Goal: Task Accomplishment & Management: Complete application form

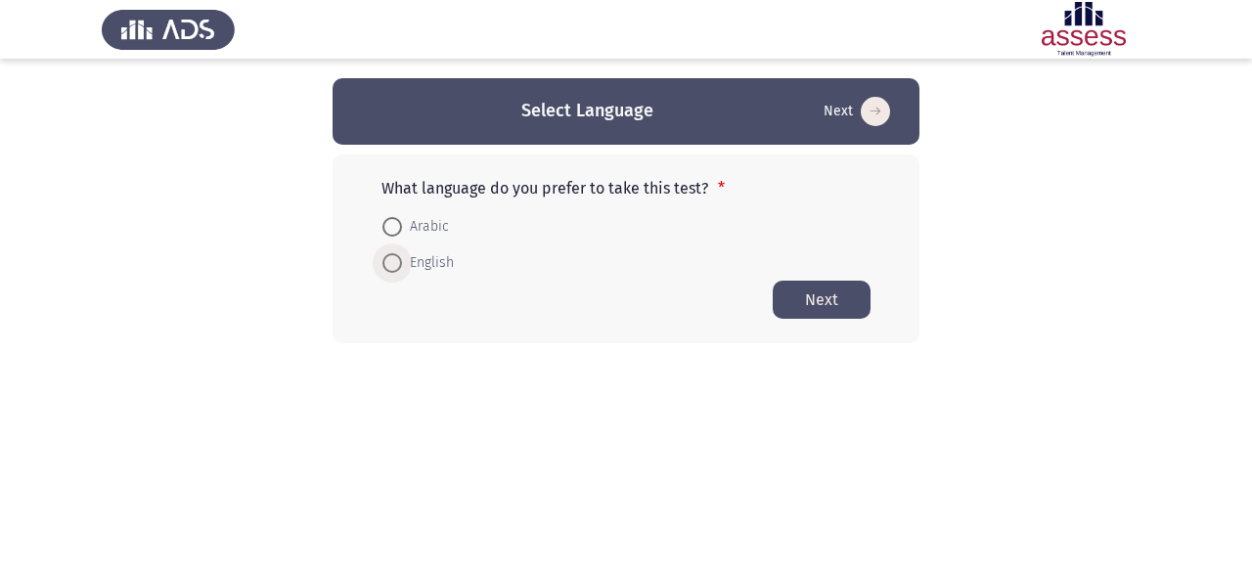
click at [437, 262] on span "English" at bounding box center [428, 262] width 52 height 23
click at [402, 262] on input "English" at bounding box center [392, 263] width 20 height 20
radio input "true"
click at [795, 298] on button "Next" at bounding box center [822, 299] width 98 height 38
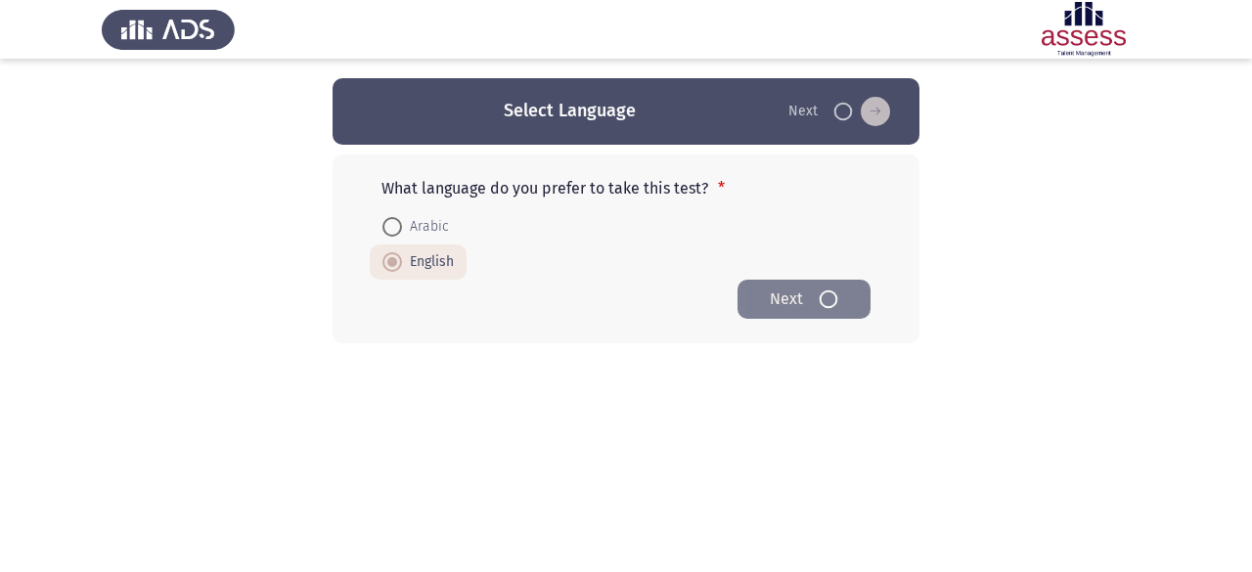
click at [809, 421] on html "Select Language Next What language do you prefer to take this test? * Arabic En…" at bounding box center [626, 210] width 1252 height 421
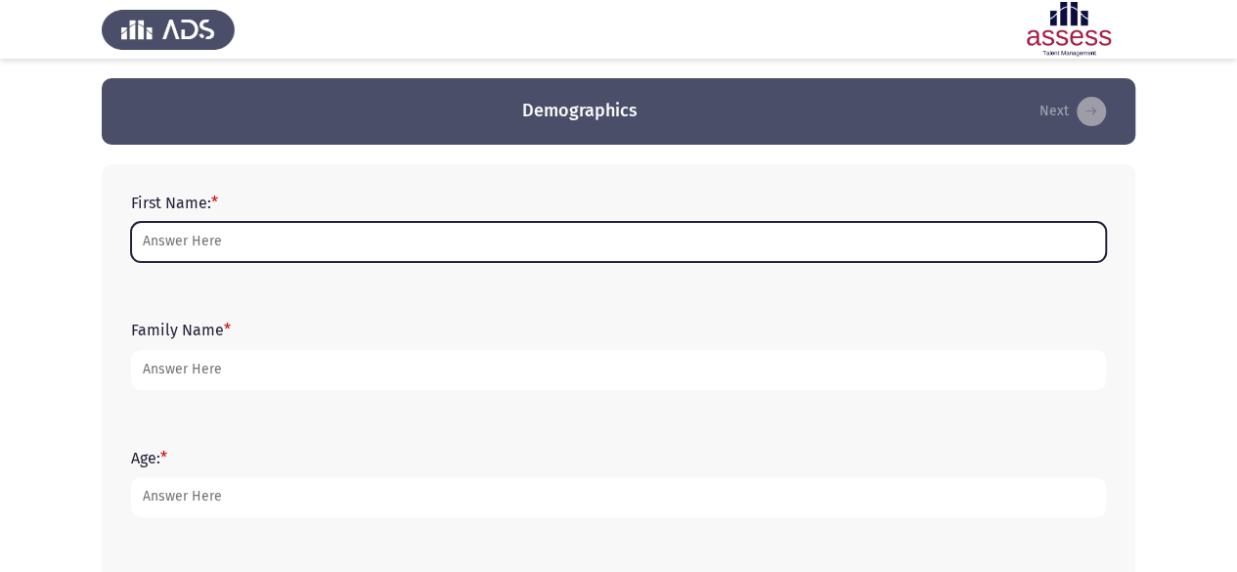
click at [462, 243] on input "First Name: *" at bounding box center [618, 242] width 975 height 40
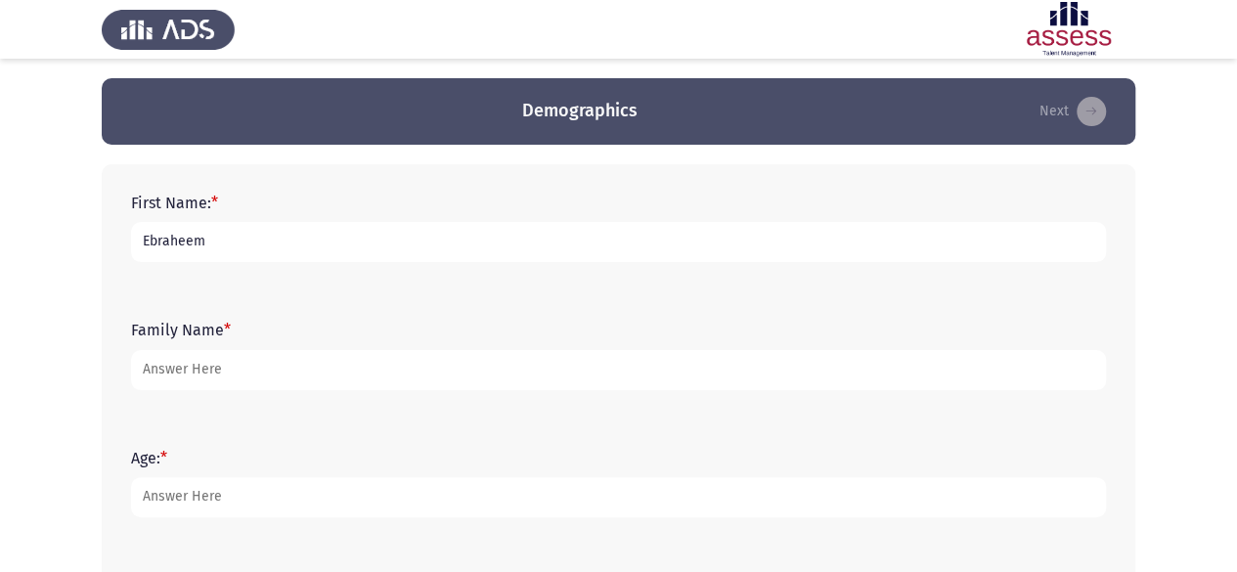
type input "Ebraheem"
type input "Tarek"
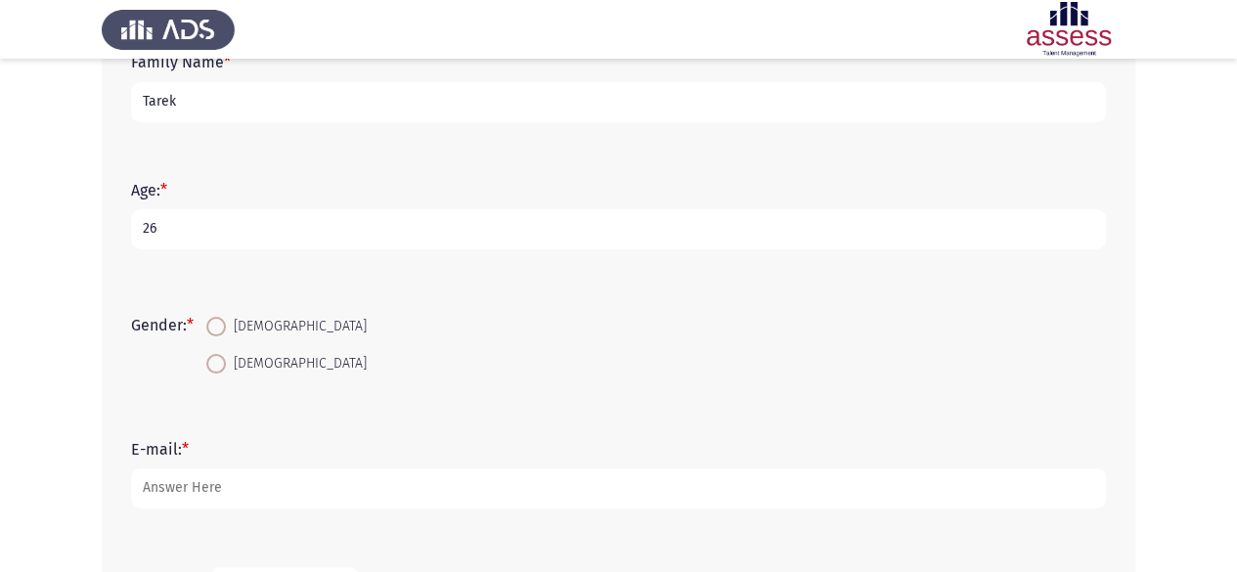
scroll to position [272, 0]
type input "26"
click at [246, 320] on span "[DEMOGRAPHIC_DATA]" at bounding box center [296, 322] width 141 height 23
click at [226, 320] on input "[DEMOGRAPHIC_DATA]" at bounding box center [216, 323] width 20 height 20
radio input "true"
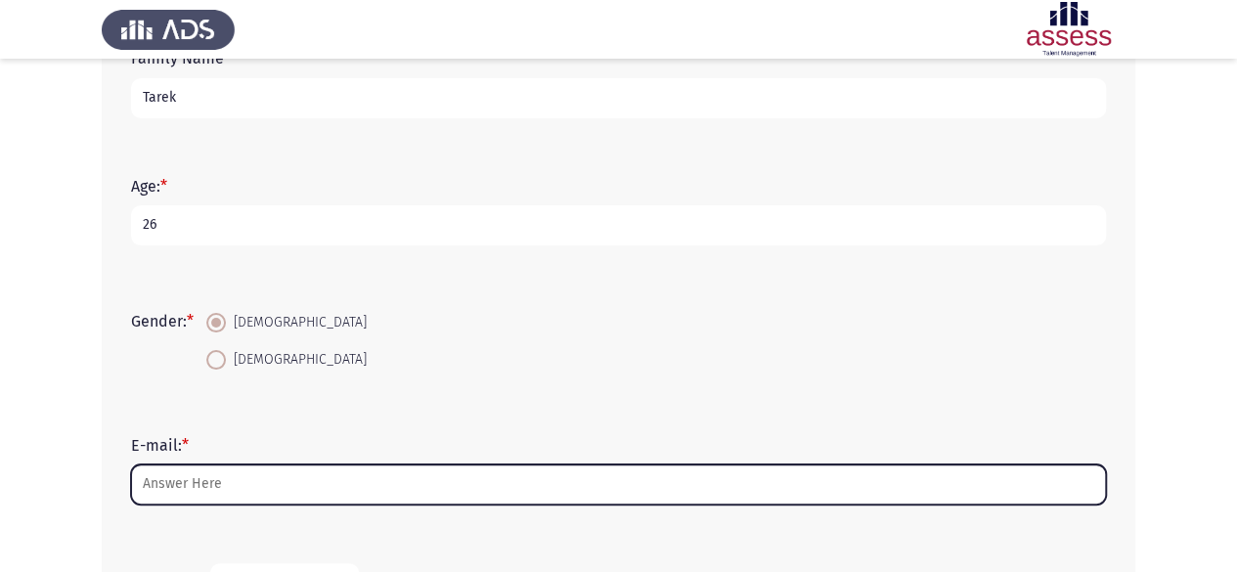
click at [243, 468] on input "E-mail: *" at bounding box center [618, 484] width 975 height 40
type input "3"
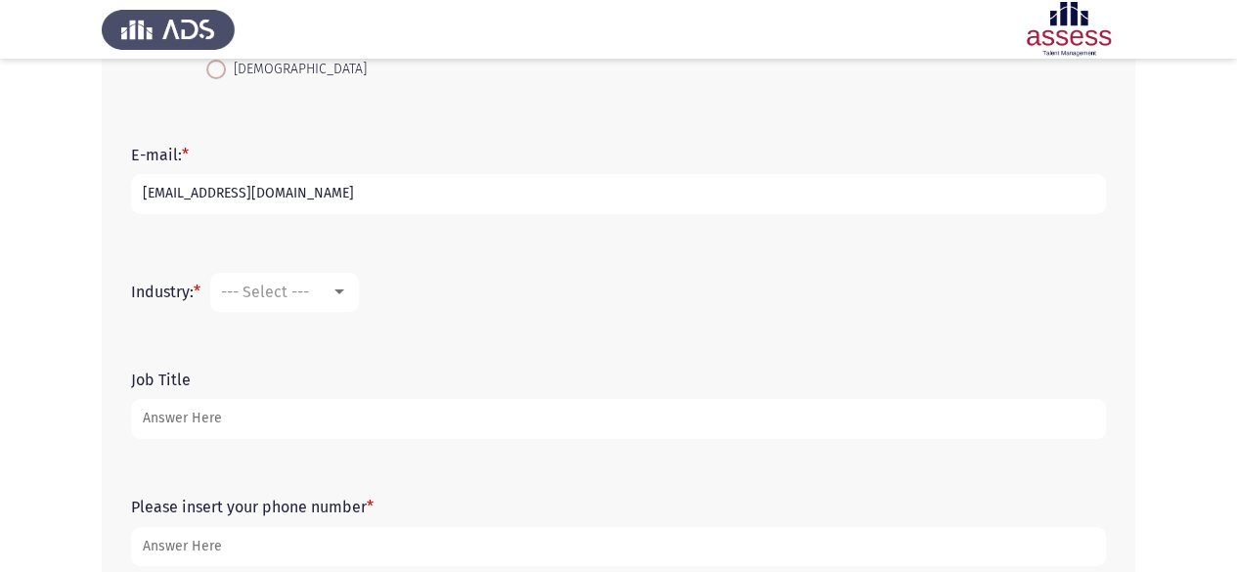
scroll to position [565, 0]
type input "[EMAIL_ADDRESS][DOMAIN_NAME]"
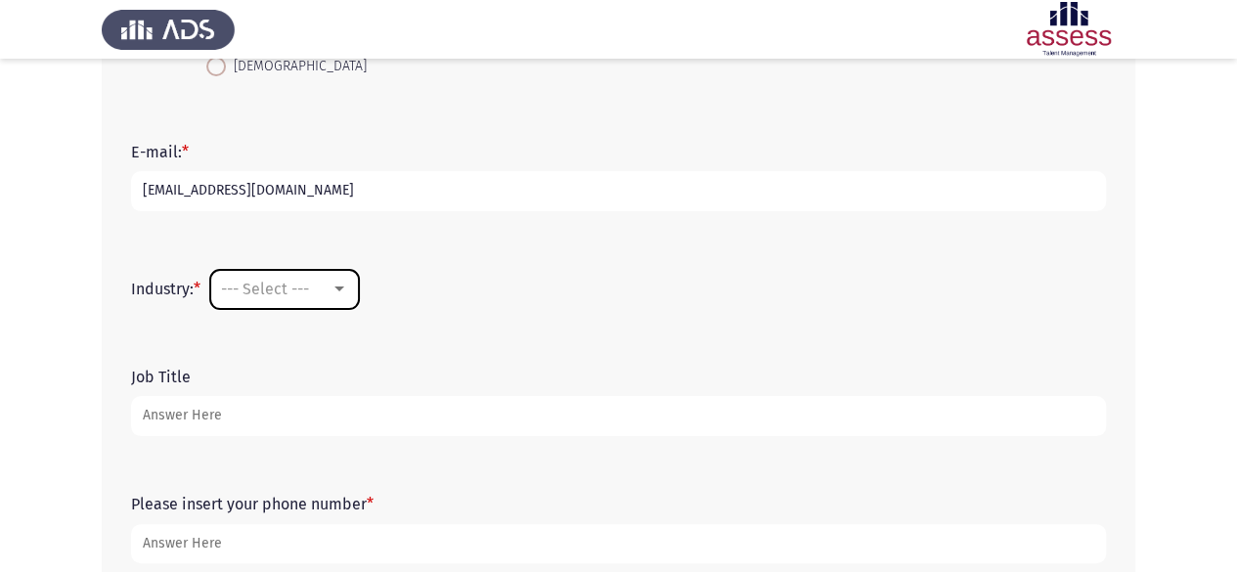
click at [303, 292] on span "--- Select ---" at bounding box center [265, 289] width 88 height 19
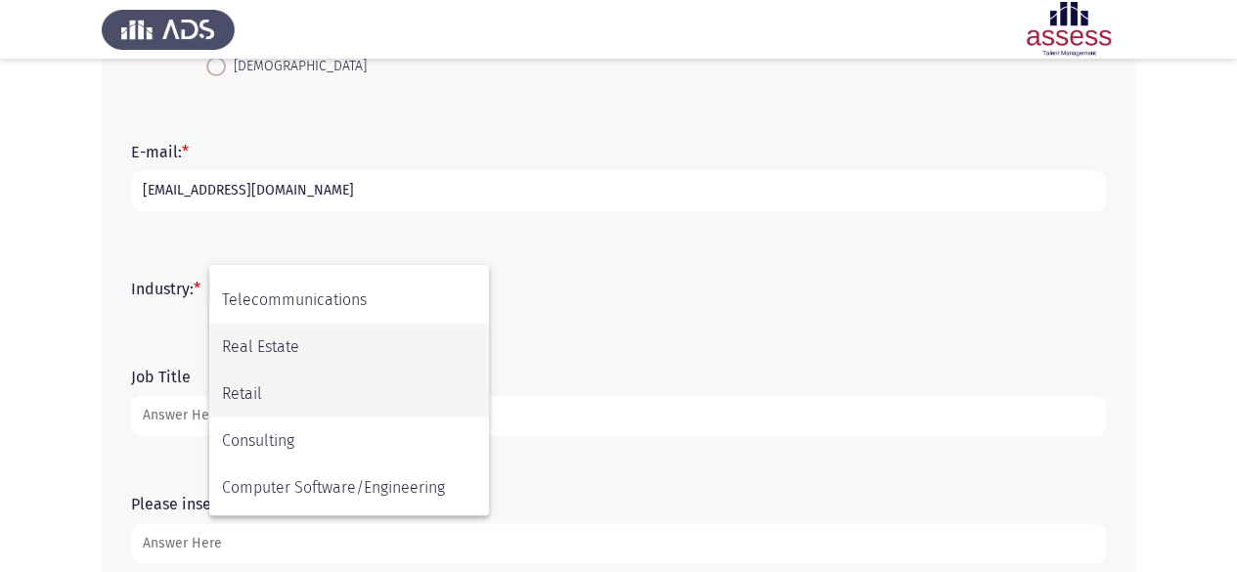
scroll to position [641, 0]
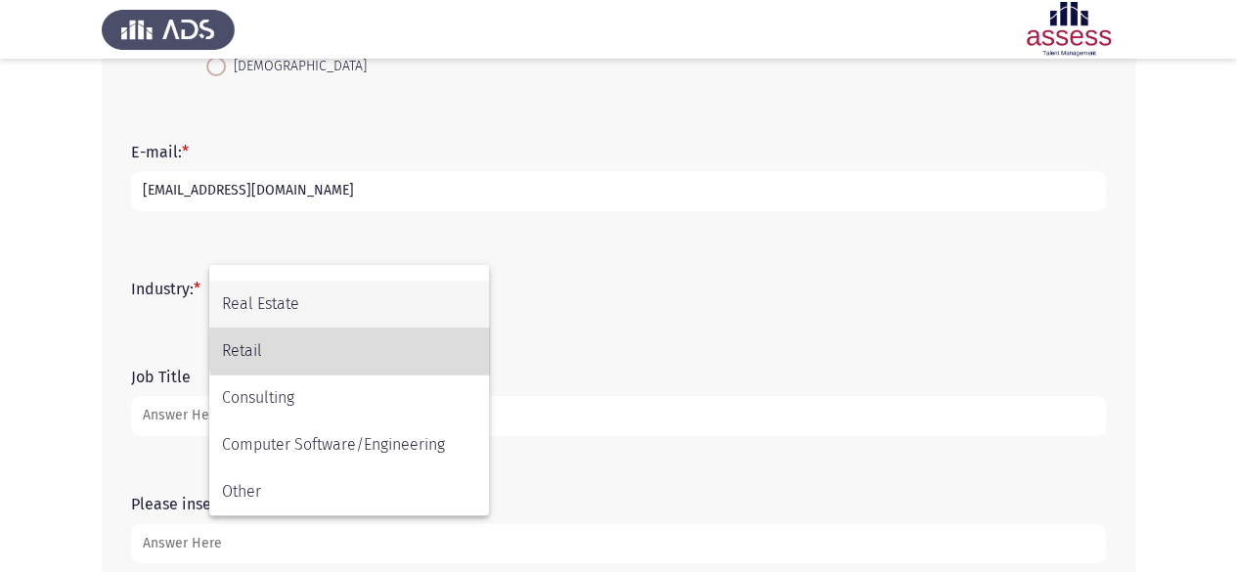
click at [388, 349] on span "Retail" at bounding box center [349, 351] width 254 height 47
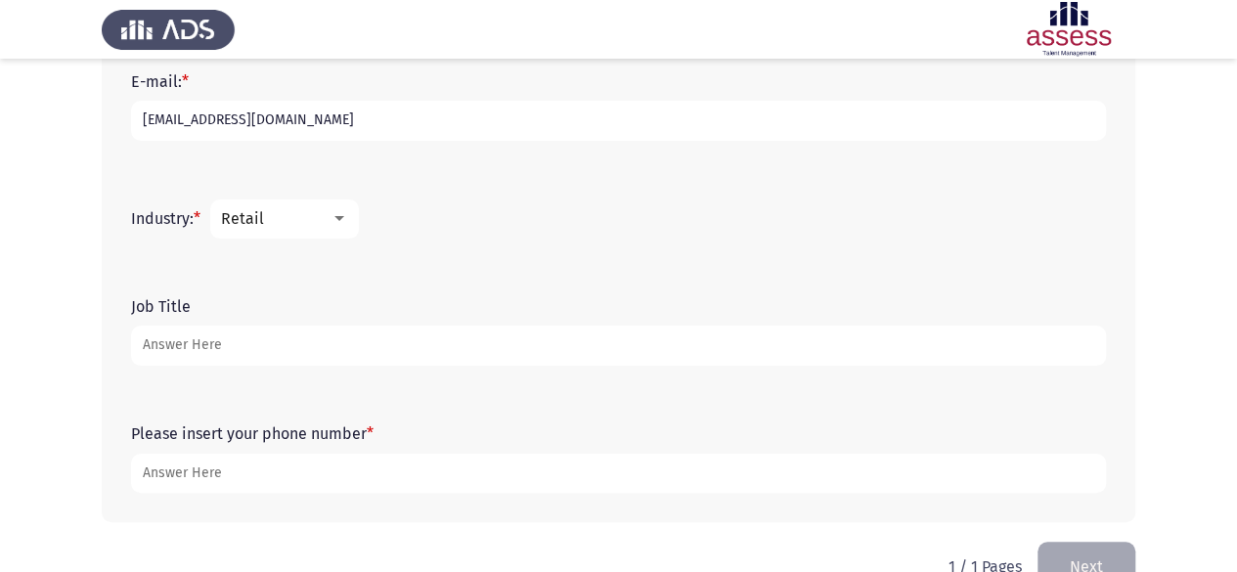
scroll to position [663, 0]
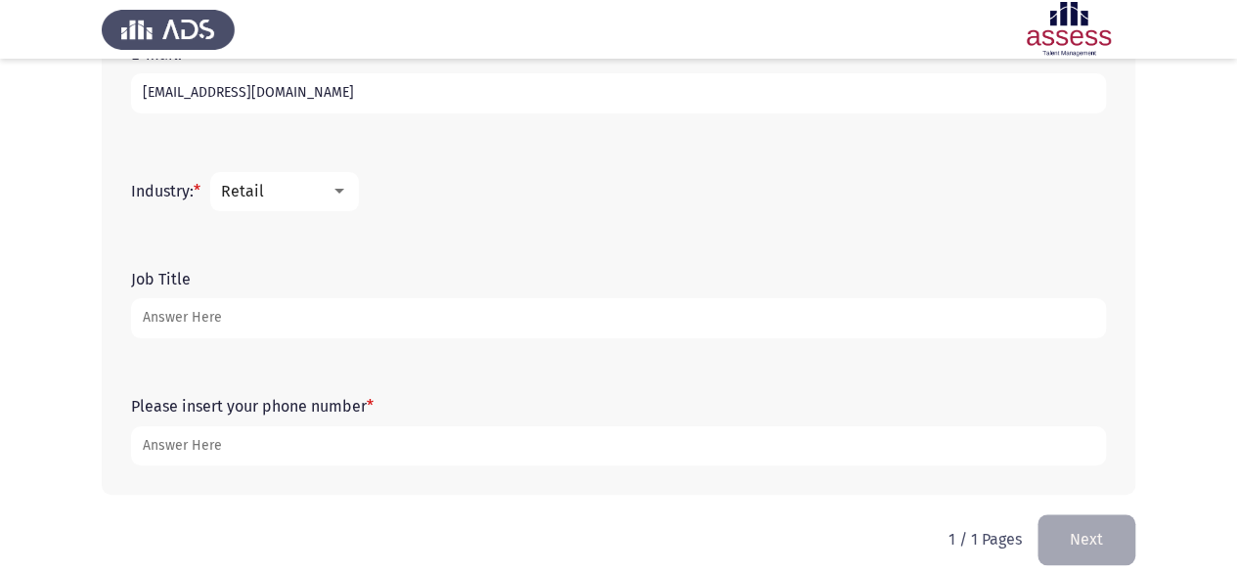
click at [350, 320] on input "Job Title" at bounding box center [618, 318] width 975 height 40
type input "Manager"
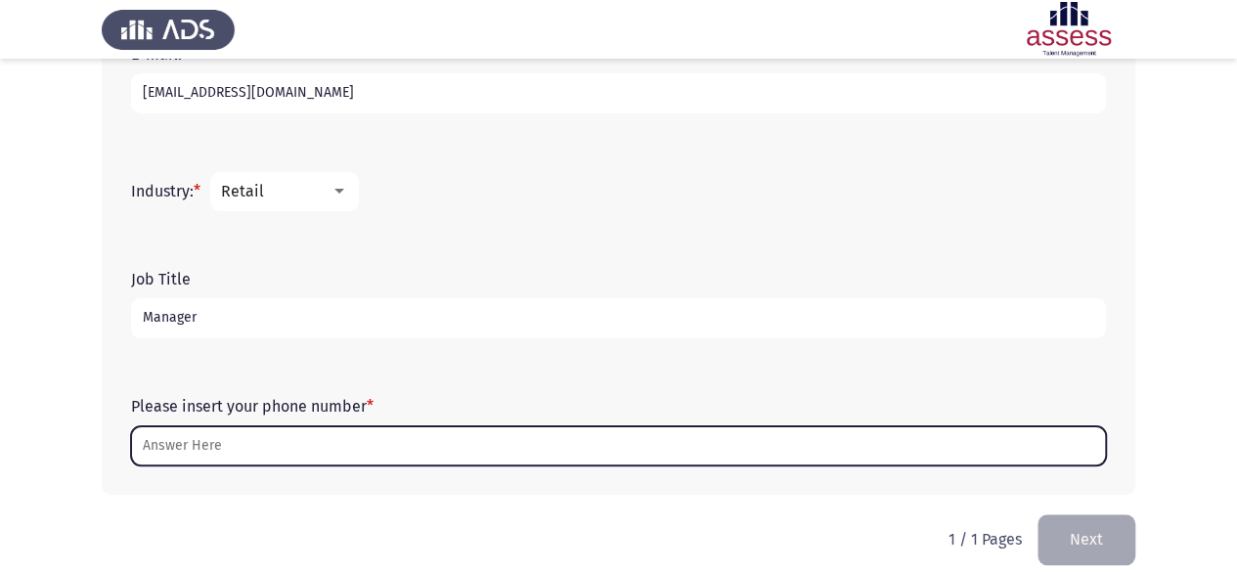
click at [300, 448] on input "Please insert your phone number *" at bounding box center [618, 446] width 975 height 40
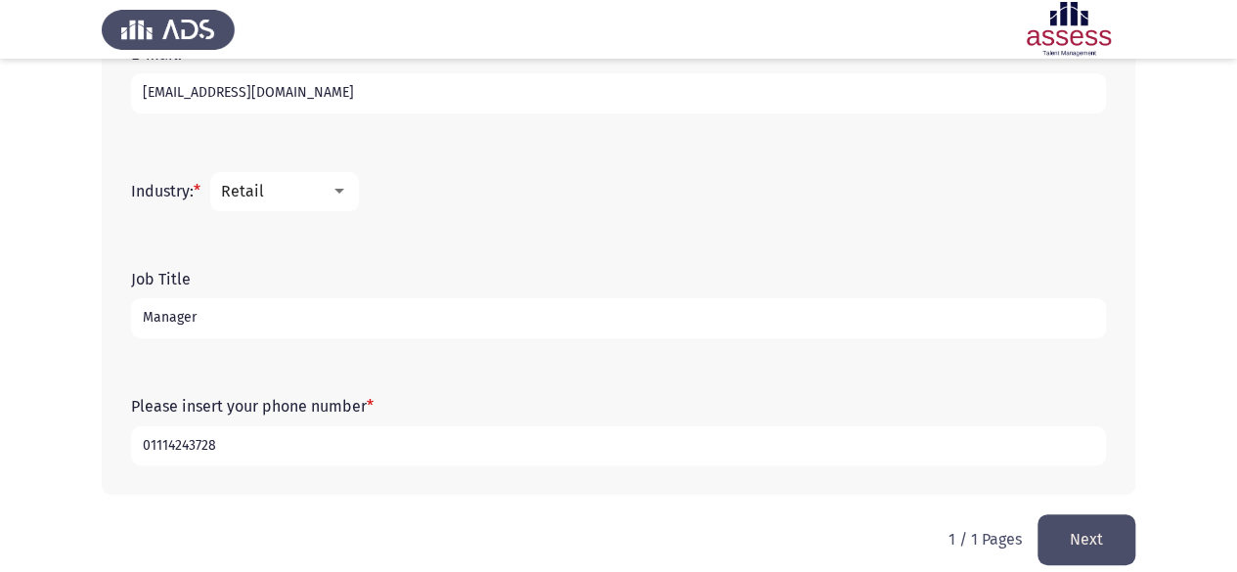
type input "01114243728"
click at [1109, 545] on button "Next" at bounding box center [1087, 539] width 98 height 50
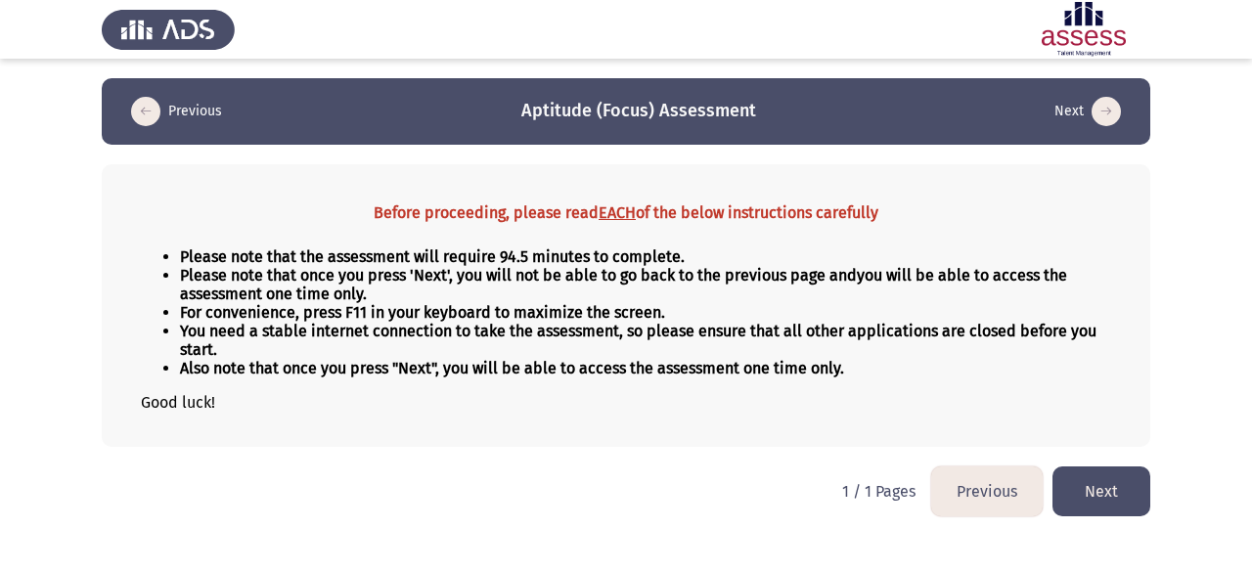
click at [1092, 491] on button "Next" at bounding box center [1101, 491] width 98 height 50
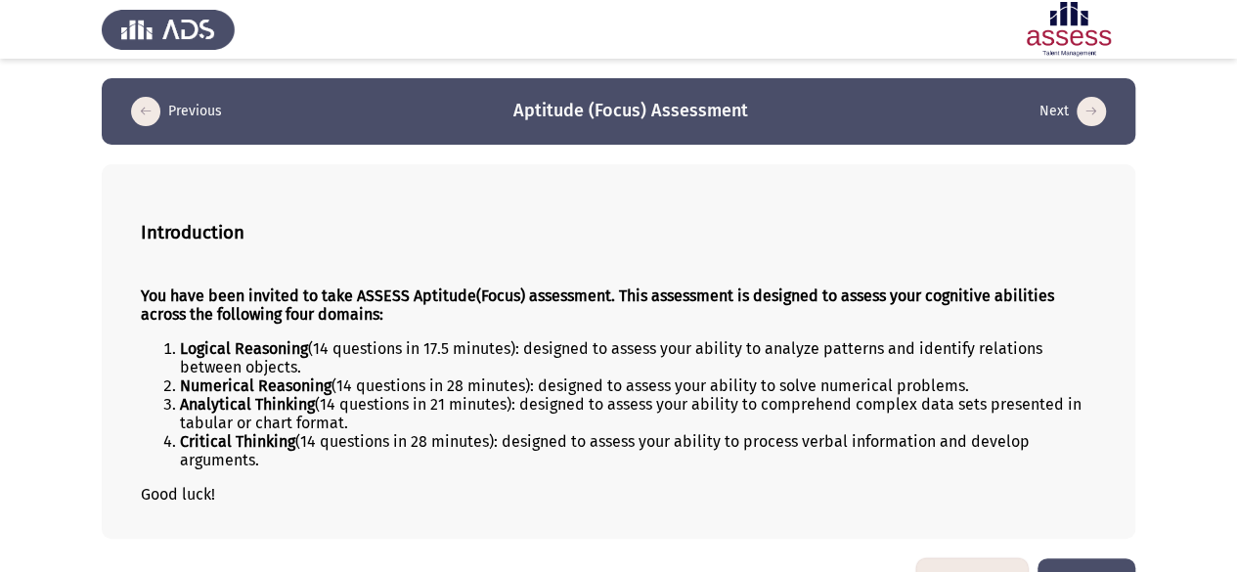
scroll to position [53, 0]
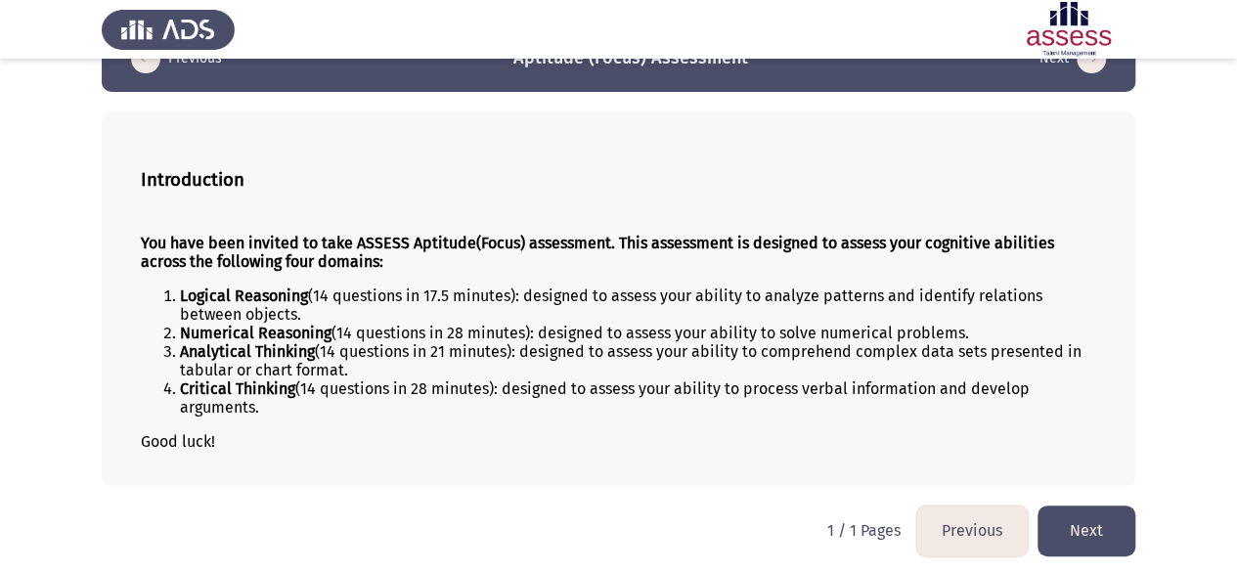
click at [1017, 532] on button "Previous" at bounding box center [971, 531] width 111 height 50
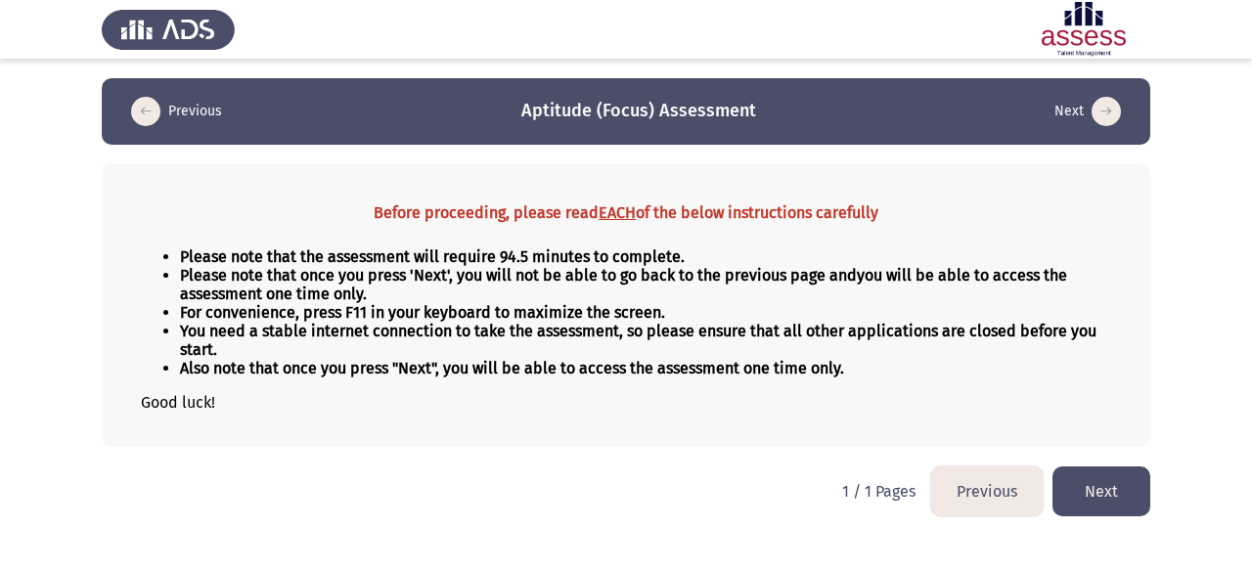
click at [1068, 478] on button "Next" at bounding box center [1101, 491] width 98 height 50
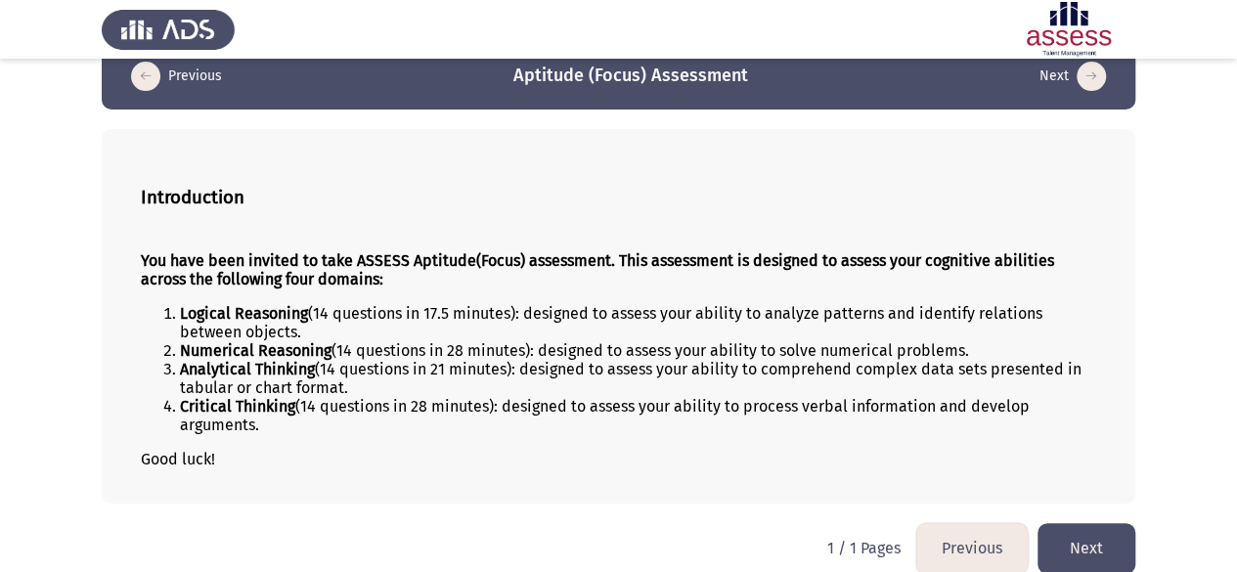
scroll to position [53, 0]
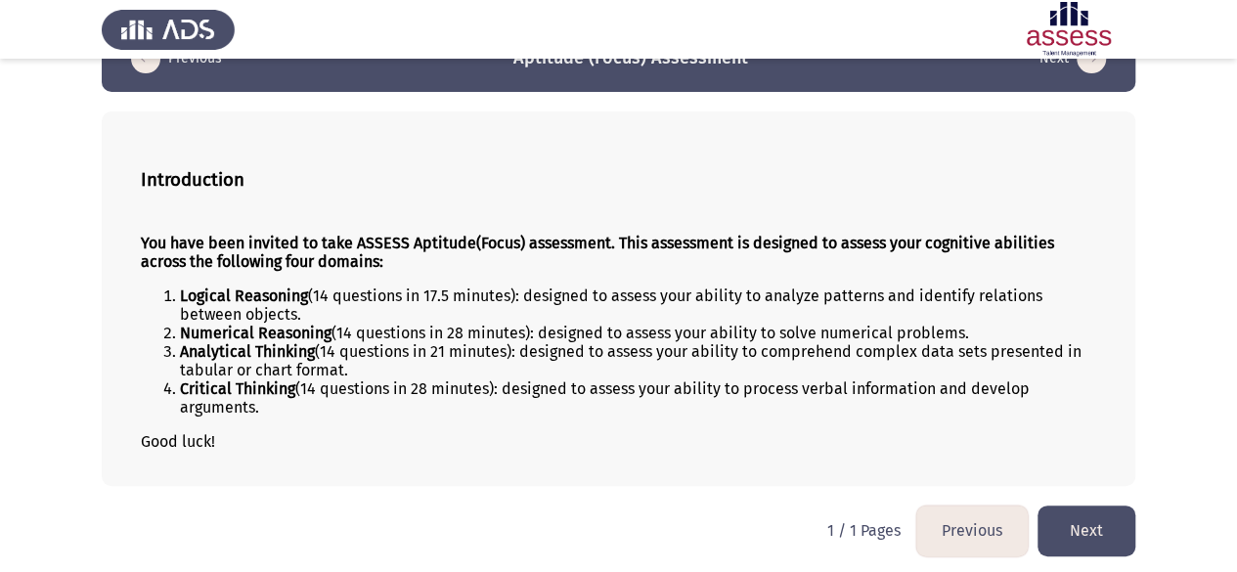
click at [1087, 519] on button "Next" at bounding box center [1087, 531] width 98 height 50
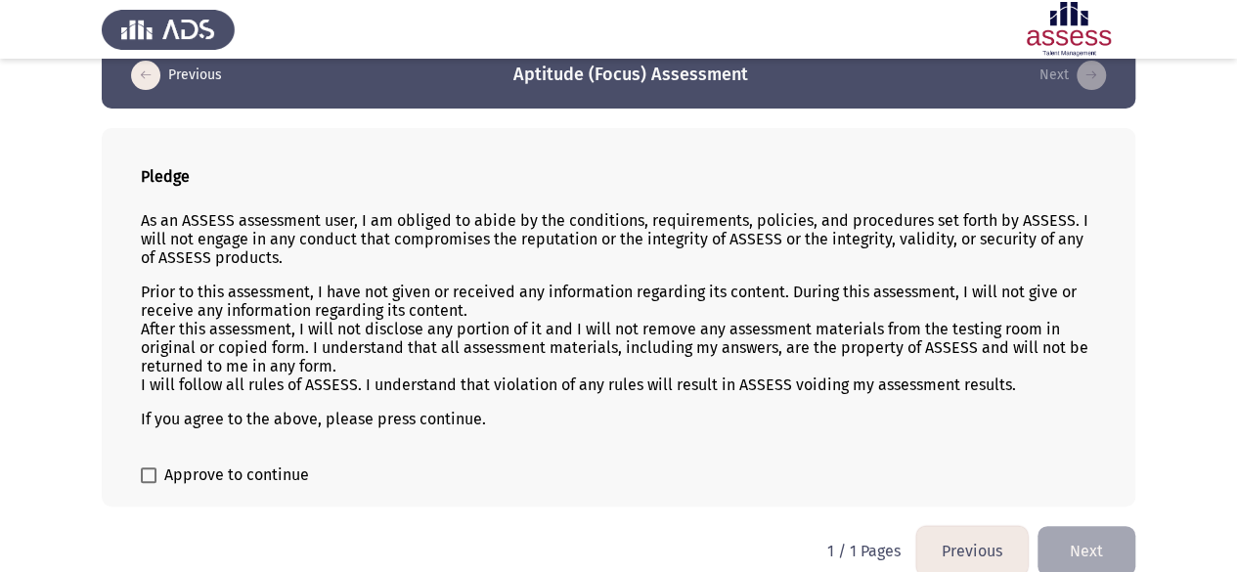
scroll to position [56, 0]
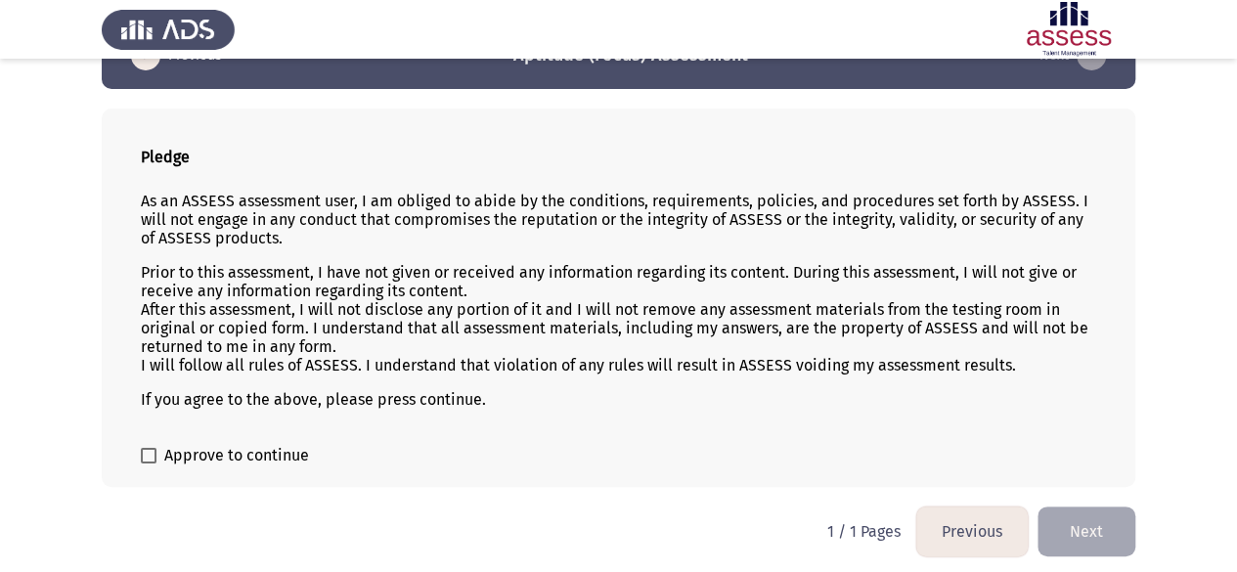
click at [263, 453] on span "Approve to continue" at bounding box center [236, 455] width 145 height 23
click at [149, 464] on input "Approve to continue" at bounding box center [148, 464] width 1 height 1
checkbox input "true"
click at [1092, 531] on button "Next" at bounding box center [1087, 532] width 98 height 50
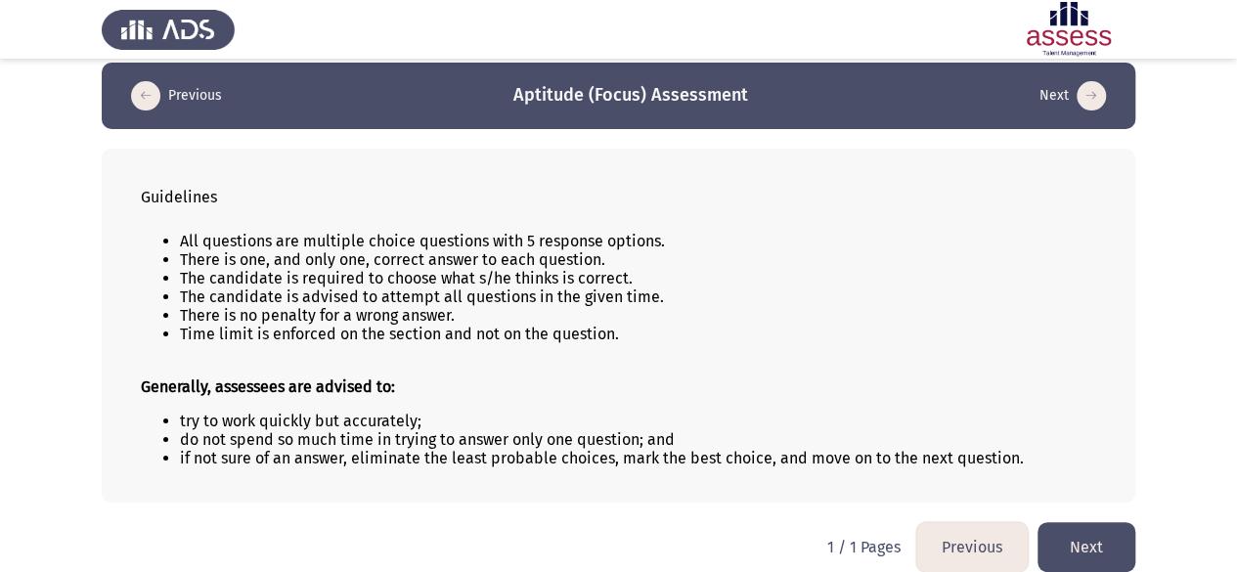
scroll to position [31, 0]
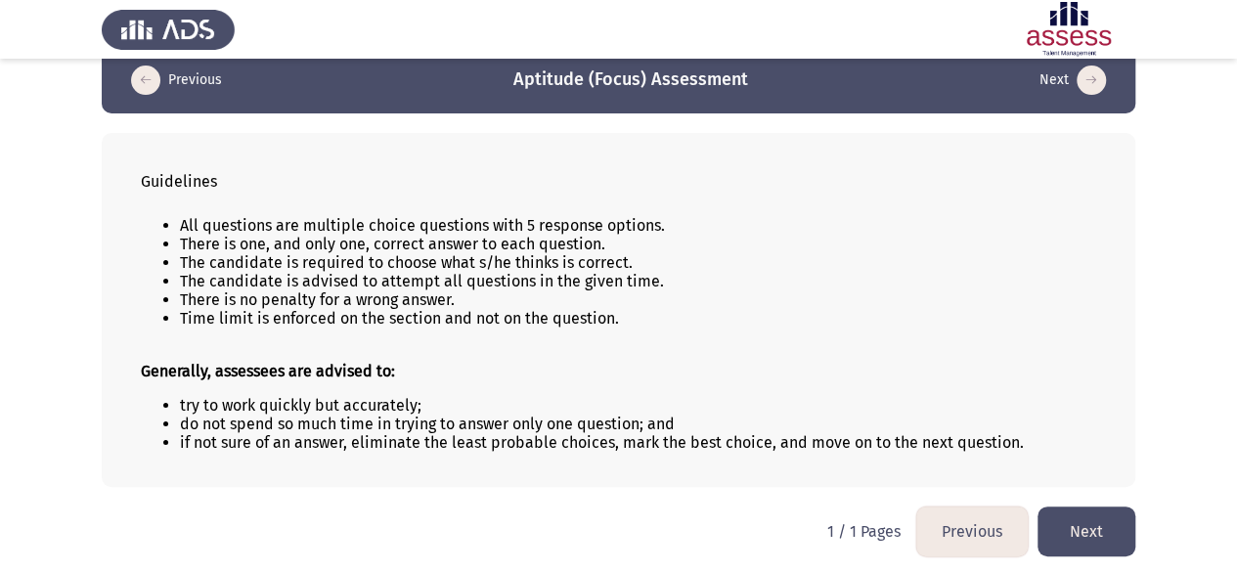
click at [1080, 525] on button "Next" at bounding box center [1087, 532] width 98 height 50
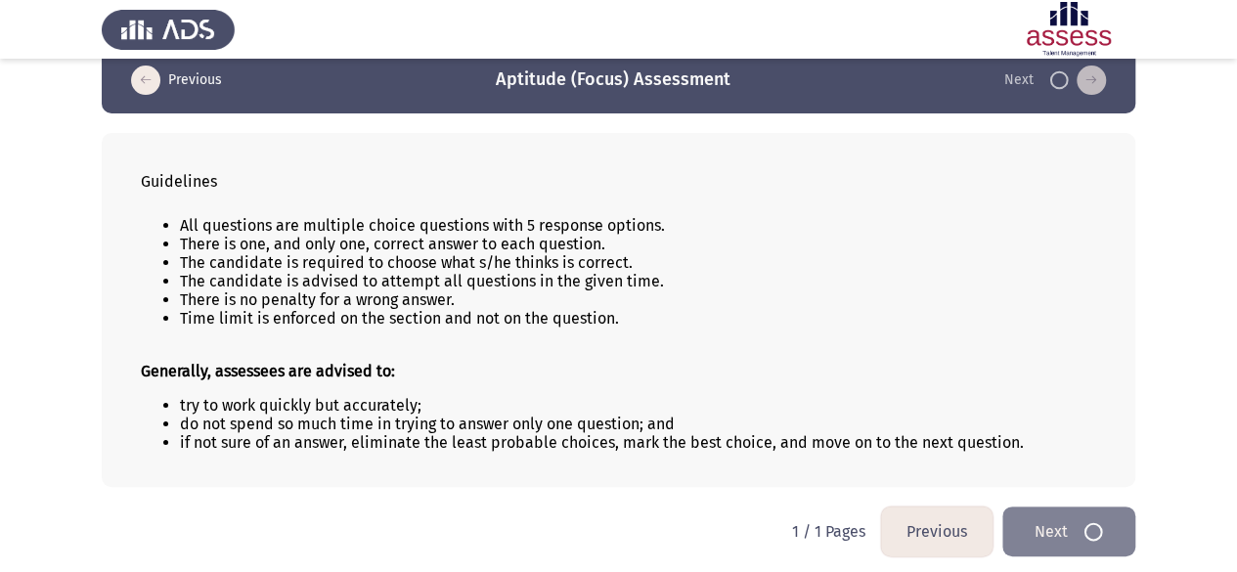
scroll to position [0, 0]
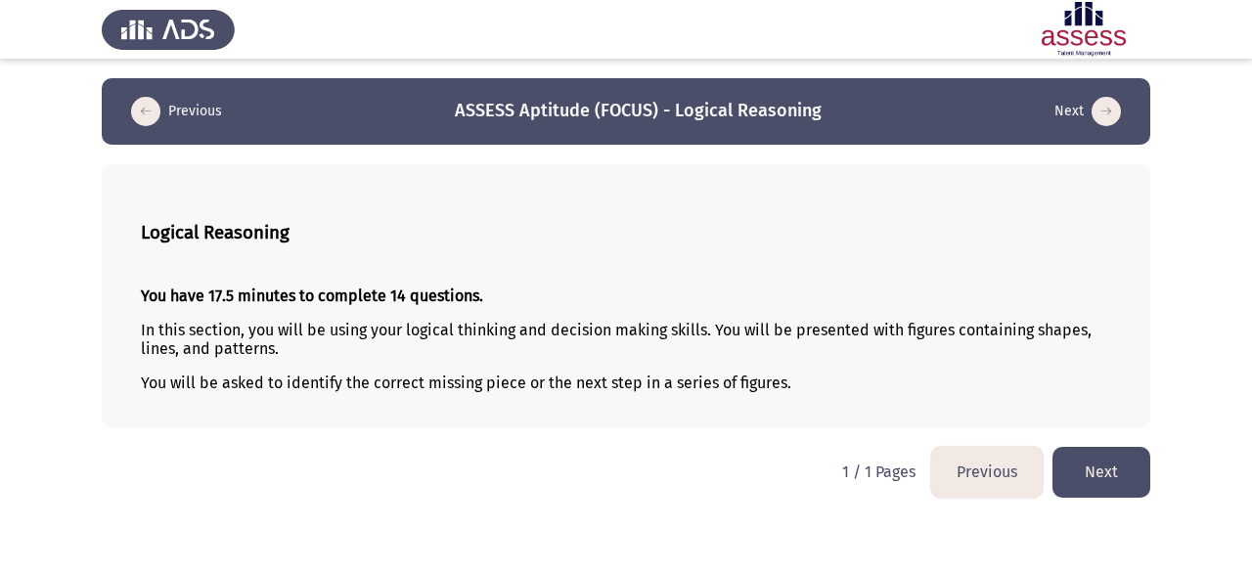
click at [1082, 456] on button "Next" at bounding box center [1101, 472] width 98 height 50
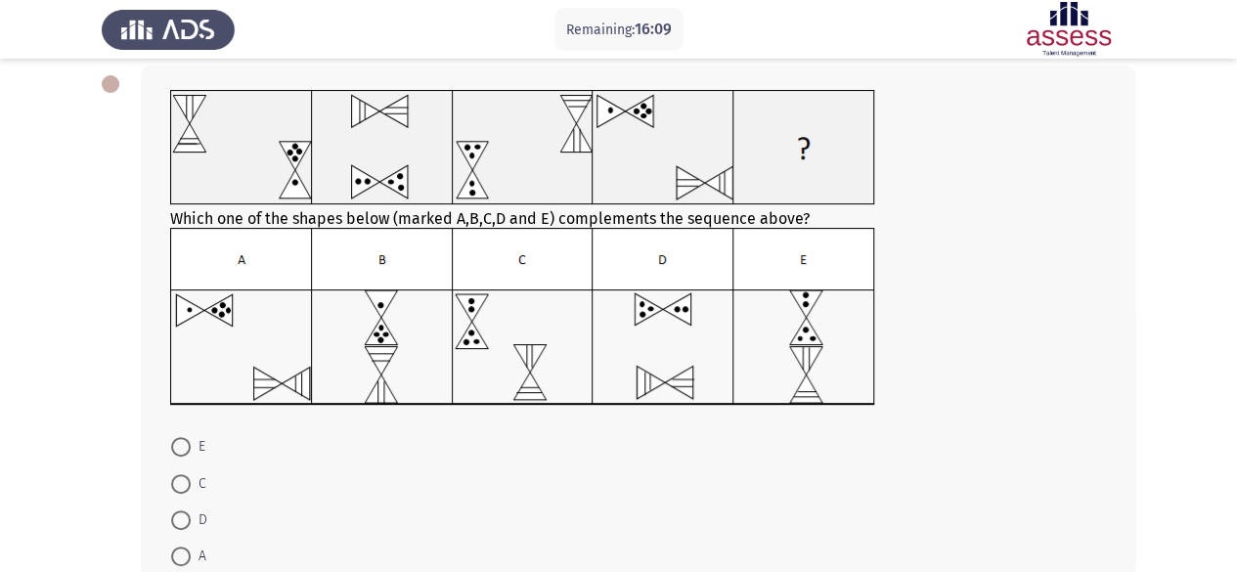
scroll to position [196, 0]
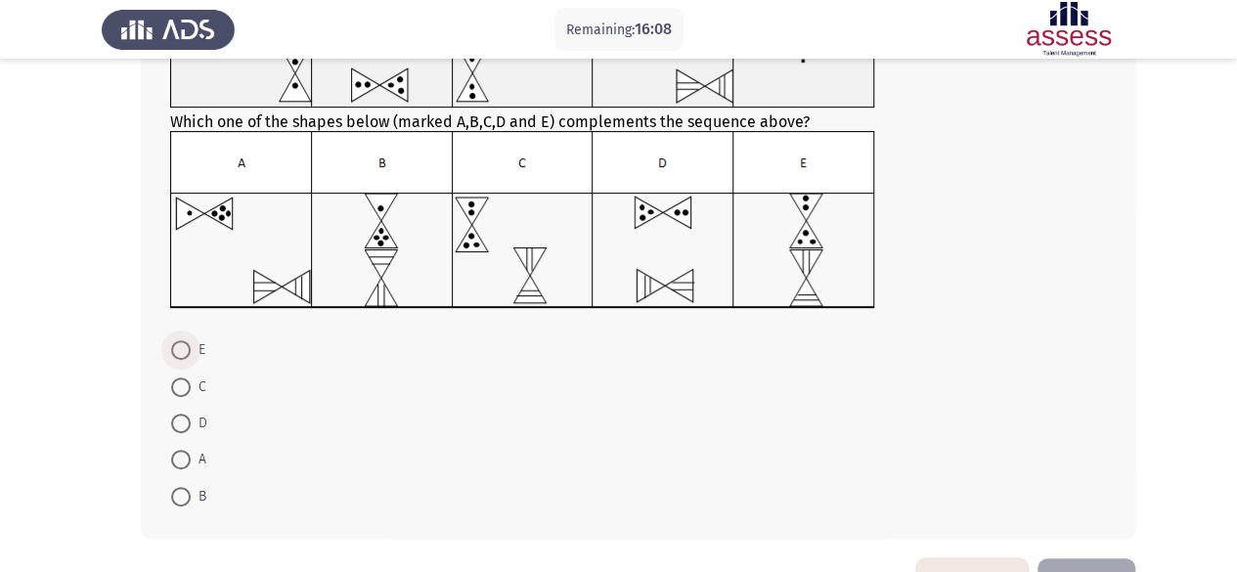
click at [178, 349] on span at bounding box center [181, 350] width 20 height 20
click at [178, 349] on input "E" at bounding box center [181, 350] width 20 height 20
radio input "true"
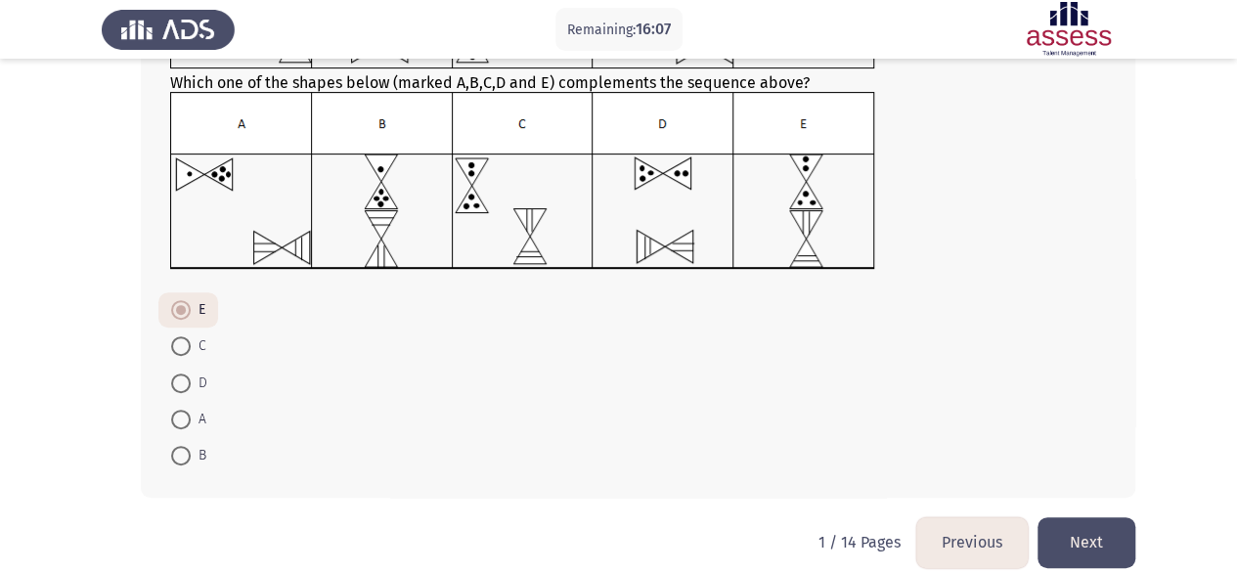
scroll to position [256, 0]
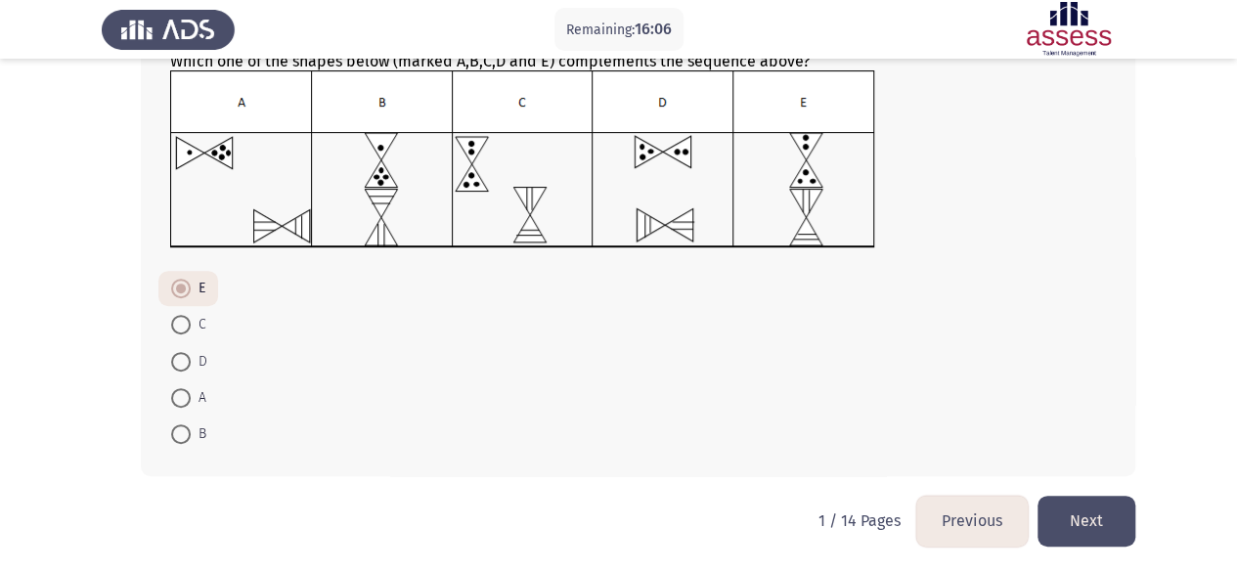
click at [1087, 517] on button "Next" at bounding box center [1087, 521] width 98 height 50
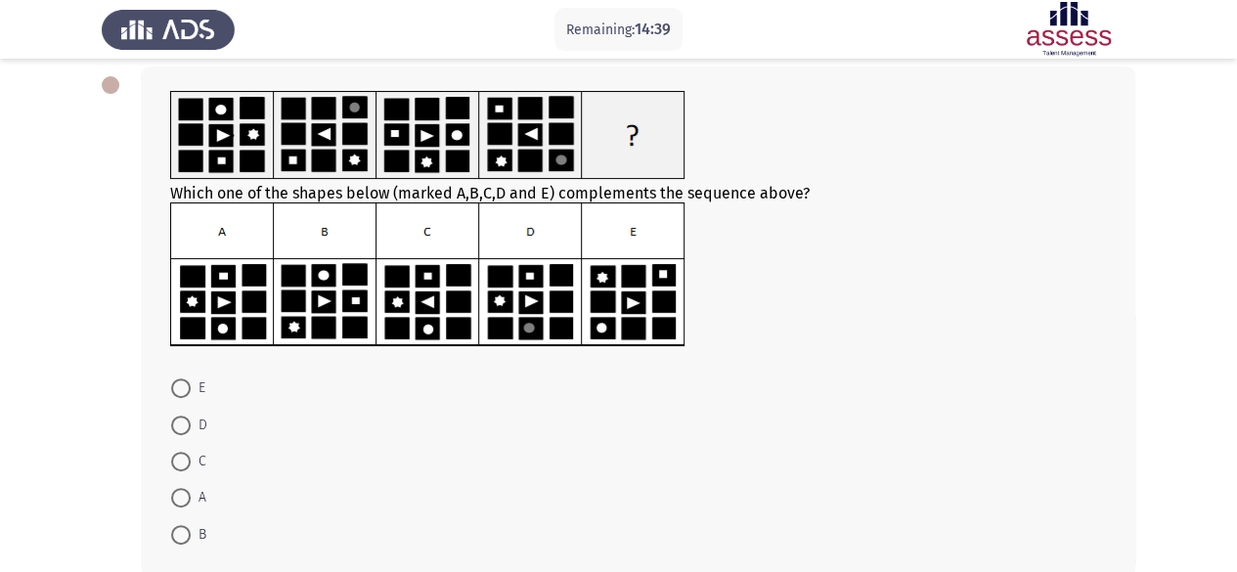
scroll to position [198, 0]
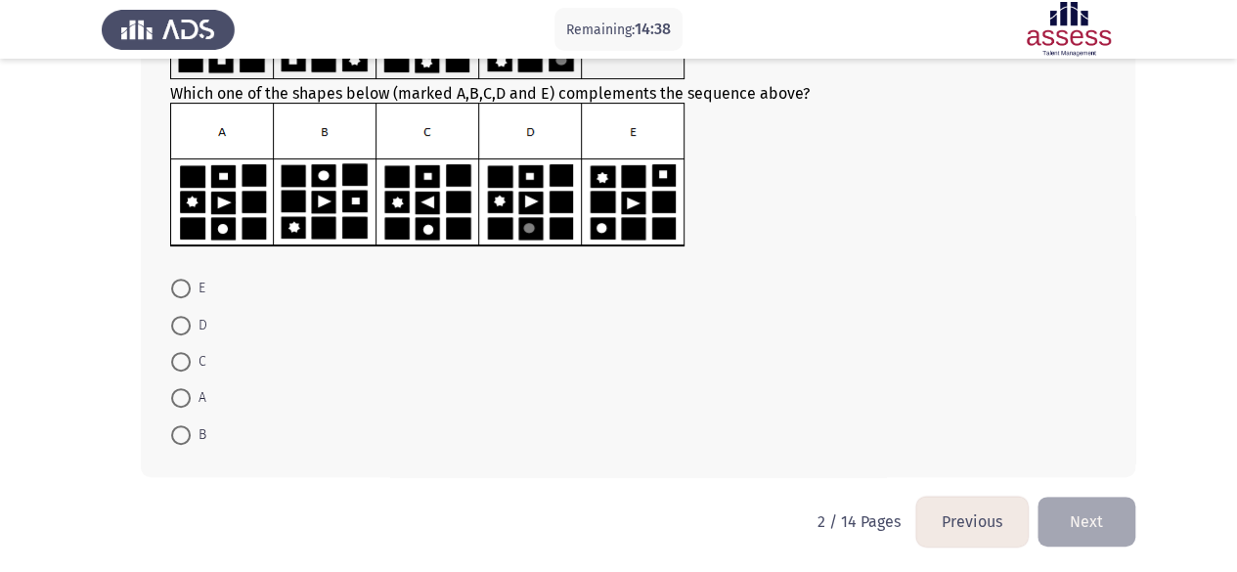
click at [182, 399] on span at bounding box center [181, 398] width 20 height 20
click at [182, 399] on input "A" at bounding box center [181, 398] width 20 height 20
radio input "true"
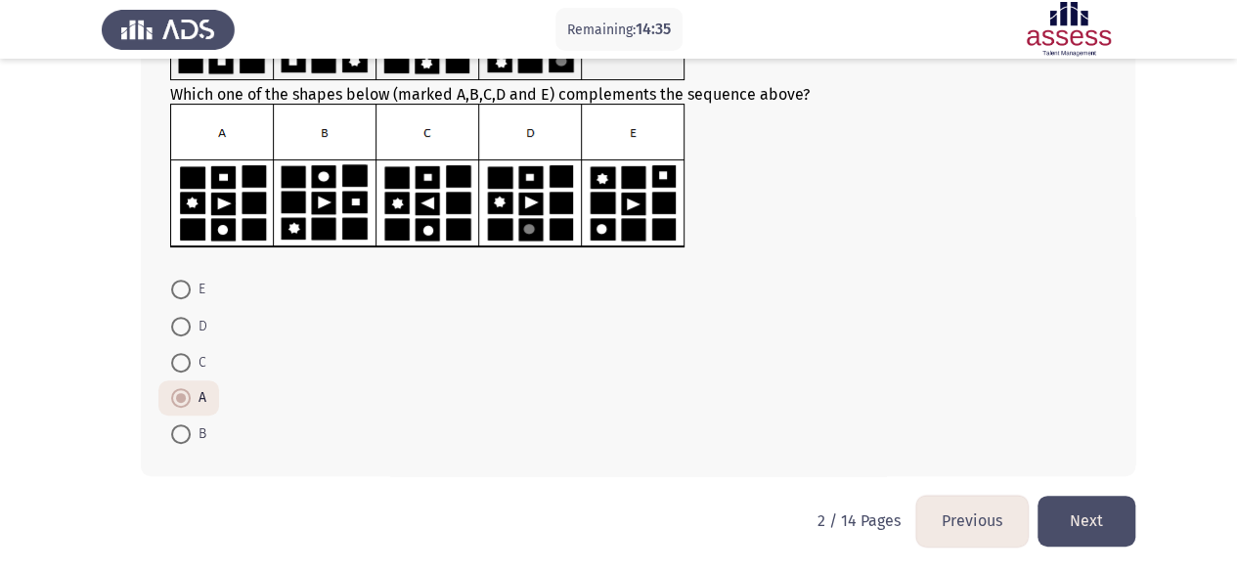
click at [1099, 513] on button "Next" at bounding box center [1087, 521] width 98 height 50
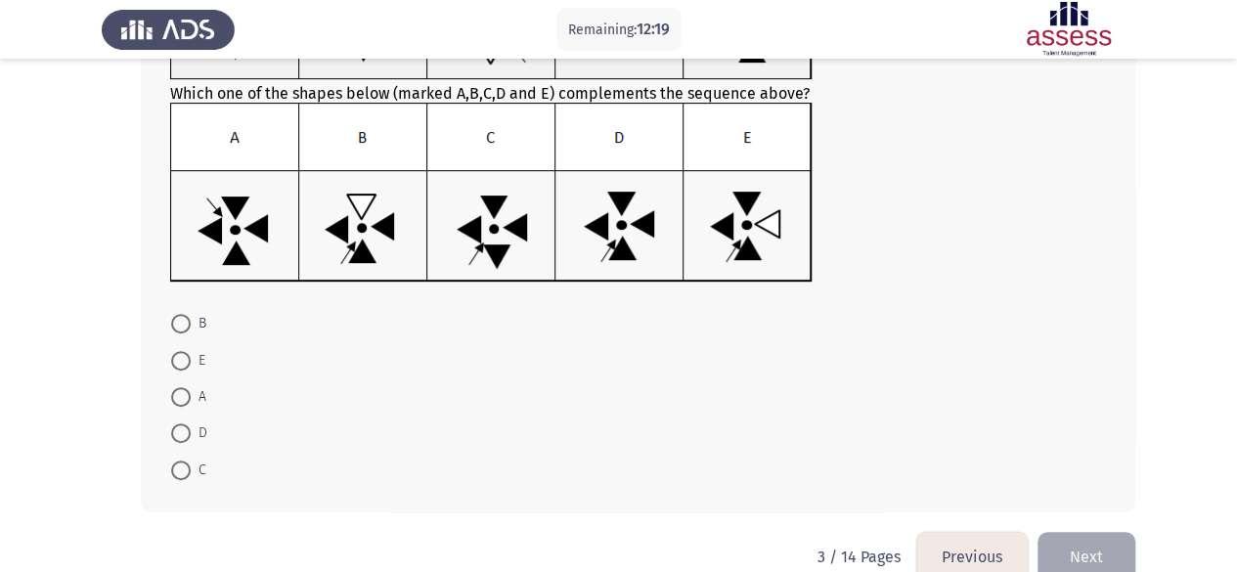
scroll to position [256, 0]
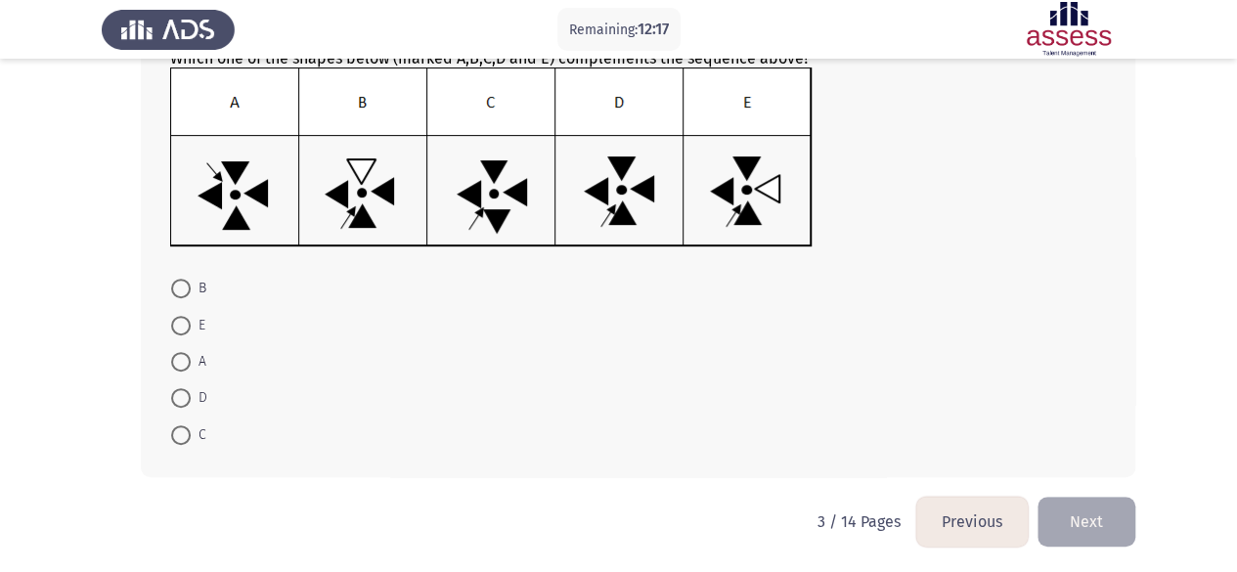
click at [178, 400] on span at bounding box center [181, 398] width 20 height 20
click at [178, 400] on input "D" at bounding box center [181, 398] width 20 height 20
radio input "true"
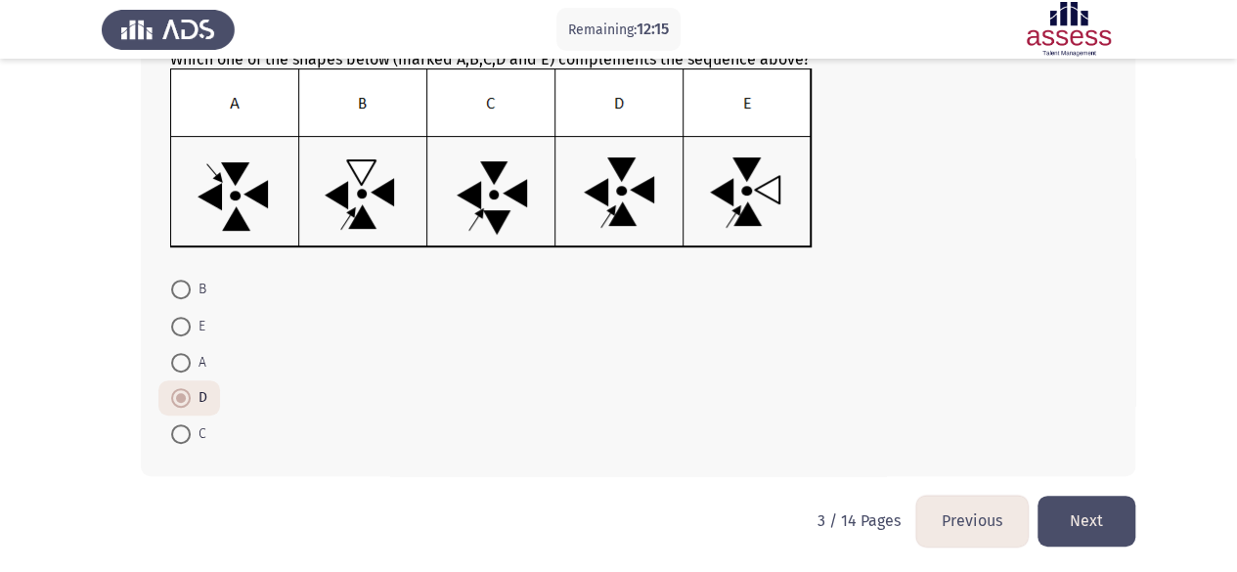
click at [1092, 517] on button "Next" at bounding box center [1087, 521] width 98 height 50
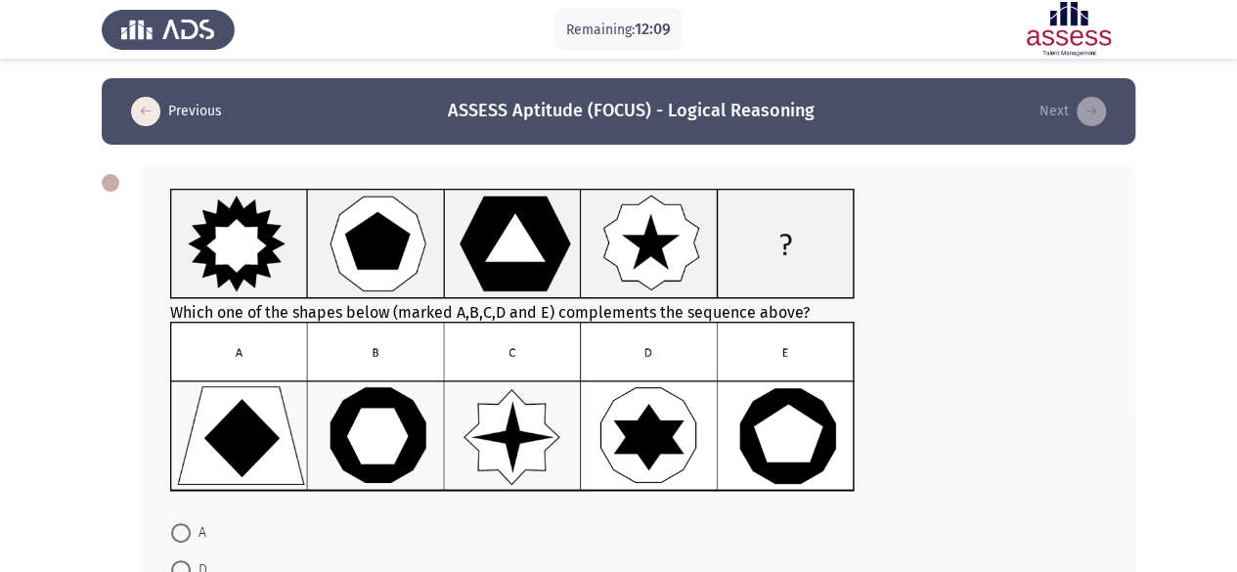
scroll to position [98, 0]
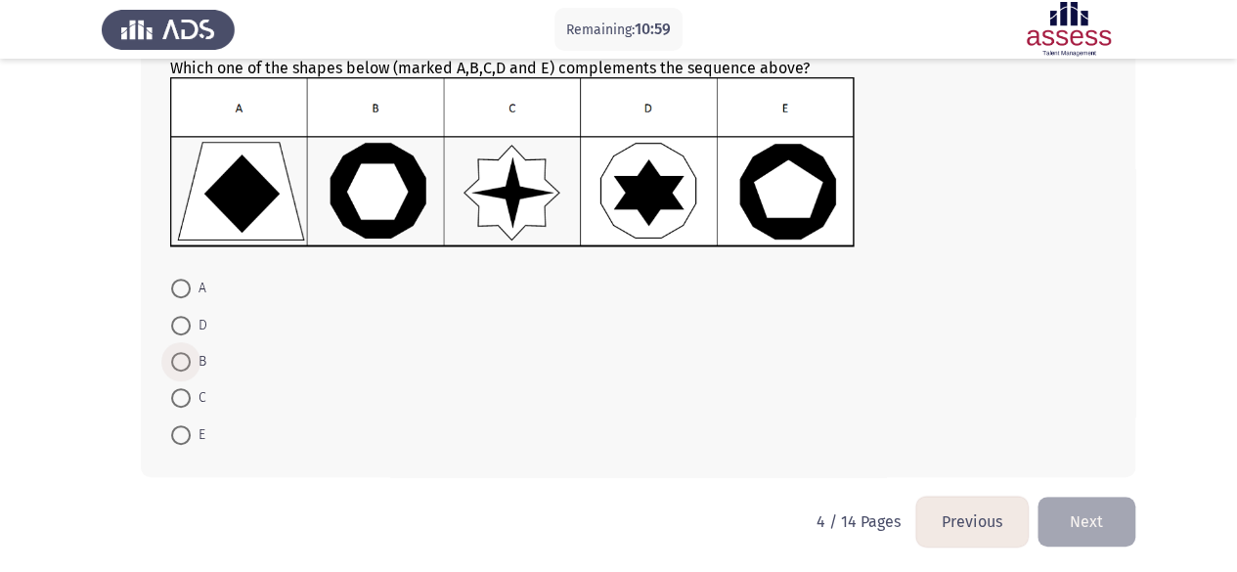
click at [180, 359] on span at bounding box center [181, 362] width 20 height 20
click at [180, 359] on input "B" at bounding box center [181, 362] width 20 height 20
radio input "true"
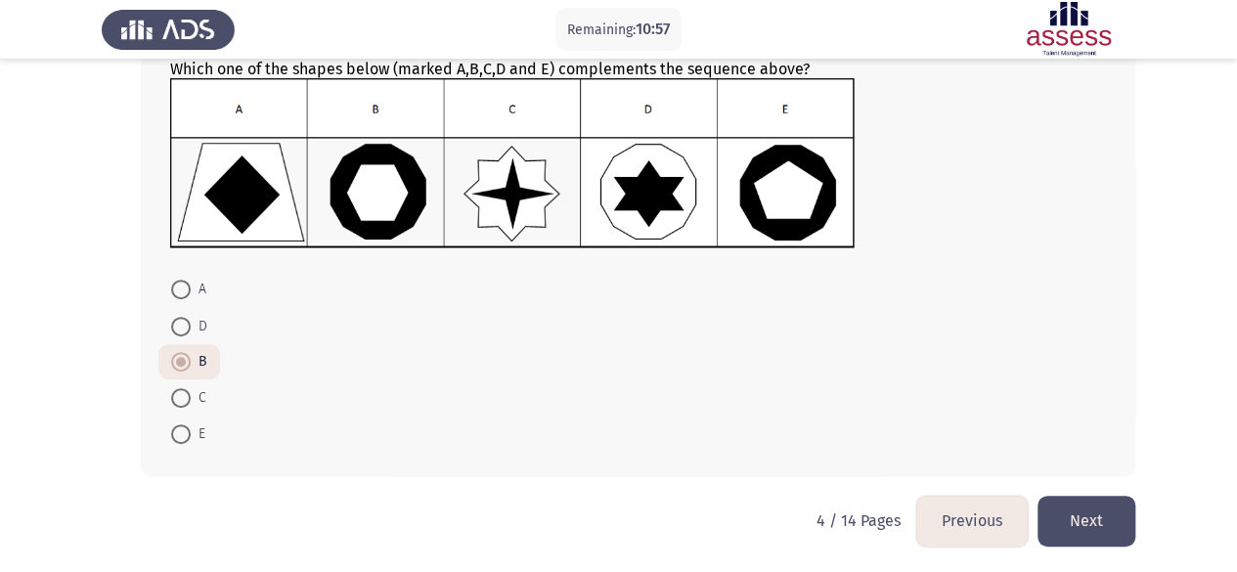
click at [1082, 520] on button "Next" at bounding box center [1087, 521] width 98 height 50
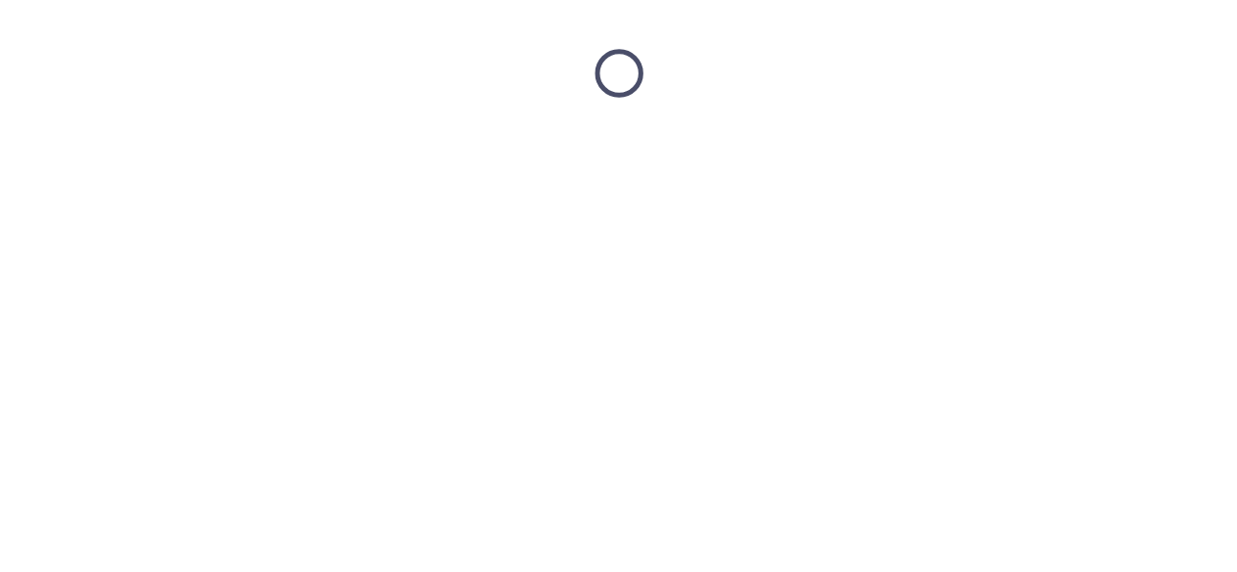
scroll to position [0, 0]
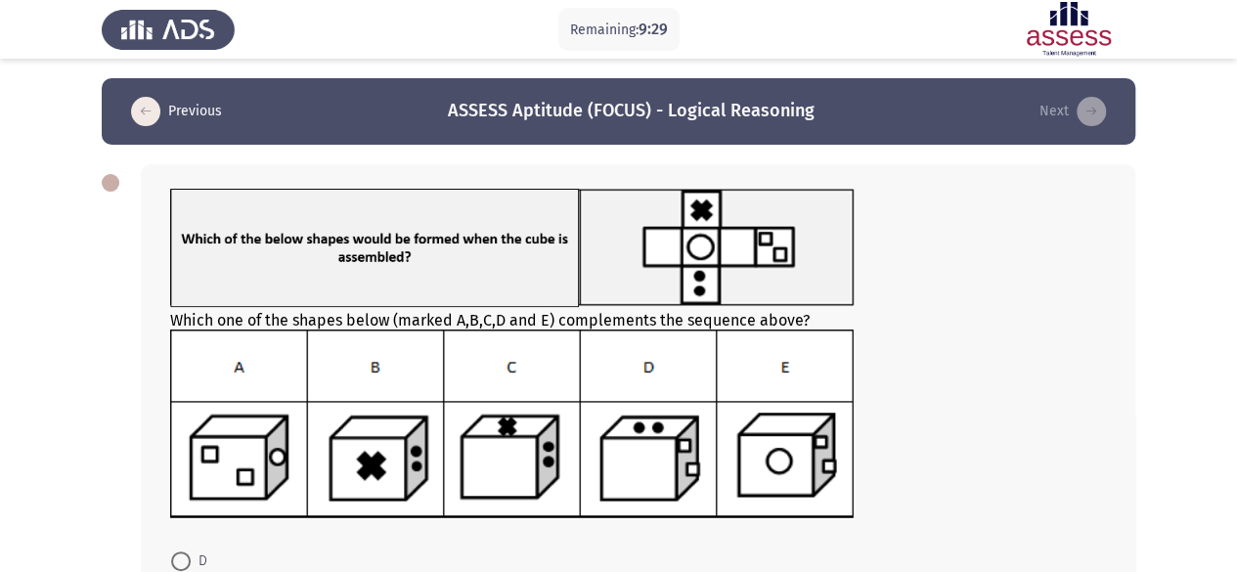
click at [524, 256] on img at bounding box center [512, 248] width 685 height 118
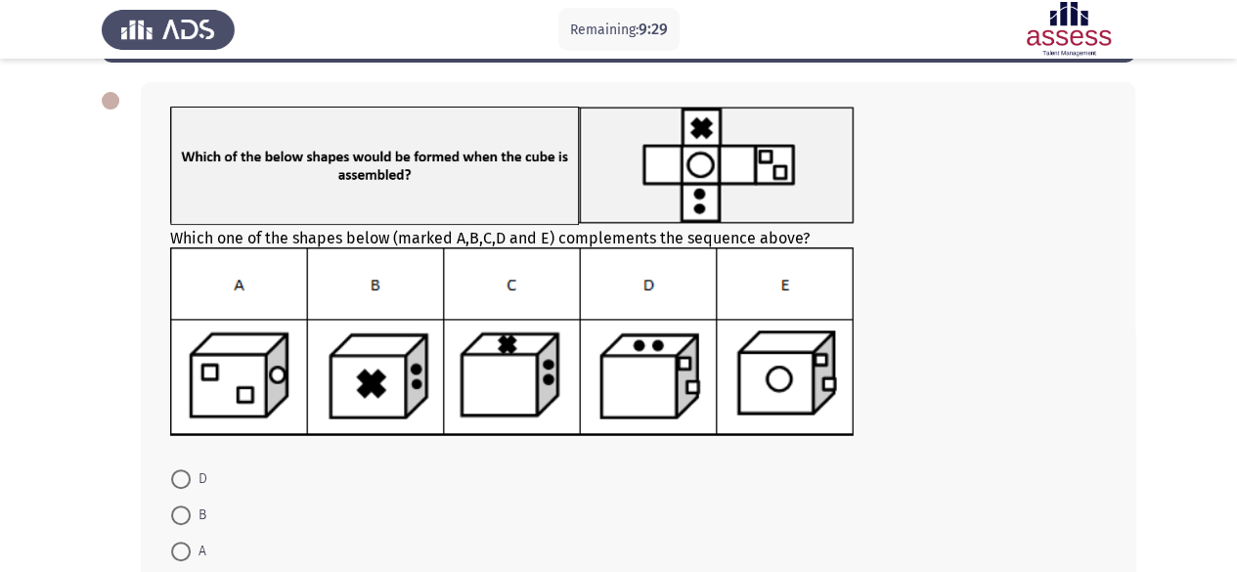
scroll to position [272, 0]
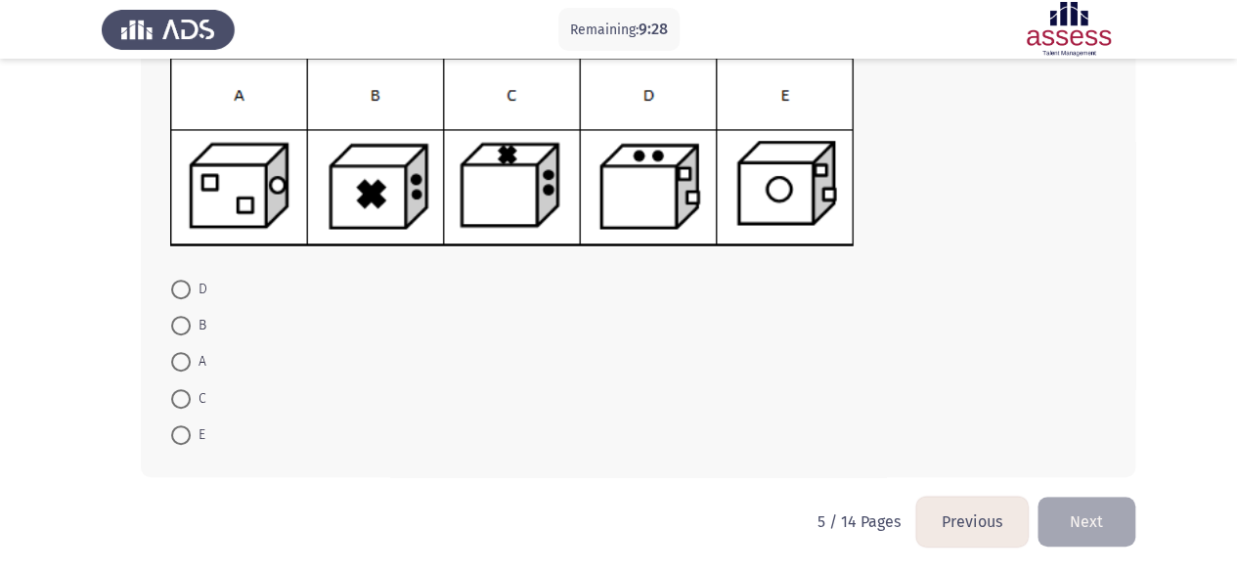
click at [181, 289] on span at bounding box center [181, 289] width 0 height 0
click at [180, 287] on input "D" at bounding box center [181, 290] width 20 height 20
radio input "true"
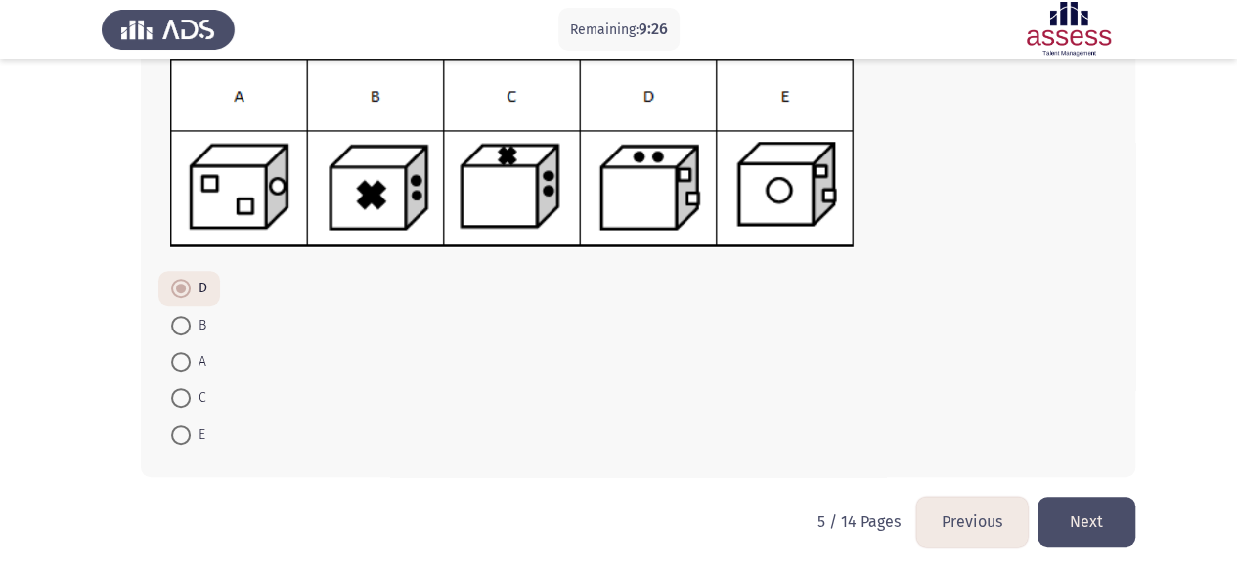
click at [1098, 526] on button "Next" at bounding box center [1087, 522] width 98 height 50
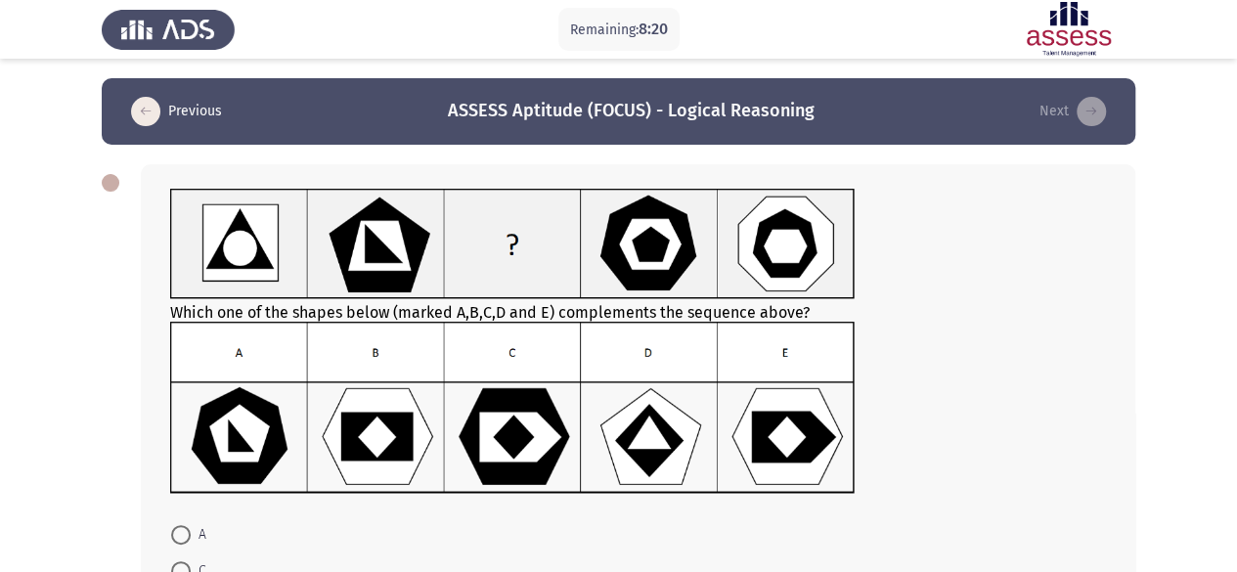
scroll to position [246, 0]
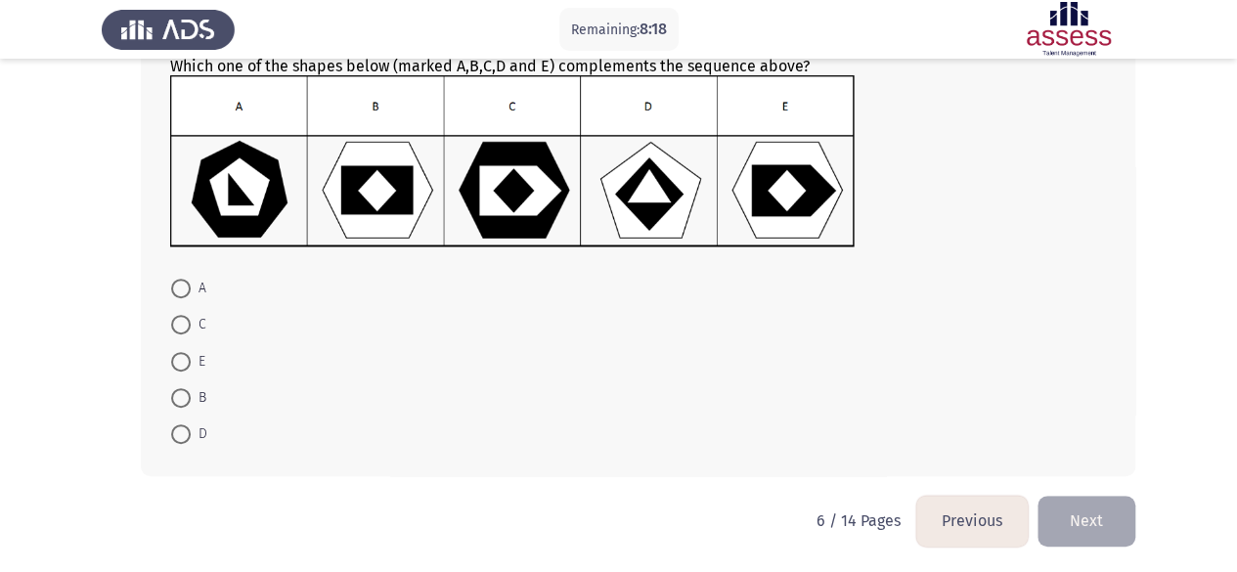
click at [181, 362] on span at bounding box center [181, 362] width 20 height 20
click at [181, 362] on input "E" at bounding box center [181, 362] width 20 height 20
radio input "true"
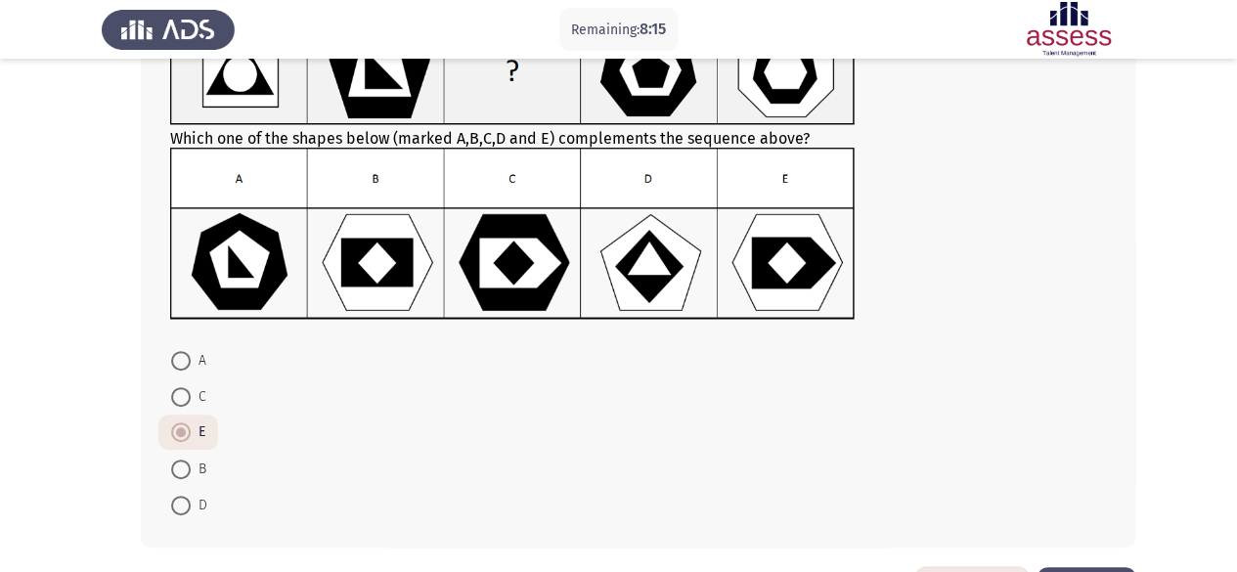
scroll to position [244, 0]
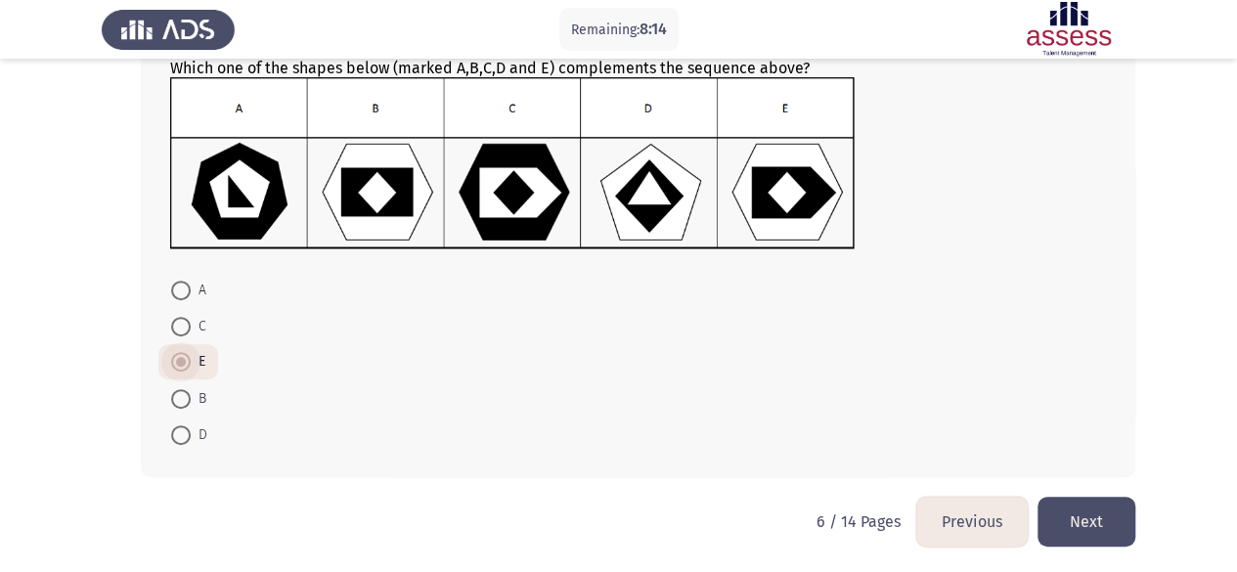
click at [182, 355] on span at bounding box center [181, 362] width 20 height 20
click at [182, 355] on input "E" at bounding box center [181, 362] width 20 height 20
click at [1078, 515] on button "Next" at bounding box center [1087, 522] width 98 height 50
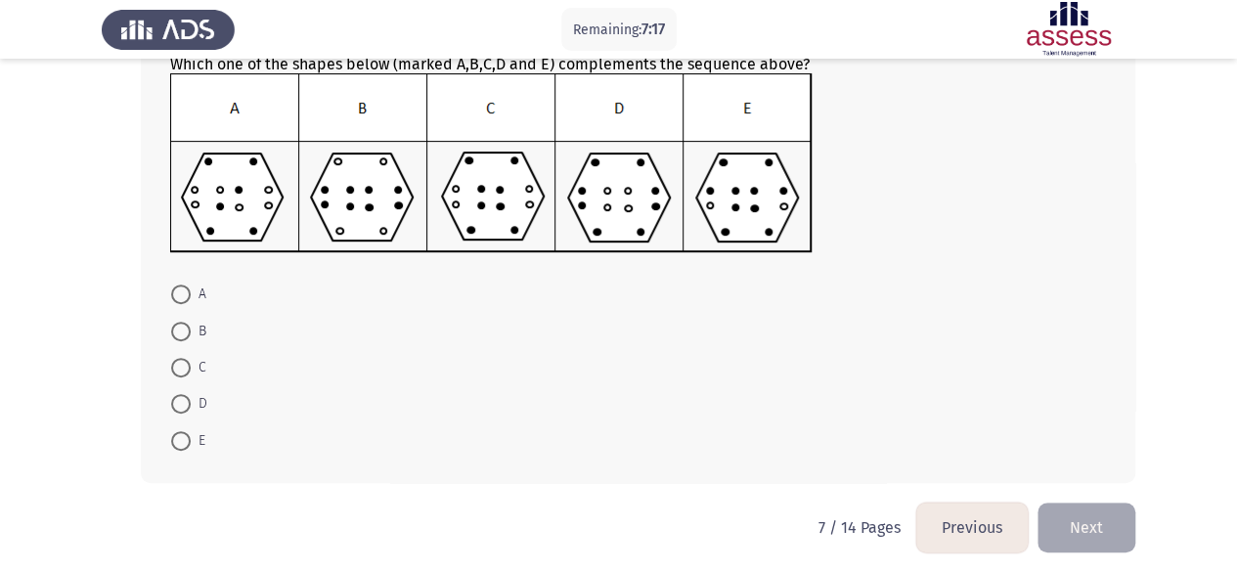
scroll to position [256, 0]
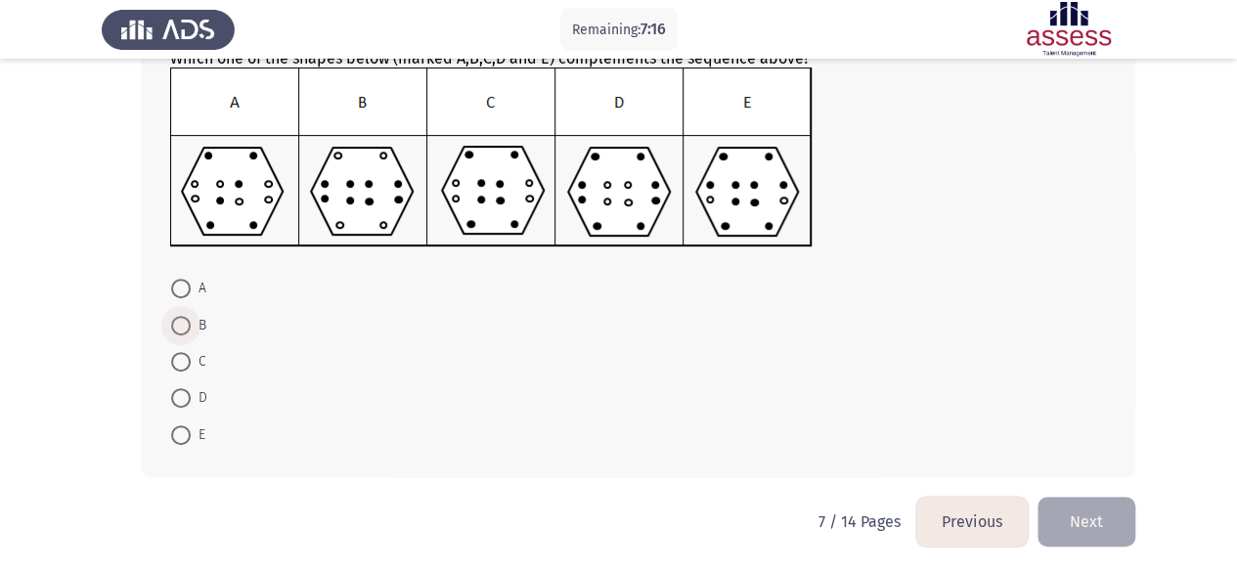
click at [183, 328] on span at bounding box center [181, 326] width 20 height 20
click at [183, 328] on input "B" at bounding box center [181, 326] width 20 height 20
radio input "true"
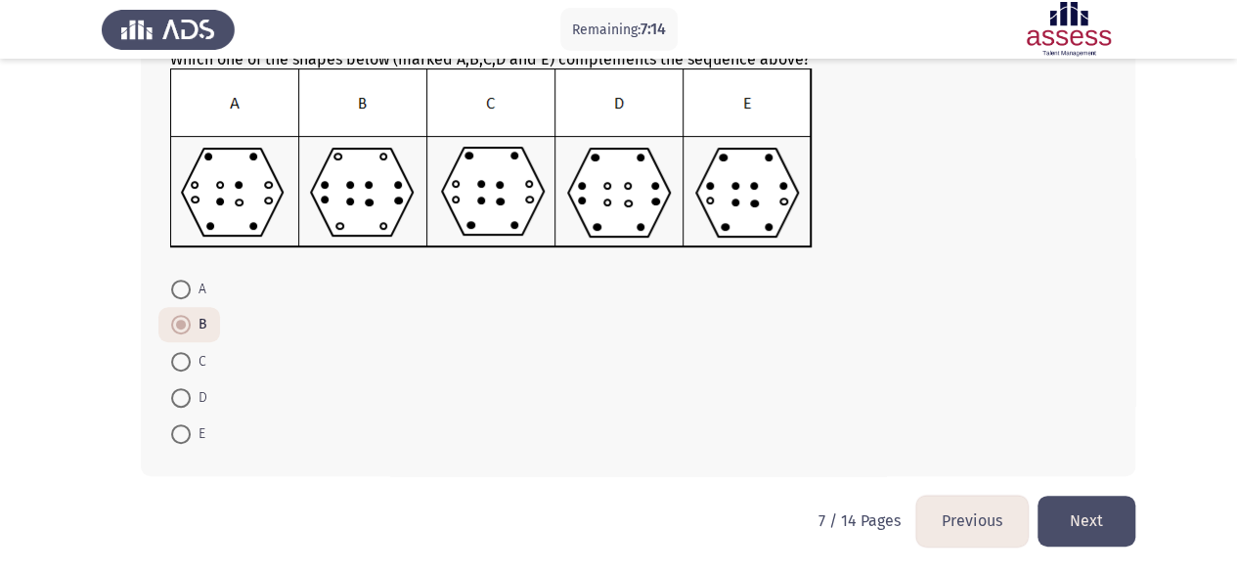
click at [1085, 527] on button "Next" at bounding box center [1087, 521] width 98 height 50
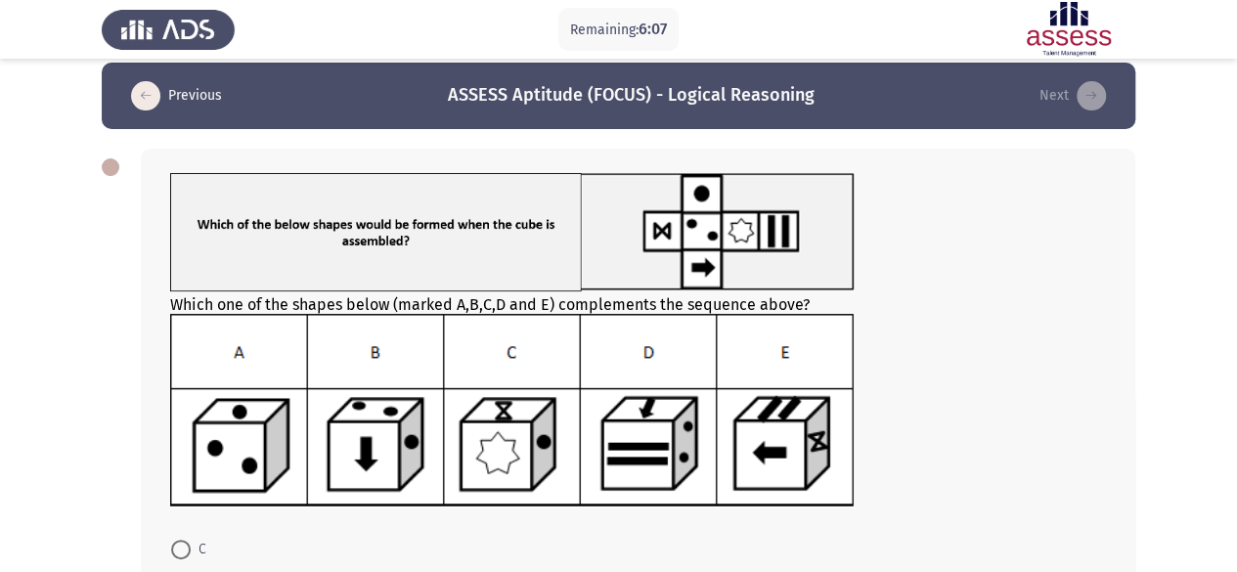
scroll to position [196, 0]
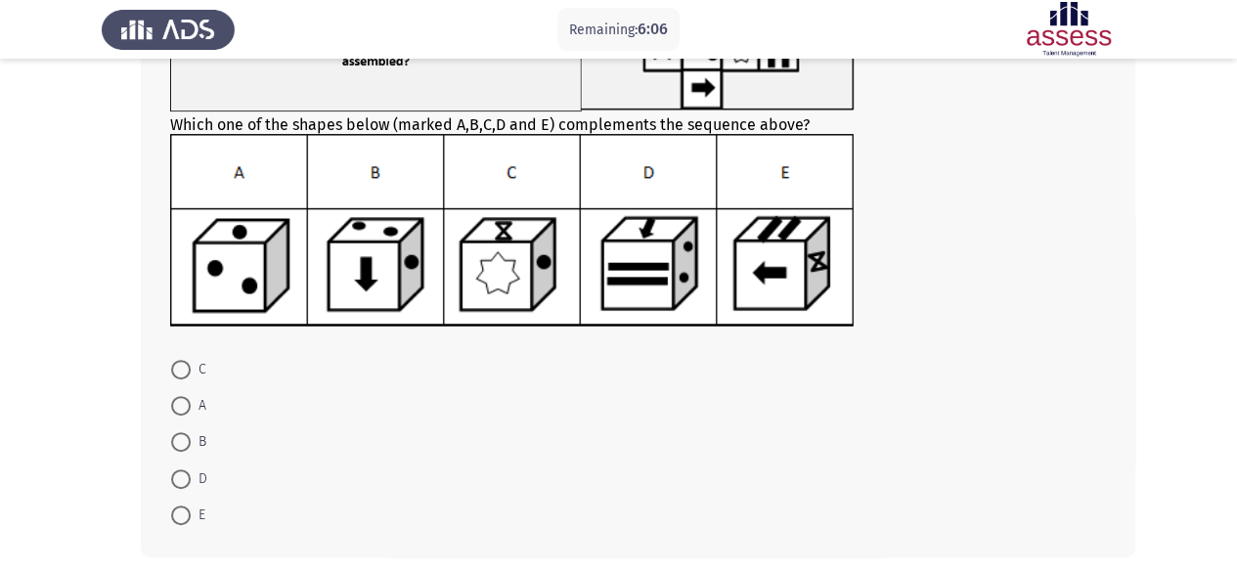
click at [183, 510] on span at bounding box center [181, 516] width 20 height 20
click at [183, 510] on input "E" at bounding box center [181, 516] width 20 height 20
radio input "true"
click at [188, 516] on span at bounding box center [181, 515] width 20 height 20
click at [188, 516] on input "E" at bounding box center [181, 515] width 20 height 20
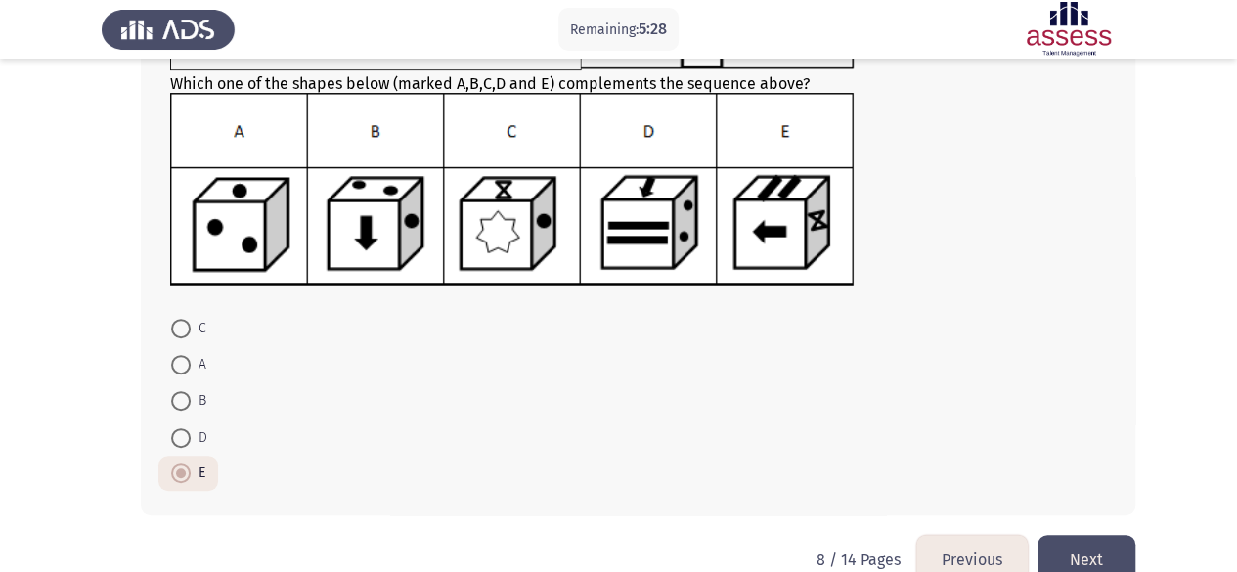
scroll to position [275, 0]
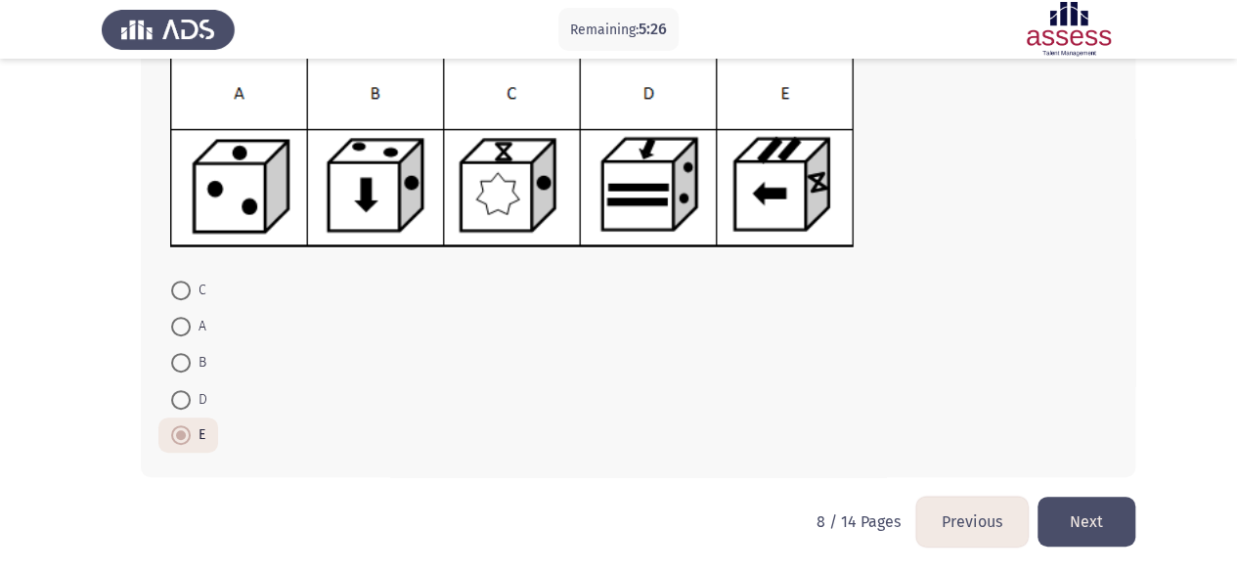
click at [1088, 511] on button "Next" at bounding box center [1087, 522] width 98 height 50
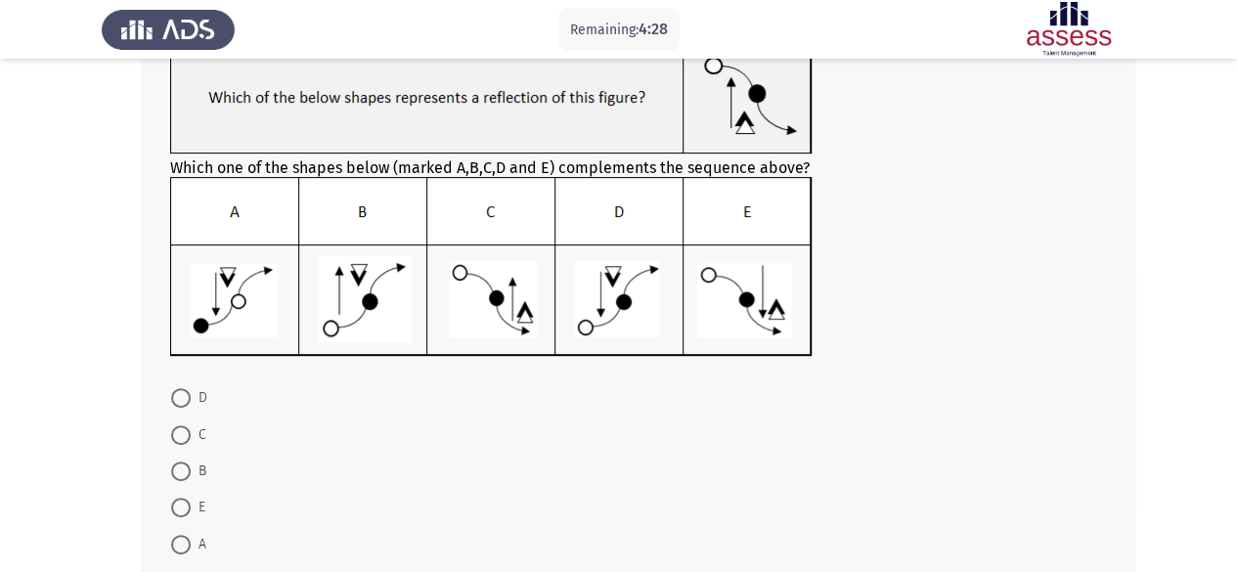
scroll to position [256, 0]
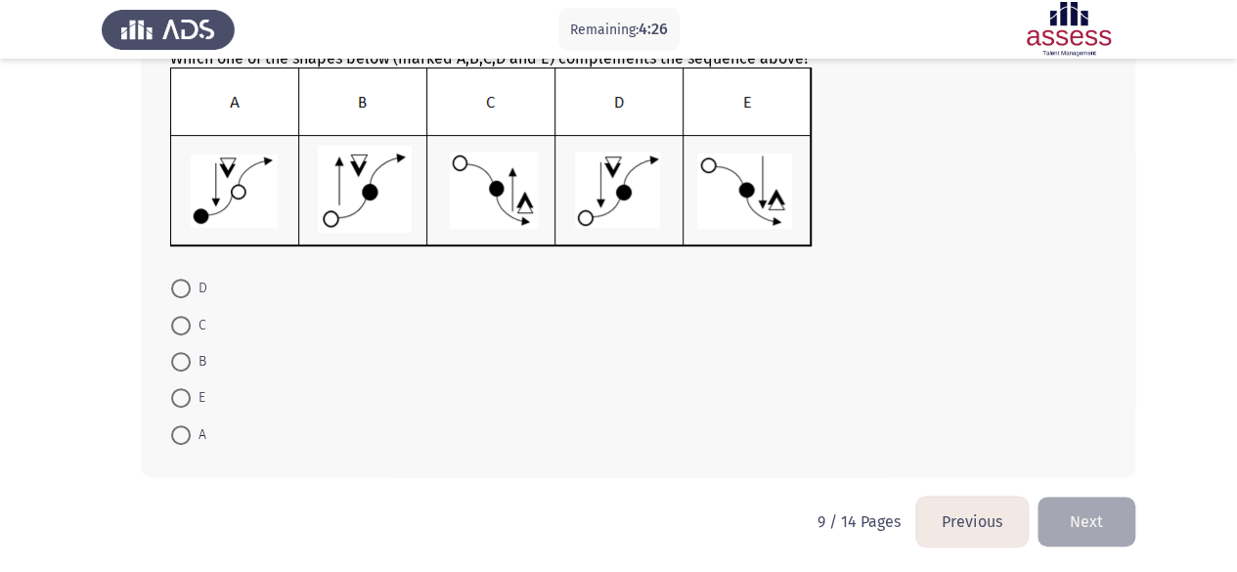
click at [180, 293] on span at bounding box center [181, 289] width 20 height 20
click at [180, 293] on input "D" at bounding box center [181, 289] width 20 height 20
radio input "true"
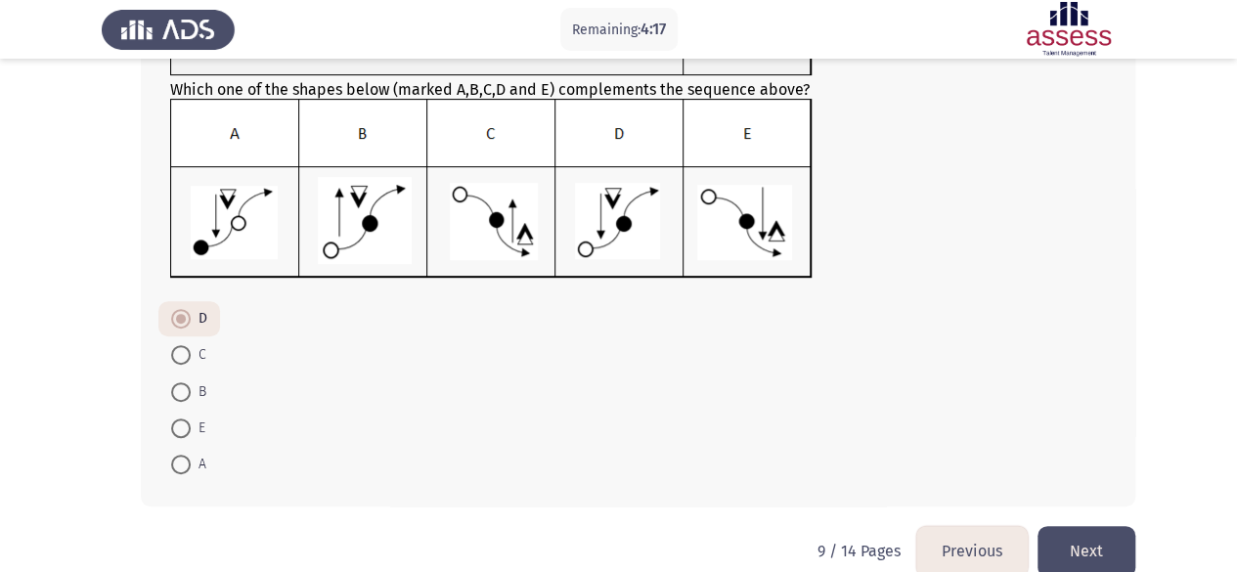
scroll to position [255, 0]
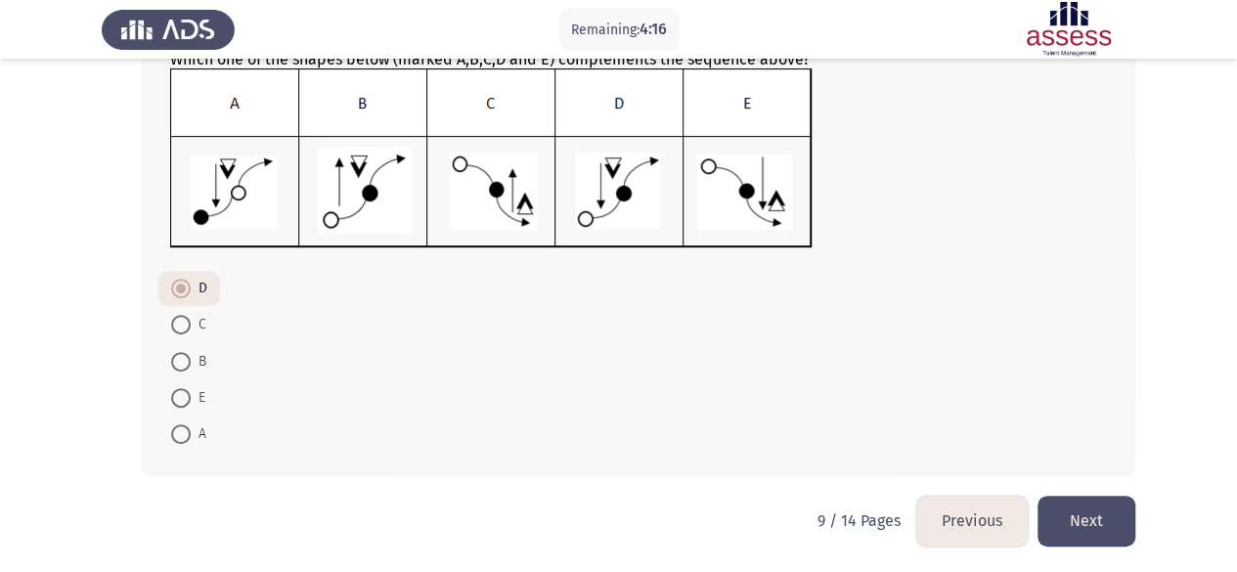
click at [1101, 521] on button "Next" at bounding box center [1087, 521] width 98 height 50
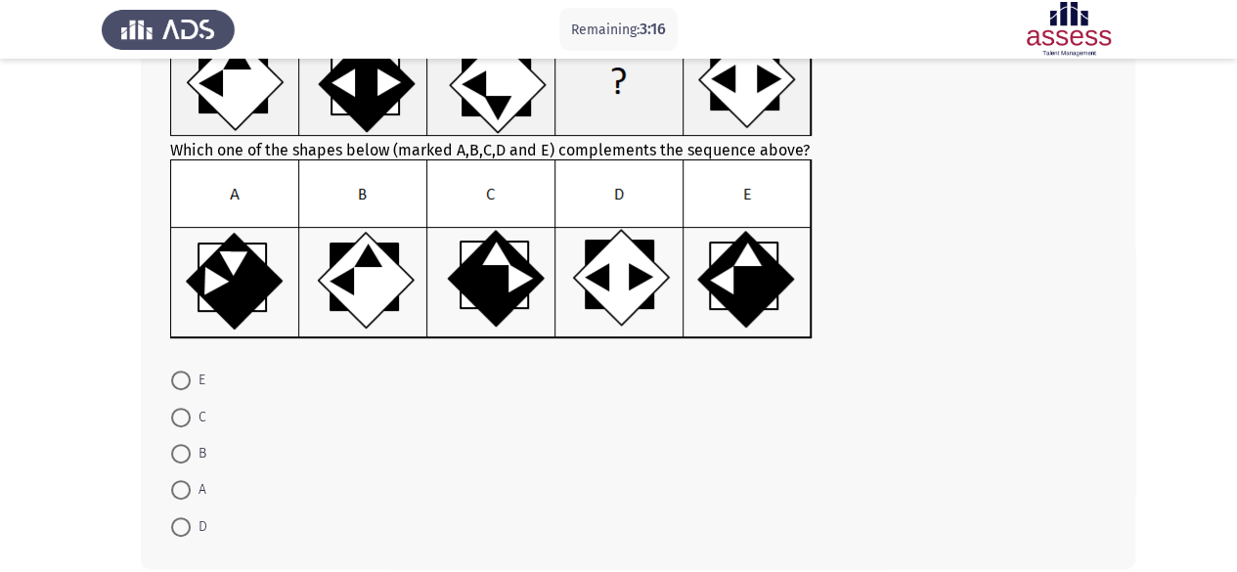
scroll to position [196, 0]
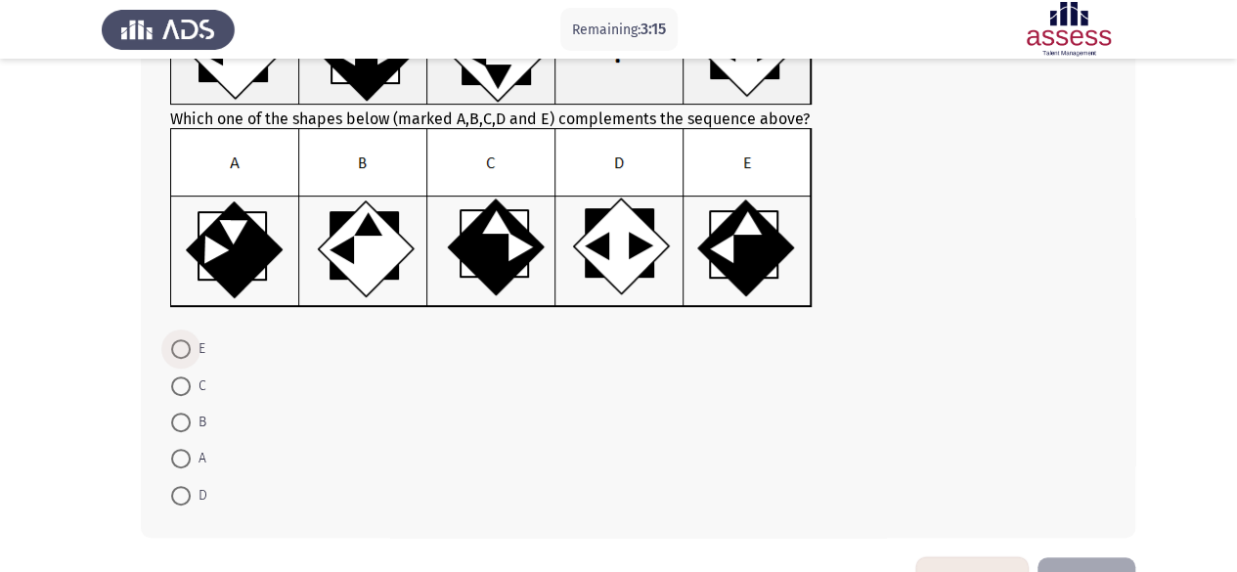
click at [188, 351] on span at bounding box center [181, 349] width 20 height 20
click at [188, 351] on input "E" at bounding box center [181, 349] width 20 height 20
radio input "true"
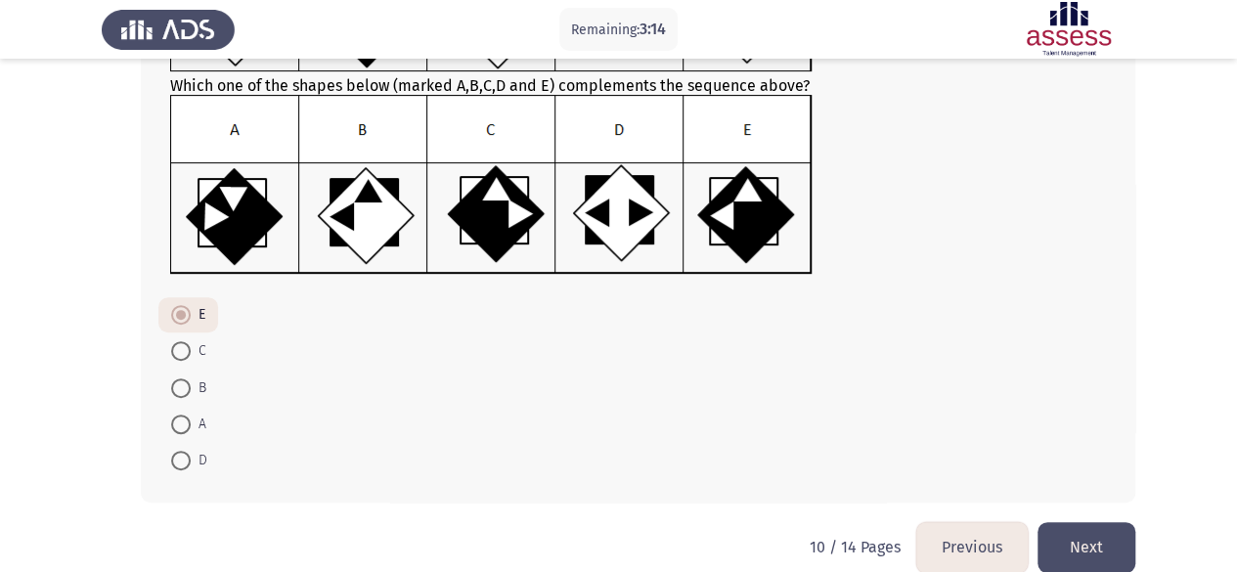
scroll to position [255, 0]
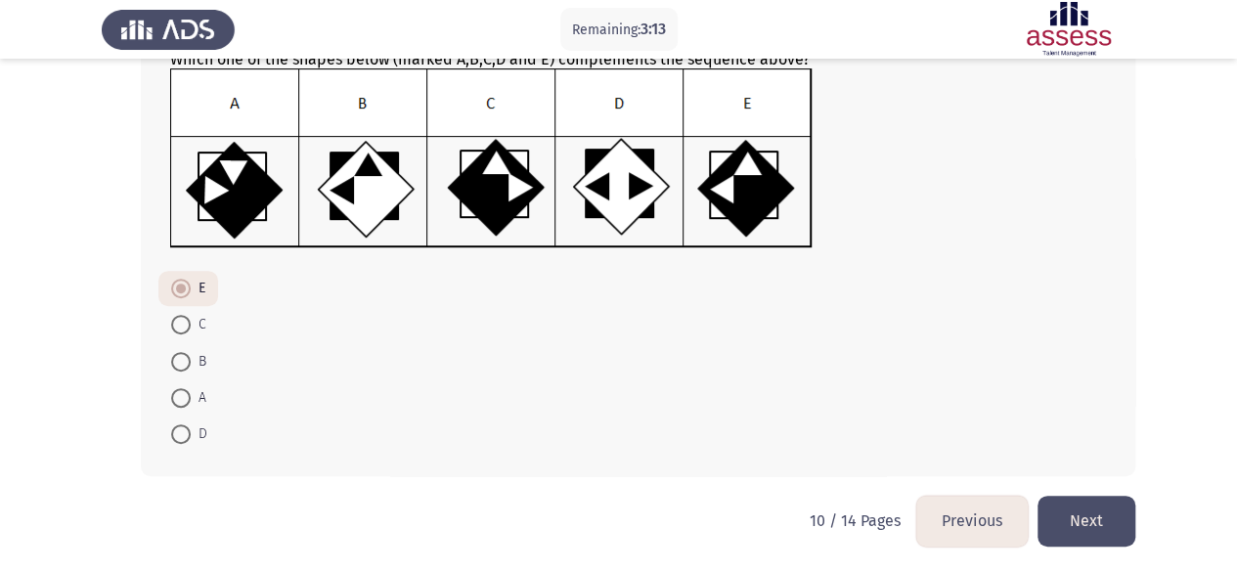
click at [1091, 520] on button "Next" at bounding box center [1087, 521] width 98 height 50
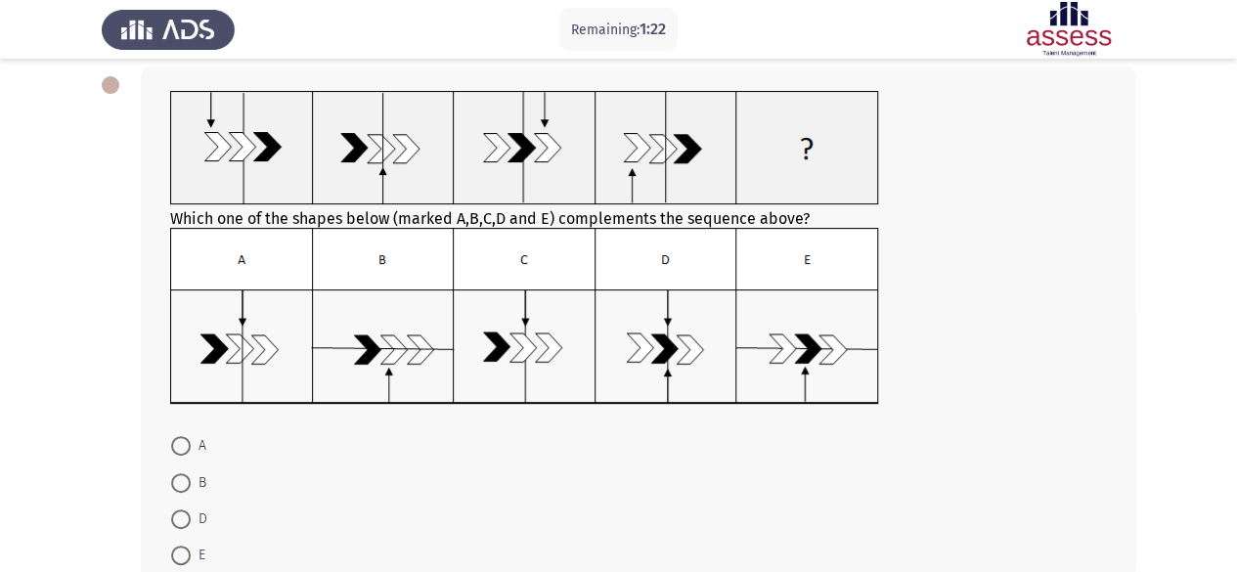
scroll to position [196, 0]
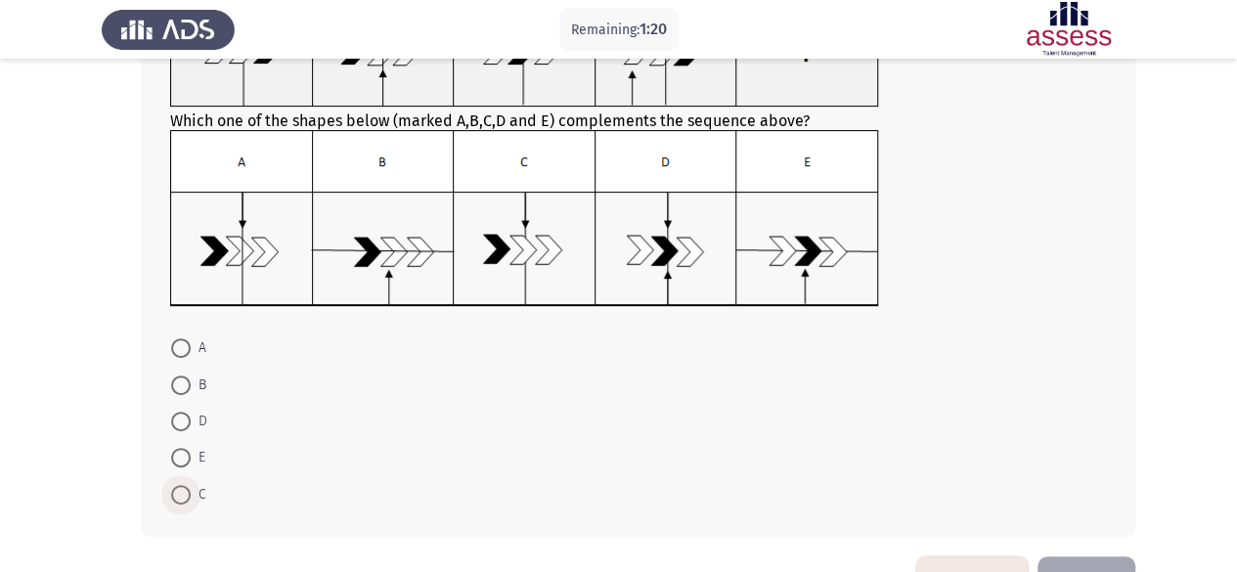
click at [189, 495] on span at bounding box center [181, 495] width 20 height 20
click at [189, 495] on input "C" at bounding box center [181, 495] width 20 height 20
radio input "true"
click at [1105, 559] on button "Next" at bounding box center [1087, 579] width 98 height 50
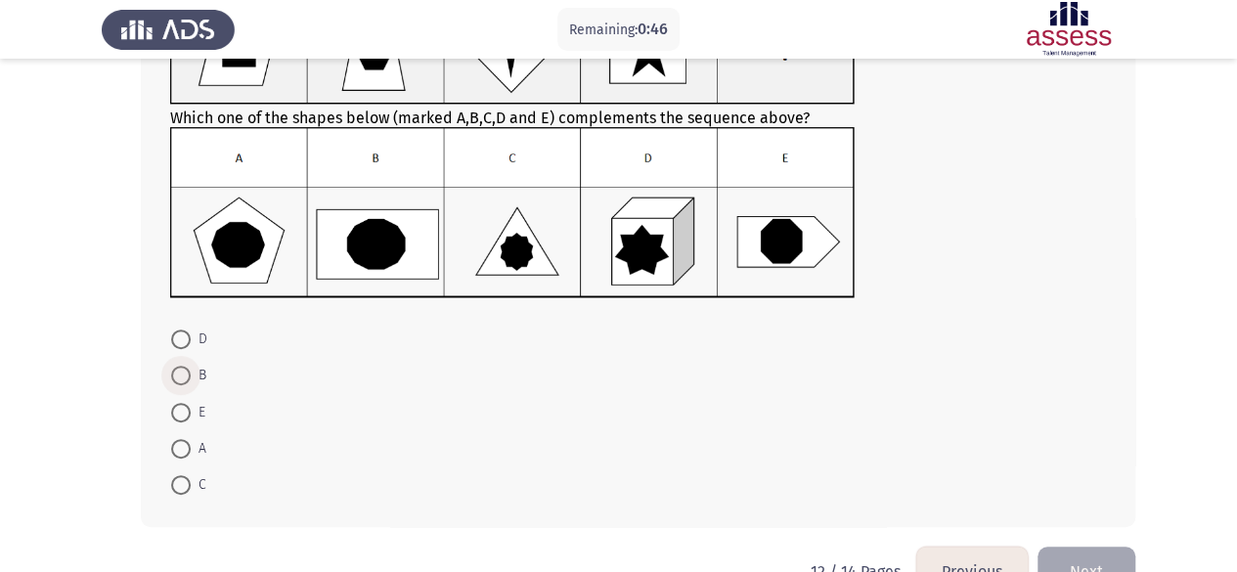
click at [183, 382] on span at bounding box center [181, 376] width 20 height 20
click at [183, 382] on input "B" at bounding box center [181, 376] width 20 height 20
radio input "true"
click at [1090, 552] on button "Next" at bounding box center [1087, 571] width 98 height 50
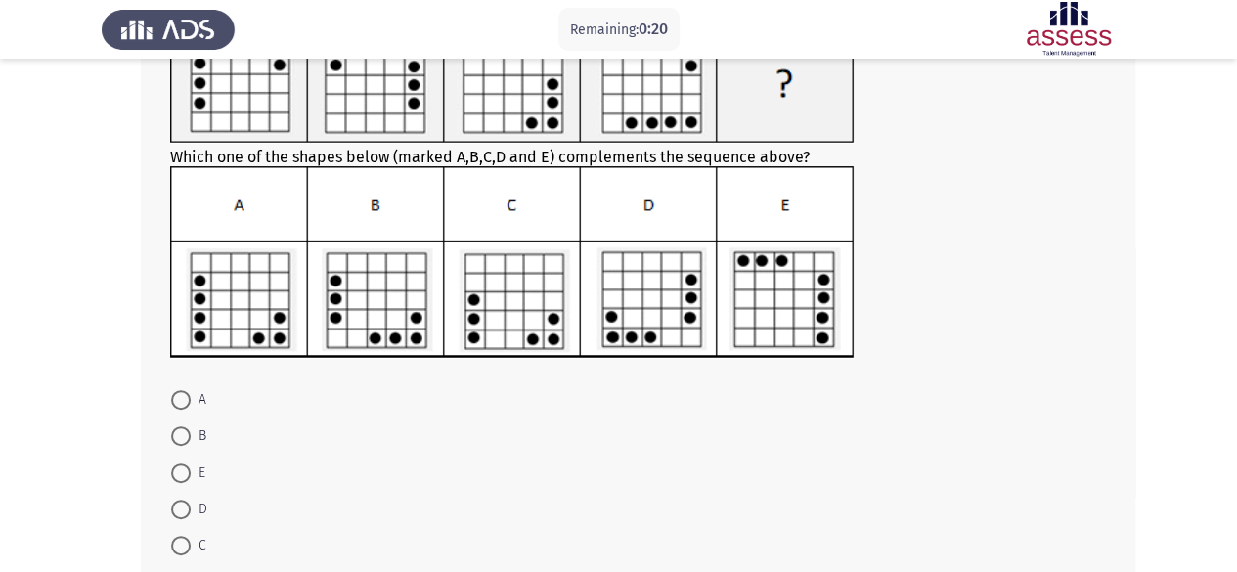
scroll to position [276, 0]
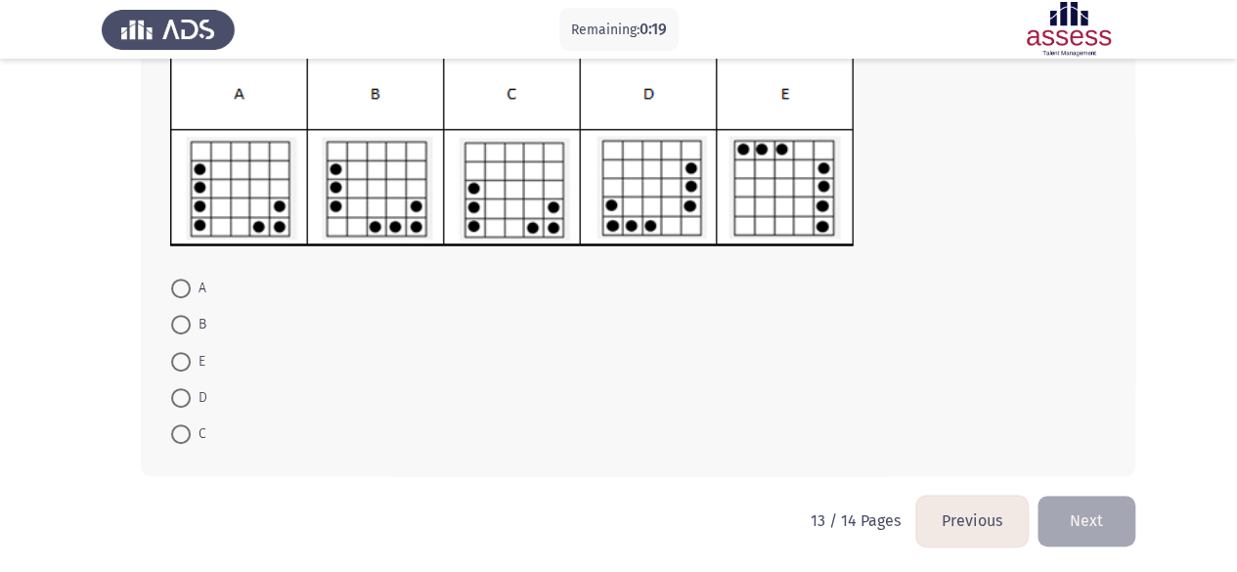
click at [190, 288] on label "A" at bounding box center [188, 288] width 35 height 23
click at [190, 288] on input "A" at bounding box center [181, 289] width 20 height 20
radio input "true"
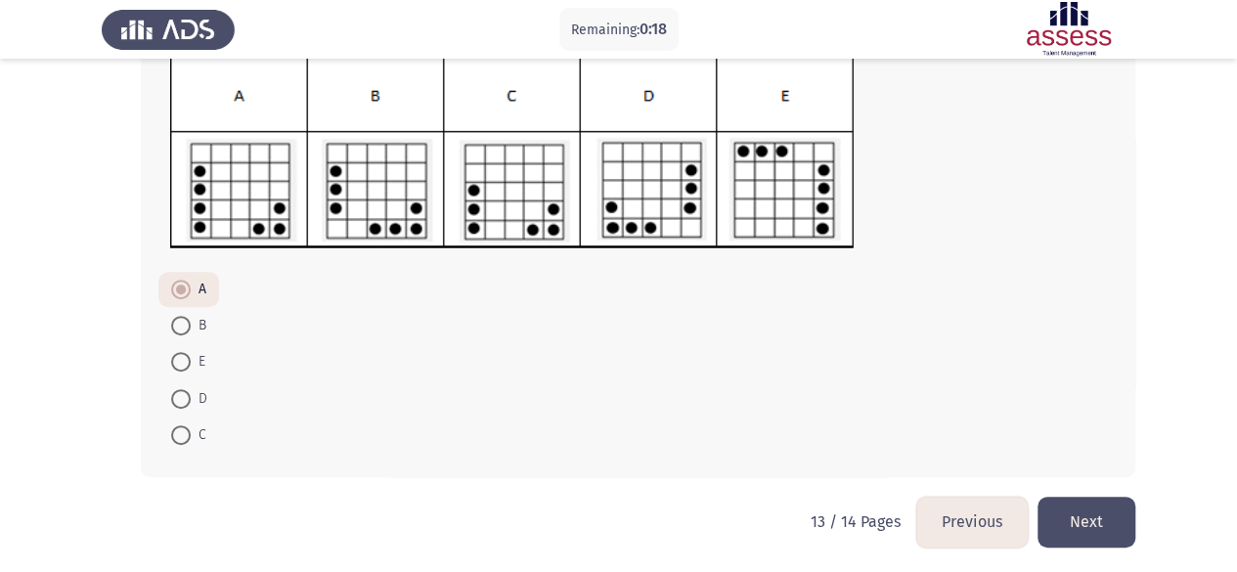
click at [1080, 521] on button "Next" at bounding box center [1087, 522] width 98 height 50
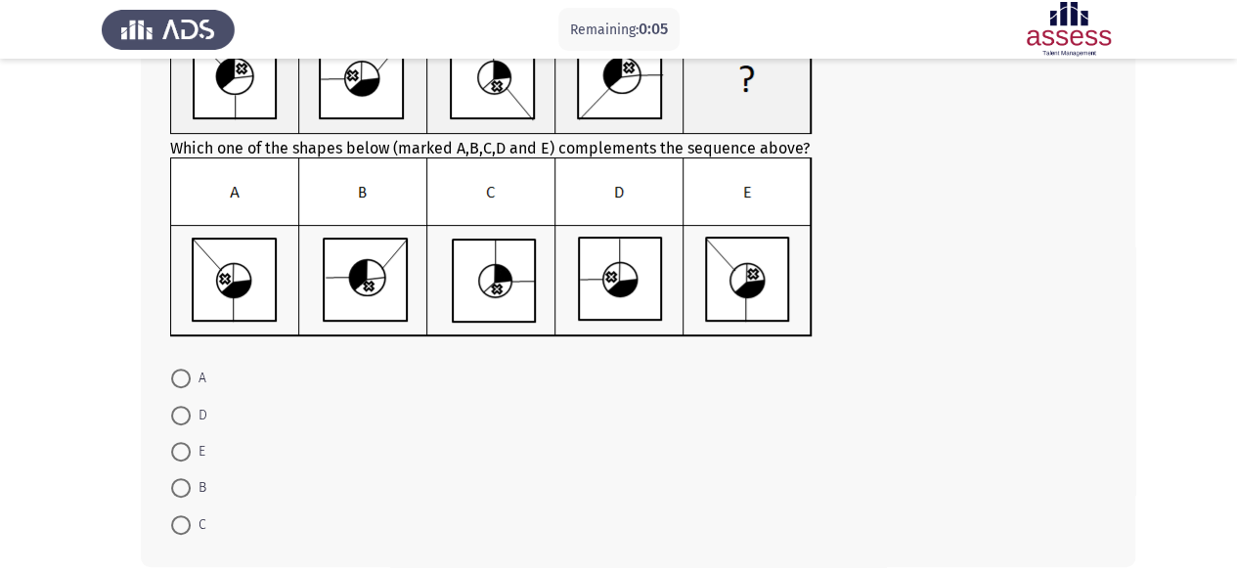
scroll to position [196, 0]
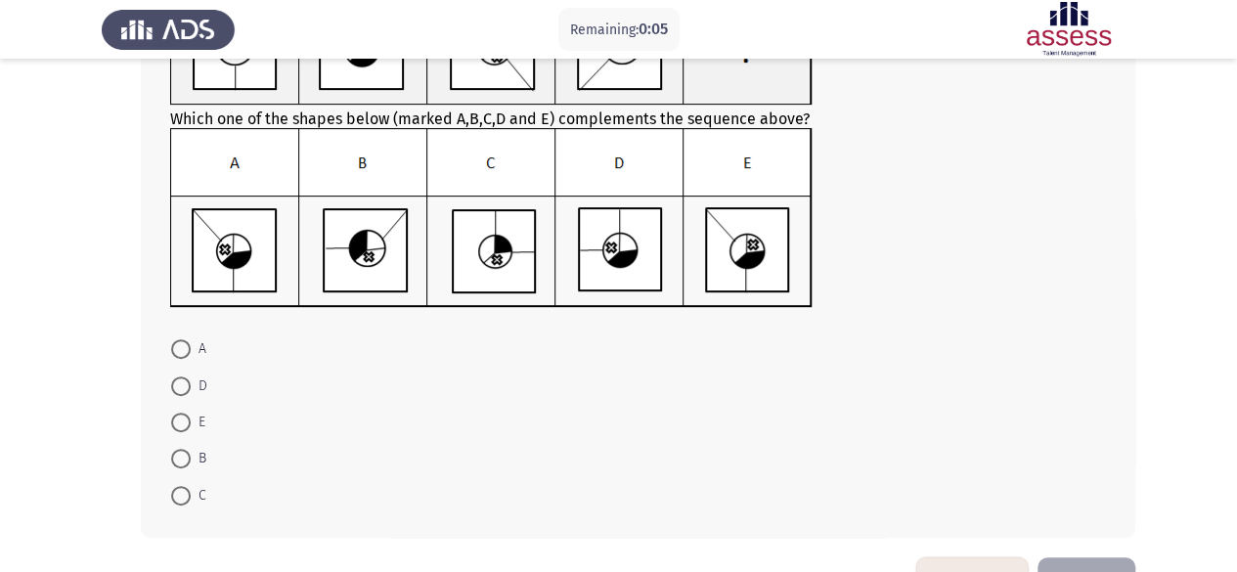
click at [186, 352] on span at bounding box center [181, 349] width 20 height 20
click at [186, 352] on input "A" at bounding box center [181, 349] width 20 height 20
radio input "true"
click at [1095, 556] on button "Next" at bounding box center [1087, 580] width 98 height 50
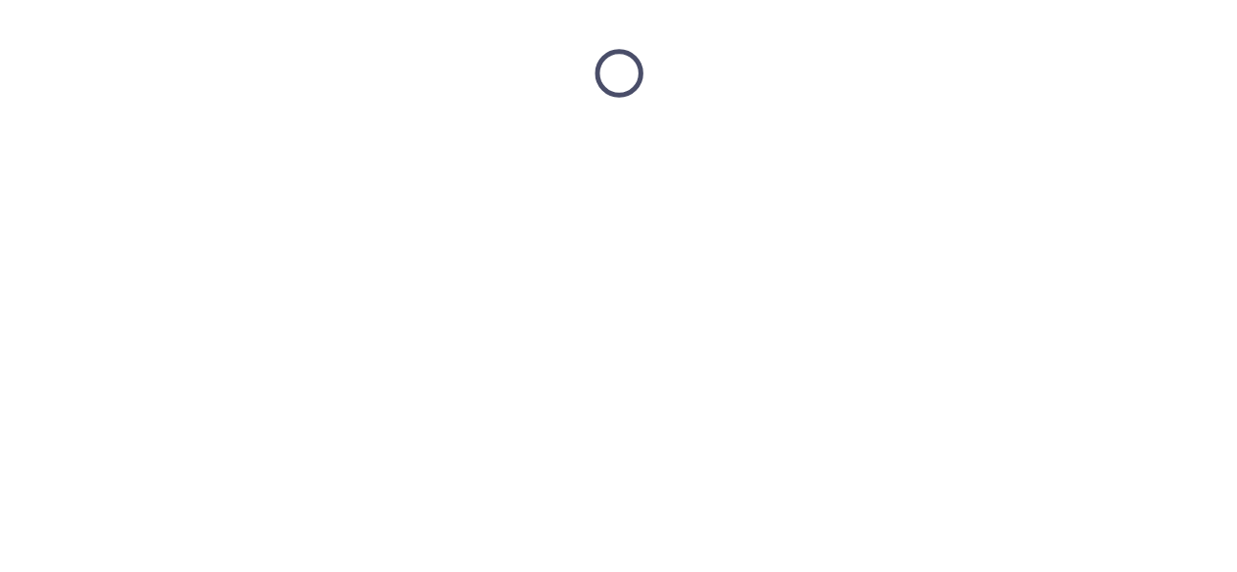
scroll to position [0, 0]
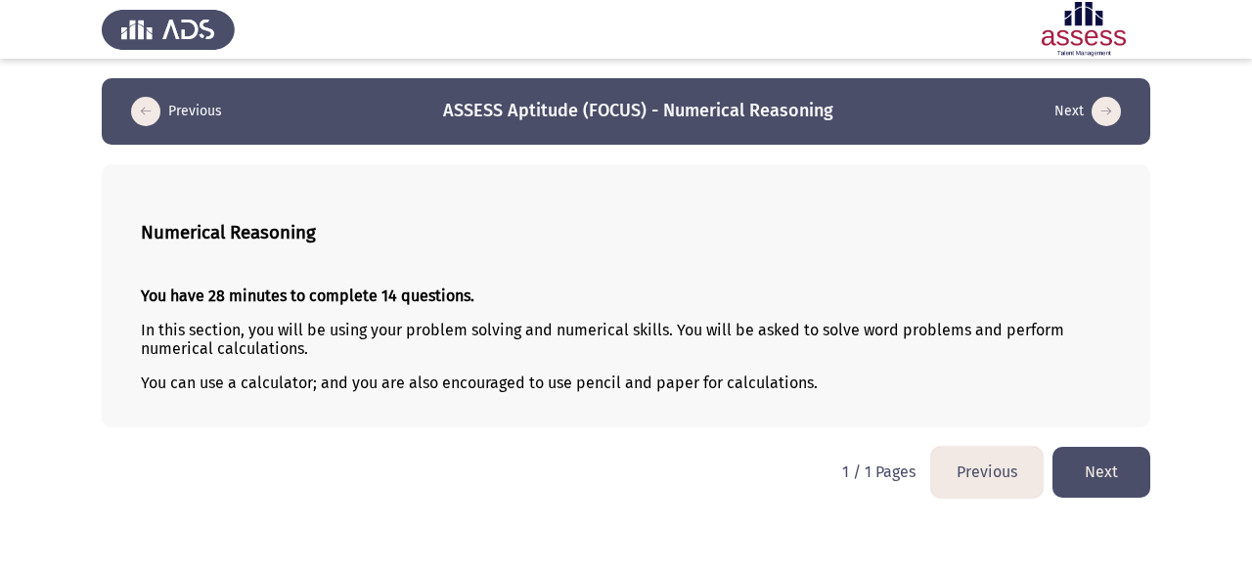
click at [1110, 462] on button "Next" at bounding box center [1101, 472] width 98 height 50
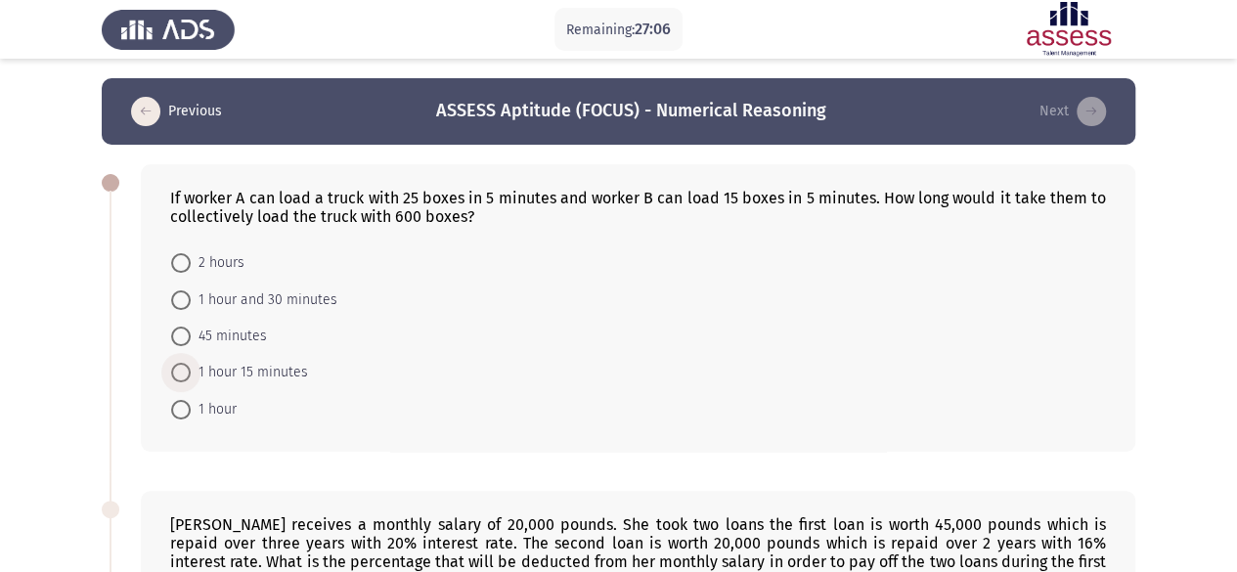
click at [282, 375] on span "1 hour 15 minutes" at bounding box center [249, 372] width 117 height 23
click at [191, 375] on input "1 hour 15 minutes" at bounding box center [181, 373] width 20 height 20
radio input "true"
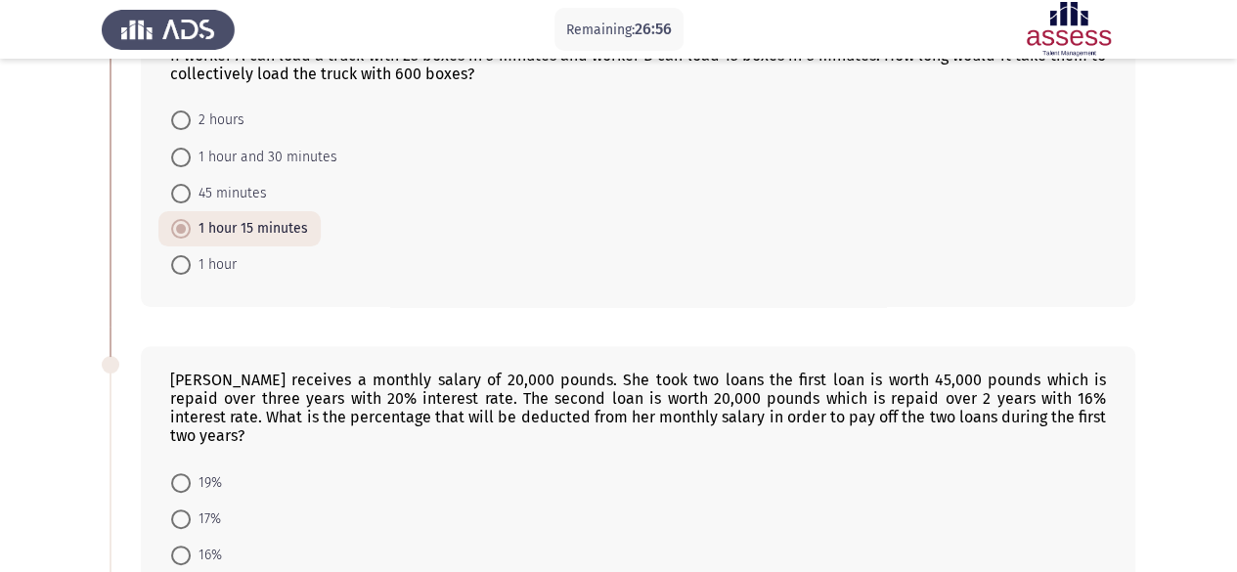
scroll to position [328, 0]
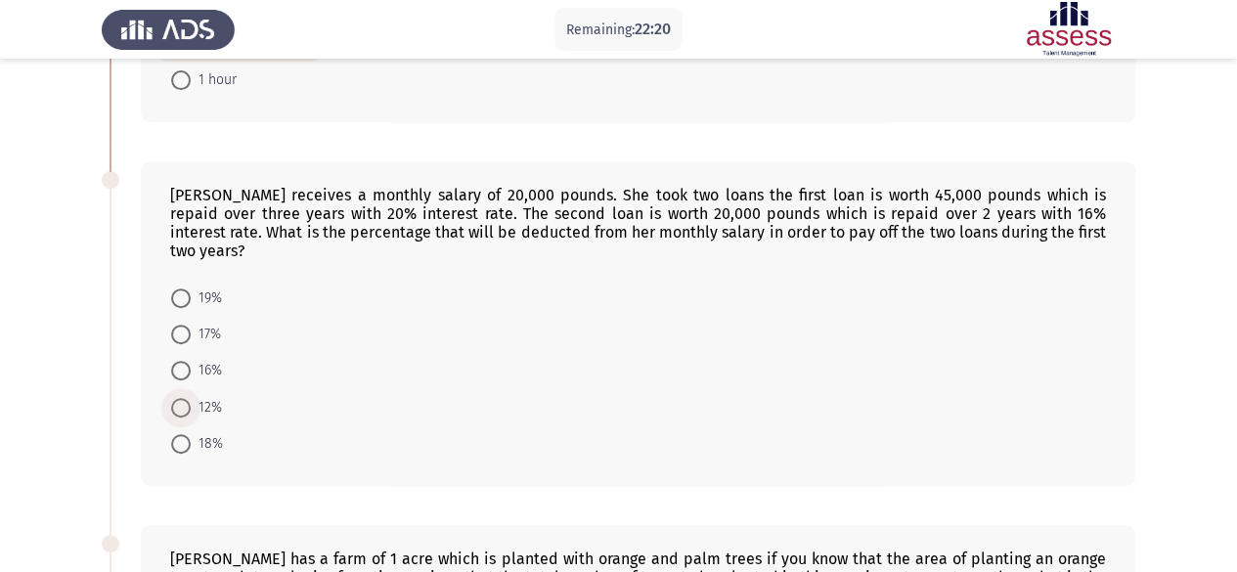
click at [195, 396] on span "12%" at bounding box center [206, 407] width 31 height 23
click at [191, 398] on input "12%" at bounding box center [181, 408] width 20 height 20
radio input "true"
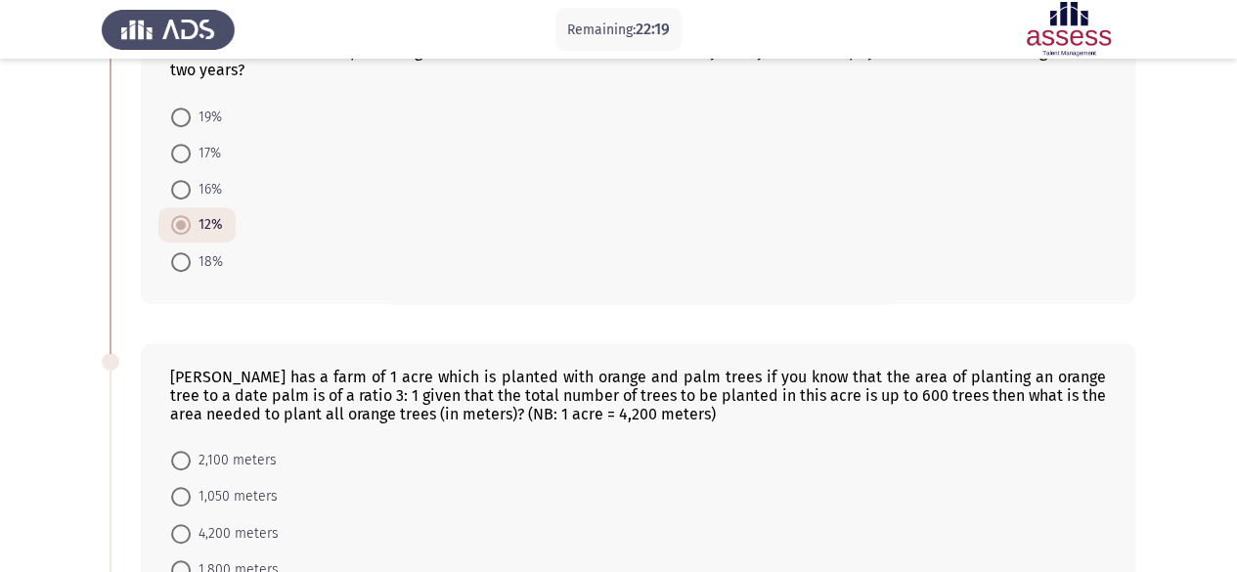
scroll to position [621, 0]
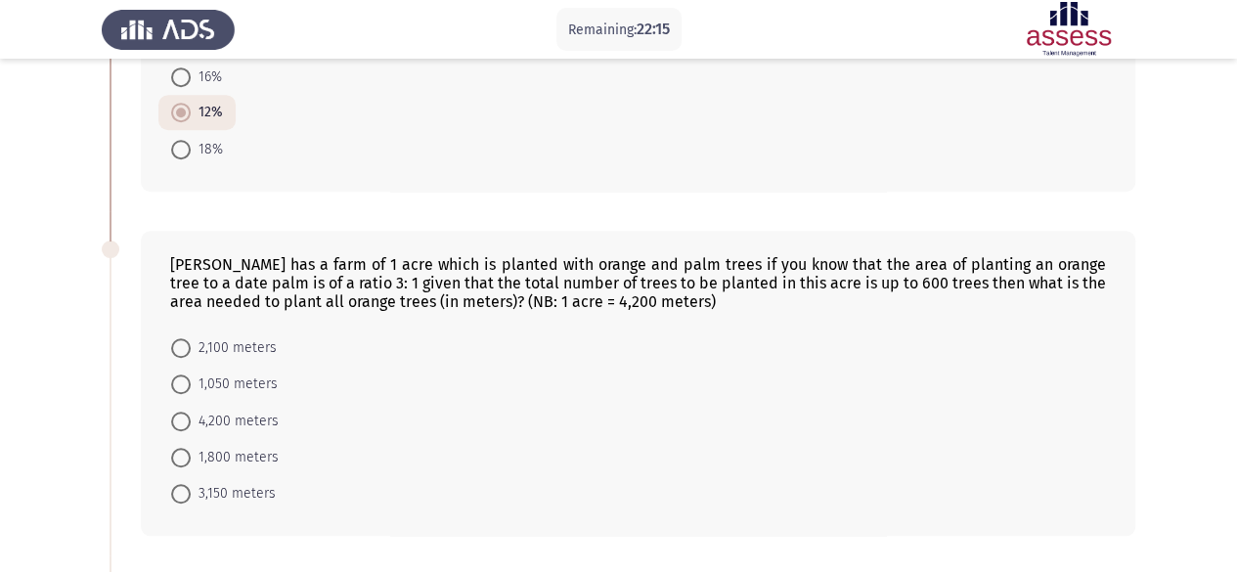
click at [580, 255] on div "[PERSON_NAME] has a farm of 1 acre which is planted with orange and palm trees …" at bounding box center [638, 283] width 936 height 56
click at [596, 255] on div "[PERSON_NAME] has a farm of 1 acre which is planted with orange and palm trees …" at bounding box center [638, 283] width 936 height 56
click at [650, 255] on div "[PERSON_NAME] has a farm of 1 acre which is planted with orange and palm trees …" at bounding box center [638, 283] width 936 height 56
drag, startPoint x: 923, startPoint y: 246, endPoint x: 975, endPoint y: 246, distance: 51.8
click at [924, 255] on div "[PERSON_NAME] has a farm of 1 acre which is planted with orange and palm trees …" at bounding box center [638, 283] width 936 height 56
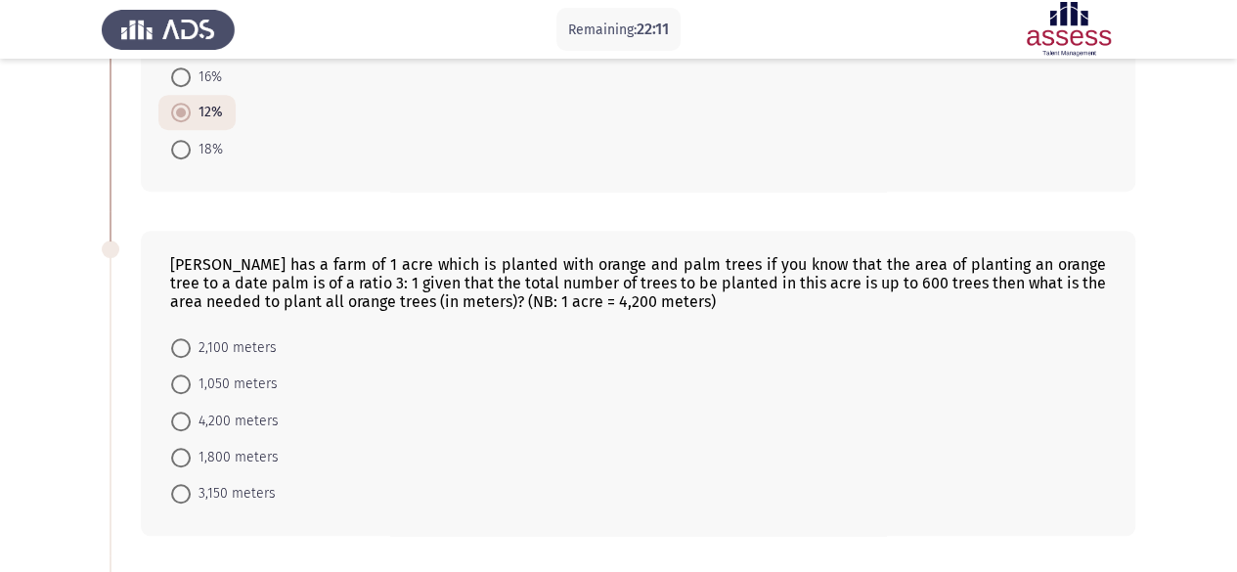
click at [1000, 255] on div "[PERSON_NAME] has a farm of 1 acre which is planted with orange and palm trees …" at bounding box center [638, 283] width 936 height 56
click at [1037, 255] on div "[PERSON_NAME] has a farm of 1 acre which is planted with orange and palm trees …" at bounding box center [638, 283] width 936 height 56
click at [213, 482] on span "3,150 meters" at bounding box center [233, 493] width 85 height 23
click at [191, 484] on input "3,150 meters" at bounding box center [181, 494] width 20 height 20
radio input "true"
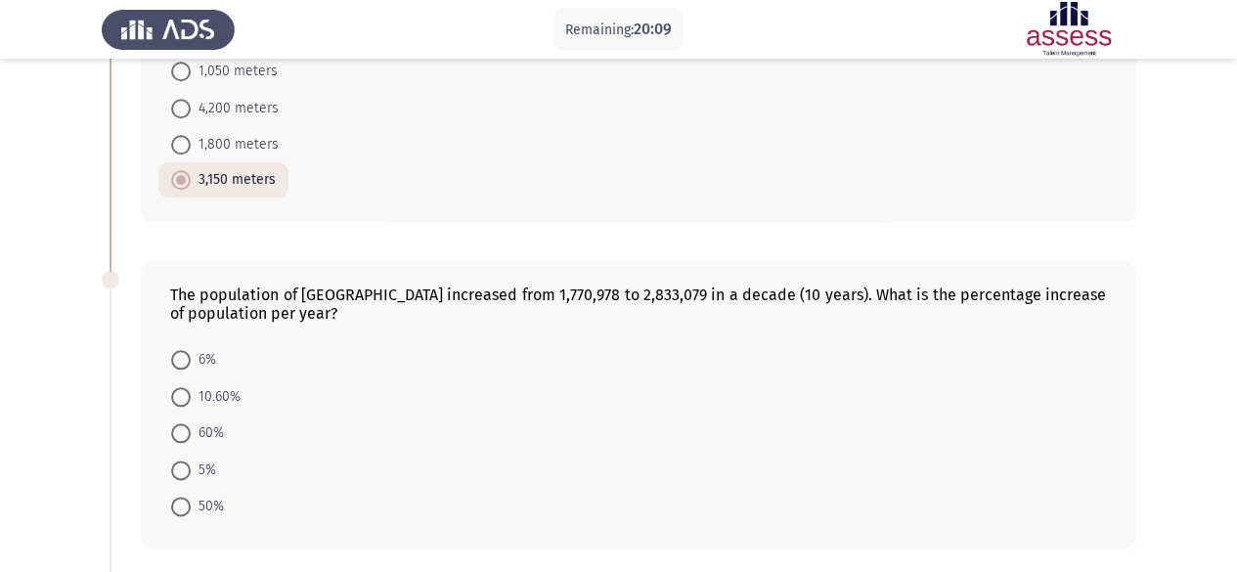
scroll to position [1012, 0]
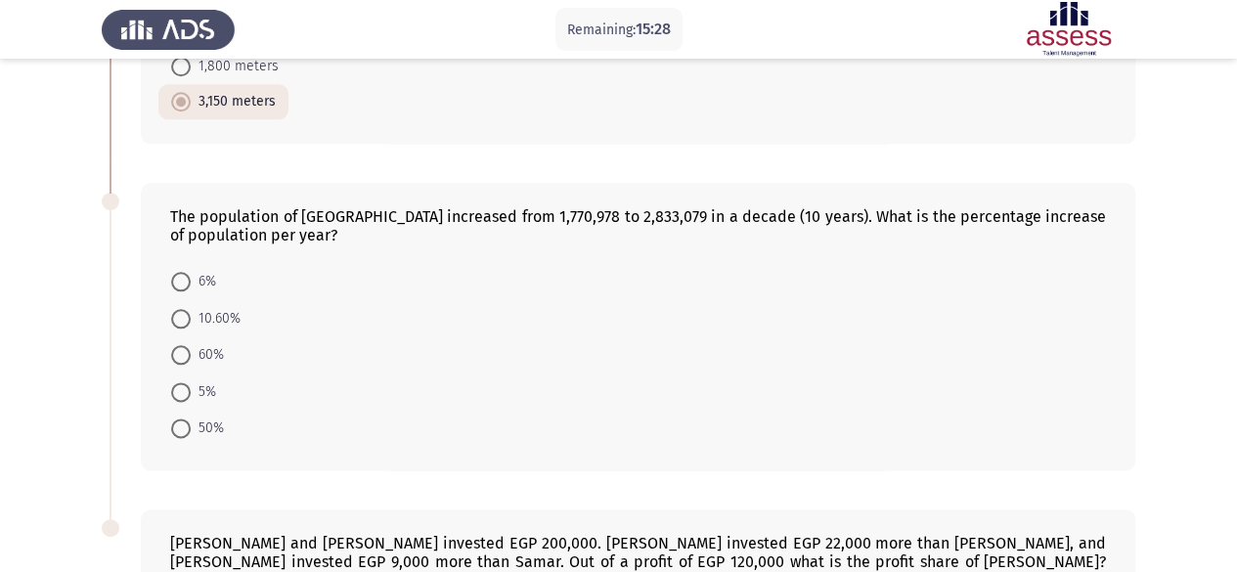
drag, startPoint x: 470, startPoint y: 199, endPoint x: 467, endPoint y: 185, distance: 14.0
click at [463, 207] on div "The population of [GEOGRAPHIC_DATA] increased from 1,770,978 to 2,833,079 in a …" at bounding box center [638, 225] width 936 height 37
click at [201, 380] on span "5%" at bounding box center [203, 391] width 25 height 23
click at [191, 382] on input "5%" at bounding box center [181, 392] width 20 height 20
radio input "true"
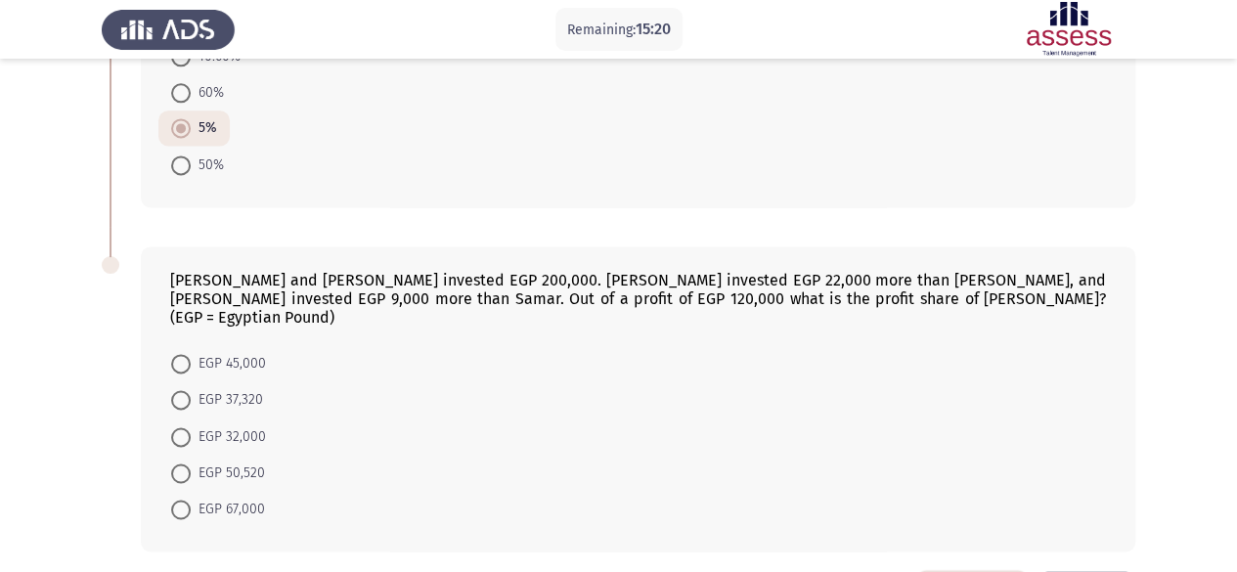
scroll to position [1303, 0]
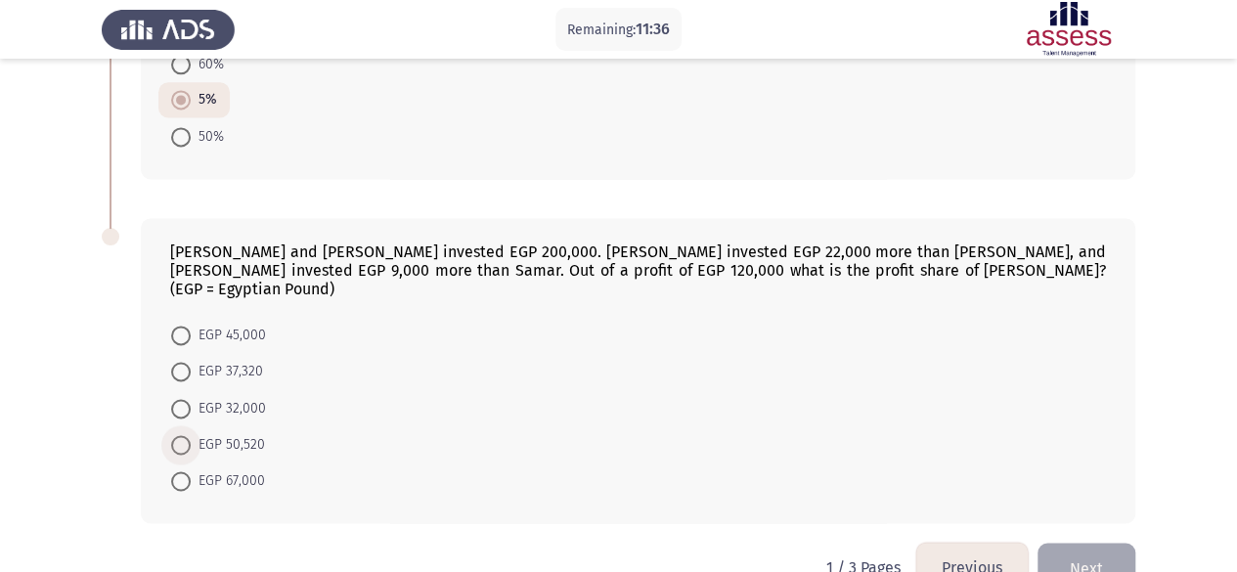
click at [244, 433] on span "EGP 50,520" at bounding box center [228, 444] width 74 height 23
click at [191, 435] on input "EGP 50,520" at bounding box center [181, 445] width 20 height 20
radio input "true"
click at [1104, 543] on button "Next" at bounding box center [1087, 568] width 98 height 50
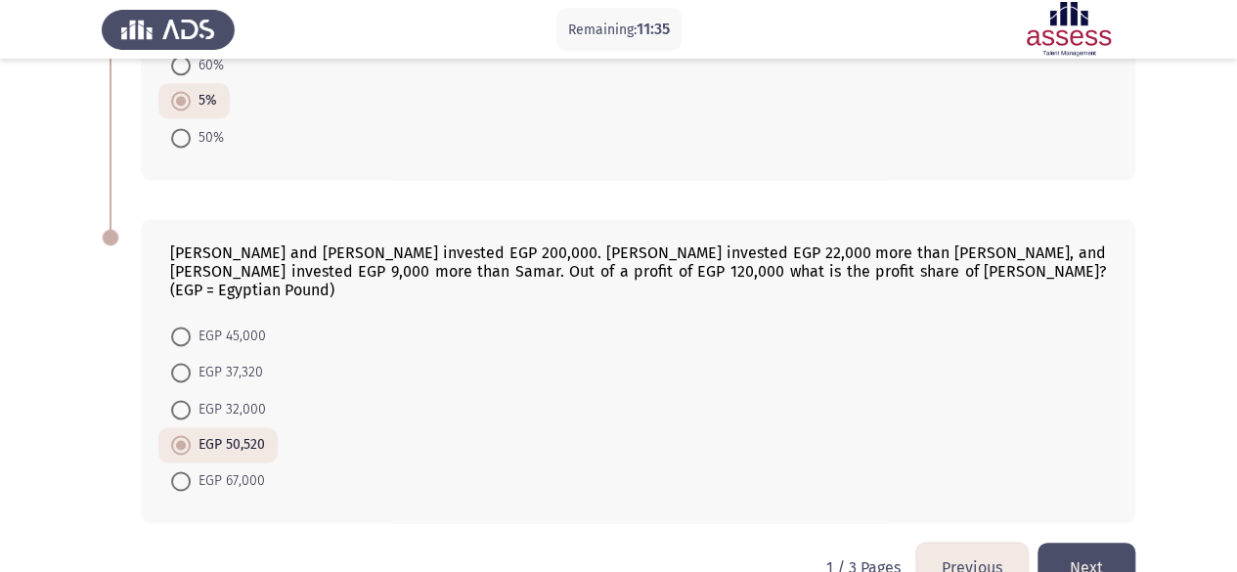
scroll to position [0, 0]
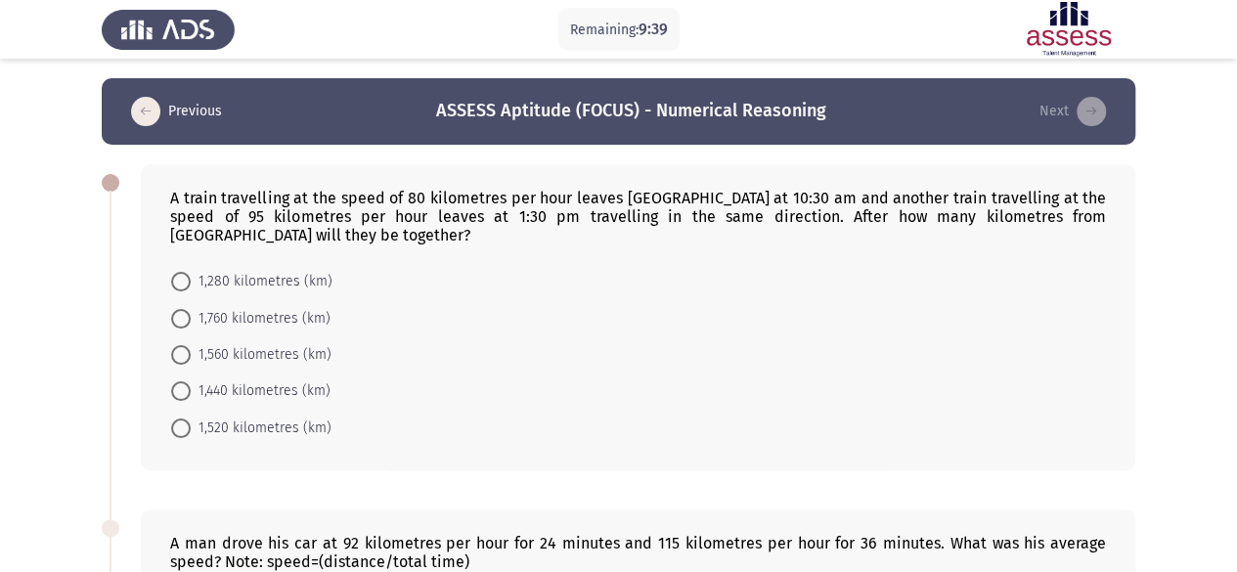
click at [177, 428] on span at bounding box center [181, 429] width 20 height 20
click at [177, 428] on input "1,520 kilometres (km)" at bounding box center [181, 429] width 20 height 20
radio input "true"
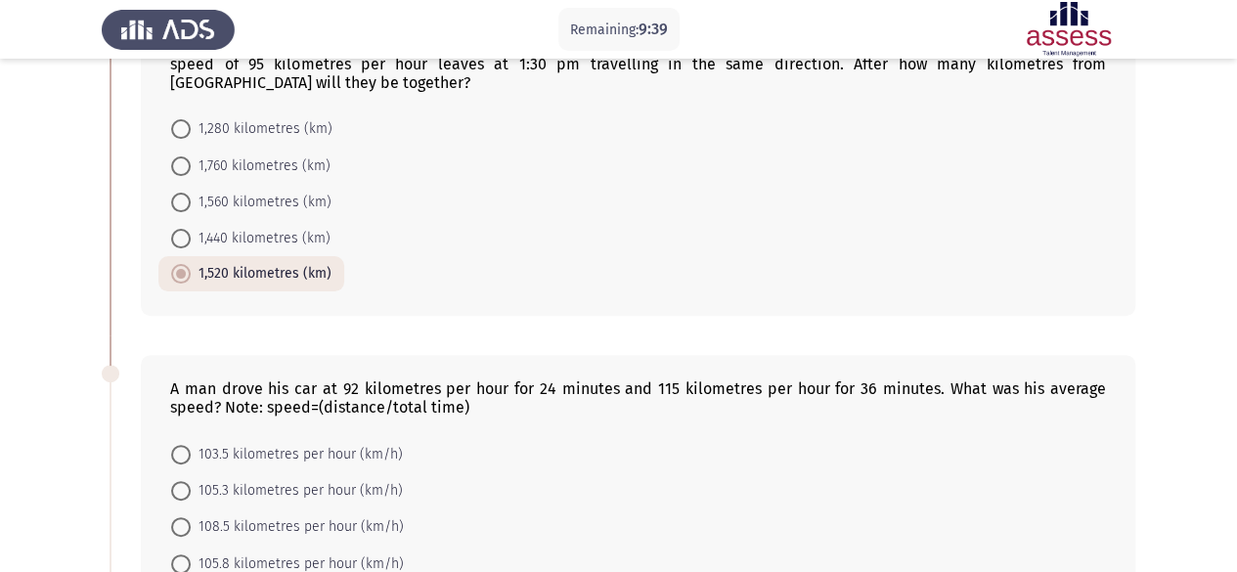
scroll to position [293, 0]
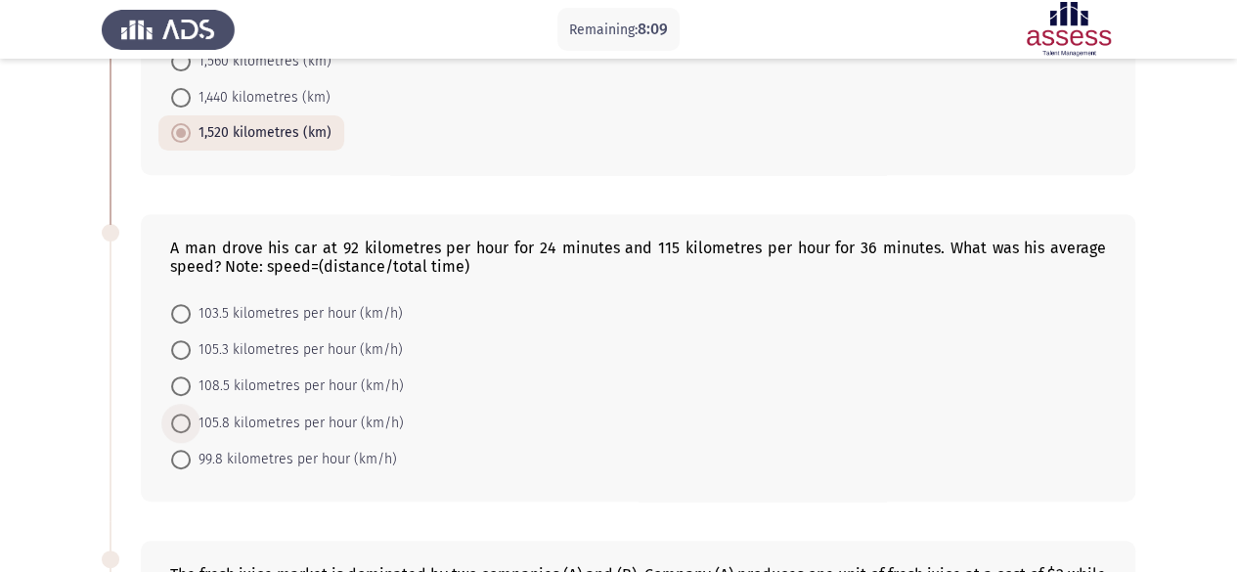
click at [184, 420] on span at bounding box center [181, 424] width 20 height 20
click at [184, 420] on input "105.8 kilometres per hour (km/h)" at bounding box center [181, 424] width 20 height 20
radio input "true"
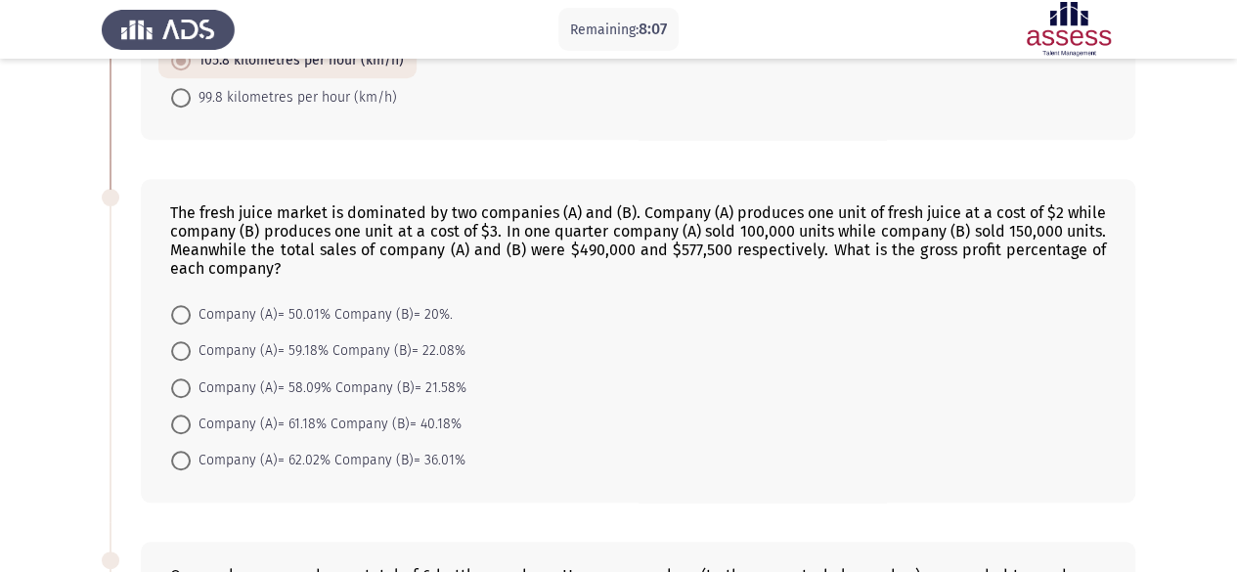
scroll to position [685, 0]
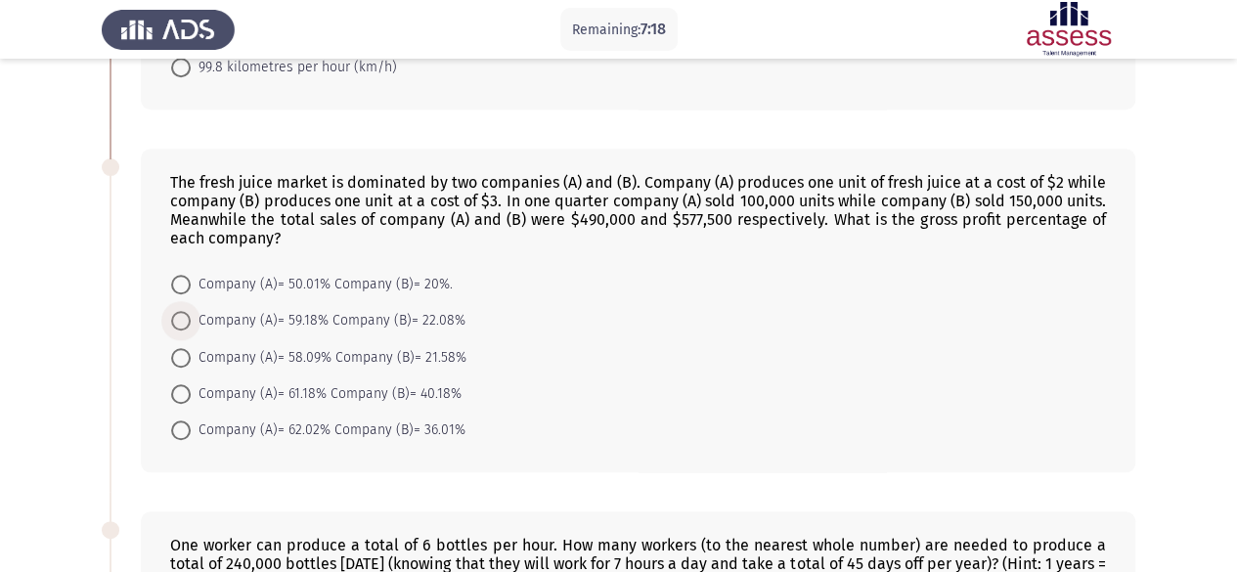
click at [433, 316] on span "Company (A)= 59.18% Company (B)= 22.08%" at bounding box center [328, 320] width 275 height 23
click at [191, 316] on input "Company (A)= 59.18% Company (B)= 22.08%" at bounding box center [181, 321] width 20 height 20
radio input "true"
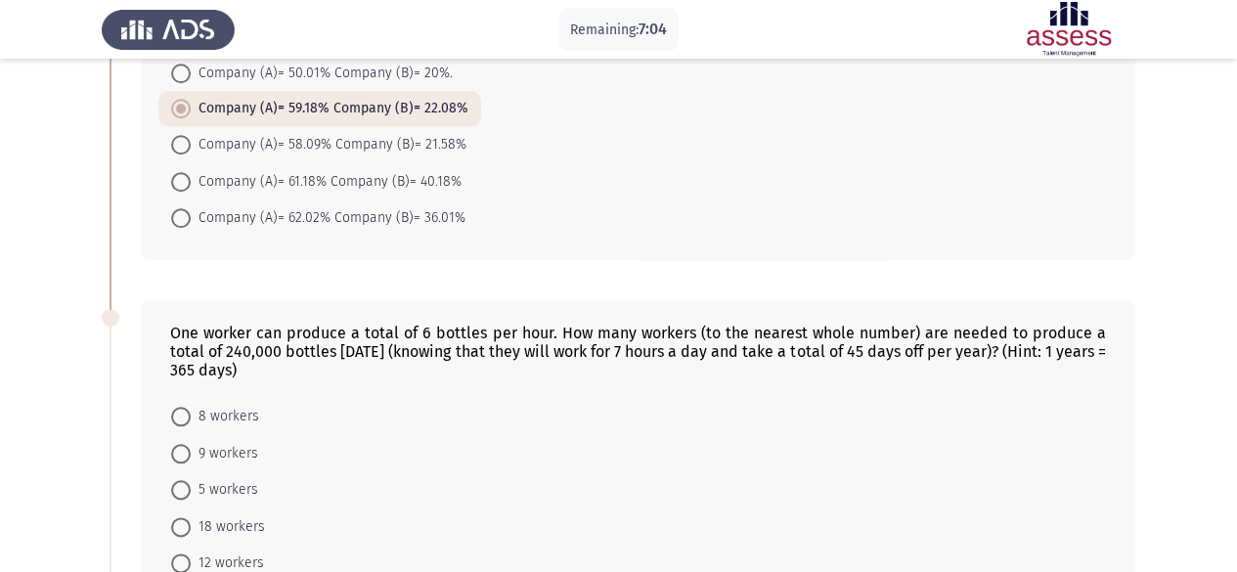
scroll to position [1076, 0]
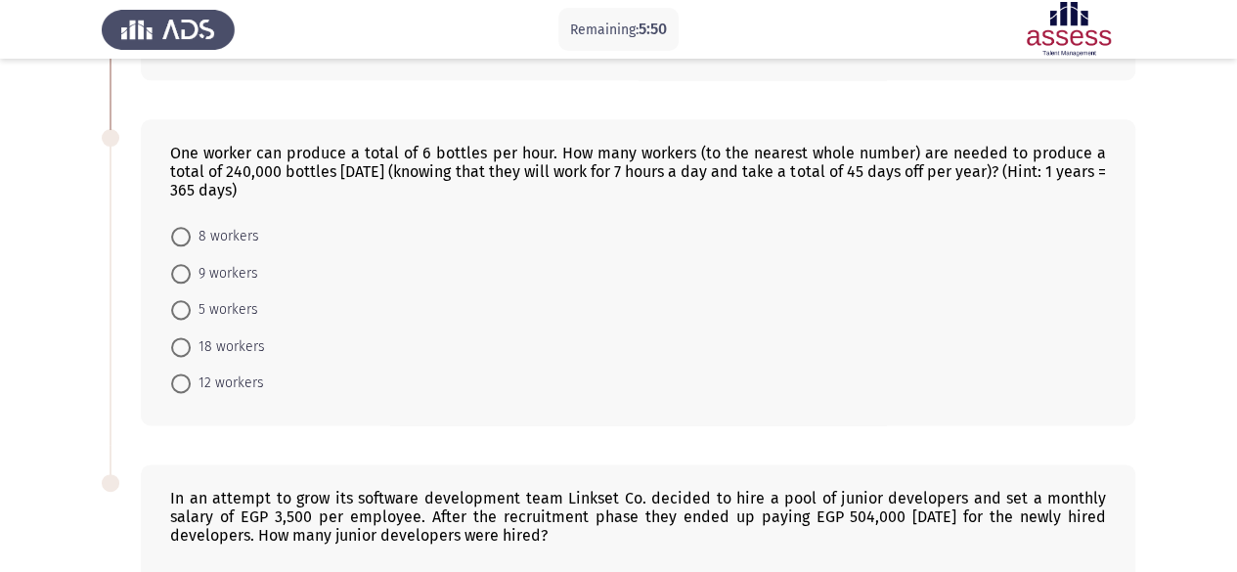
click at [243, 340] on span "18 workers" at bounding box center [228, 346] width 74 height 23
click at [191, 340] on input "18 workers" at bounding box center [181, 347] width 20 height 20
radio input "true"
click at [215, 263] on span "9 workers" at bounding box center [224, 273] width 67 height 23
click at [191, 264] on input "9 workers" at bounding box center [181, 274] width 20 height 20
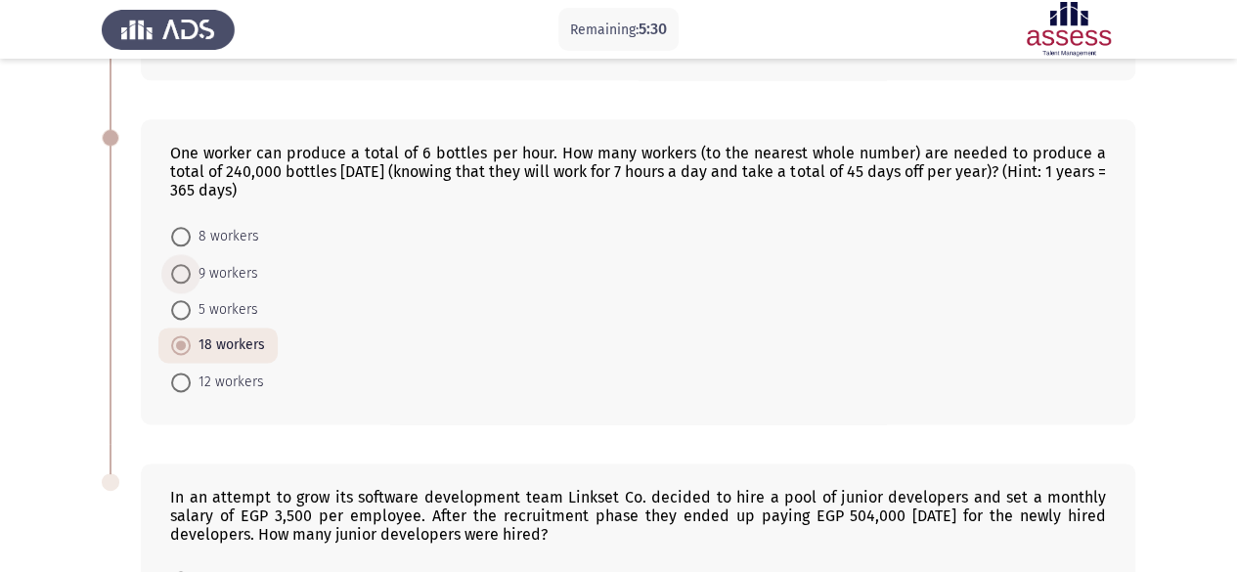
radio input "true"
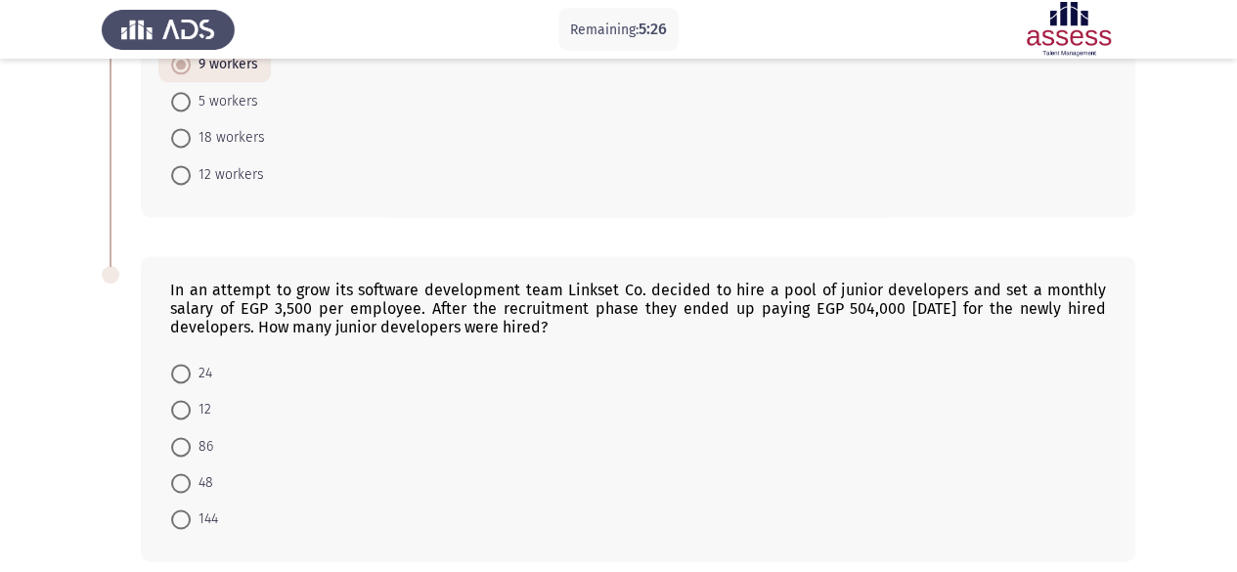
scroll to position [1357, 0]
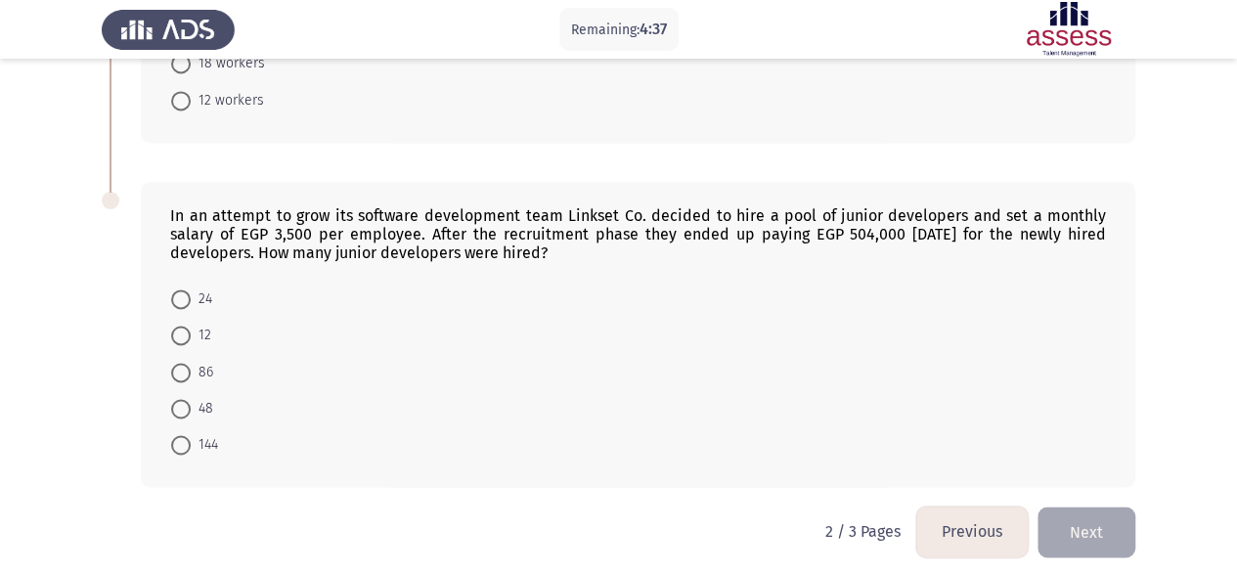
click at [184, 326] on span at bounding box center [181, 336] width 20 height 20
click at [184, 326] on input "12" at bounding box center [181, 336] width 20 height 20
radio input "true"
click at [1083, 524] on button "Next" at bounding box center [1087, 532] width 98 height 50
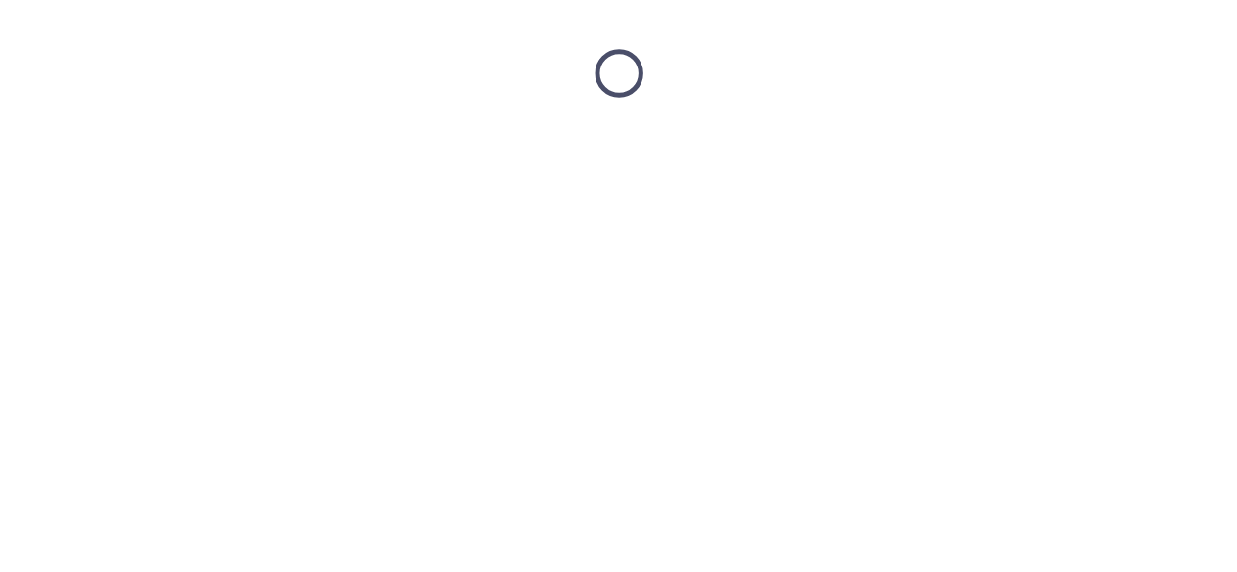
scroll to position [0, 0]
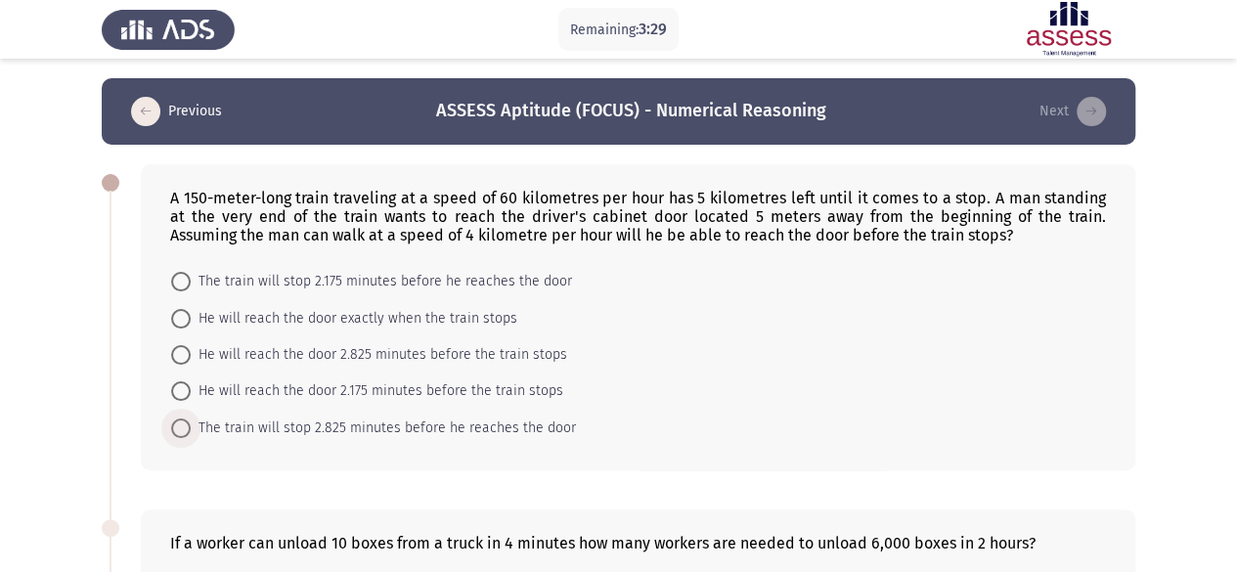
click at [481, 425] on span "The train will stop 2.825 minutes before he reaches the door" at bounding box center [383, 428] width 385 height 23
click at [191, 425] on input "The train will stop 2.825 minutes before he reaches the door" at bounding box center [181, 429] width 20 height 20
radio input "true"
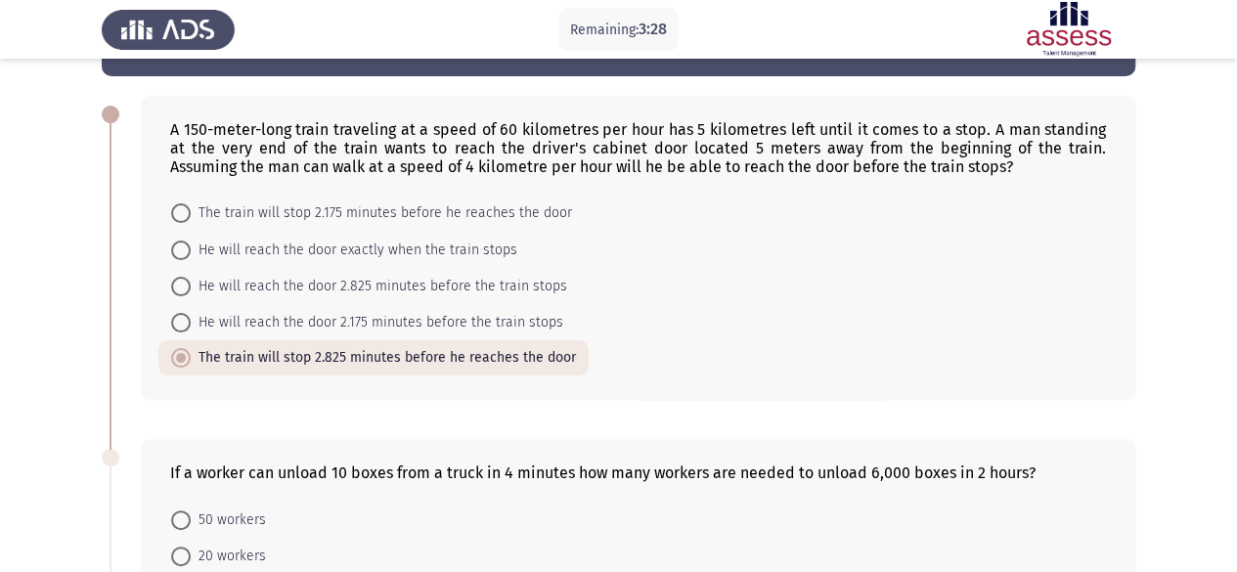
scroll to position [98, 0]
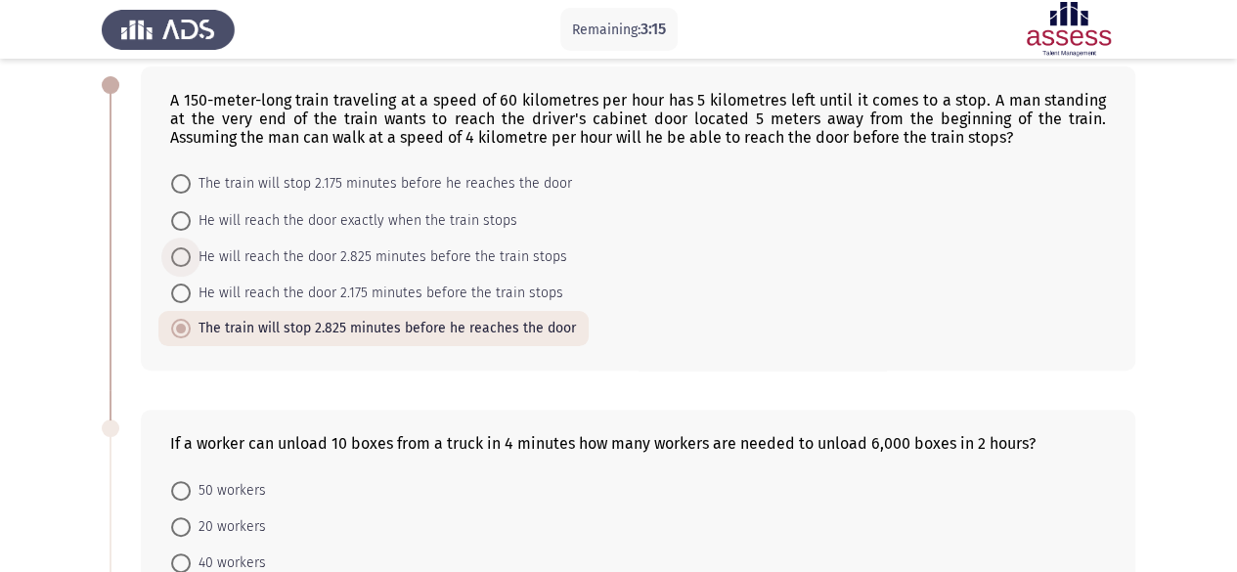
click at [484, 256] on span "He will reach the door 2.825 minutes before the train stops" at bounding box center [379, 256] width 376 height 23
click at [191, 256] on input "He will reach the door 2.825 minutes before the train stops" at bounding box center [181, 257] width 20 height 20
radio input "true"
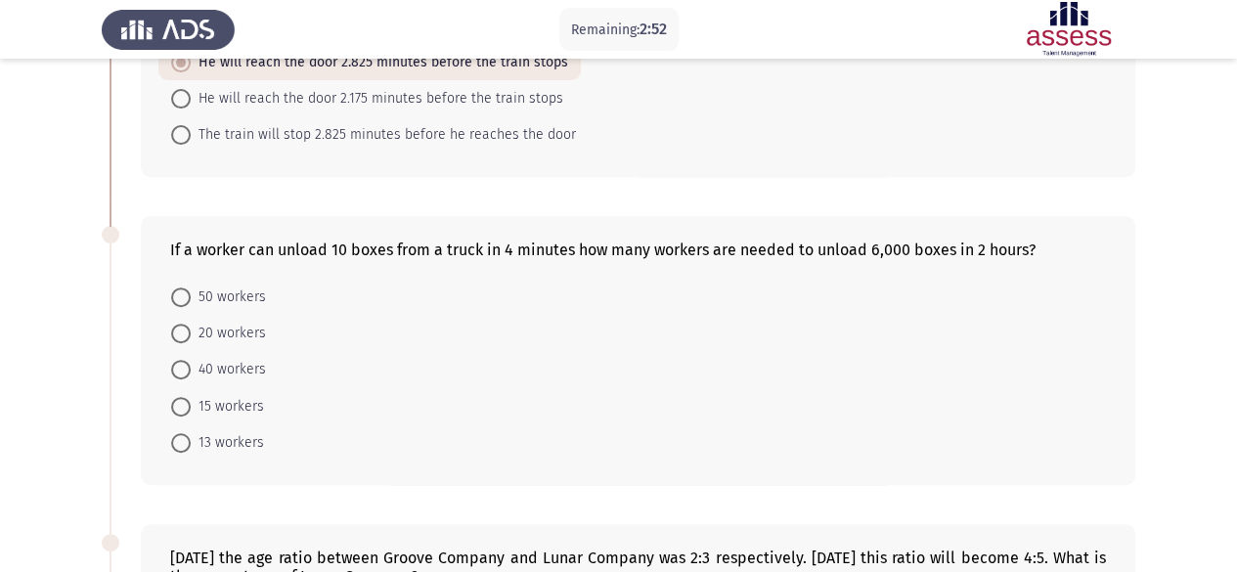
scroll to position [260, 0]
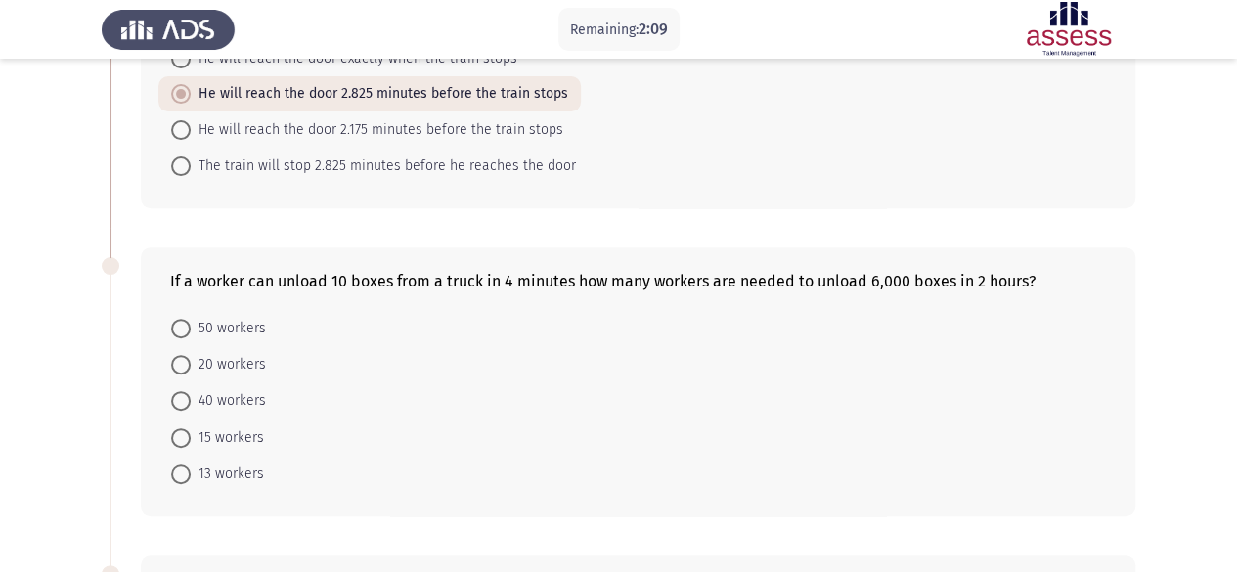
click at [238, 356] on span "20 workers" at bounding box center [228, 364] width 75 height 23
click at [191, 356] on input "20 workers" at bounding box center [181, 365] width 20 height 20
radio input "true"
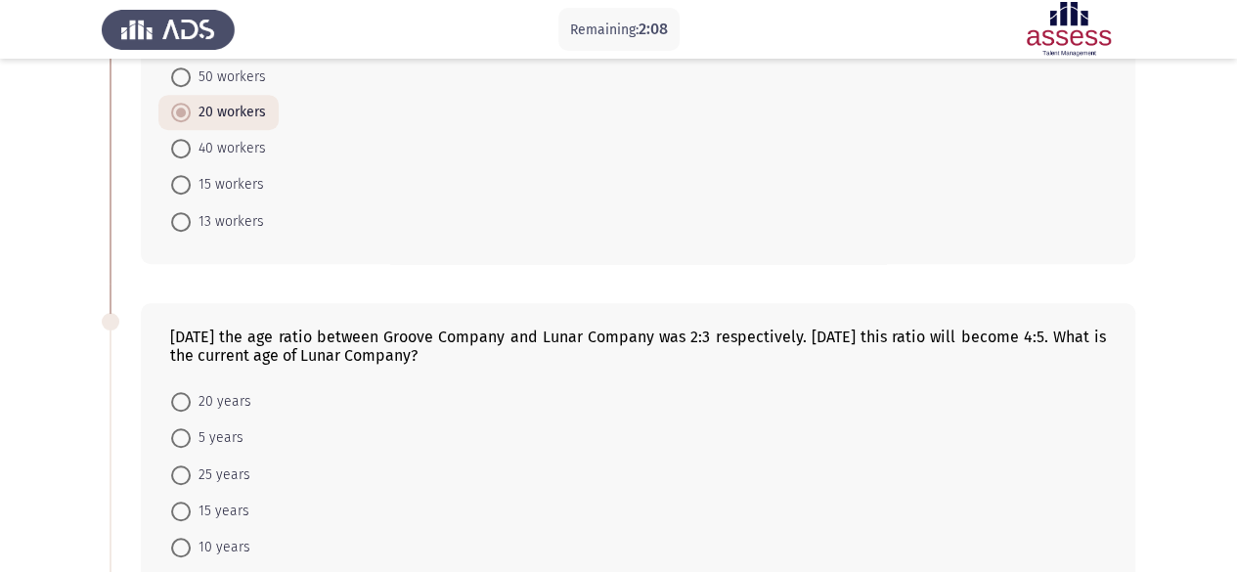
scroll to position [553, 0]
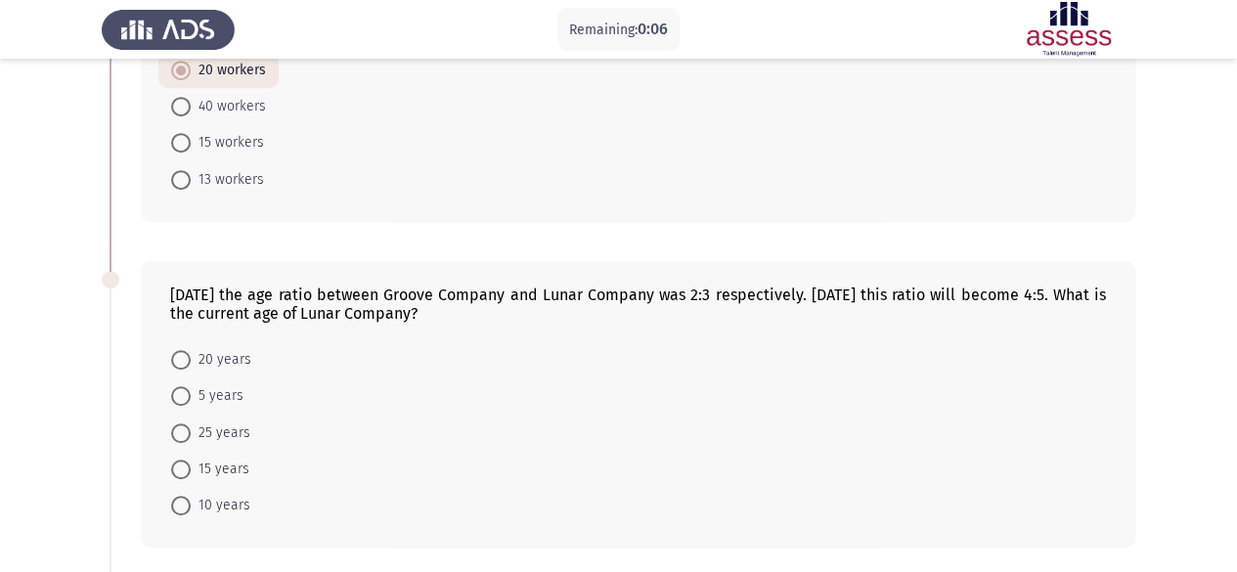
click at [231, 500] on span "10 years" at bounding box center [221, 505] width 60 height 23
click at [191, 500] on input "10 years" at bounding box center [181, 506] width 20 height 20
radio input "true"
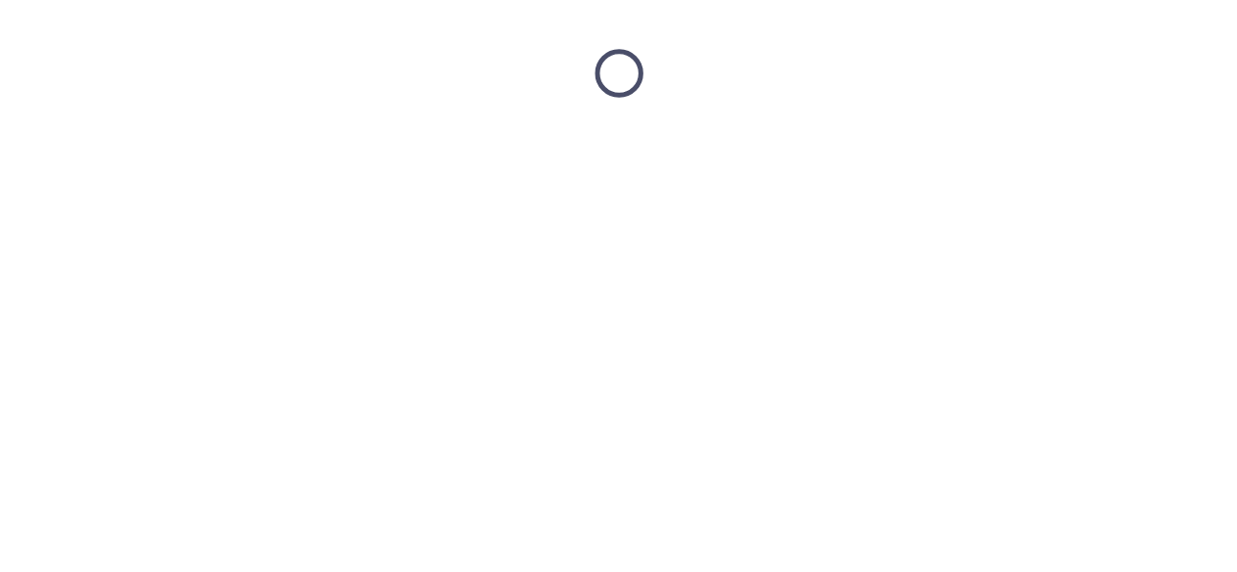
scroll to position [0, 0]
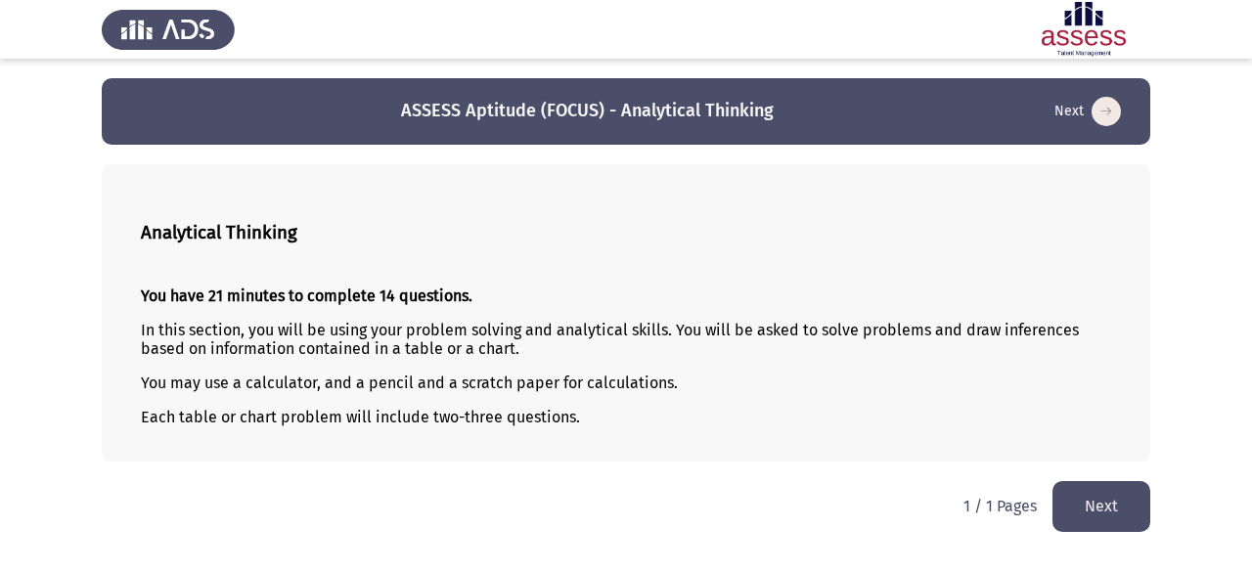
click at [244, 414] on p "Each table or chart problem will include two-three questions." at bounding box center [626, 417] width 970 height 19
click at [306, 417] on p "Each table or chart problem will include two-three questions." at bounding box center [626, 417] width 970 height 19
drag, startPoint x: 315, startPoint y: 417, endPoint x: 391, endPoint y: 417, distance: 76.3
click at [321, 417] on p "Each table or chart problem will include two-three questions." at bounding box center [626, 417] width 970 height 19
click at [395, 416] on p "Each table or chart problem will include two-three questions." at bounding box center [626, 417] width 970 height 19
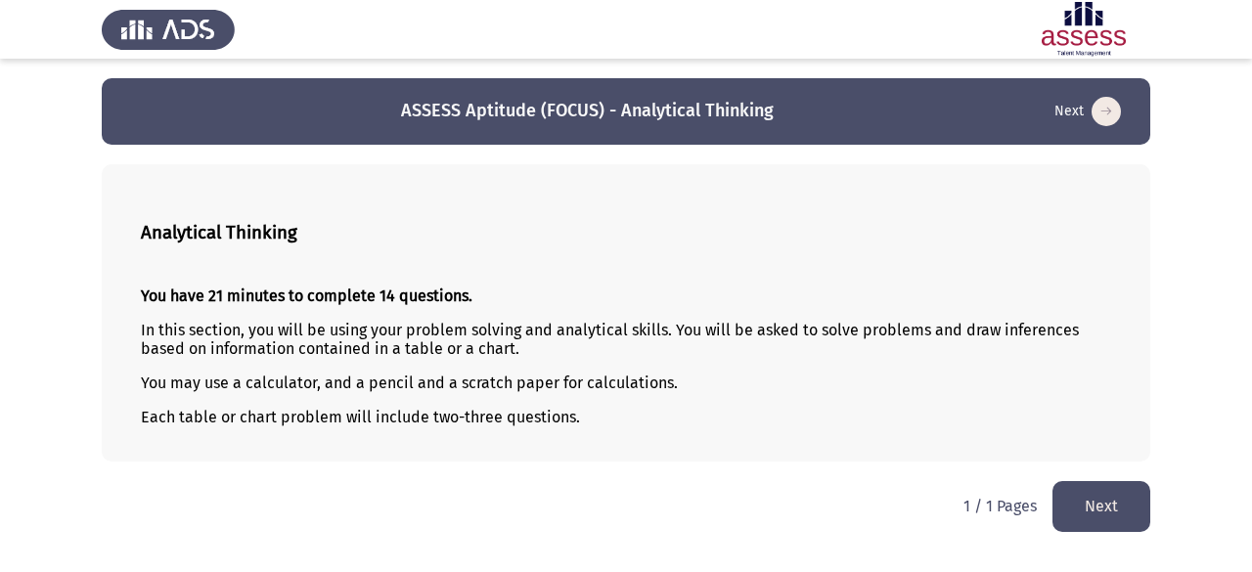
click at [418, 412] on p "Each table or chart problem will include two-three questions." at bounding box center [626, 417] width 970 height 19
click at [438, 412] on p "Each table or chart problem will include two-three questions." at bounding box center [626, 417] width 970 height 19
click at [740, 396] on div "You have 21 minutes to complete 14 questions. In this section, you will be usin…" at bounding box center [626, 356] width 970 height 171
click at [1084, 496] on button "Next" at bounding box center [1101, 506] width 98 height 50
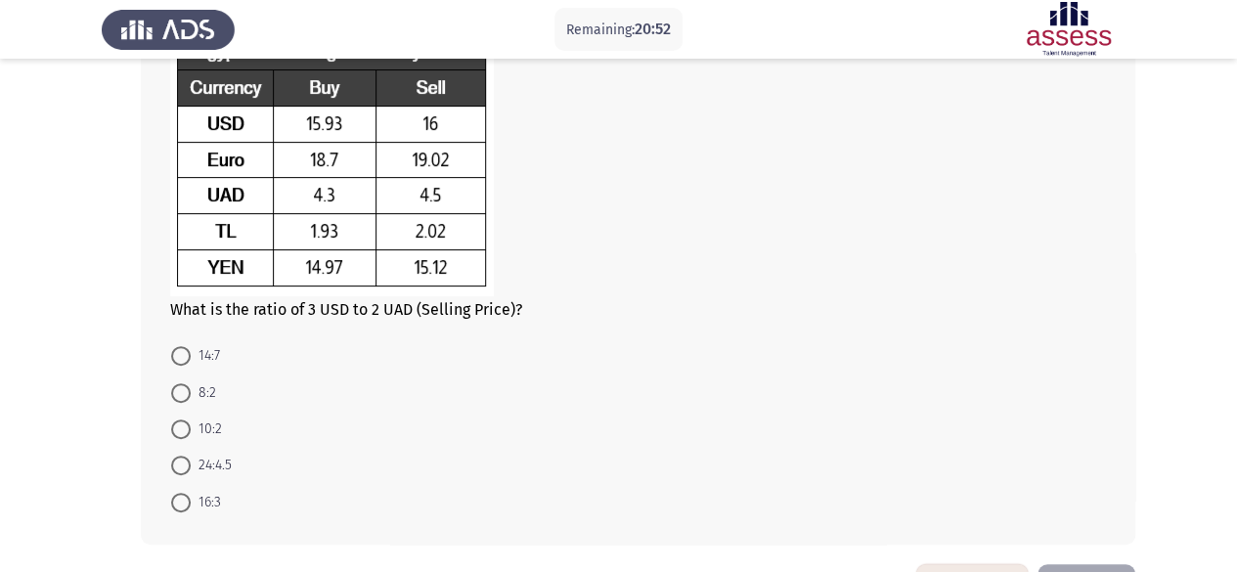
scroll to position [130, 0]
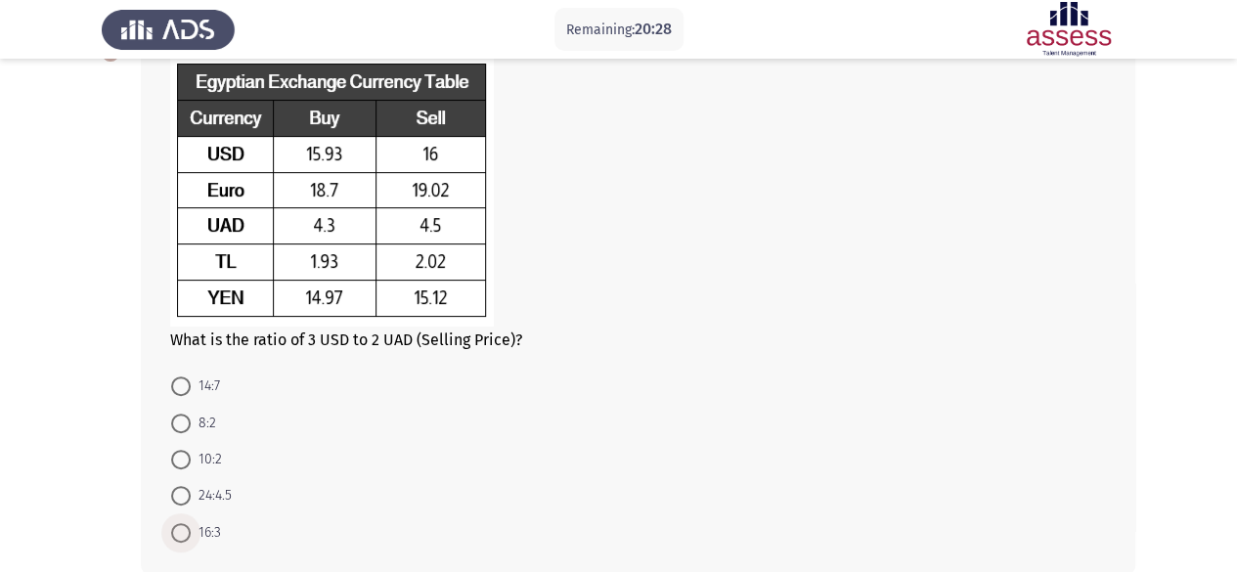
click at [203, 532] on span "16:3" at bounding box center [206, 532] width 30 height 23
click at [191, 532] on input "16:3" at bounding box center [181, 533] width 20 height 20
radio input "true"
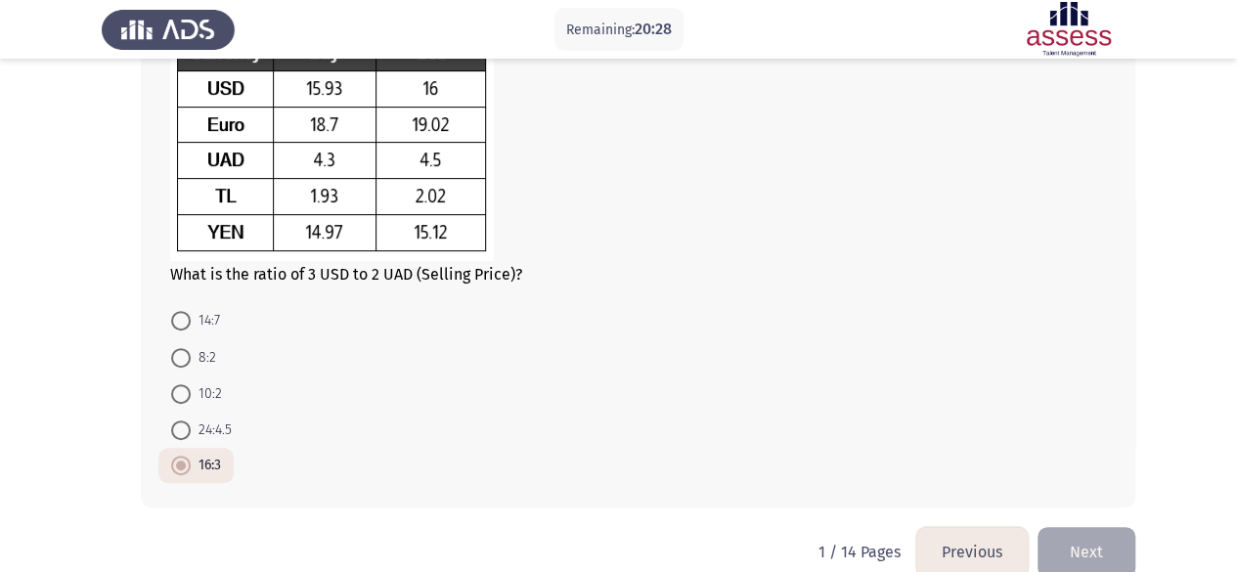
scroll to position [227, 0]
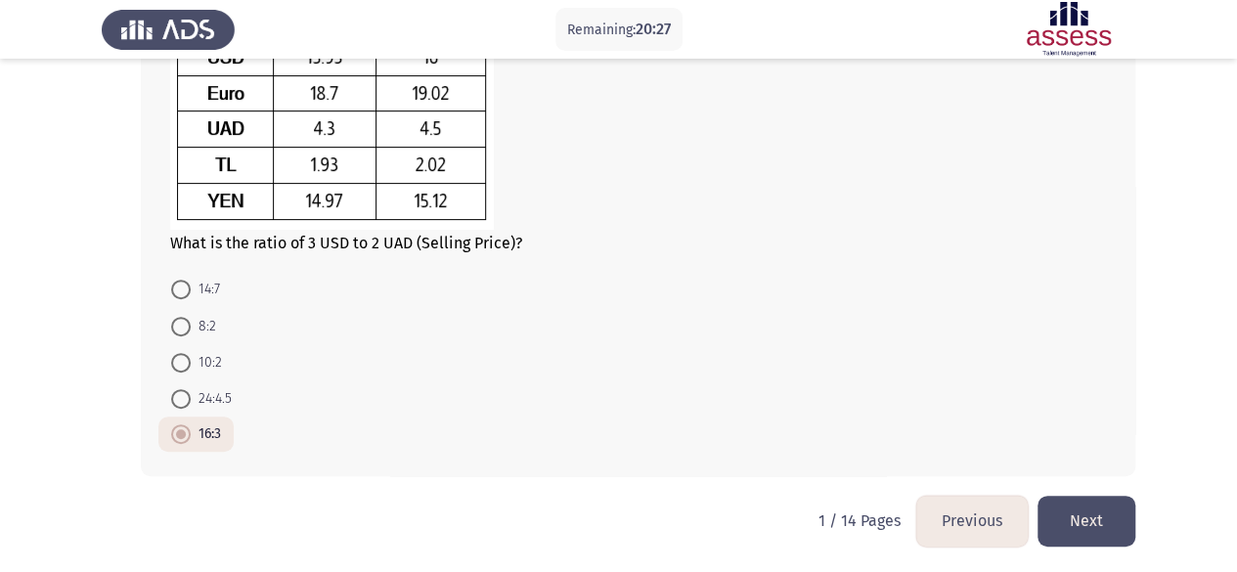
click at [1107, 509] on button "Next" at bounding box center [1087, 521] width 98 height 50
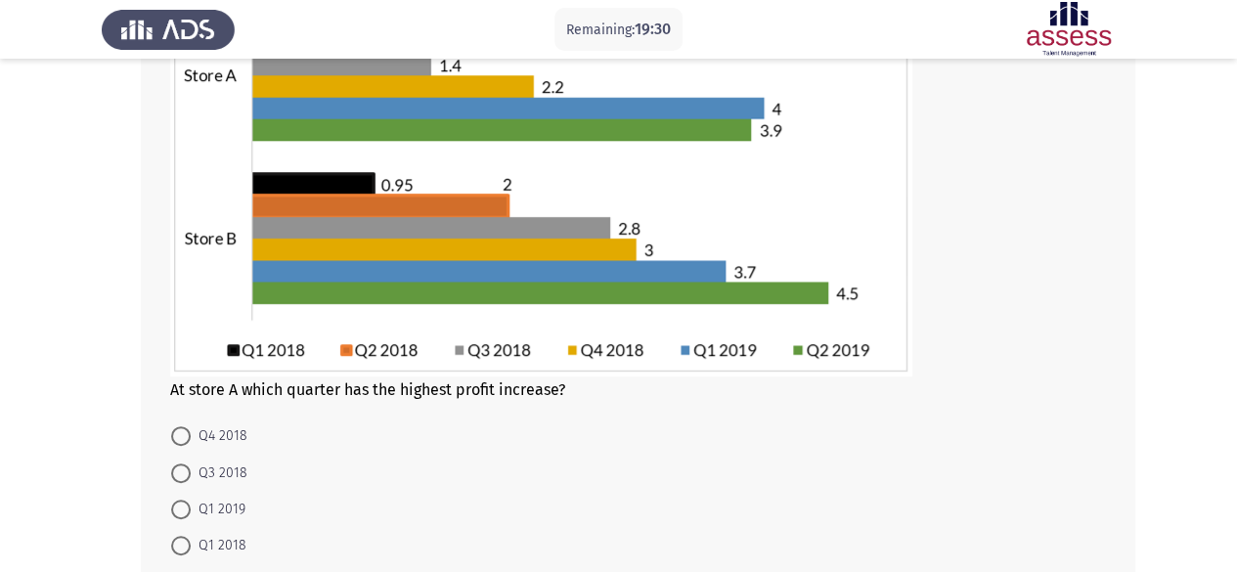
scroll to position [293, 0]
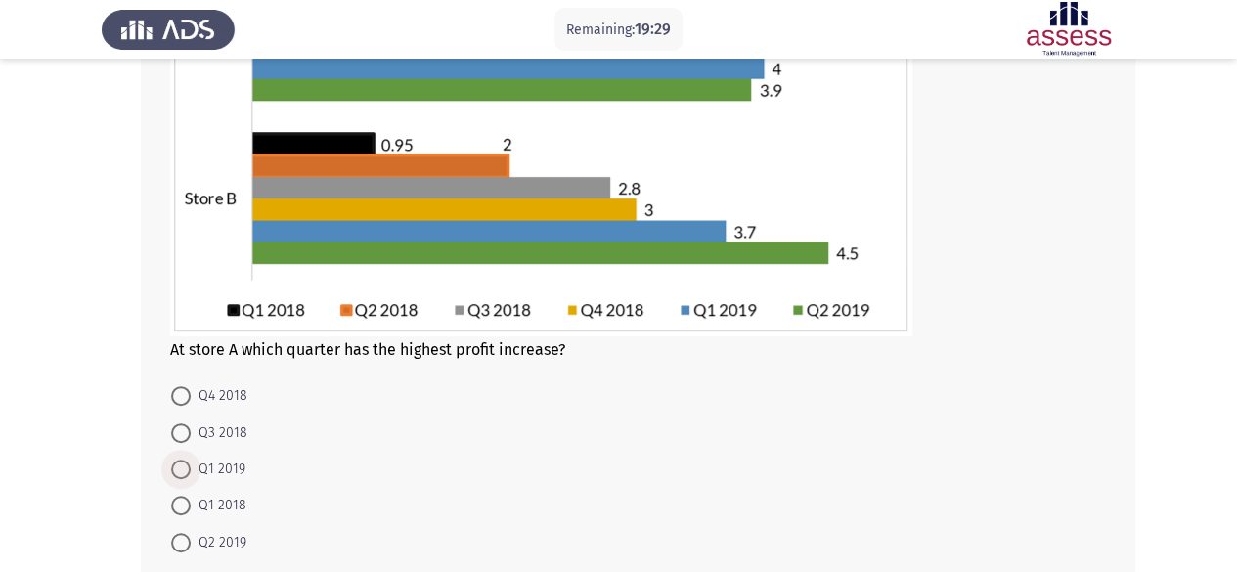
click at [230, 465] on span "Q1 2019" at bounding box center [218, 469] width 55 height 23
click at [191, 465] on input "Q1 2019" at bounding box center [181, 470] width 20 height 20
radio input "true"
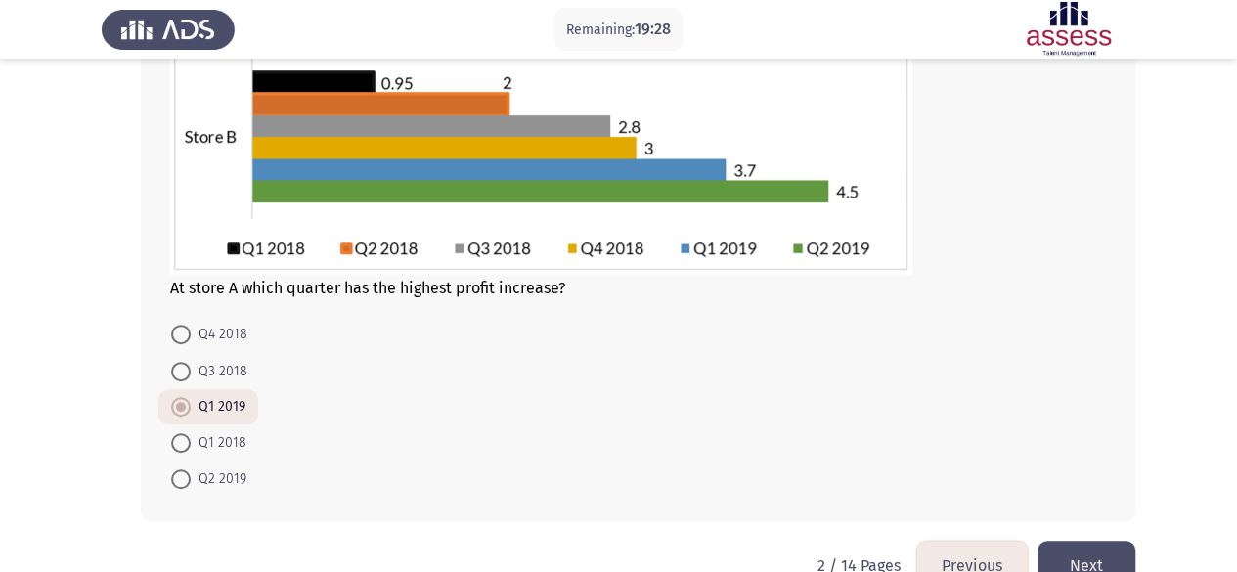
scroll to position [400, 0]
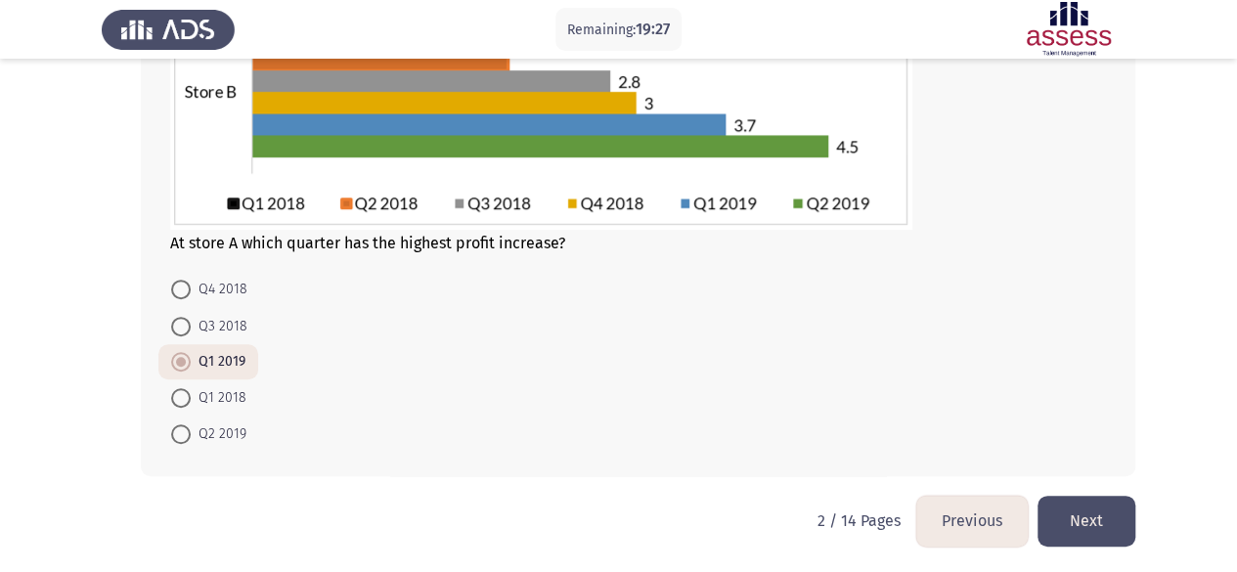
click at [1069, 505] on button "Next" at bounding box center [1087, 521] width 98 height 50
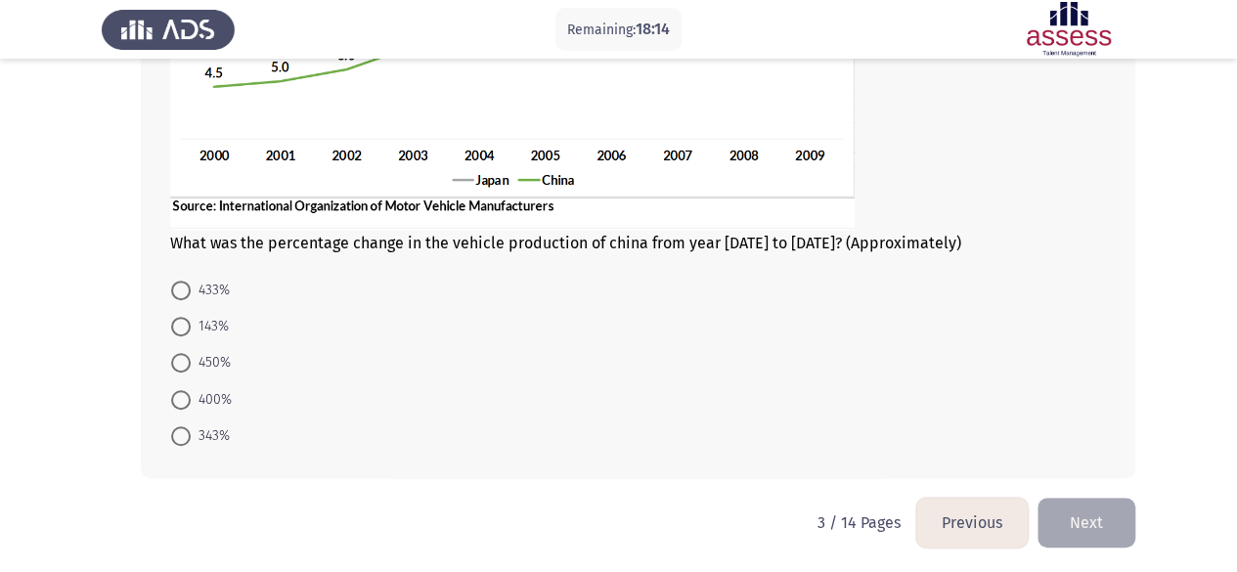
scroll to position [383, 0]
click at [217, 290] on span "433%" at bounding box center [210, 289] width 39 height 23
click at [191, 290] on input "433%" at bounding box center [181, 290] width 20 height 20
radio input "true"
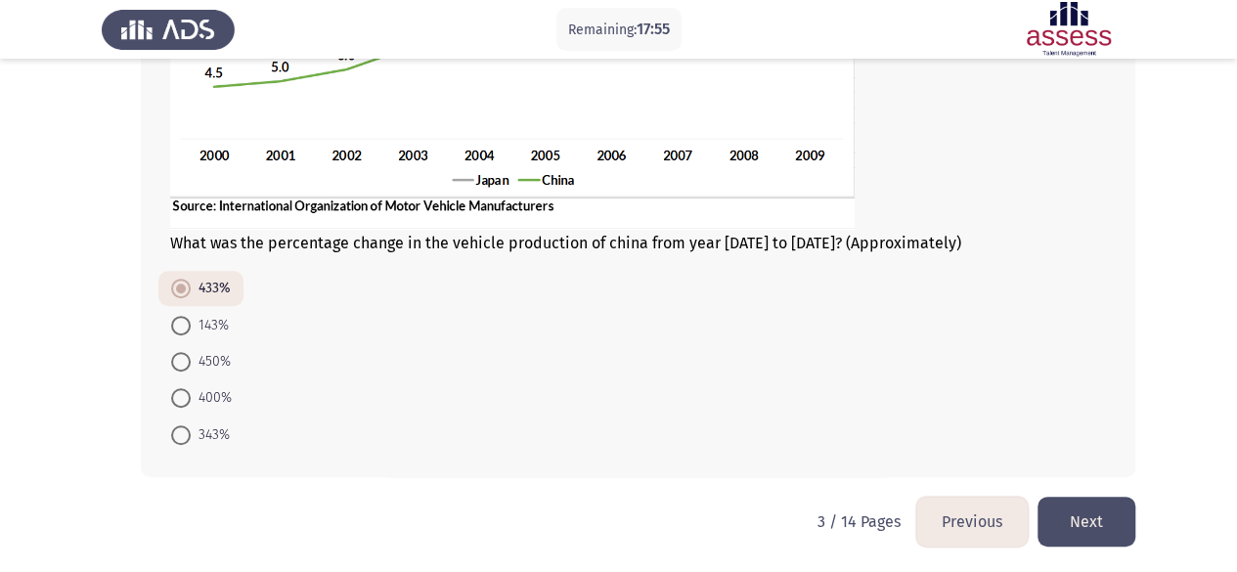
click at [1099, 519] on button "Next" at bounding box center [1087, 522] width 98 height 50
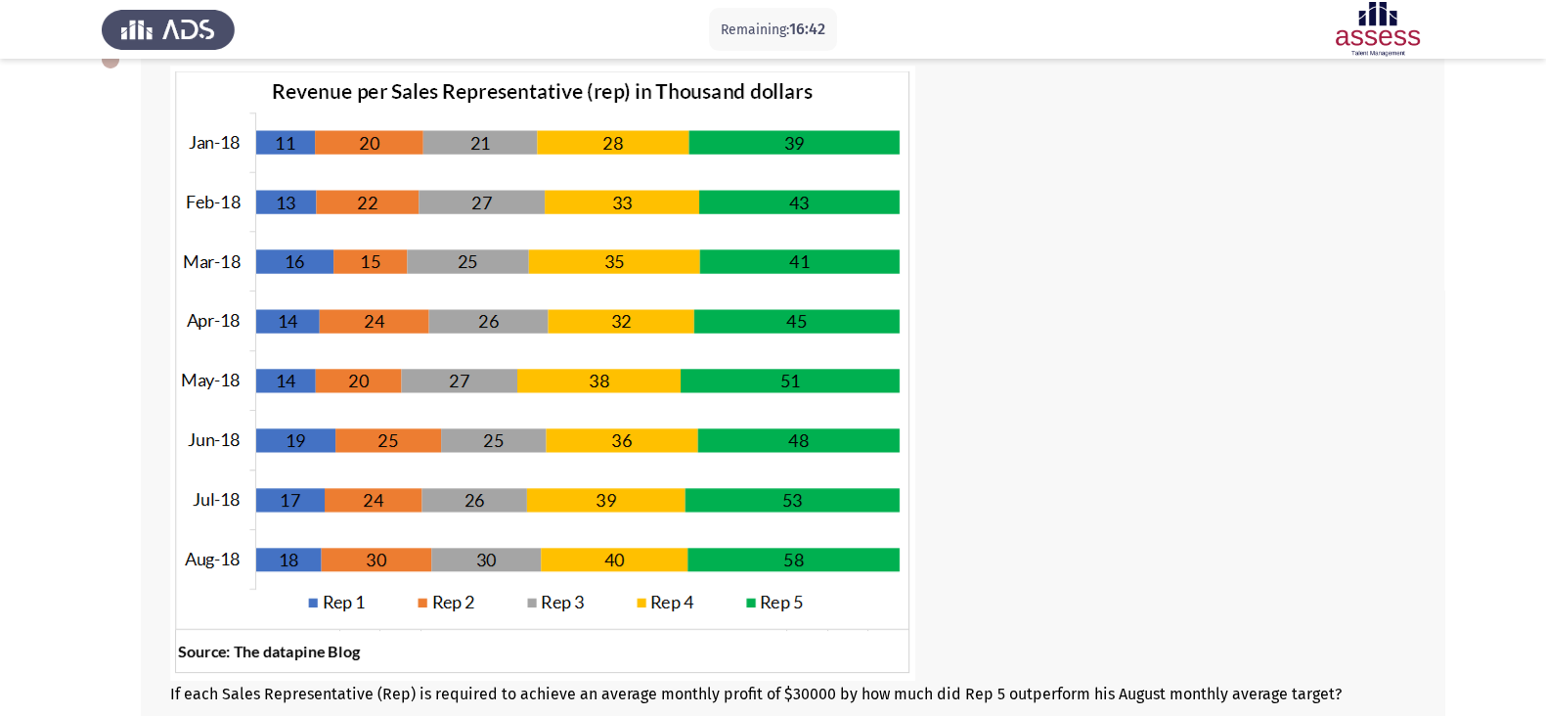
scroll to position [121, 0]
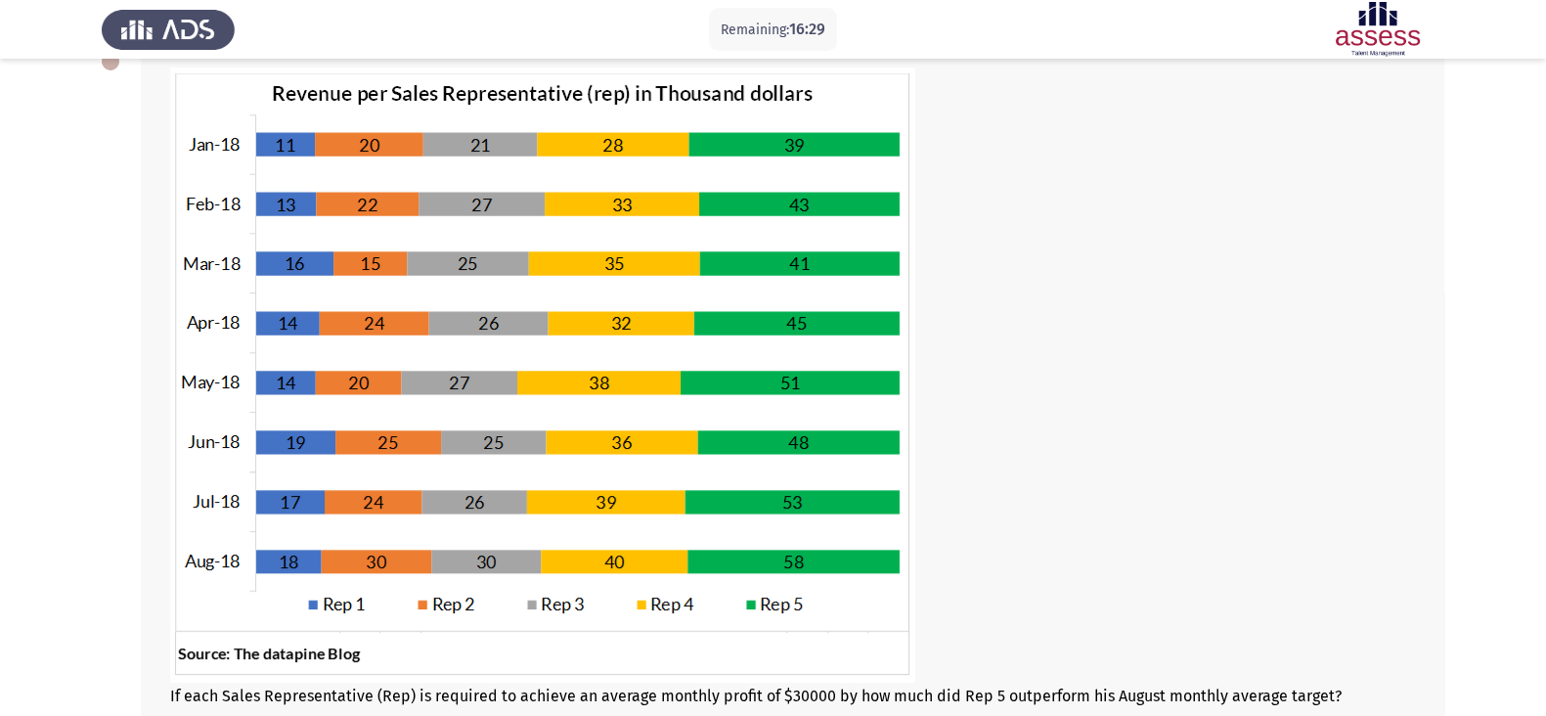
drag, startPoint x: 788, startPoint y: 363, endPoint x: 986, endPoint y: 453, distance: 217.0
click at [986, 453] on div at bounding box center [792, 376] width 1245 height 619
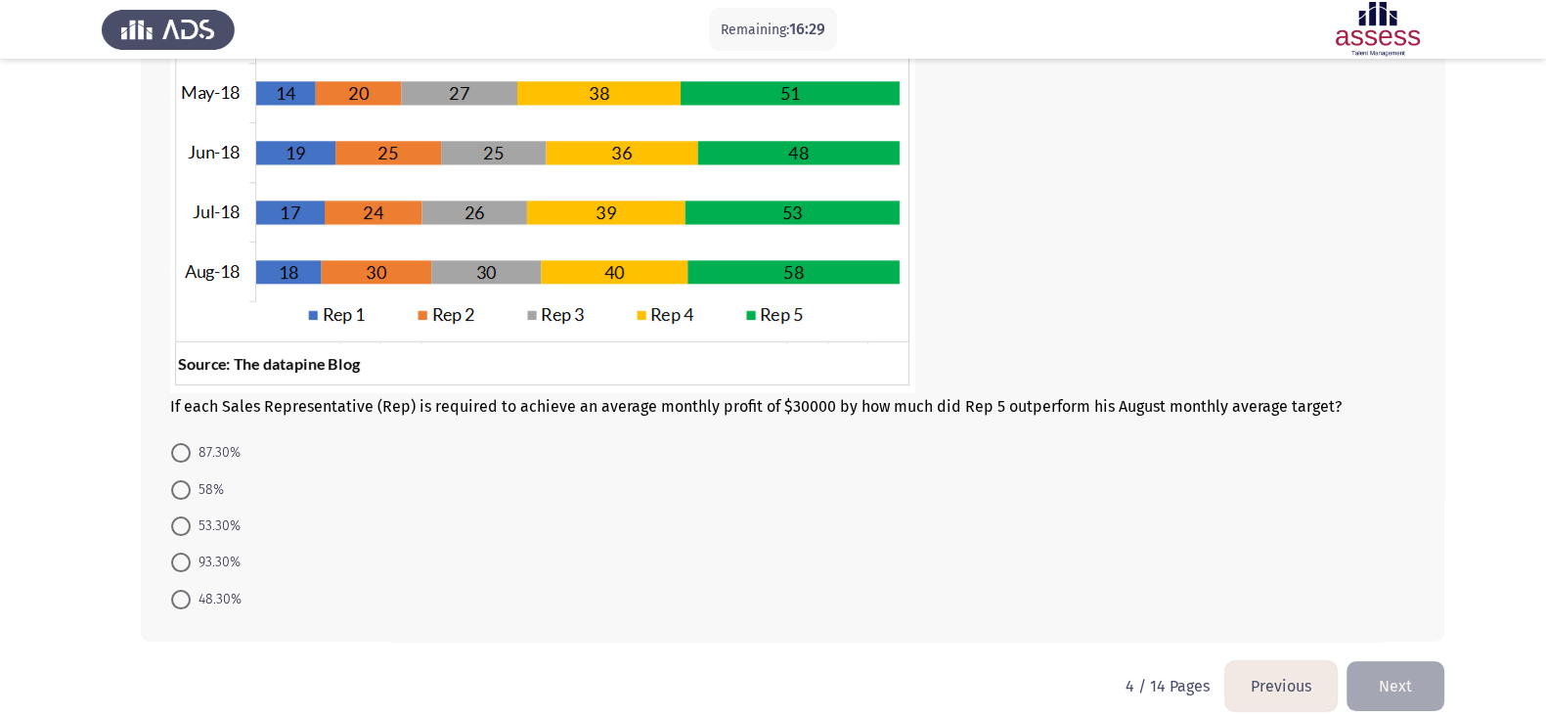
scroll to position [436, 0]
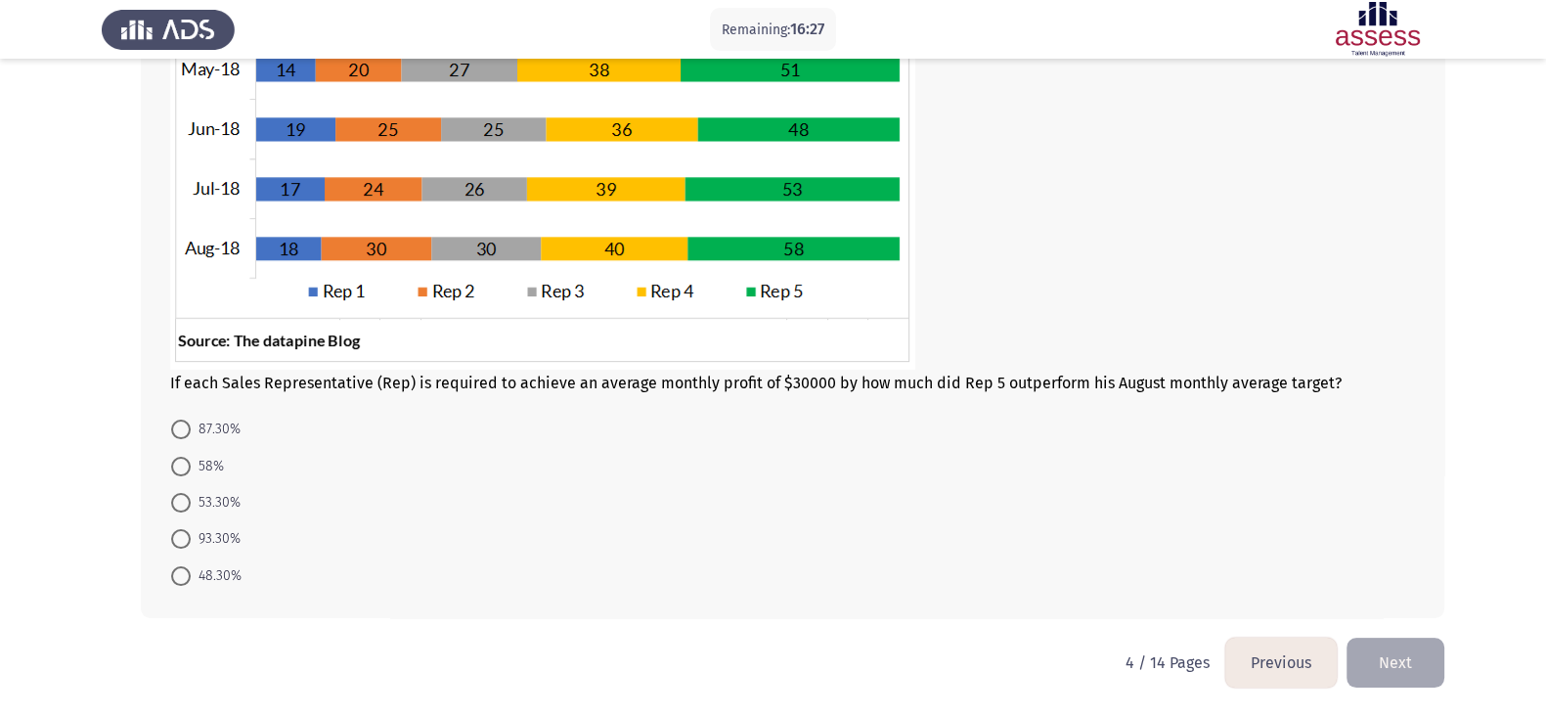
click at [224, 540] on span "93.30%" at bounding box center [216, 538] width 50 height 23
click at [191, 540] on input "93.30%" at bounding box center [181, 539] width 20 height 20
radio input "true"
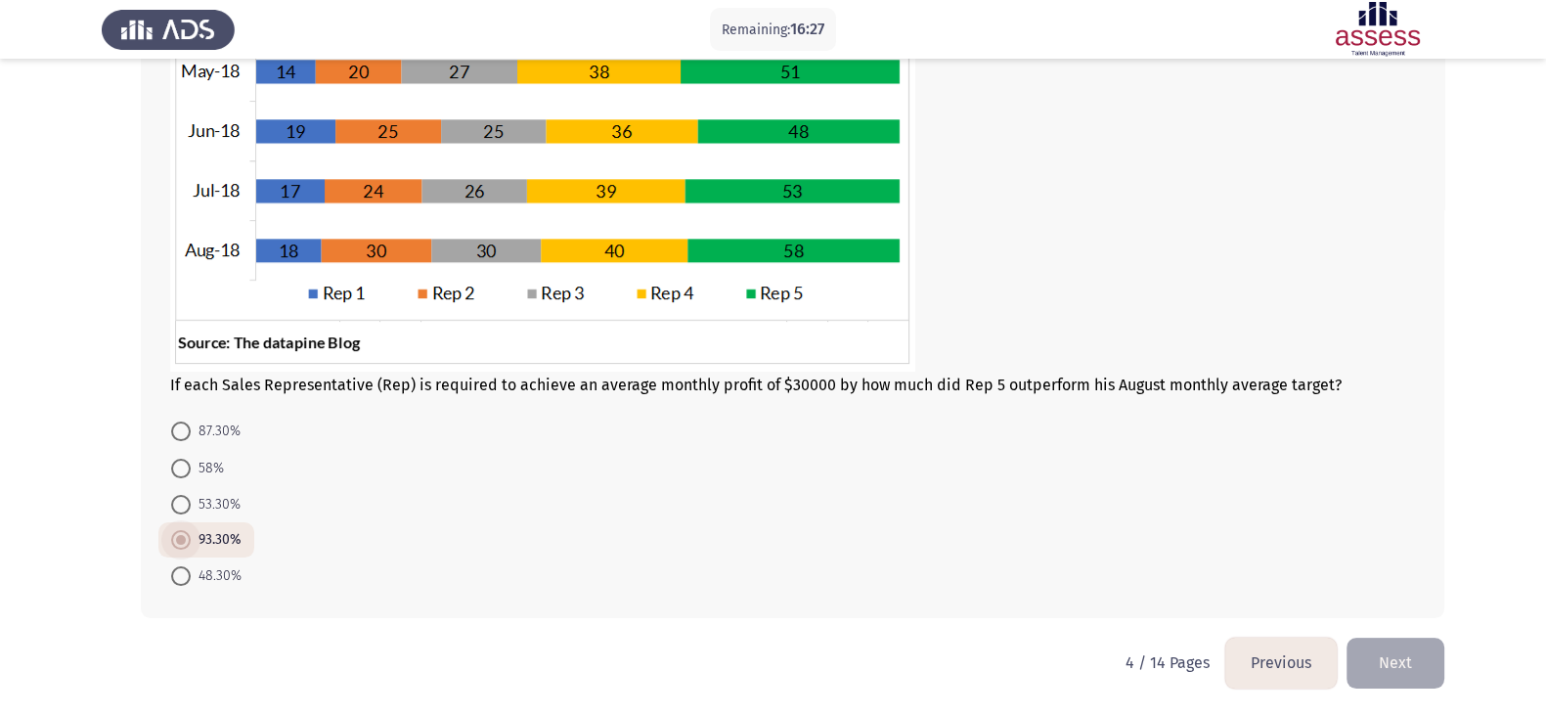
scroll to position [434, 0]
click at [1251, 571] on button "Next" at bounding box center [1396, 663] width 98 height 50
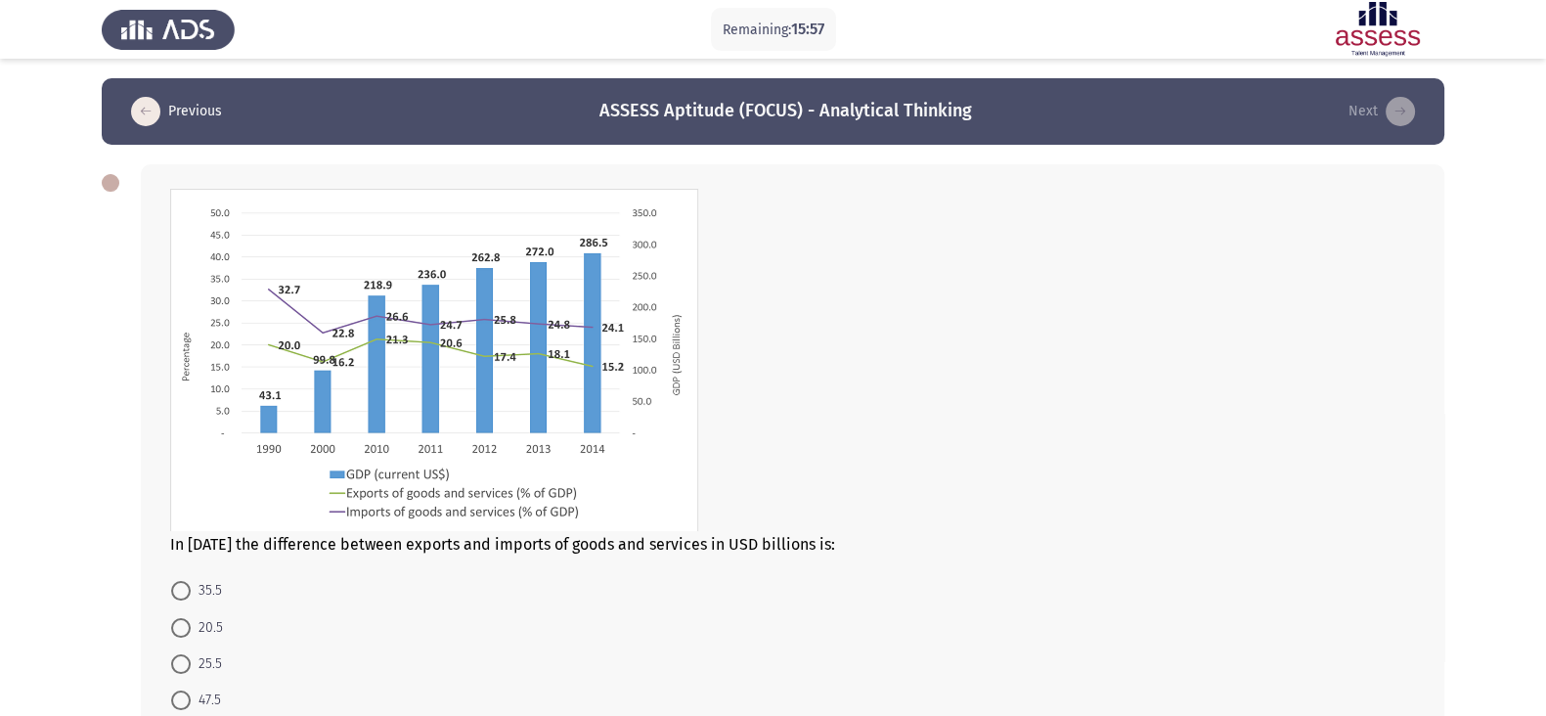
scroll to position [121, 0]
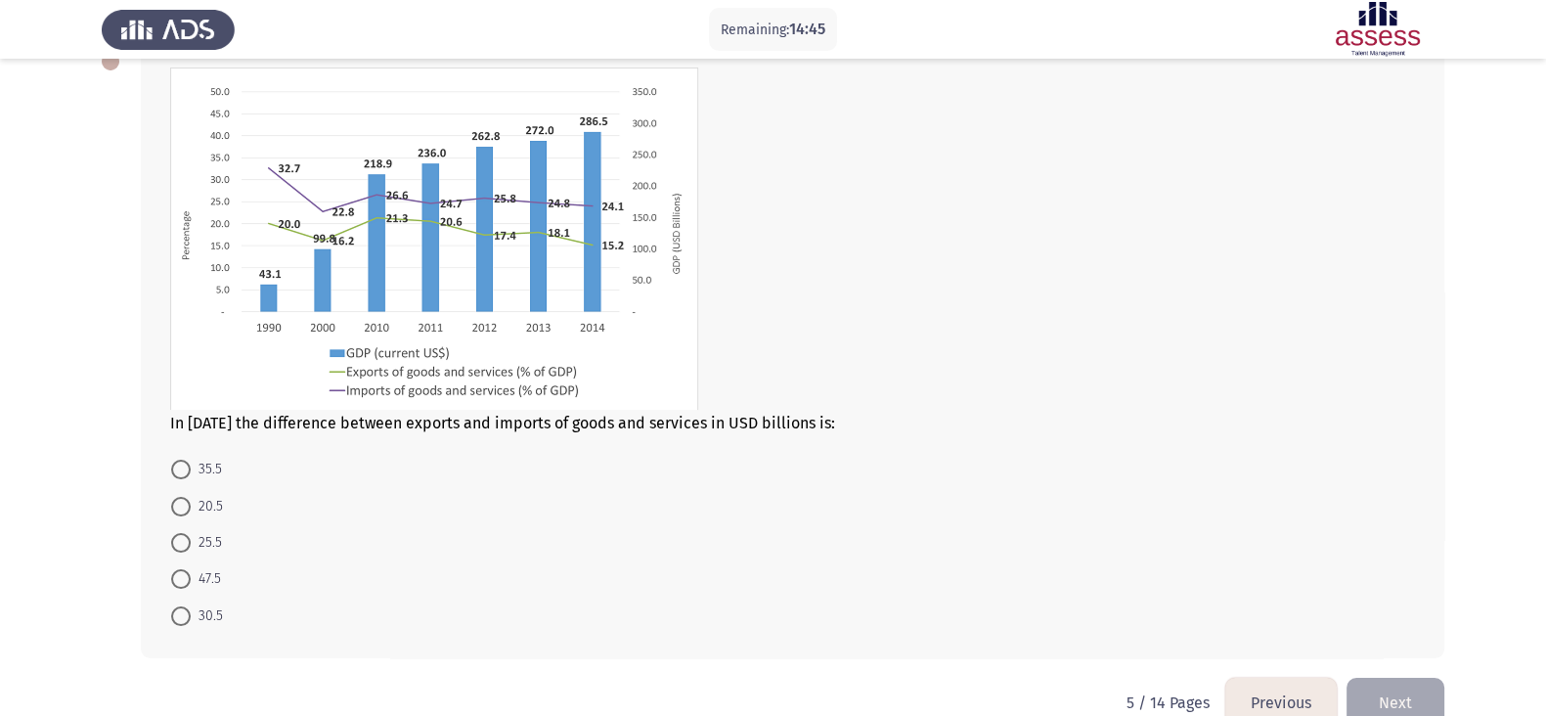
click at [200, 544] on span "25.5" at bounding box center [206, 542] width 31 height 23
click at [191, 544] on input "25.5" at bounding box center [181, 543] width 20 height 20
radio input "true"
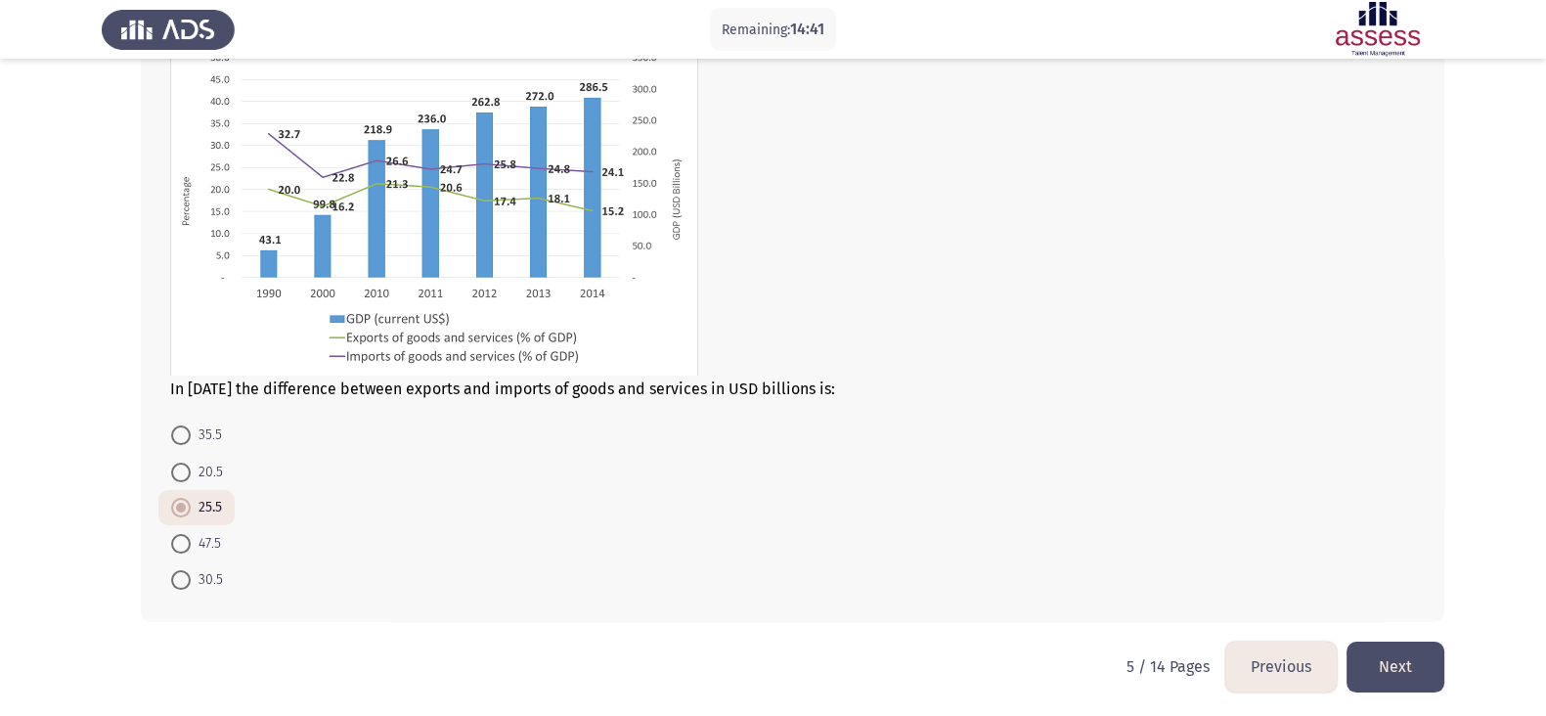
scroll to position [161, 0]
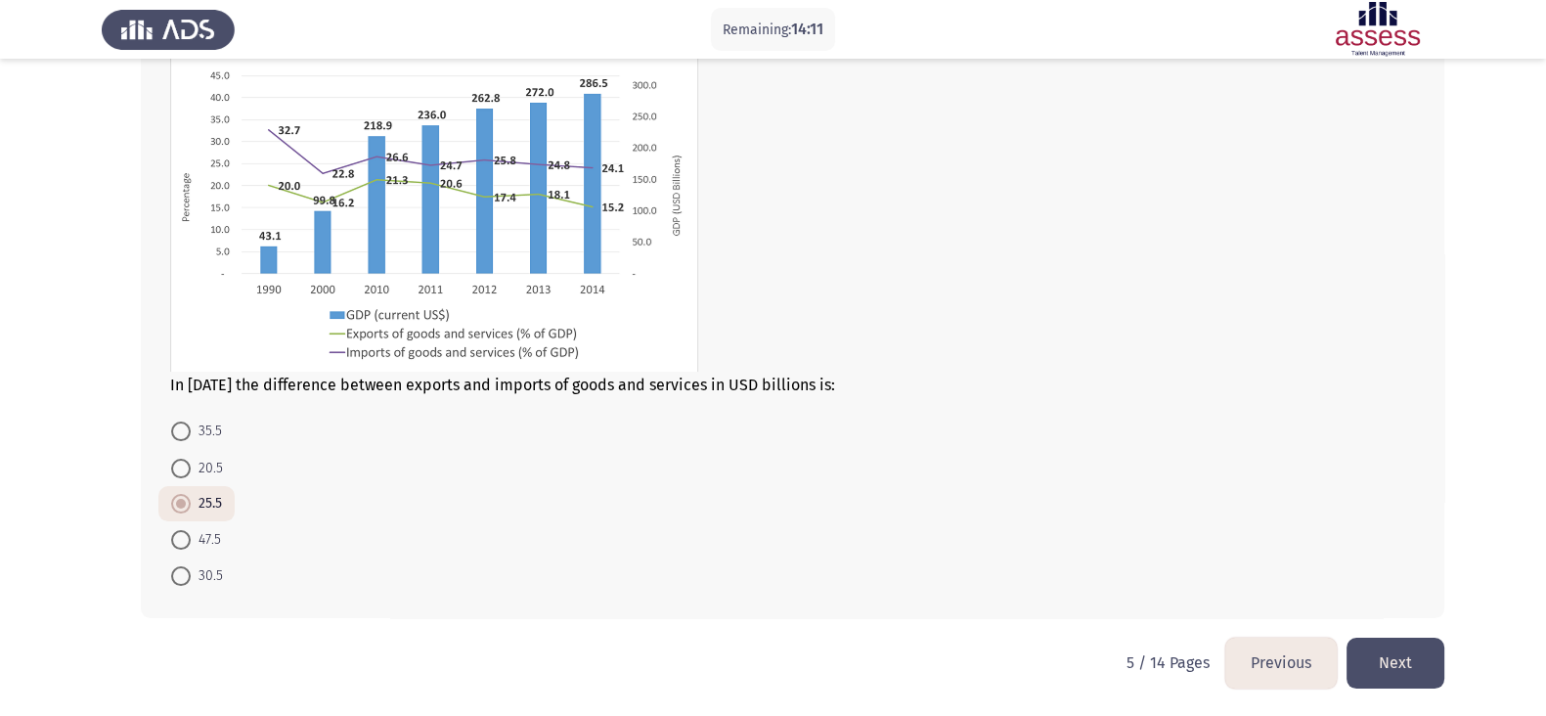
click at [1251, 571] on button "Next" at bounding box center [1396, 663] width 98 height 50
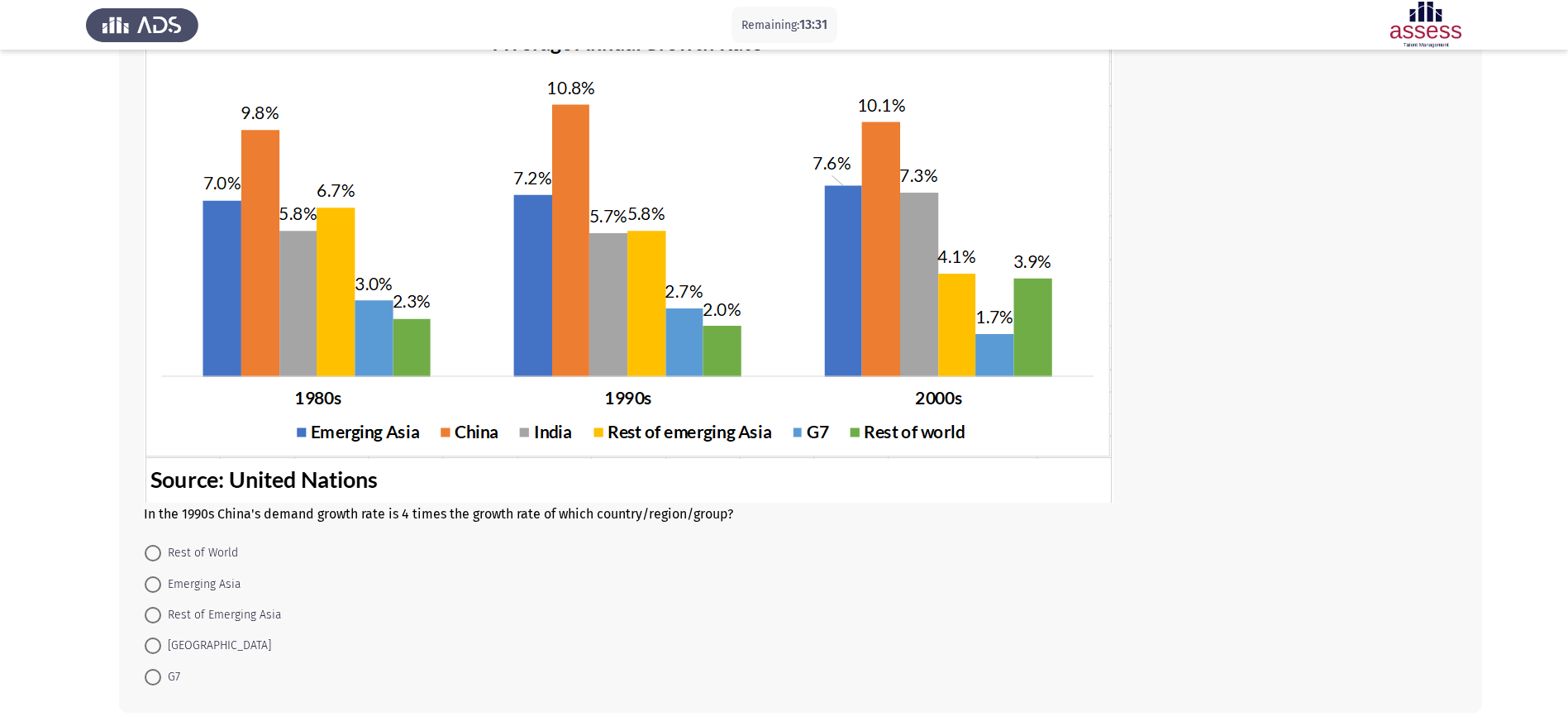
scroll to position [171, 0]
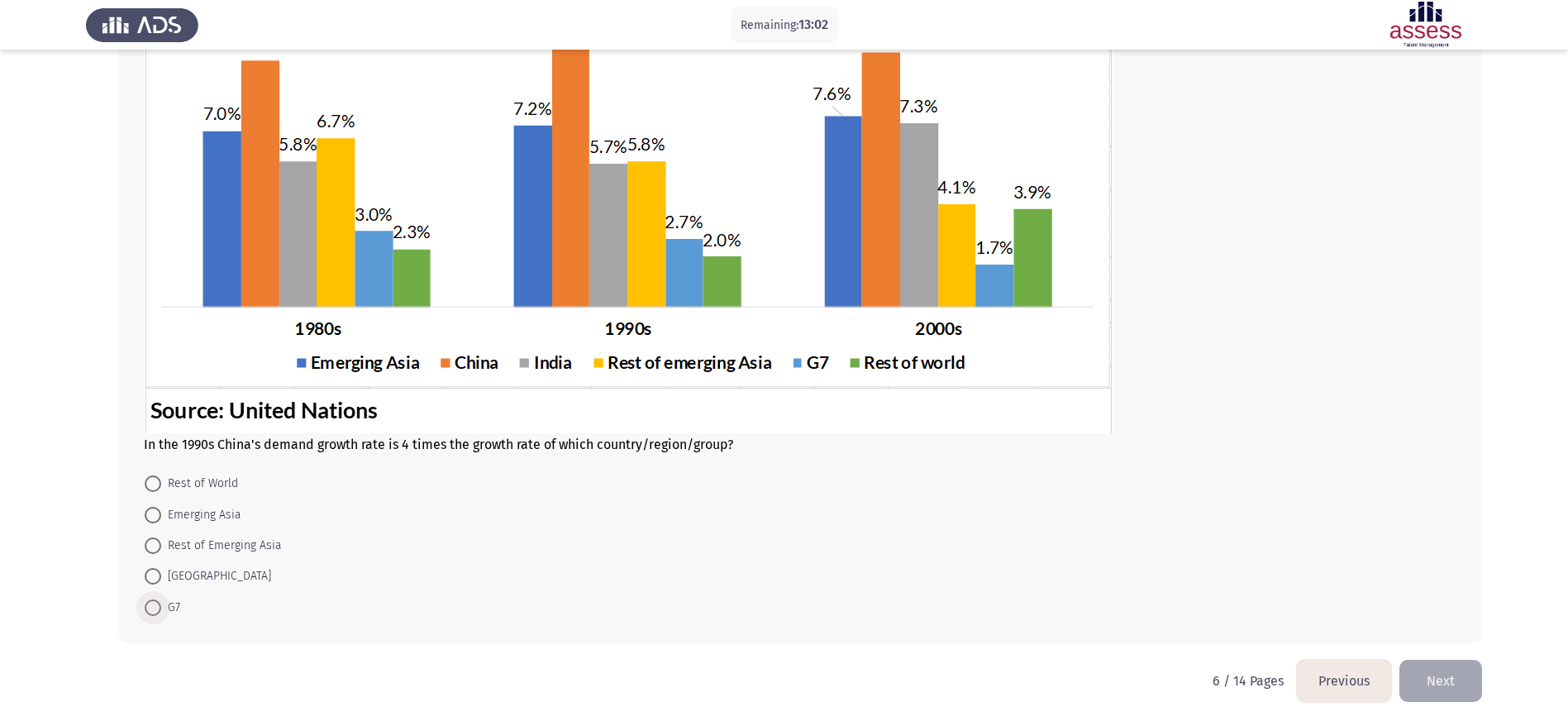
click at [154, 483] on span at bounding box center [153, 608] width 17 height 17
click at [154, 483] on input "G7" at bounding box center [153, 608] width 17 height 17
radio input "true"
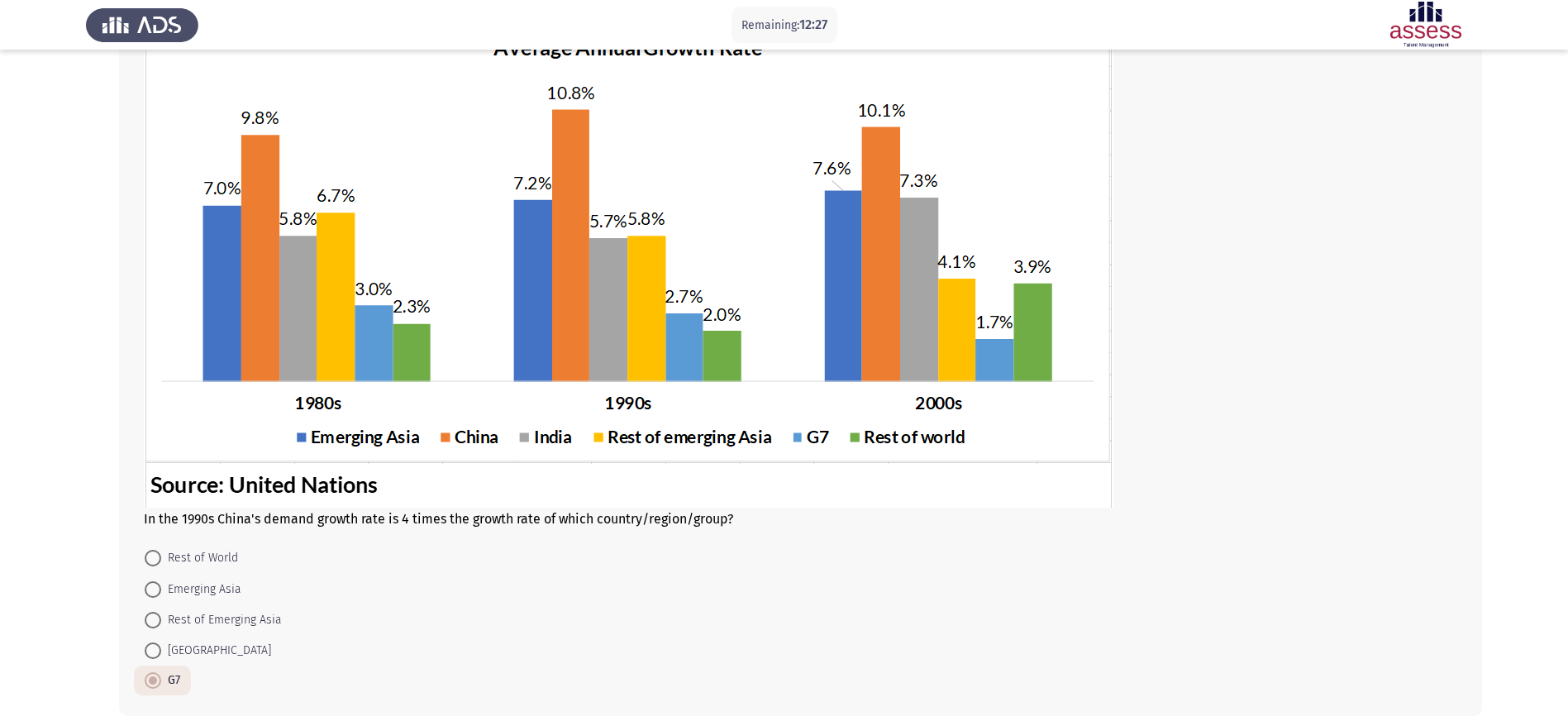
scroll to position [234, 0]
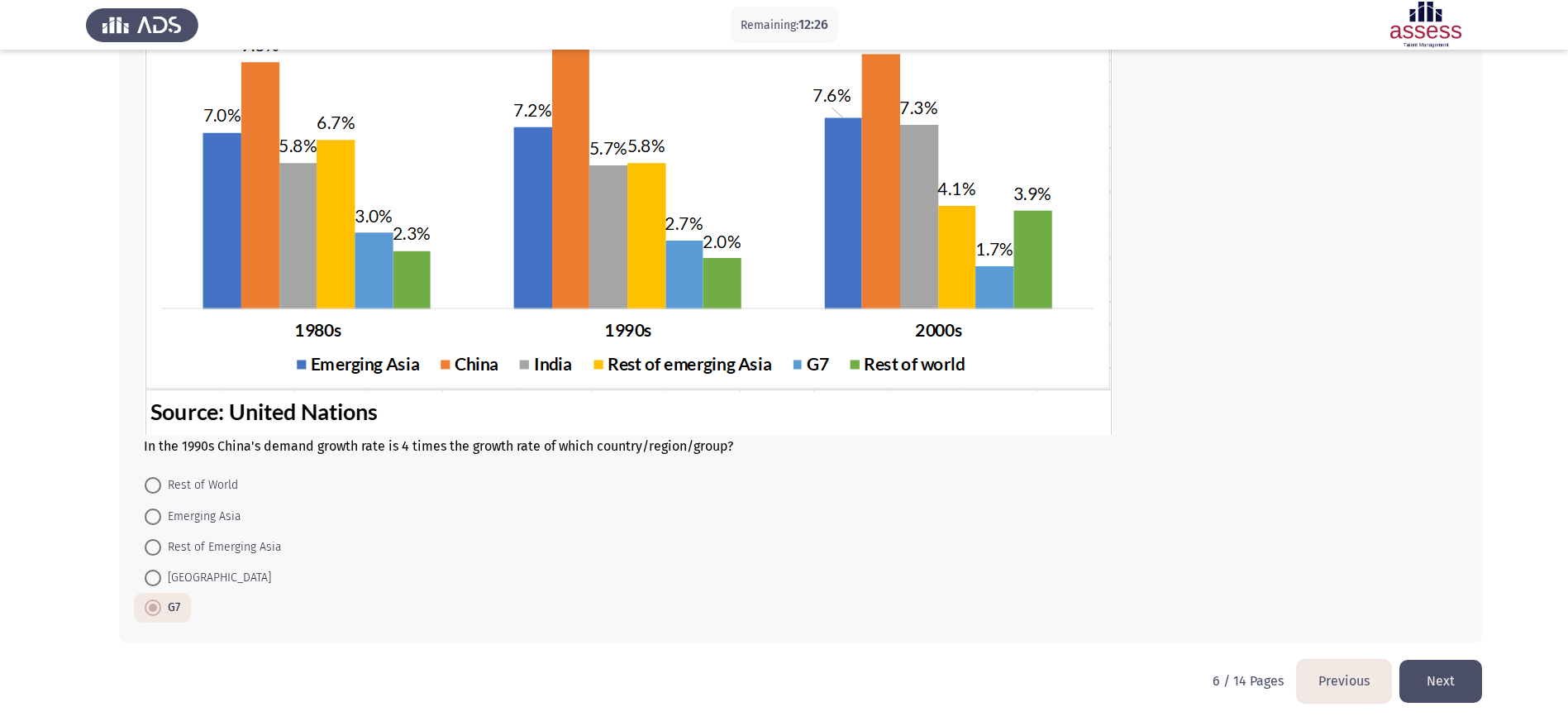
click at [1057, 483] on button "Next" at bounding box center [1441, 680] width 83 height 42
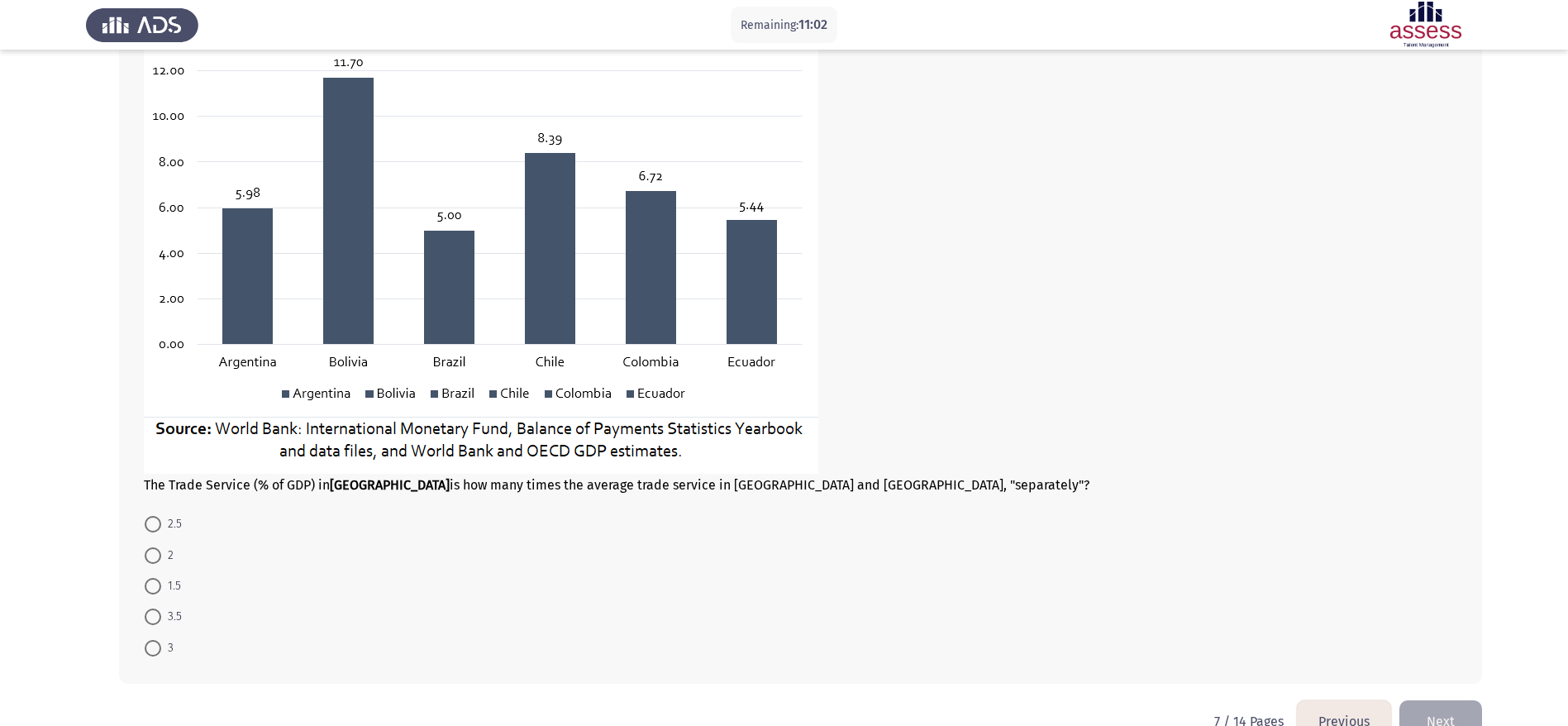
scroll to position [221, 0]
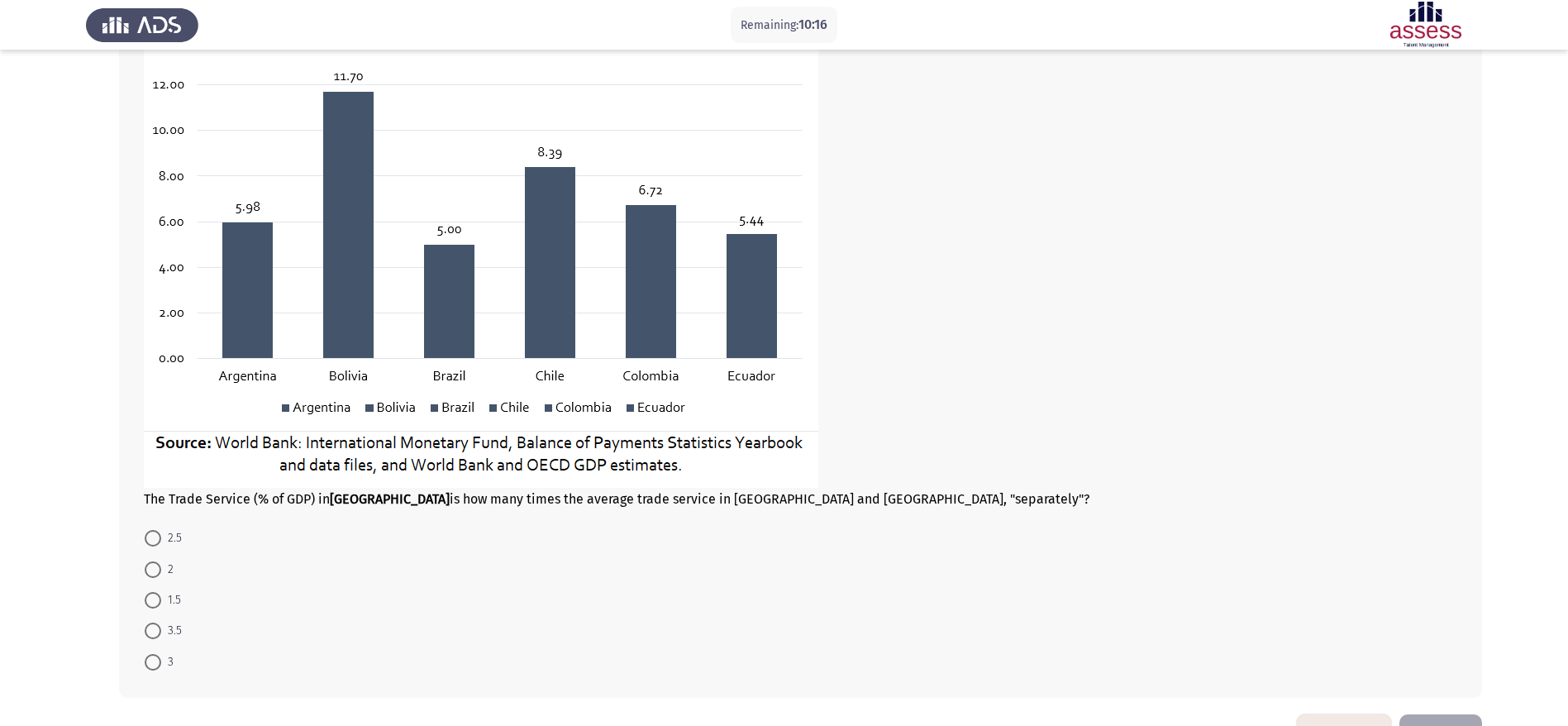
click at [149, 483] on span at bounding box center [153, 570] width 17 height 17
click at [149, 483] on input "2" at bounding box center [153, 570] width 17 height 17
radio input "true"
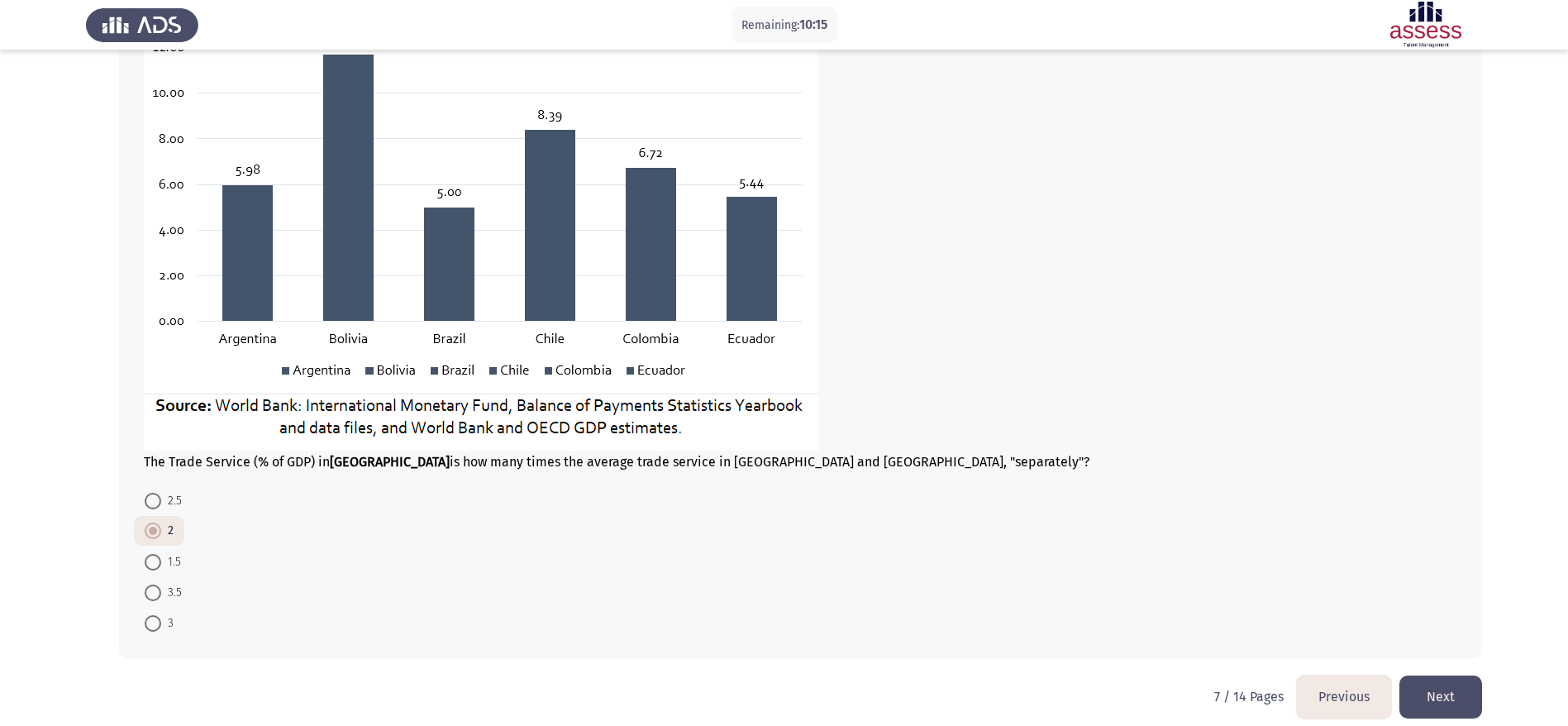
scroll to position [274, 0]
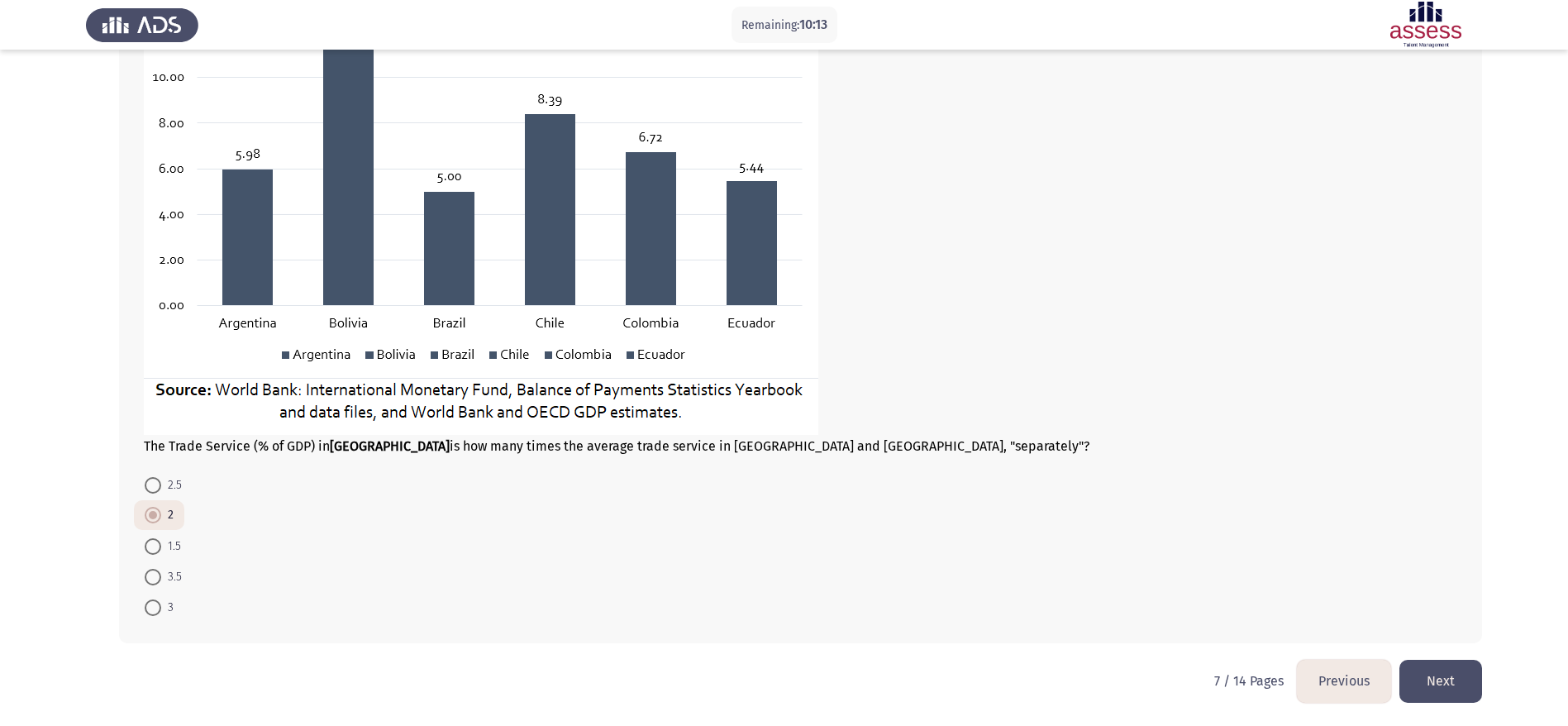
click at [1057, 483] on button "Next" at bounding box center [1441, 680] width 83 height 42
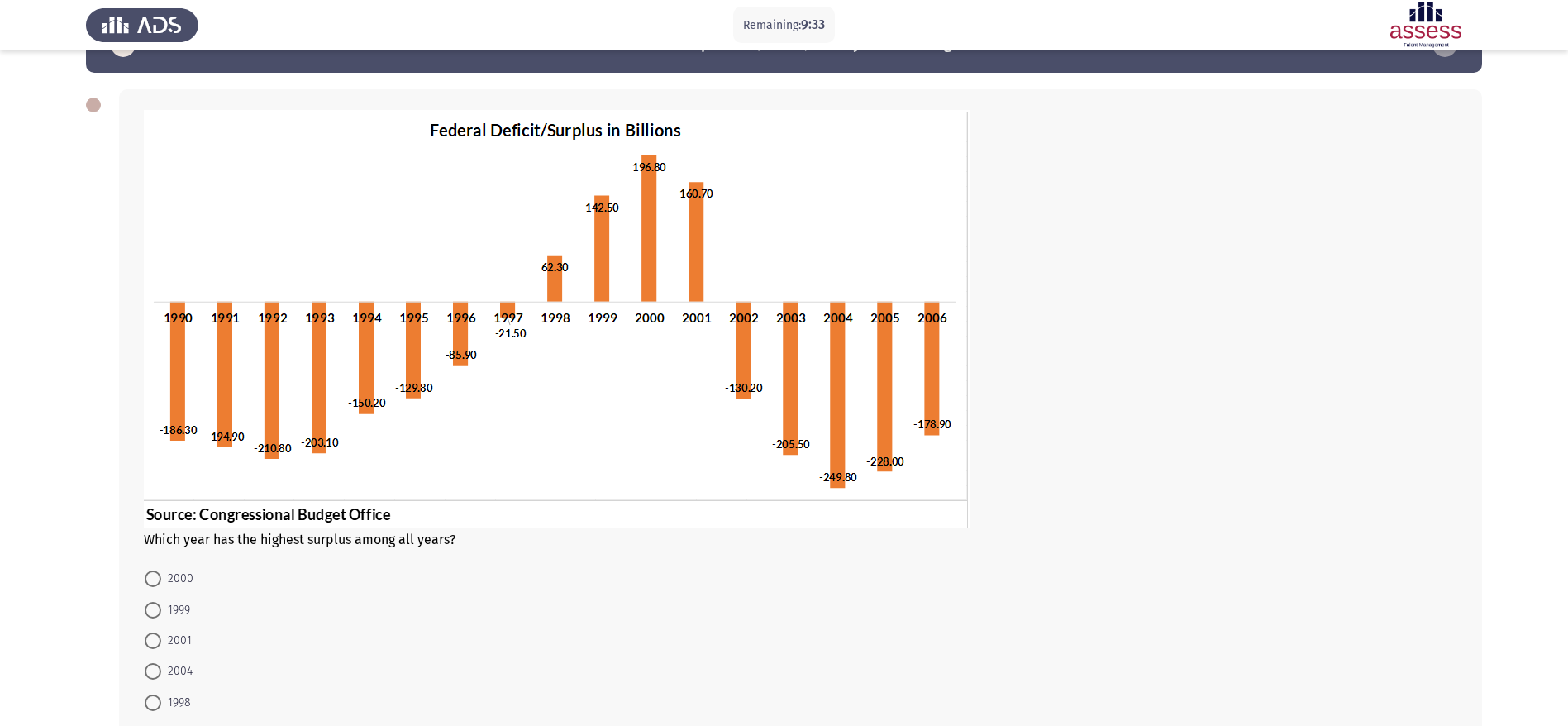
scroll to position [52, 0]
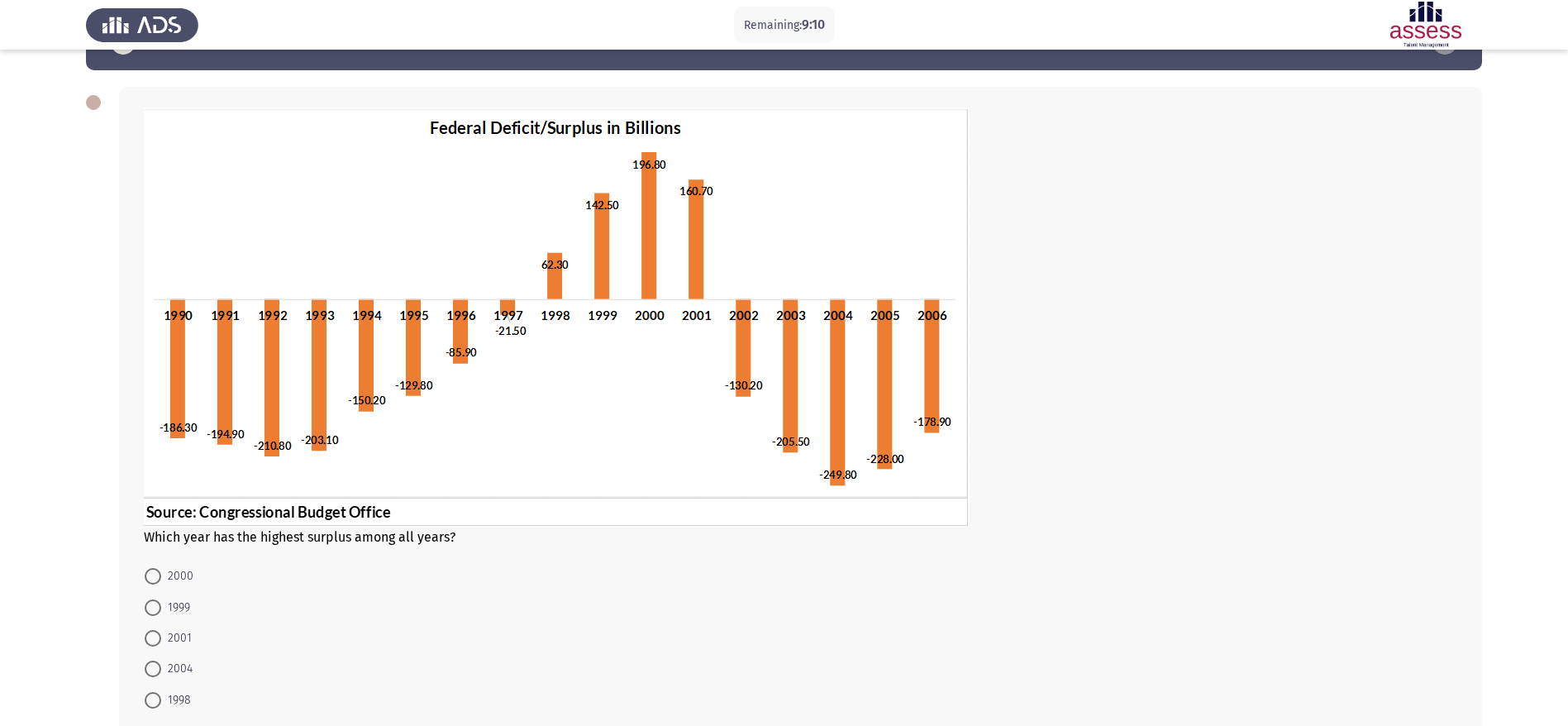
click at [156, 483] on span at bounding box center [153, 669] width 17 height 17
click at [156, 483] on input "2004" at bounding box center [153, 669] width 17 height 17
radio input "true"
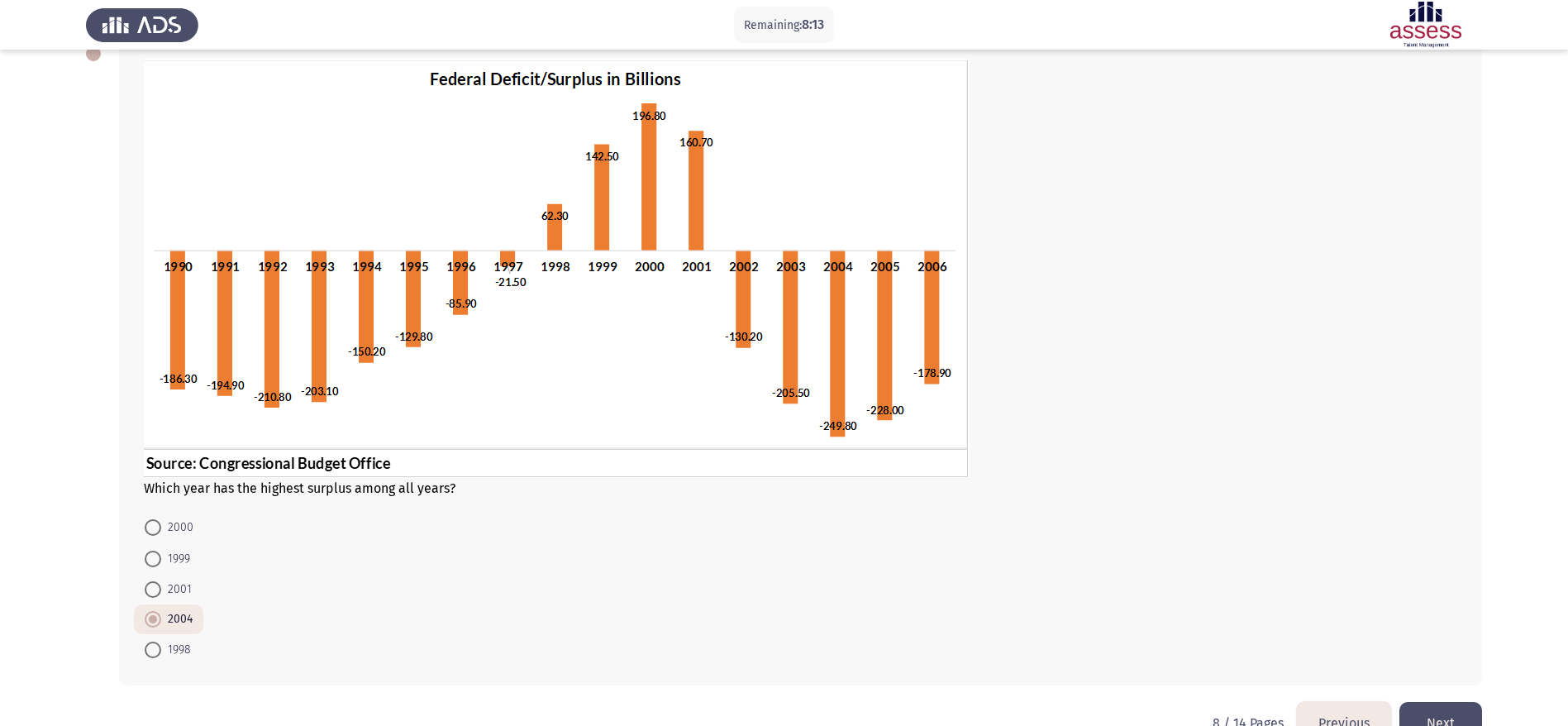
scroll to position [143, 0]
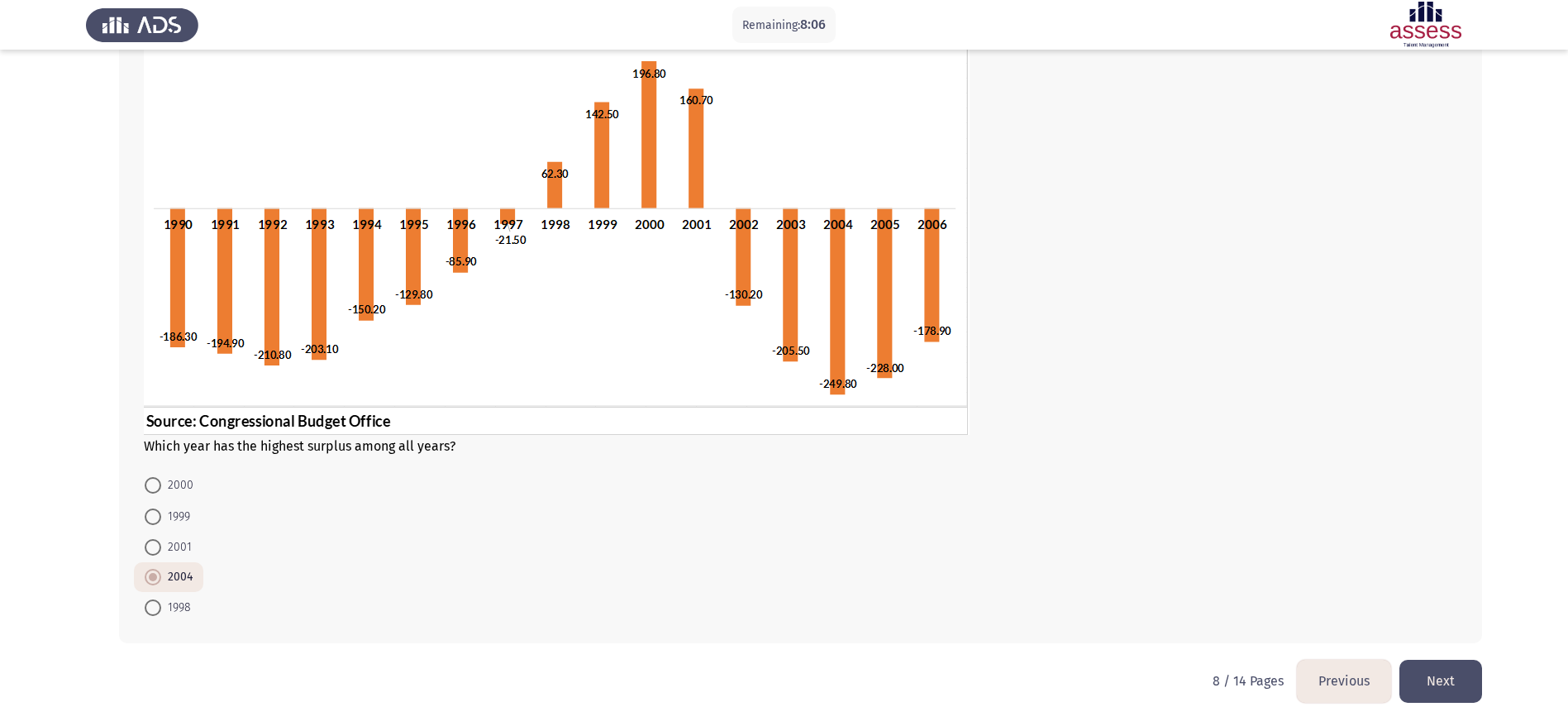
drag, startPoint x: 1451, startPoint y: 682, endPoint x: 1168, endPoint y: 553, distance: 311.0
click at [1057, 483] on div "Previous ASSESS Aptitude (FOCUS) - Analytical Thinking Next Which year has the …" at bounding box center [784, 291] width 1396 height 736
click at [183, 483] on span "2000" at bounding box center [178, 484] width 32 height 19
click at [161, 483] on input "2000" at bounding box center [153, 485] width 17 height 17
radio input "true"
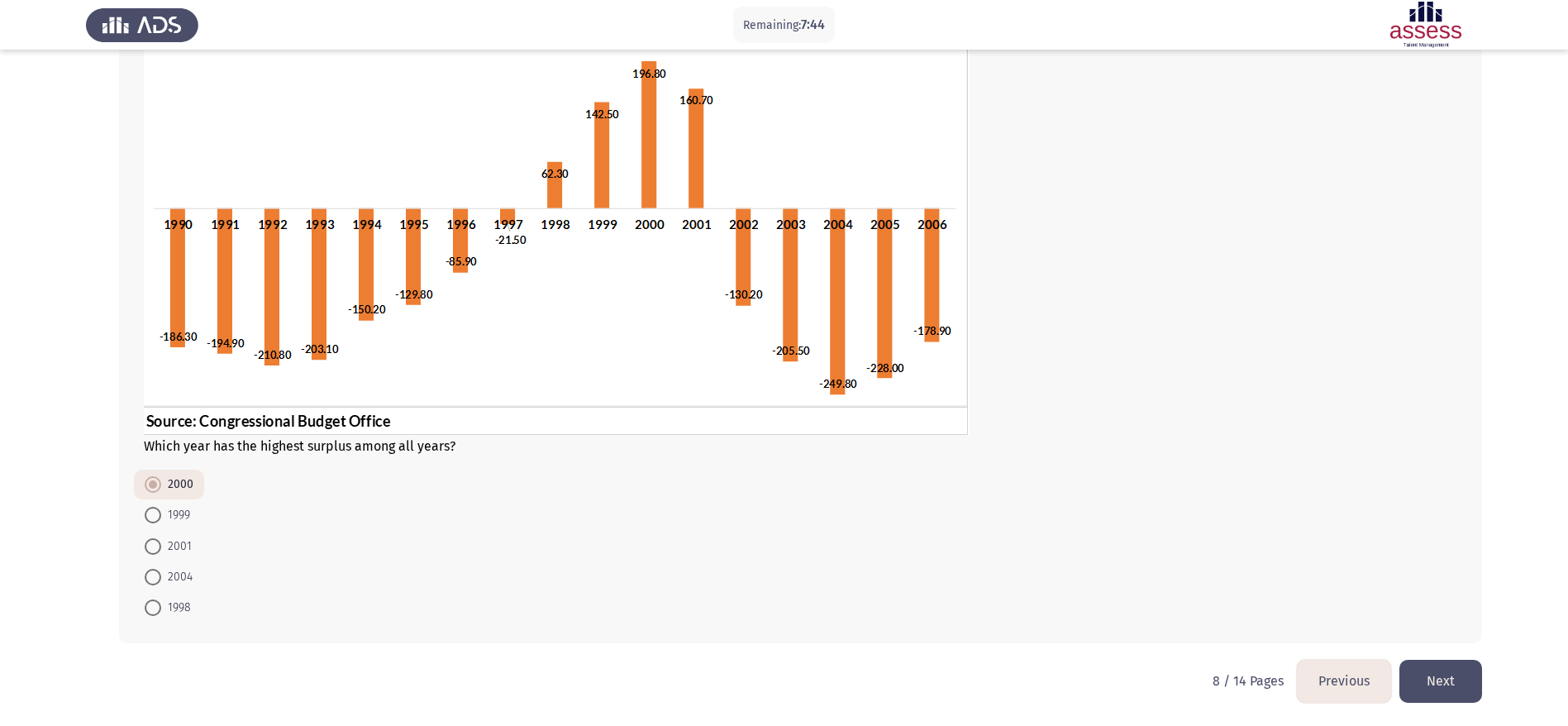
click at [1057, 483] on button "Next" at bounding box center [1441, 680] width 83 height 42
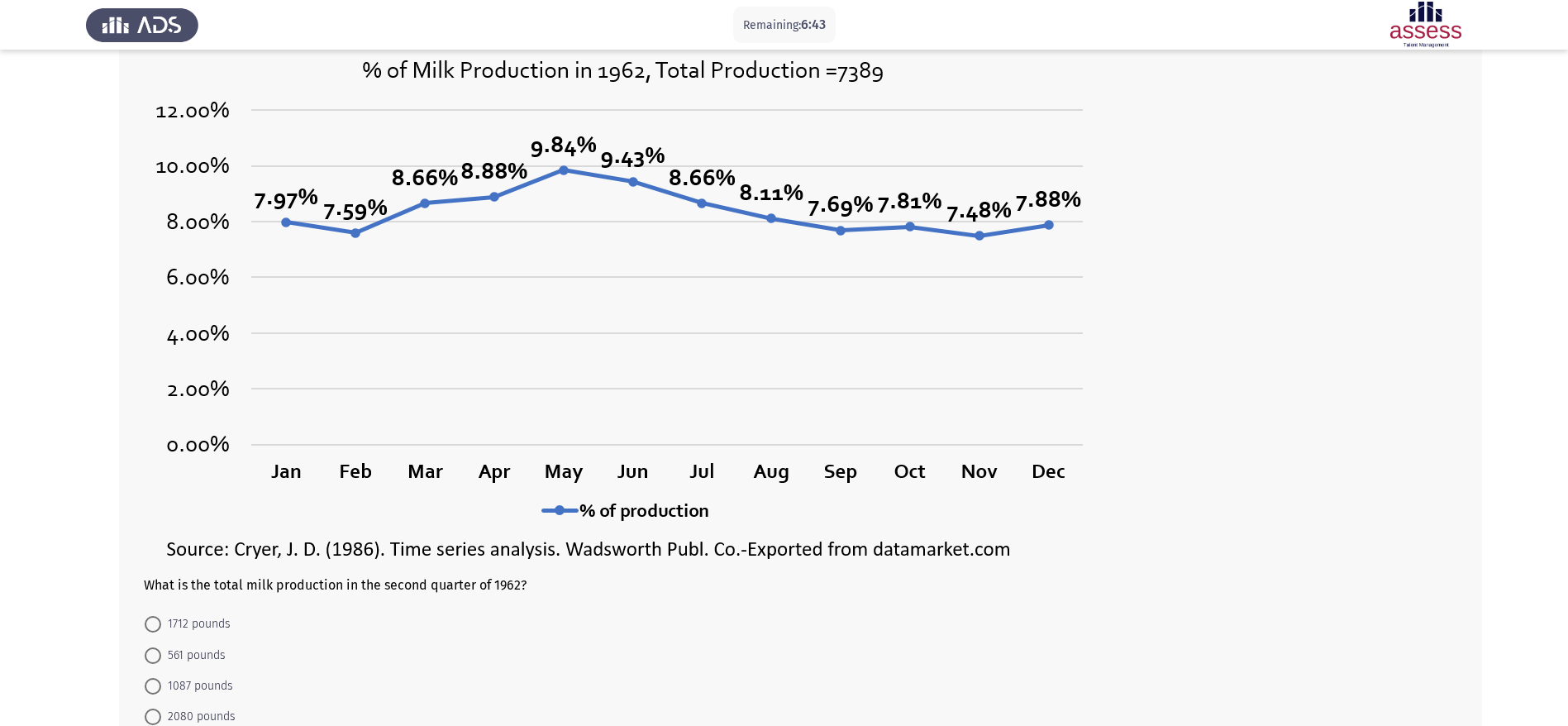
scroll to position [258, 0]
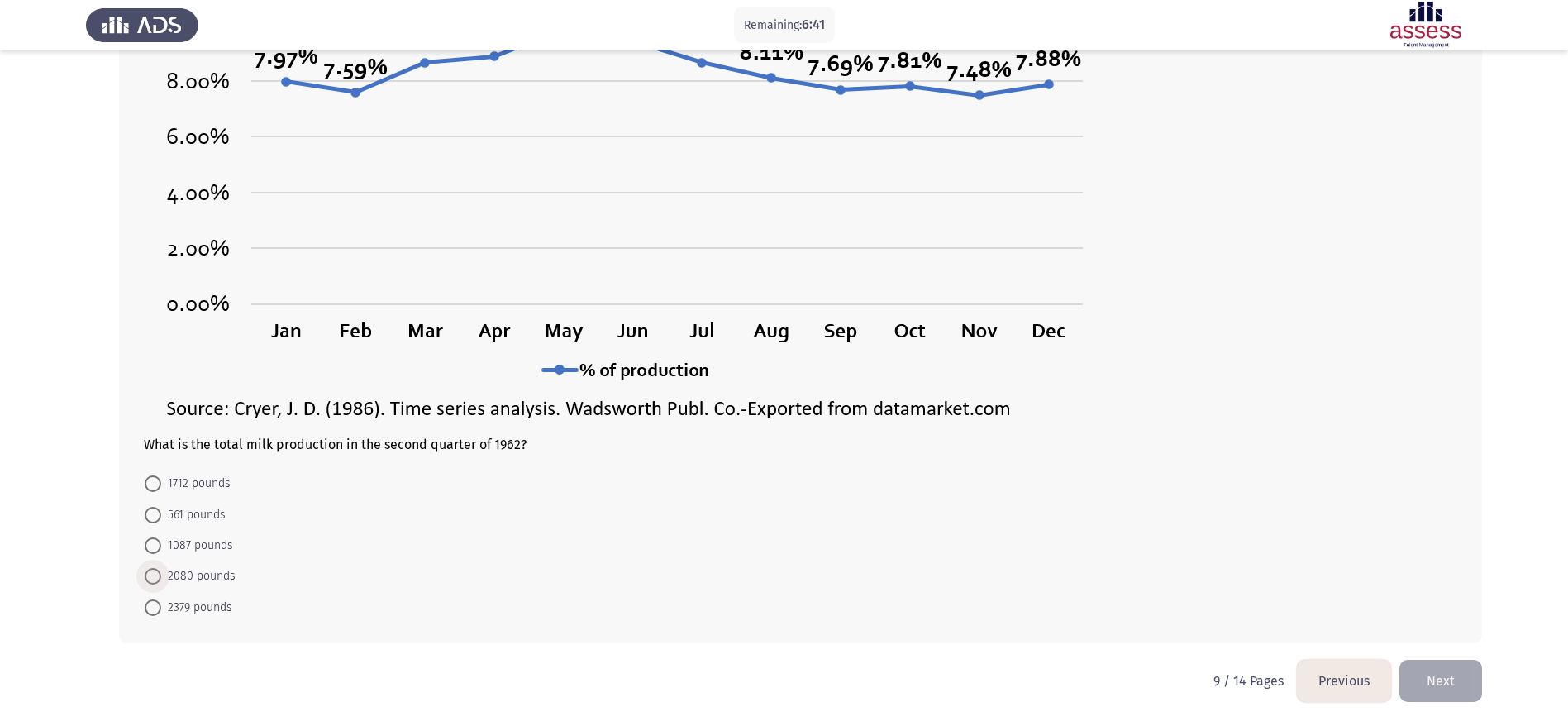
click at [227, 483] on span "2080 pounds" at bounding box center [199, 576] width 74 height 19
click at [161, 483] on input "2080 pounds" at bounding box center [153, 576] width 17 height 17
radio input "true"
click at [1057, 483] on button "Next" at bounding box center [1441, 680] width 83 height 42
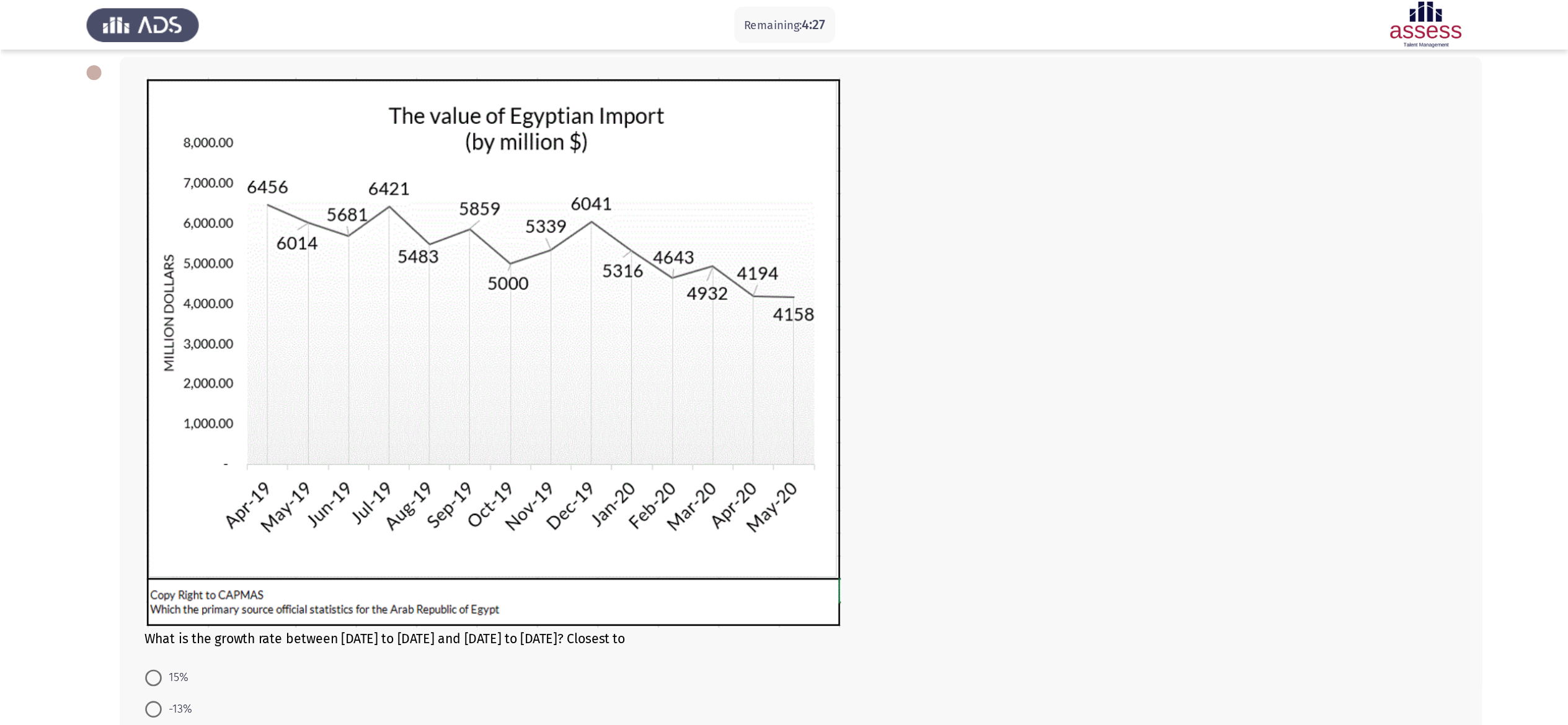
scroll to position [25, 0]
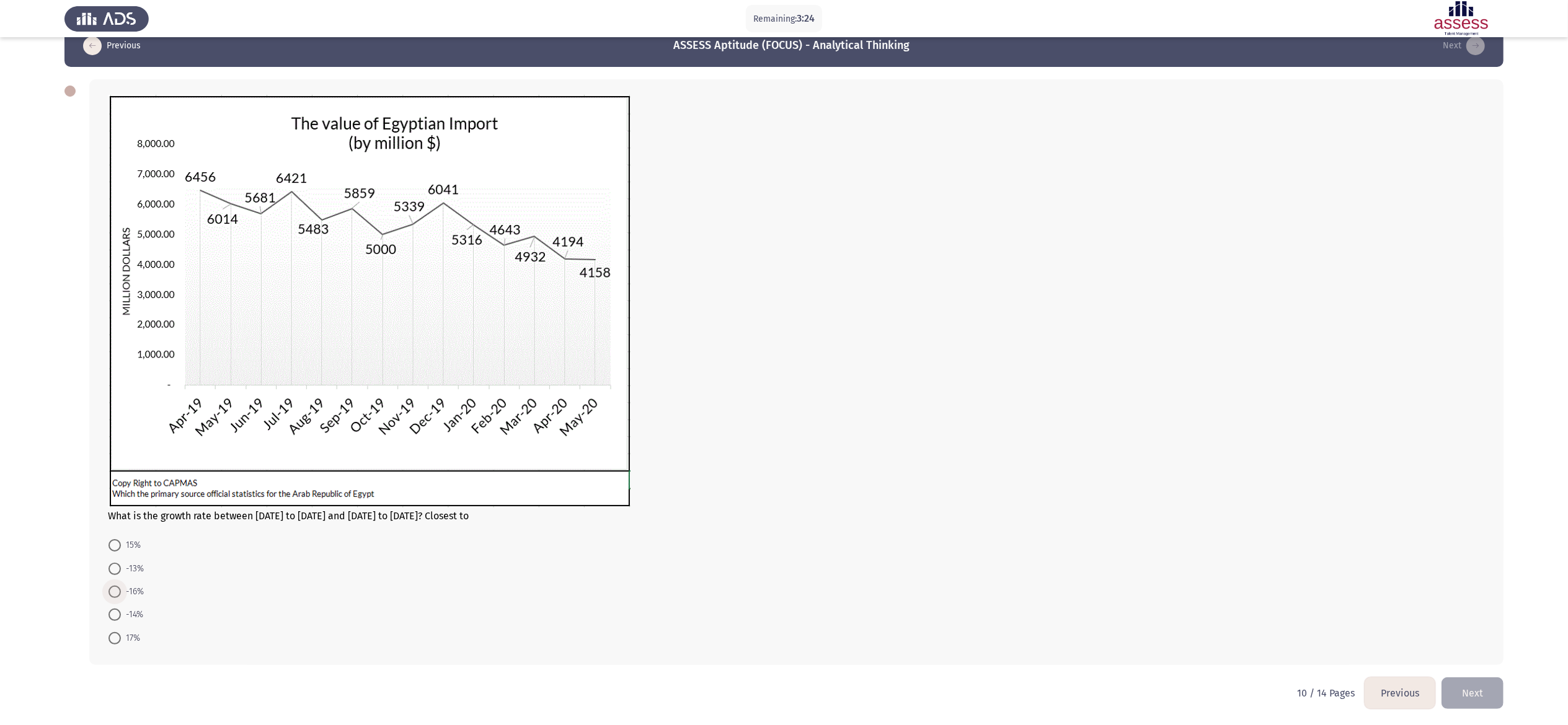
click at [136, 362] on span "-16%" at bounding box center [133, 591] width 23 height 15
click at [121, 362] on input "-16%" at bounding box center [115, 592] width 13 height 13
radio input "true"
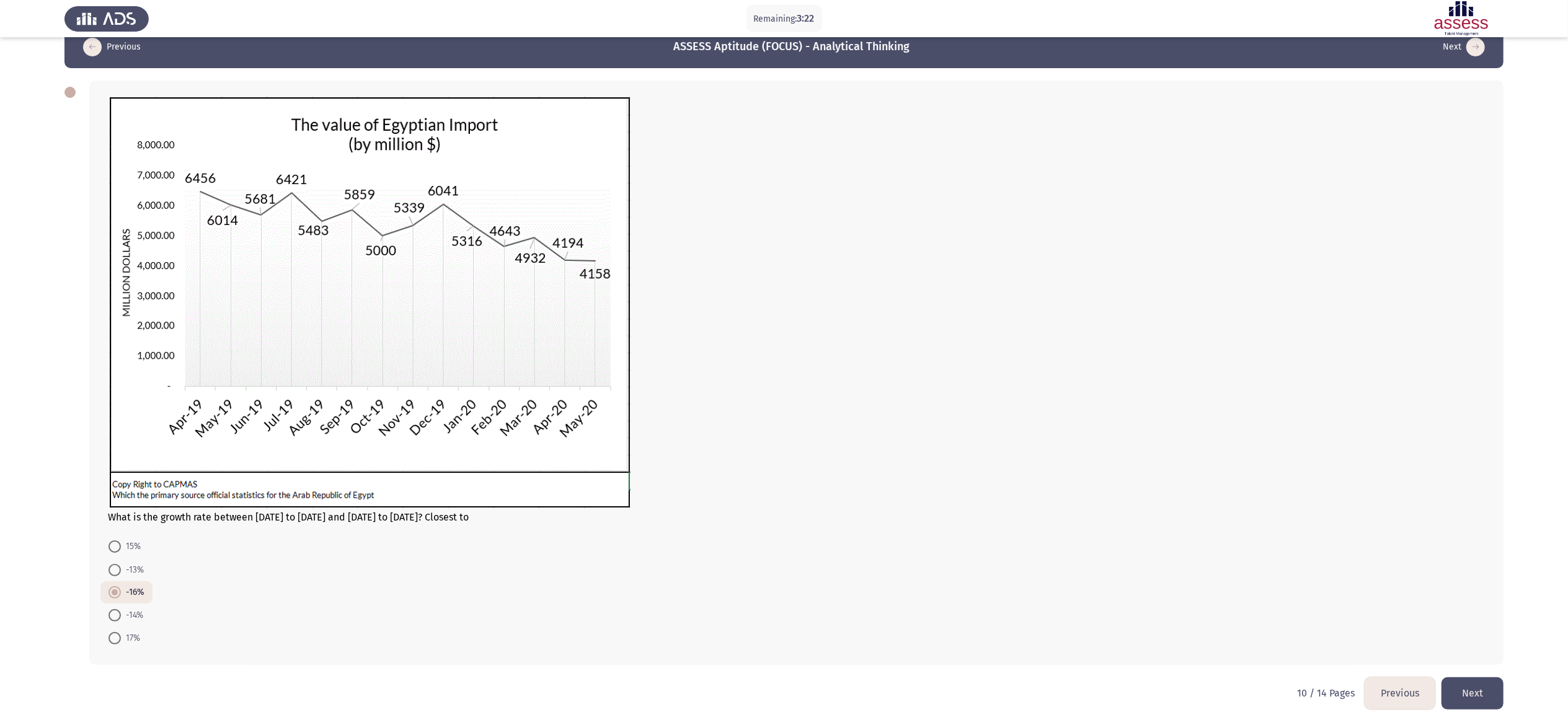
click at [793, 362] on button "Next" at bounding box center [1473, 693] width 62 height 32
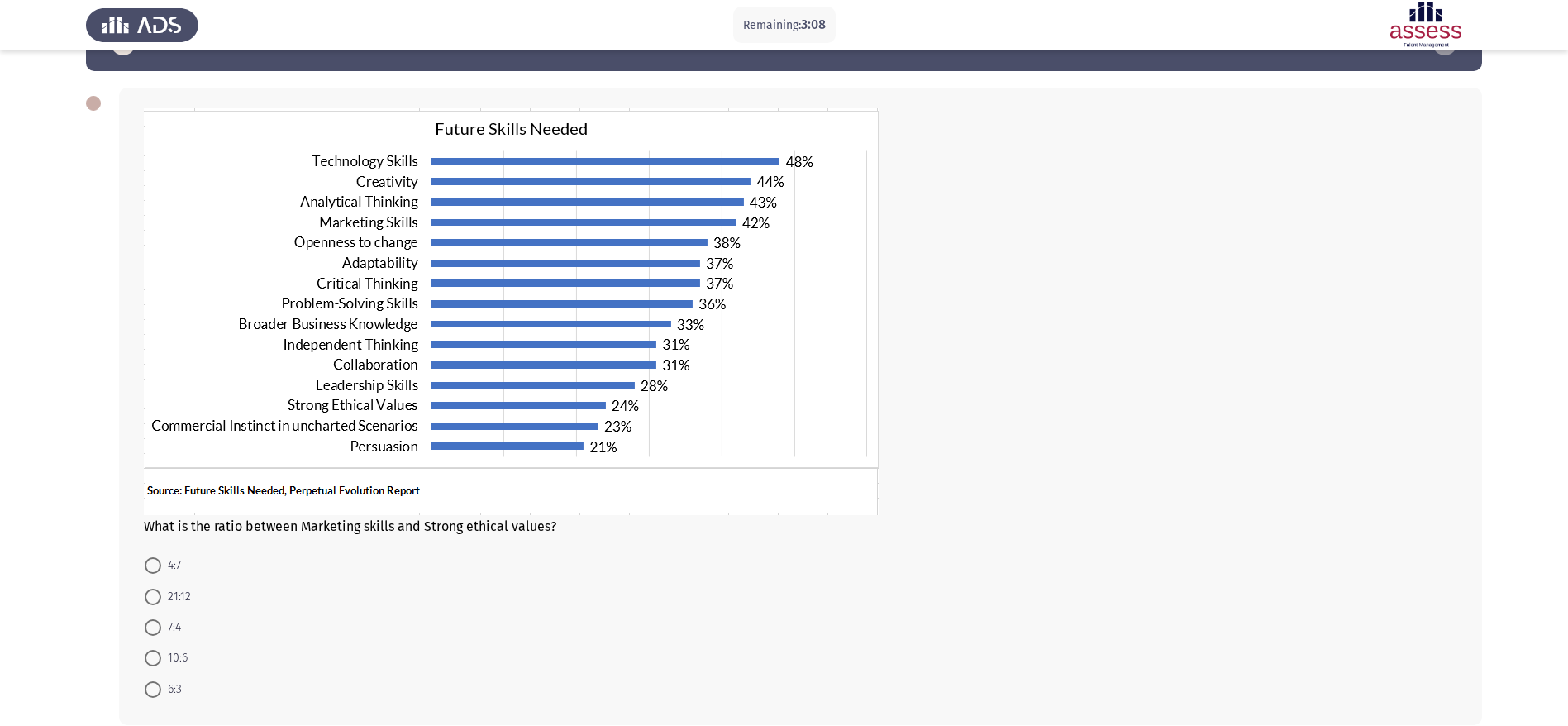
scroll to position [50, 0]
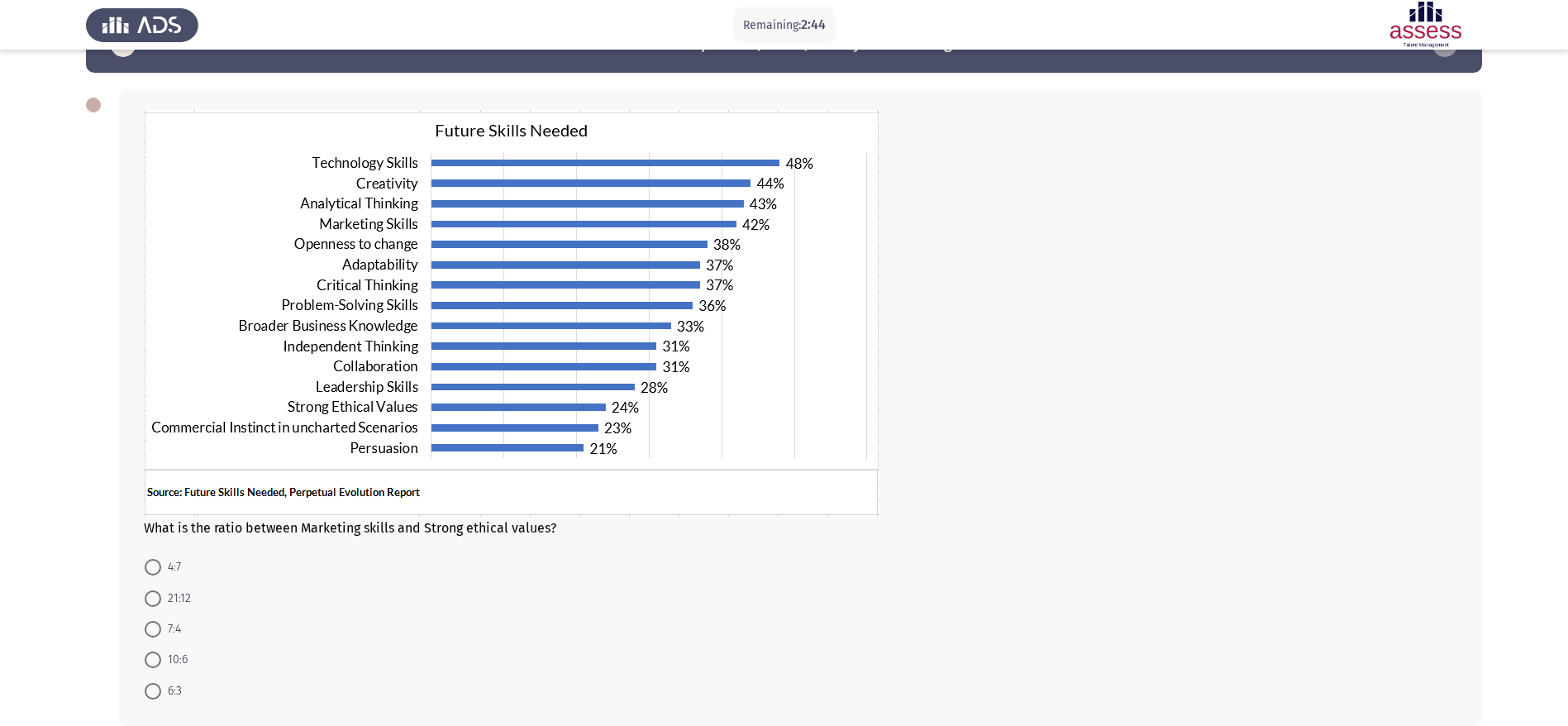
click at [145, 483] on span at bounding box center [153, 629] width 17 height 17
click at [145, 483] on input "7:4" at bounding box center [153, 629] width 17 height 17
radio input "true"
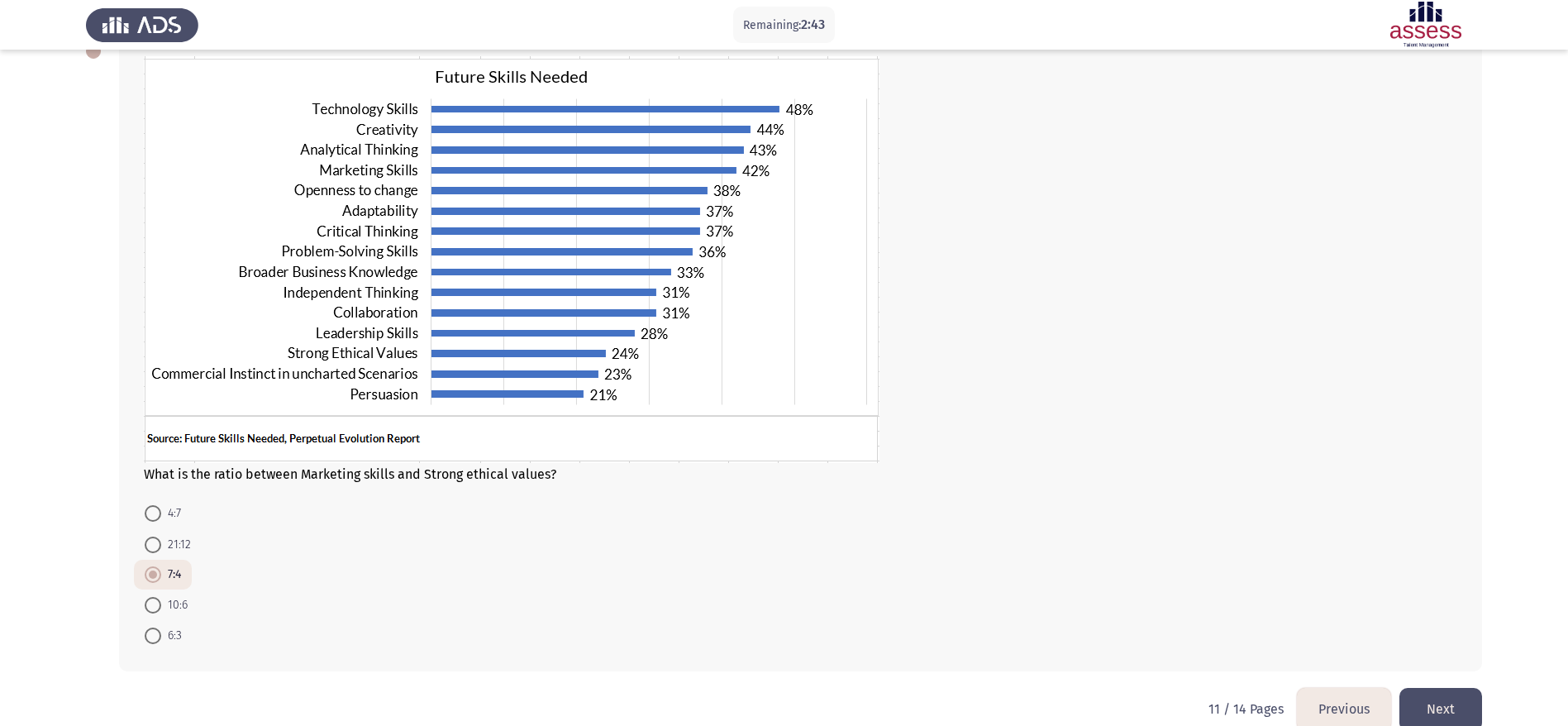
scroll to position [131, 0]
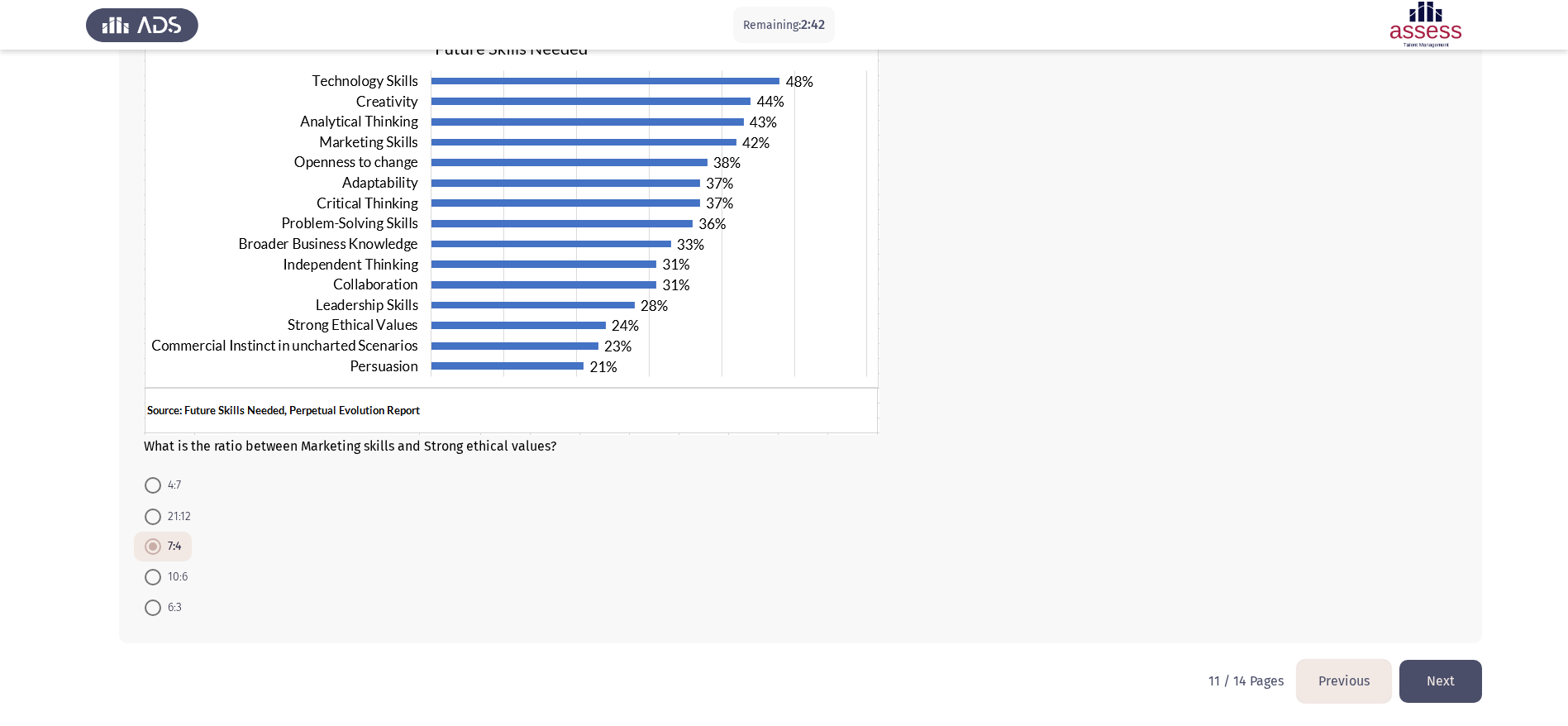
click at [1057, 483] on button "Next" at bounding box center [1441, 680] width 83 height 42
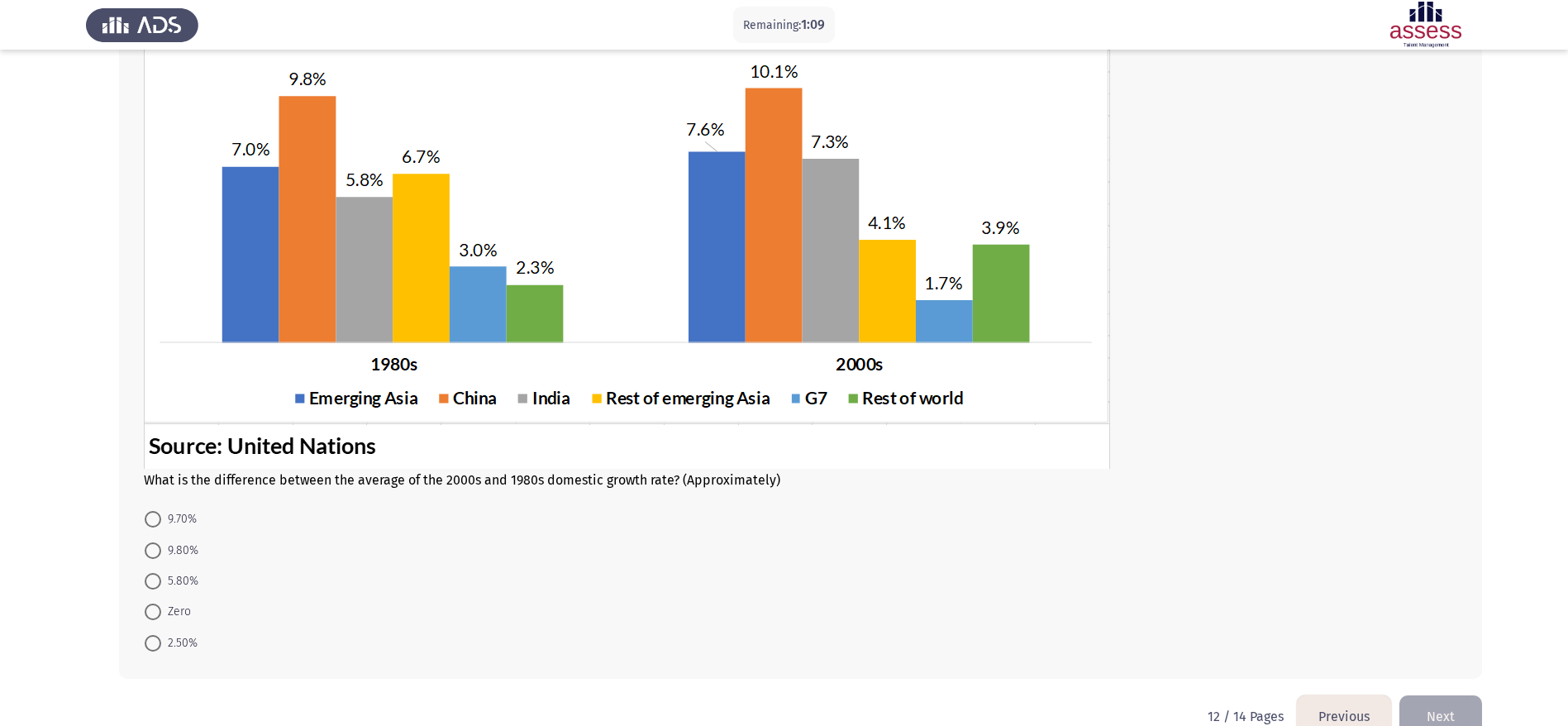
scroll to position [213, 0]
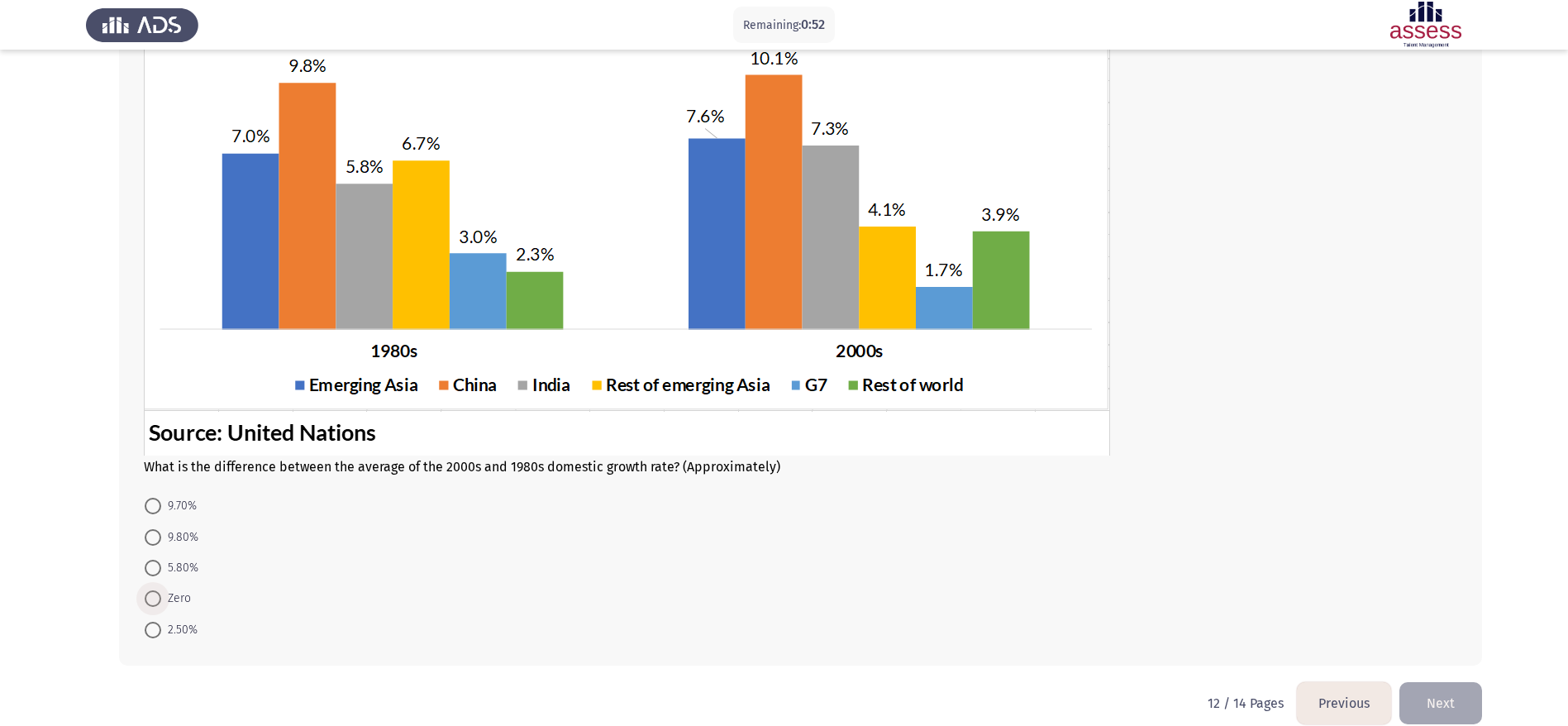
click at [175, 483] on span "Zero" at bounding box center [176, 598] width 30 height 19
click at [161, 483] on input "Zero" at bounding box center [153, 598] width 17 height 17
radio input "true"
click at [1057, 483] on button "Next" at bounding box center [1441, 701] width 83 height 42
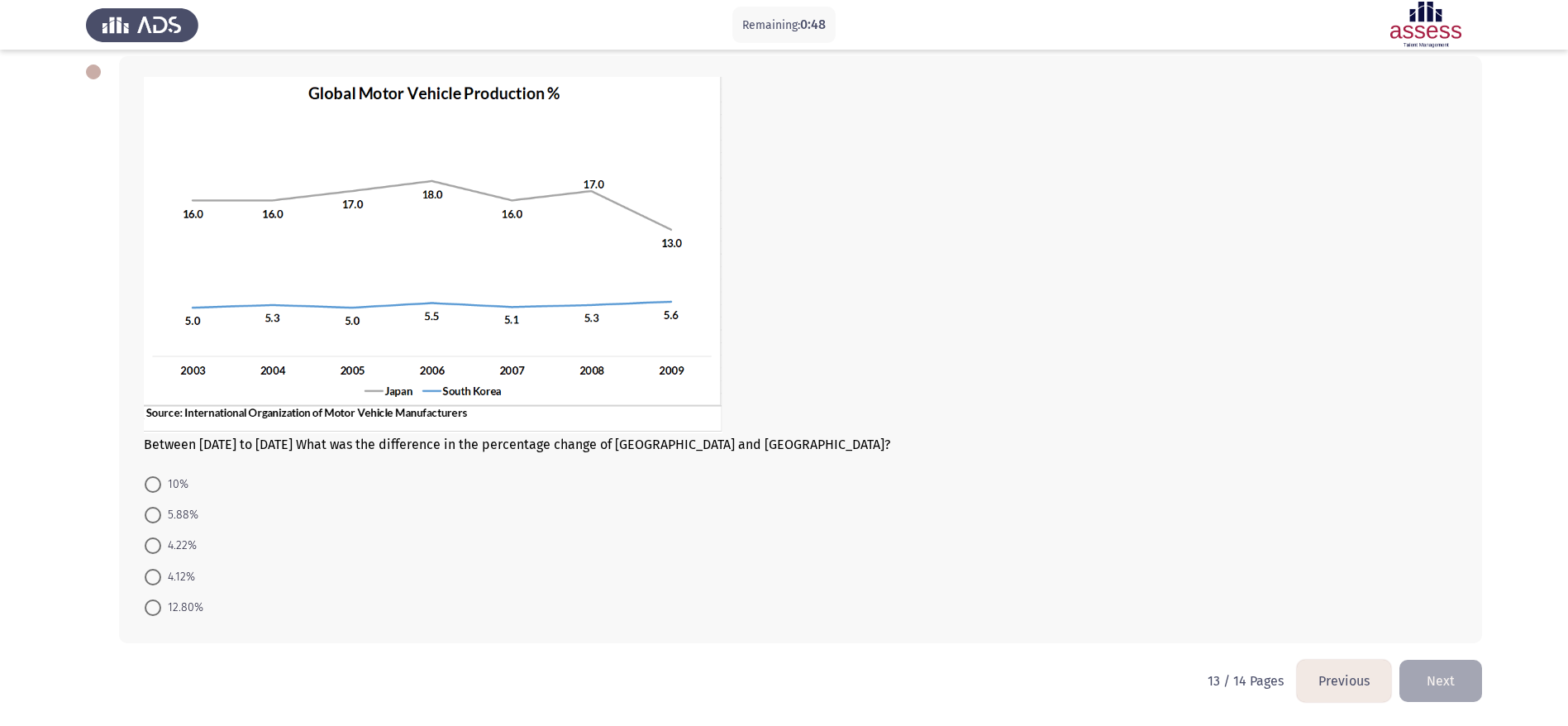
scroll to position [0, 0]
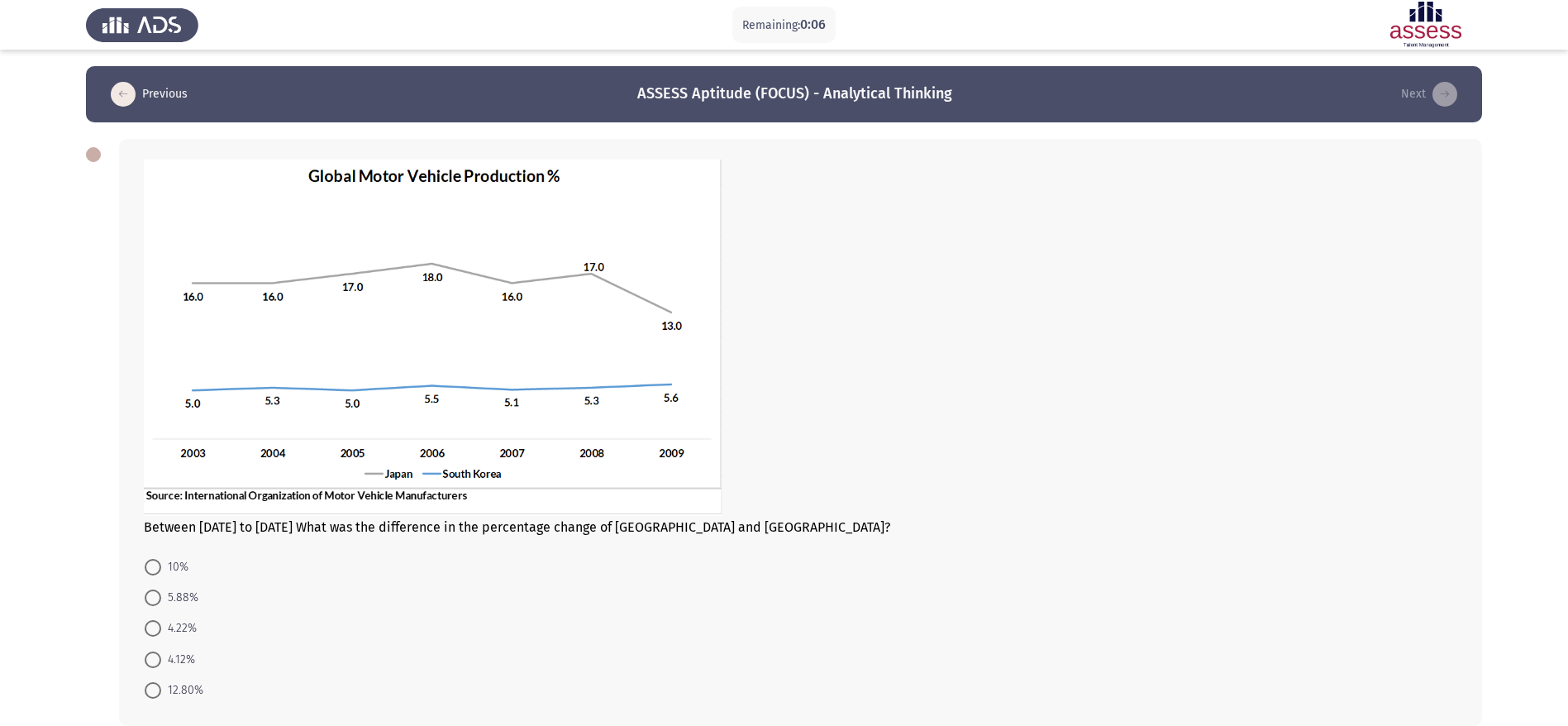
click at [185, 483] on span "4.12%" at bounding box center [178, 659] width 34 height 19
click at [161, 483] on input "4.12%" at bounding box center [153, 660] width 17 height 17
radio input "true"
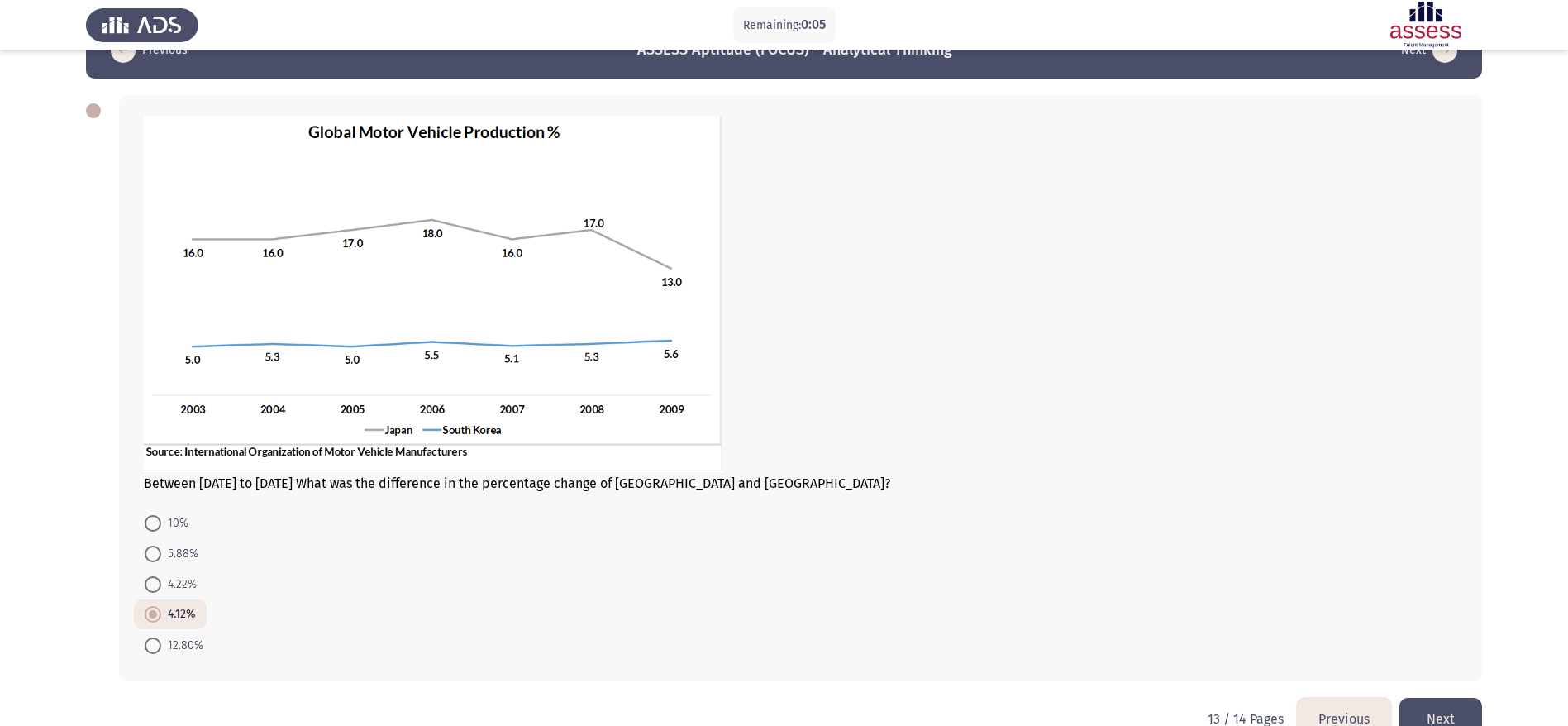
scroll to position [82, 0]
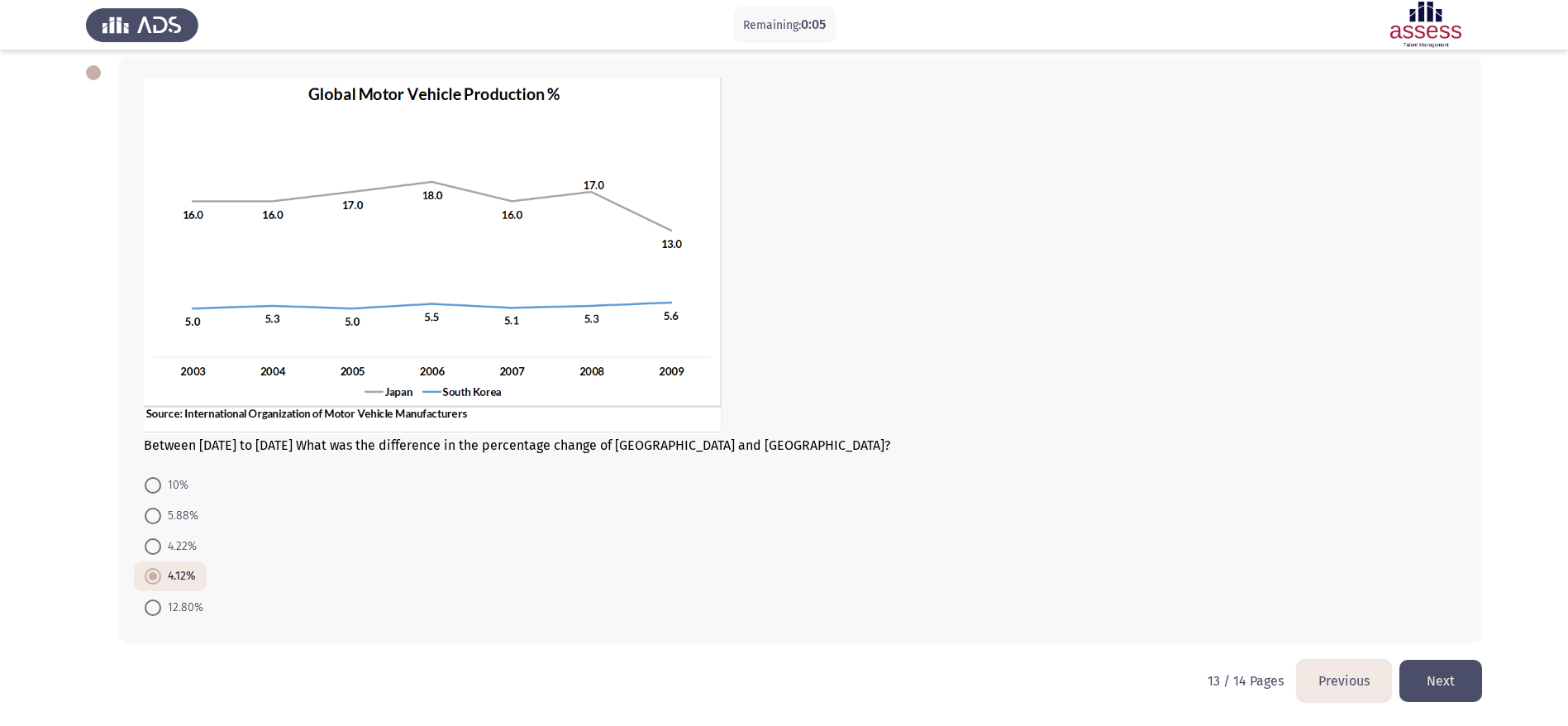
click at [1057, 483] on button "Next" at bounding box center [1441, 680] width 83 height 42
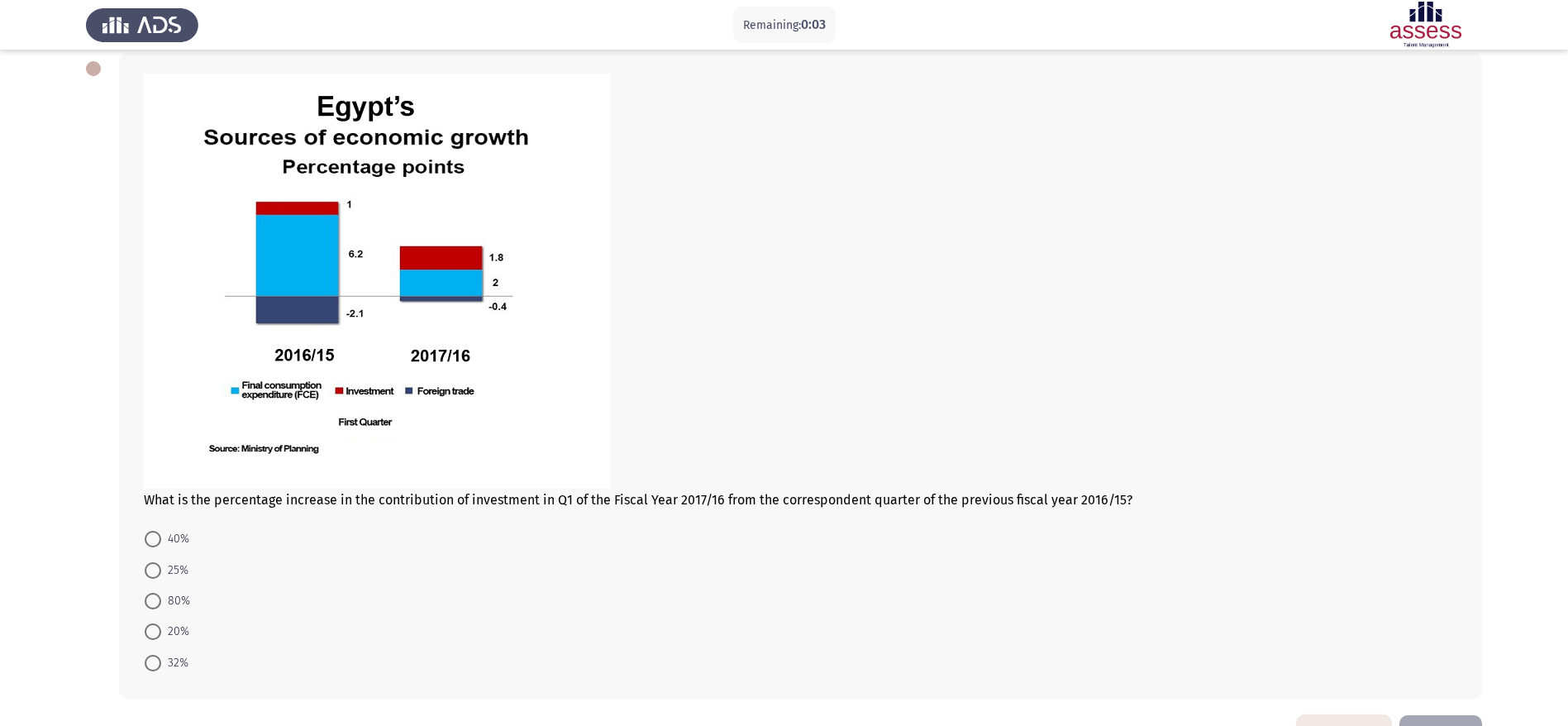
scroll to position [141, 0]
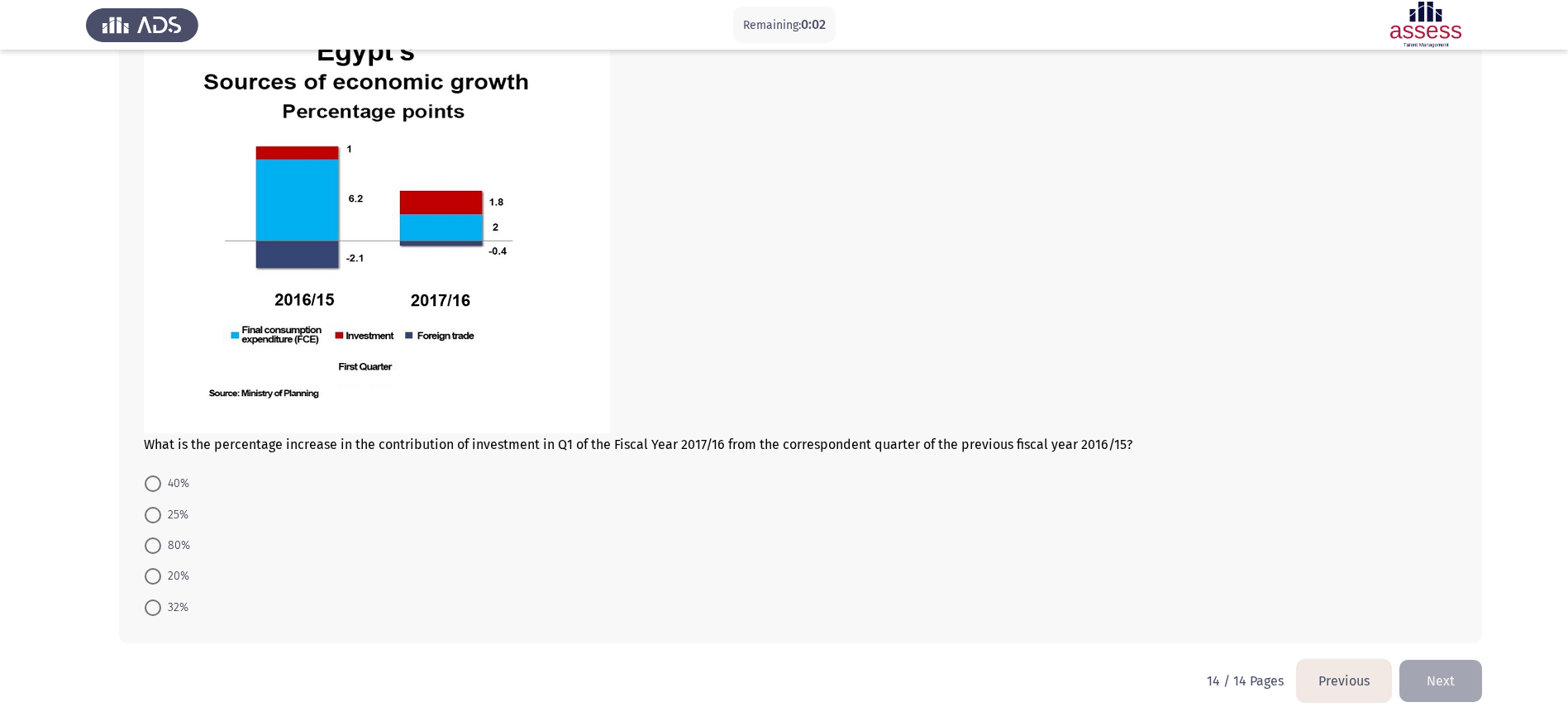
click at [177, 483] on span "80%" at bounding box center [176, 545] width 29 height 19
click at [161, 483] on input "80%" at bounding box center [153, 546] width 17 height 17
radio input "true"
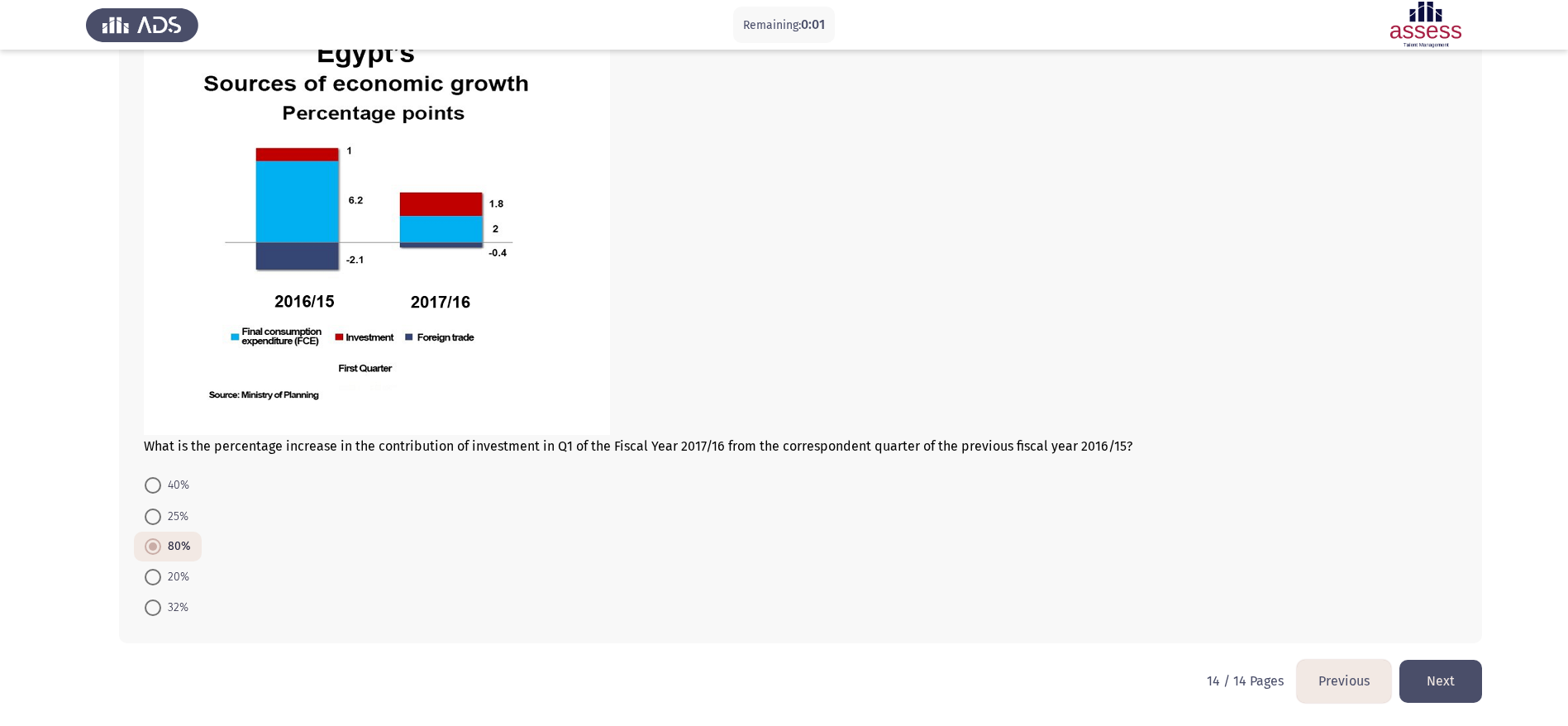
click at [1057, 483] on button "Next" at bounding box center [1441, 680] width 83 height 42
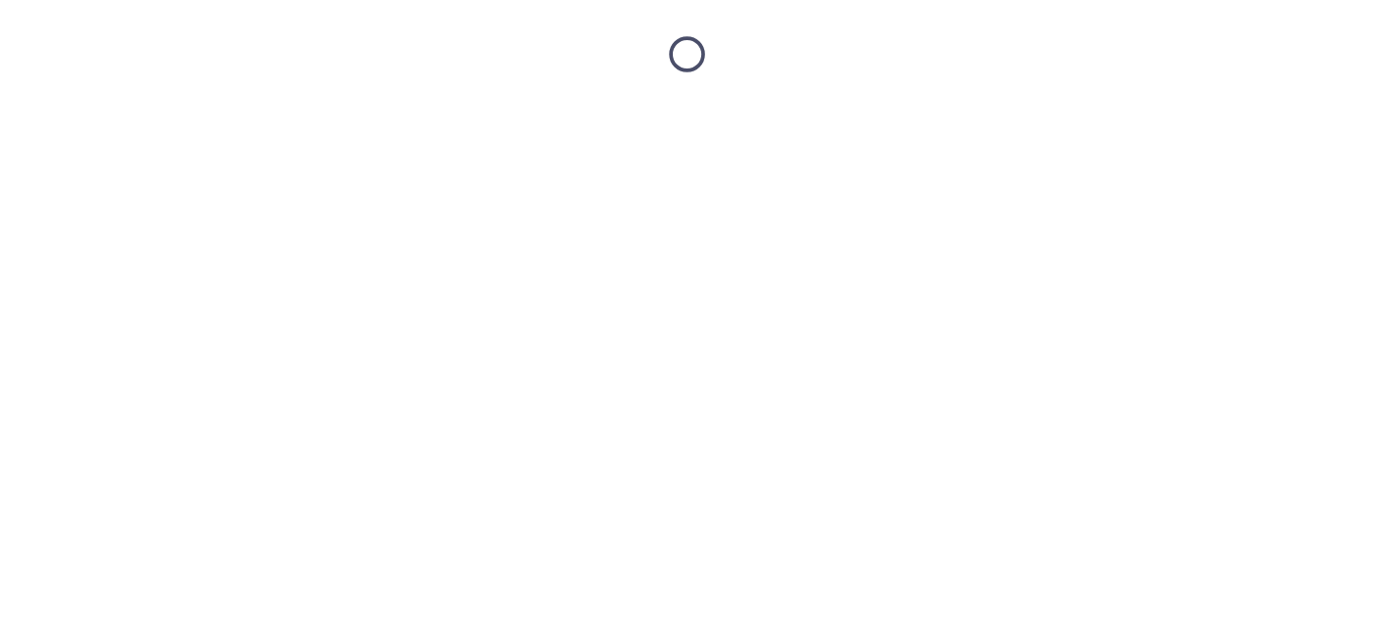
scroll to position [0, 0]
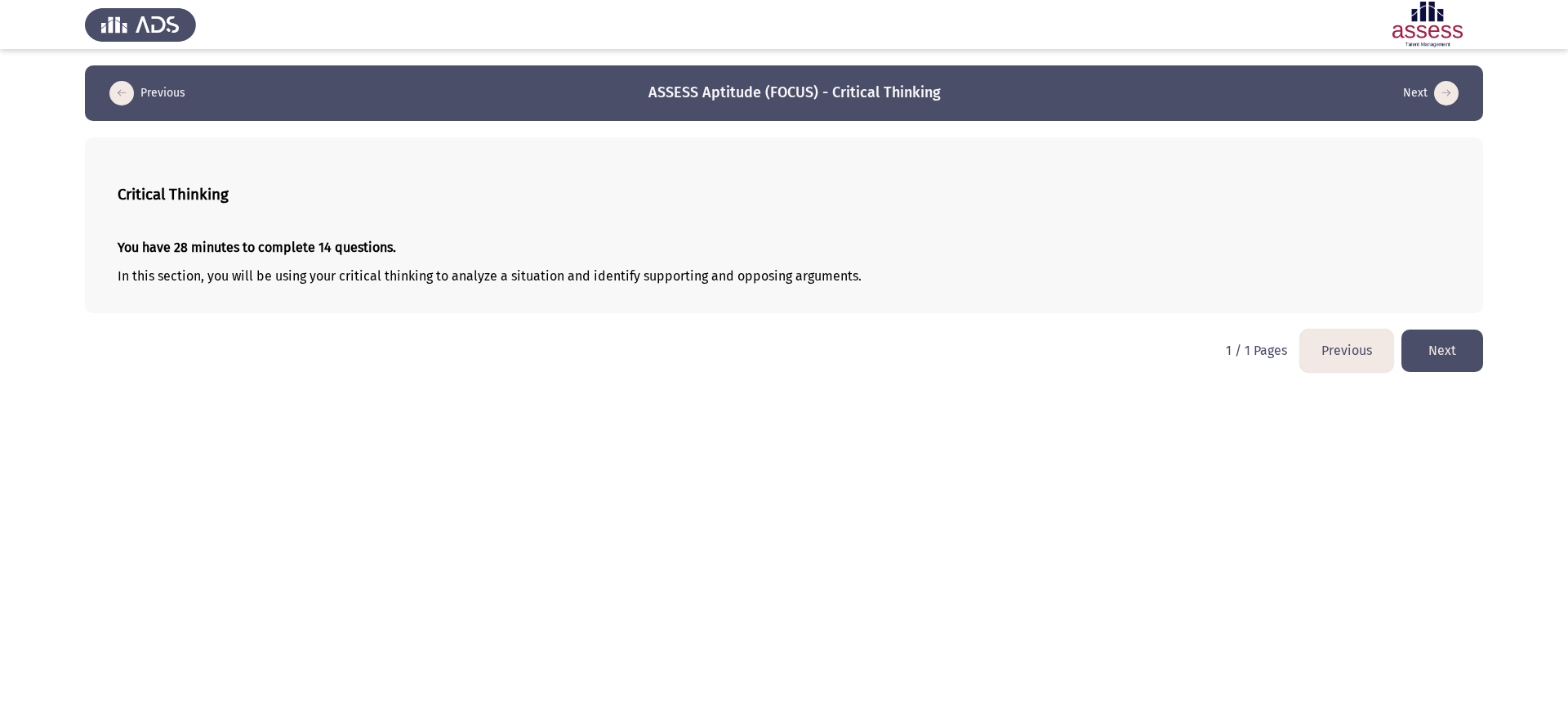
click at [1045, 344] on button "Next" at bounding box center [1443, 350] width 82 height 42
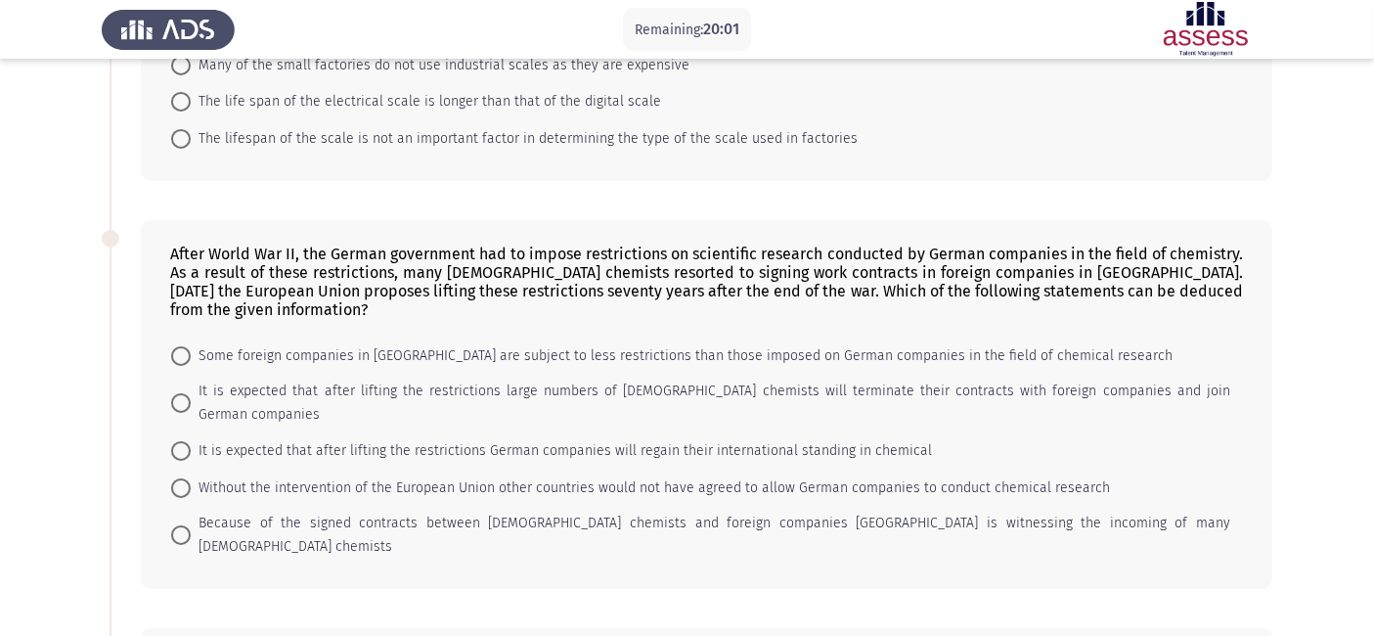
scroll to position [306, 0]
click at [350, 359] on span "Some foreign companies in [GEOGRAPHIC_DATA] are subject to less restrictions th…" at bounding box center [682, 357] width 982 height 23
click at [191, 359] on input "Some foreign companies in [GEOGRAPHIC_DATA] are subject to less restrictions th…" at bounding box center [181, 358] width 20 height 20
radio input "true"
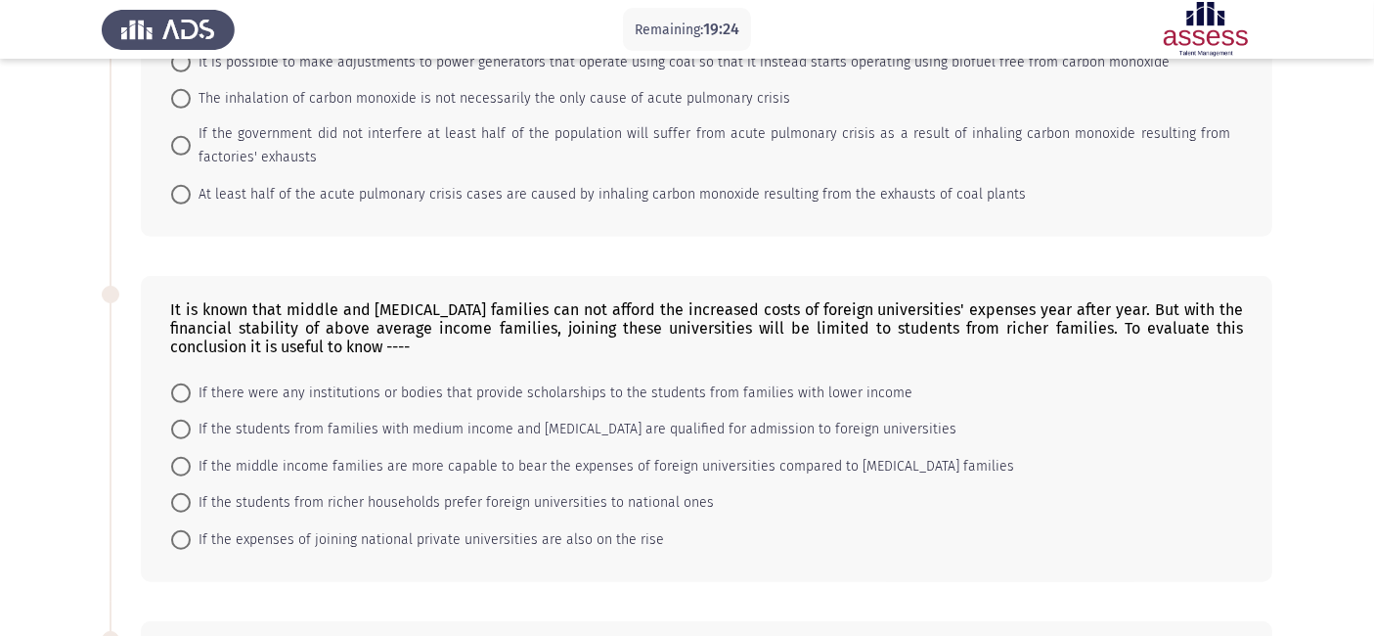
scroll to position [1046, 0]
click at [683, 453] on span "If the middle income families are more capable to bear the expenses of foreign …" at bounding box center [602, 464] width 823 height 23
click at [191, 455] on input "If the middle income families are more capable to bear the expenses of foreign …" at bounding box center [181, 465] width 20 height 20
radio input "true"
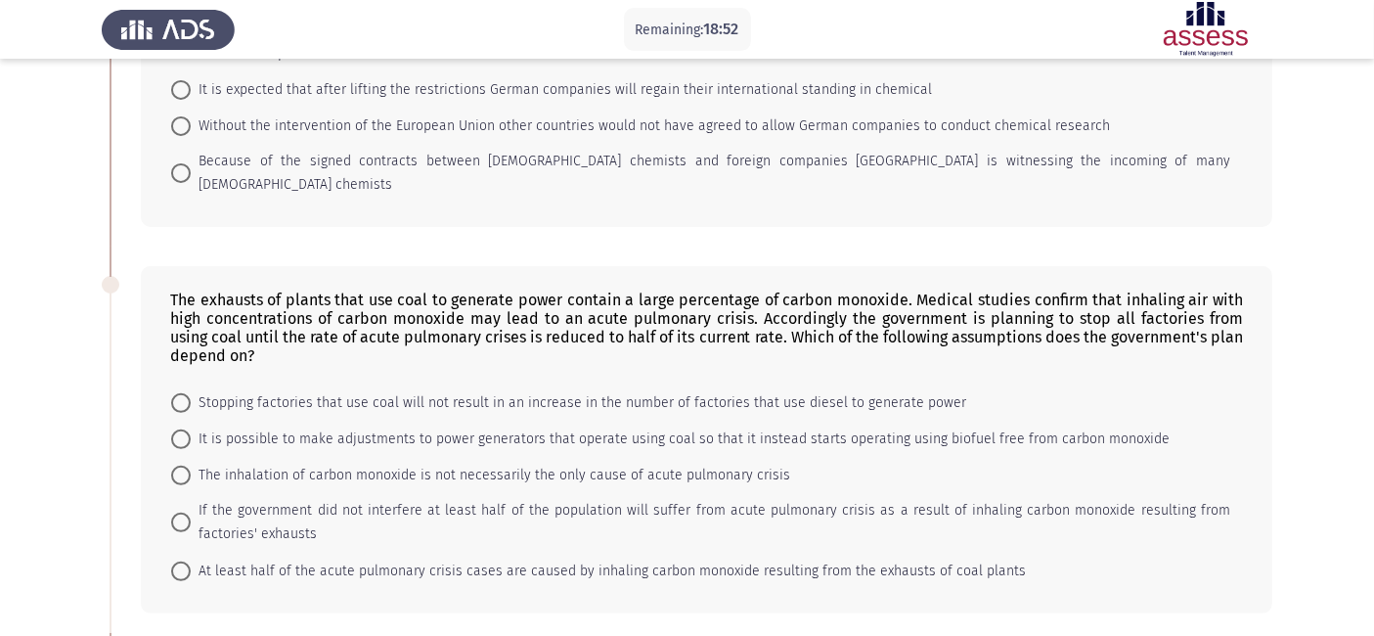
scroll to position [677, 0]
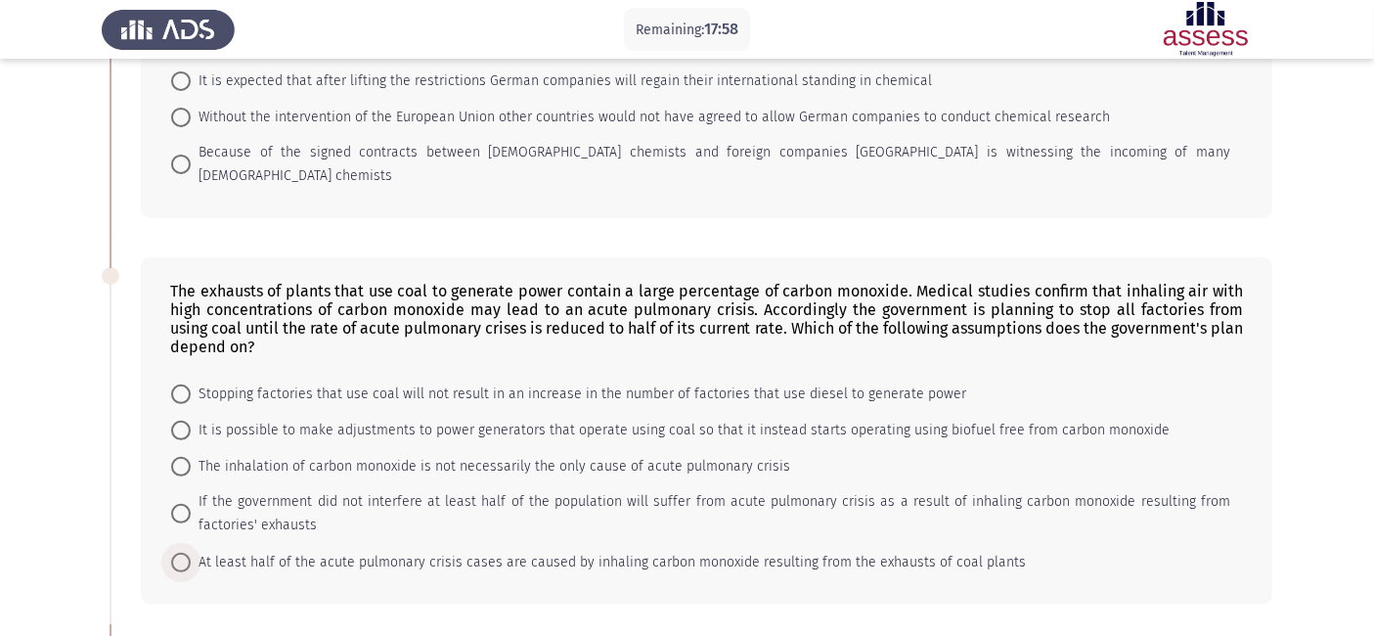
click at [401, 551] on span "At least half of the acute pulmonary crisis cases are caused by inhaling carbon…" at bounding box center [608, 562] width 835 height 23
click at [191, 552] on input "At least half of the acute pulmonary crisis cases are caused by inhaling carbon…" at bounding box center [181, 562] width 20 height 20
radio input "true"
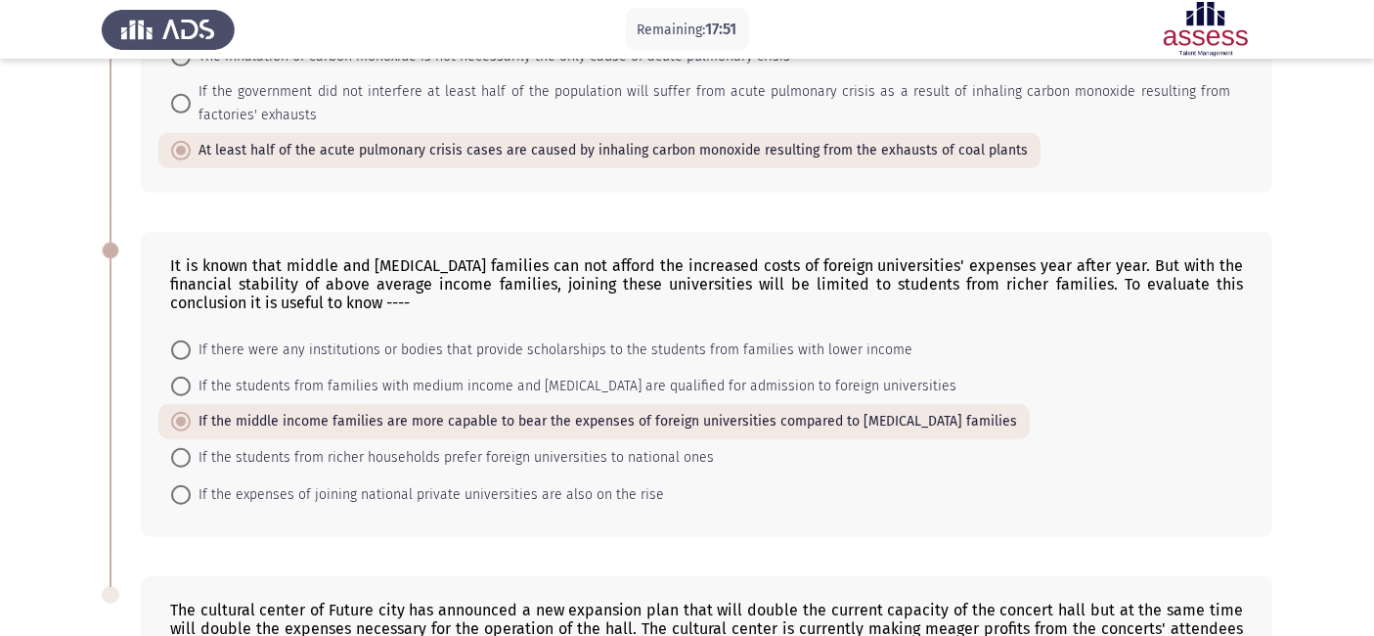
scroll to position [1092, 0]
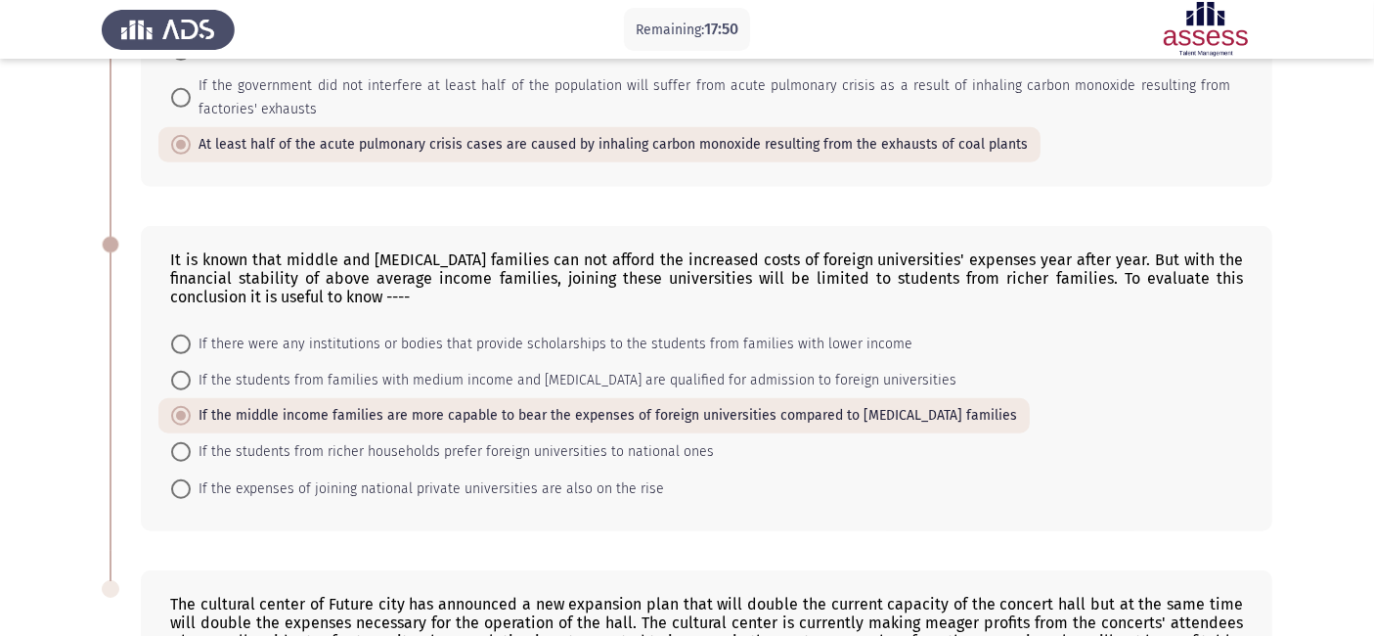
click at [505, 499] on div "It is known that middle and [MEDICAL_DATA] families can not afford the increase…" at bounding box center [687, 377] width 1170 height 343
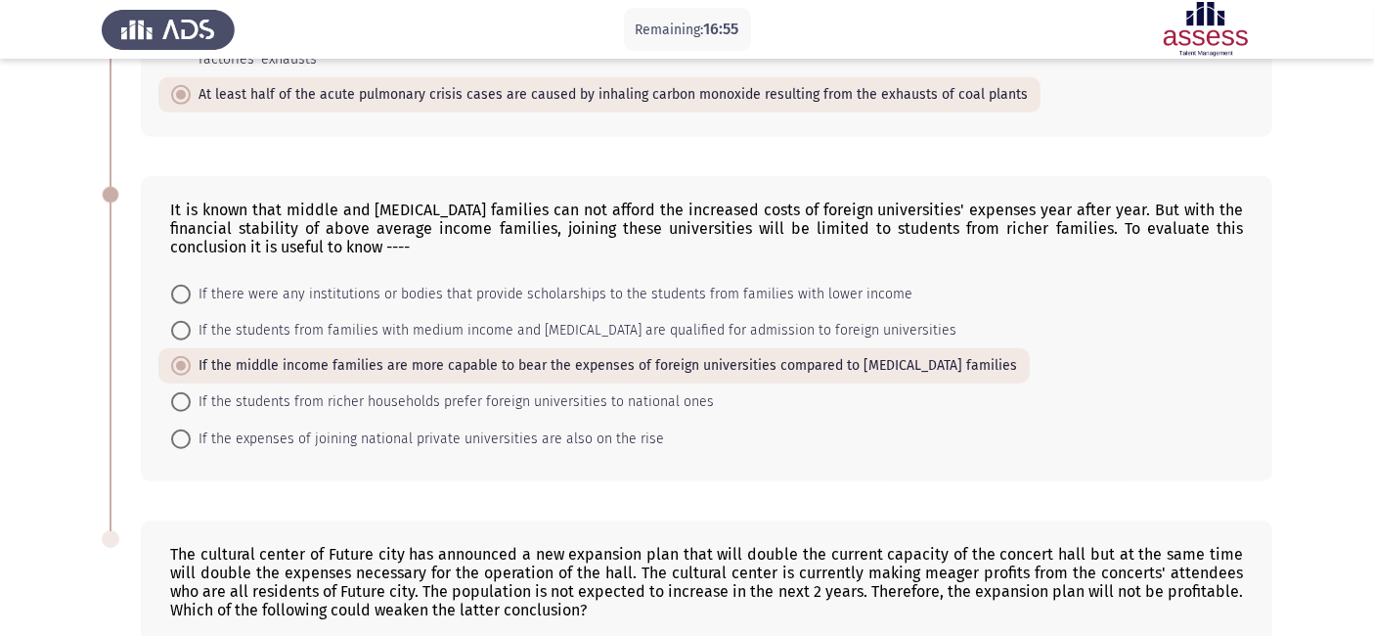
scroll to position [1142, 0]
click at [405, 283] on span "If there were any institutions or bodies that provide scholarships to the stude…" at bounding box center [552, 294] width 722 height 23
click at [191, 285] on input "If there were any institutions or bodies that provide scholarships to the stude…" at bounding box center [181, 295] width 20 height 20
radio input "true"
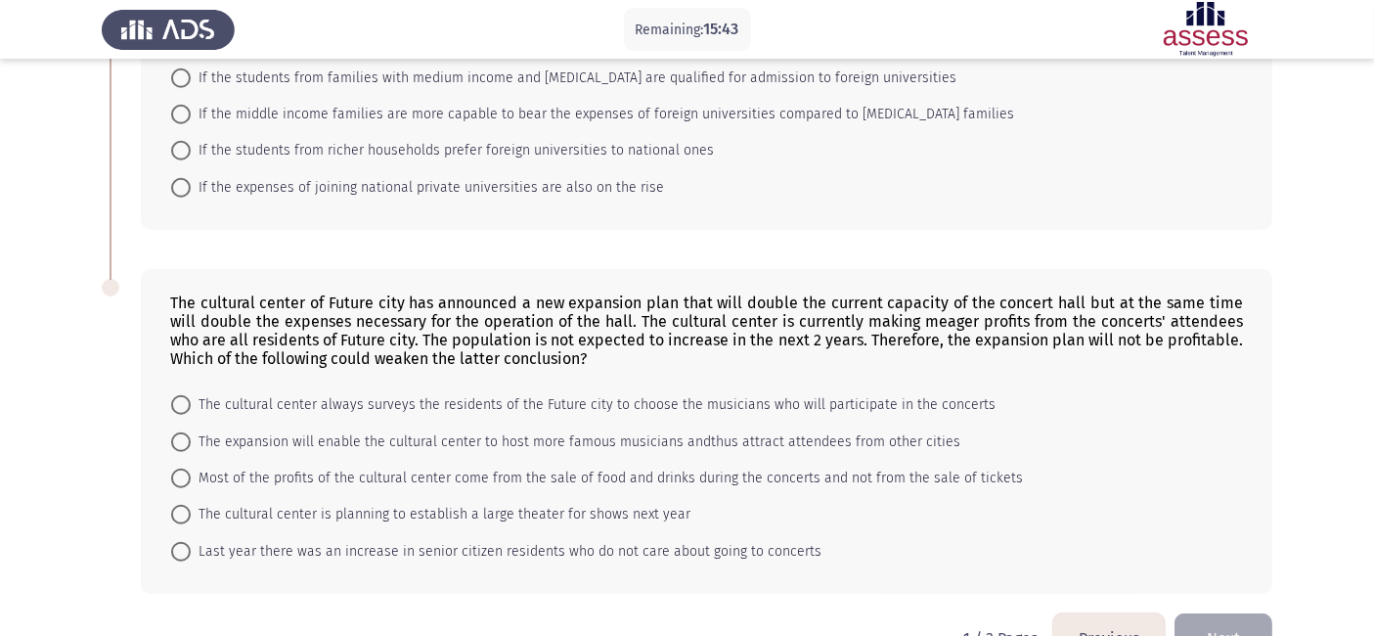
scroll to position [1394, 0]
click at [432, 429] on span "The expansion will enable the cultural center to host more famous musicians and…" at bounding box center [576, 440] width 770 height 23
click at [191, 431] on input "The expansion will enable the cultural center to host more famous musicians and…" at bounding box center [181, 441] width 20 height 20
radio input "true"
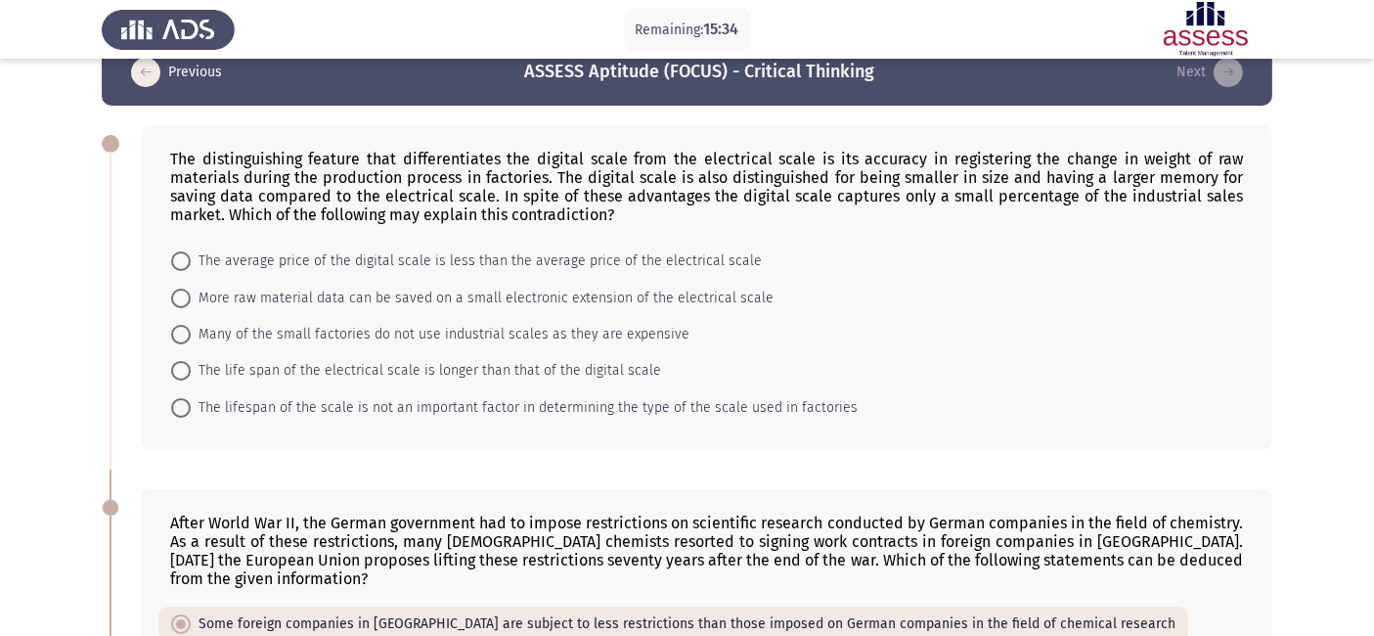
scroll to position [0, 0]
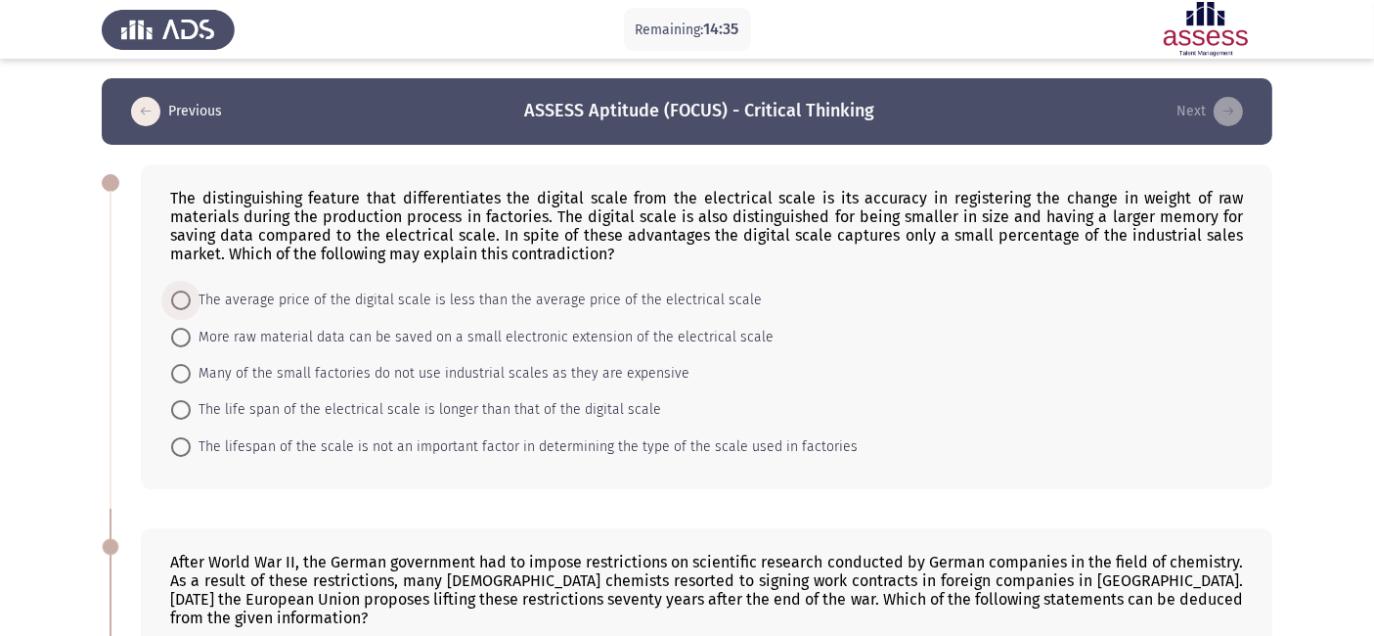
click at [552, 306] on span "The average price of the digital scale is less than the average price of the el…" at bounding box center [476, 299] width 571 height 23
click at [191, 306] on input "The average price of the digital scale is less than the average price of the el…" at bounding box center [181, 300] width 20 height 20
radio input "true"
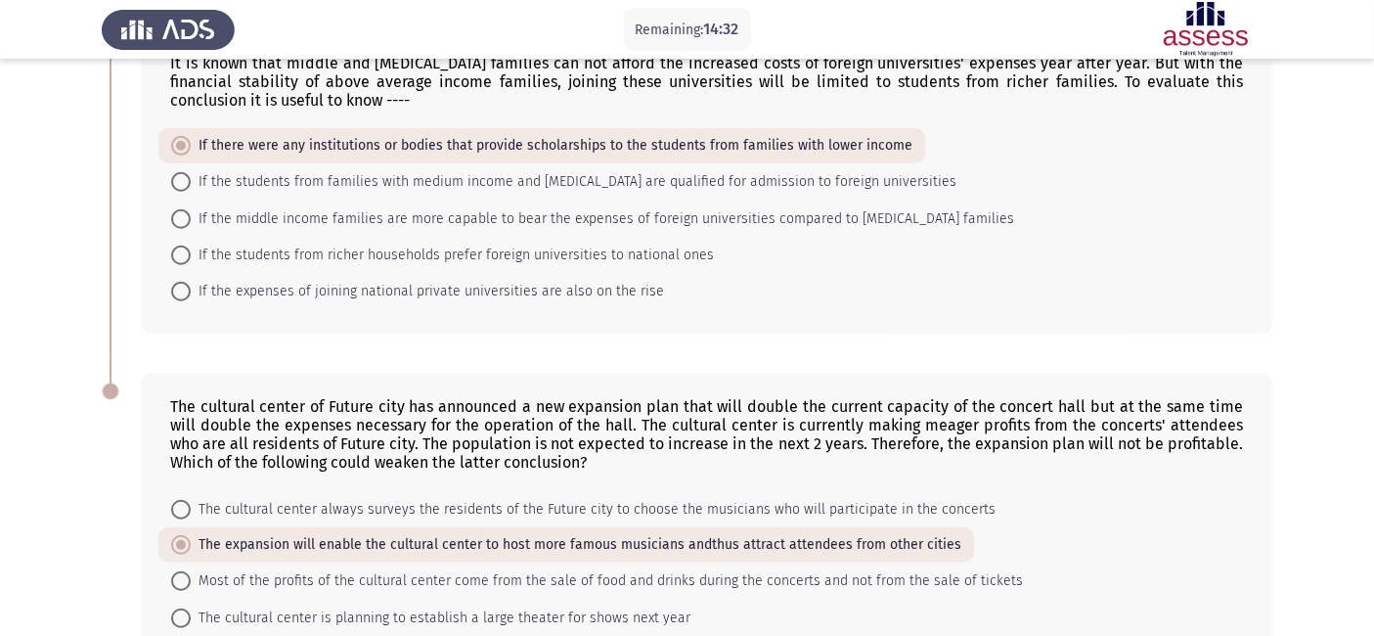
scroll to position [1408, 0]
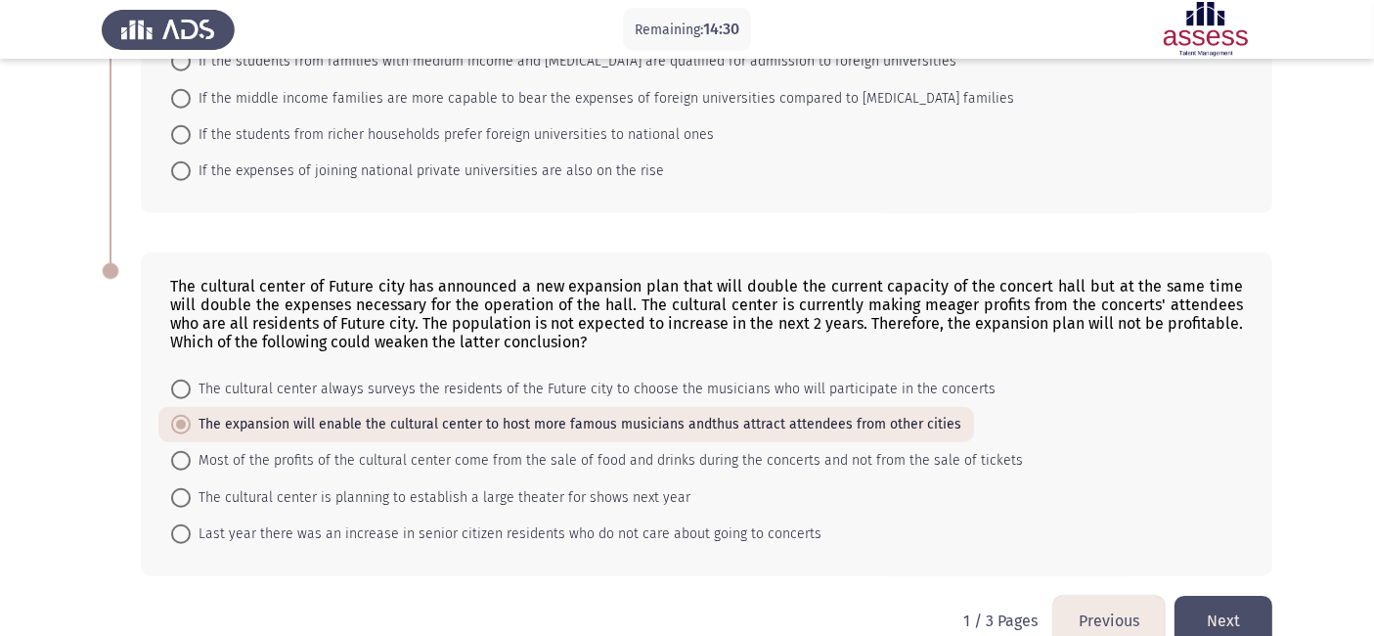
click at [1213, 571] on button "Next" at bounding box center [1223, 621] width 98 height 50
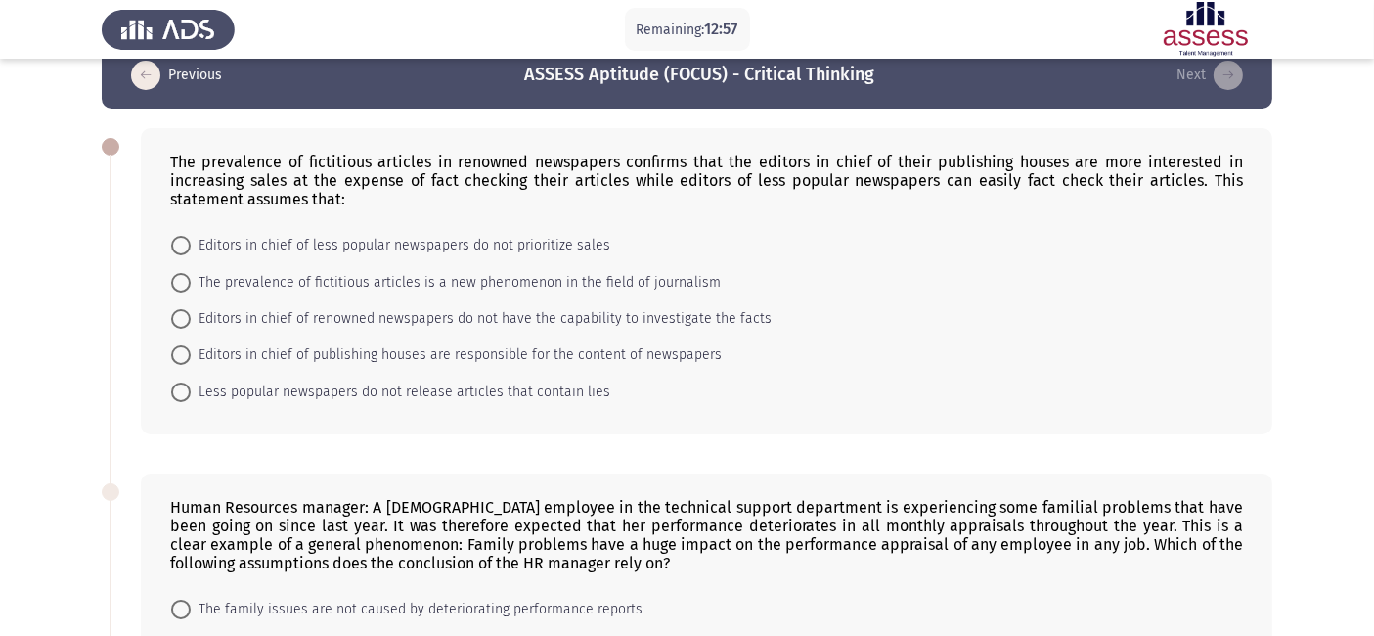
scroll to position [38, 0]
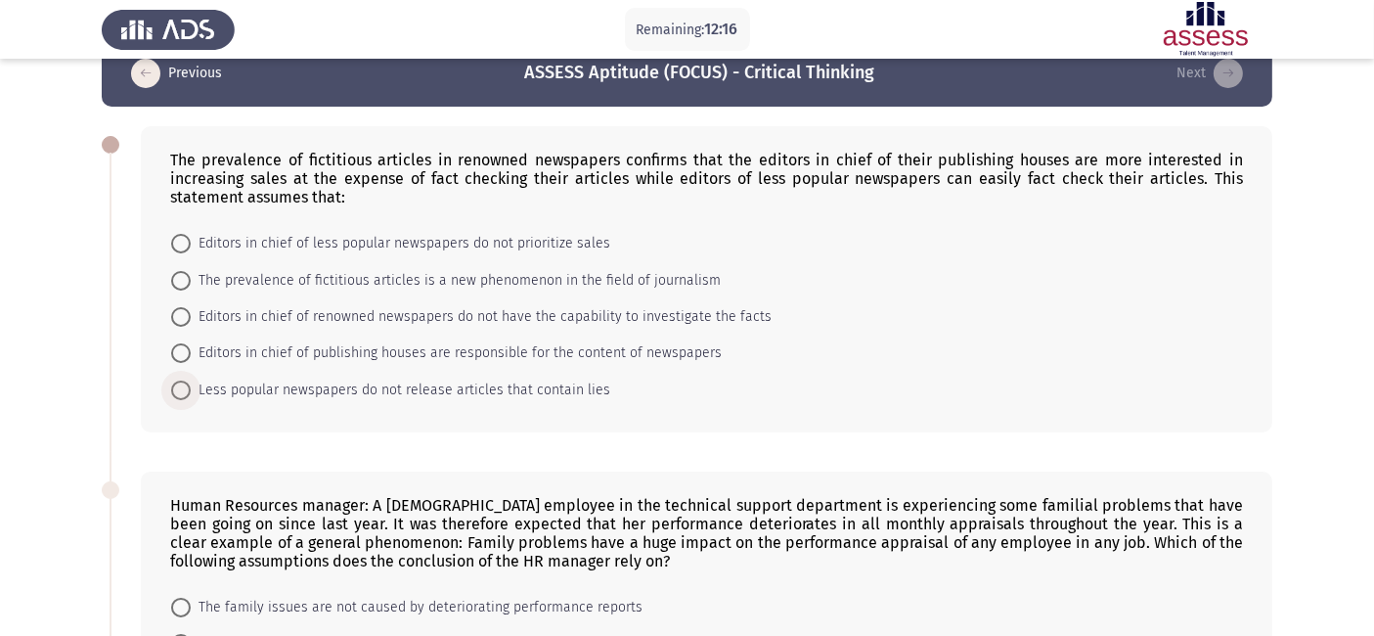
click at [470, 394] on span "Less popular newspapers do not release articles that contain lies" at bounding box center [401, 389] width 420 height 23
click at [191, 394] on input "Less popular newspapers do not release articles that contain lies" at bounding box center [181, 390] width 20 height 20
radio input "true"
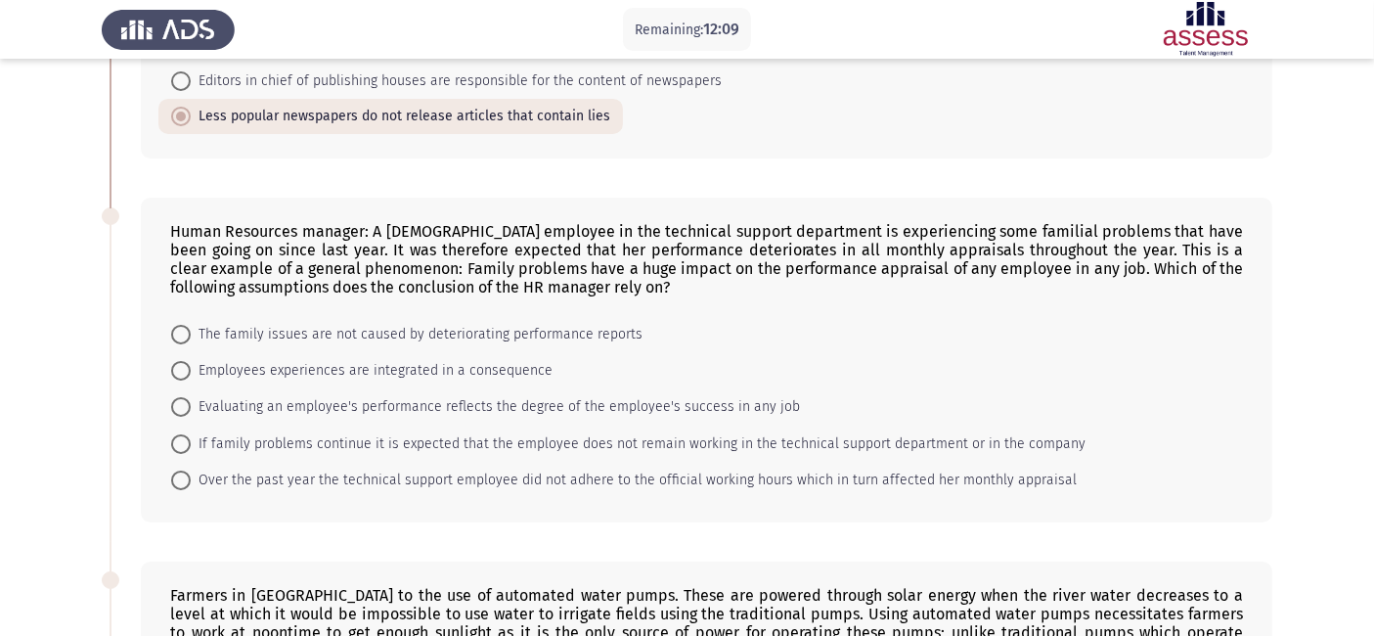
scroll to position [325, 0]
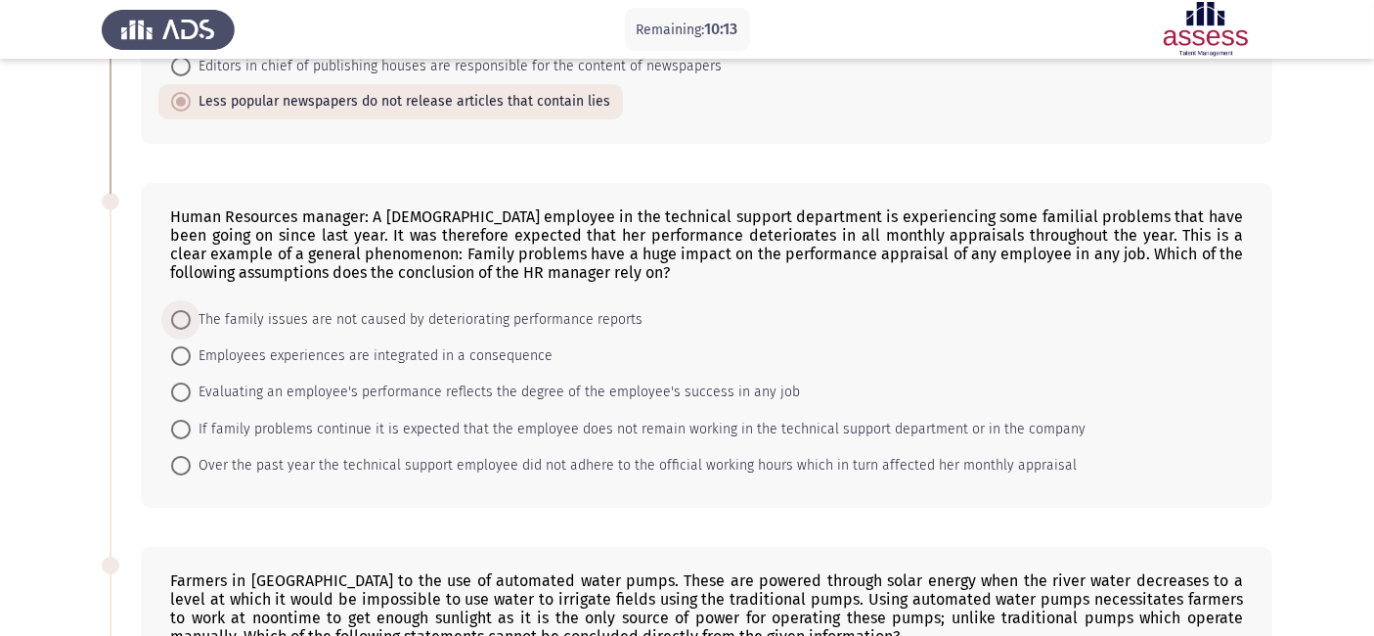
click at [554, 319] on span "The family issues are not caused by deteriorating performance reports" at bounding box center [417, 319] width 452 height 23
click at [191, 319] on input "The family issues are not caused by deteriorating performance reports" at bounding box center [181, 320] width 20 height 20
radio input "true"
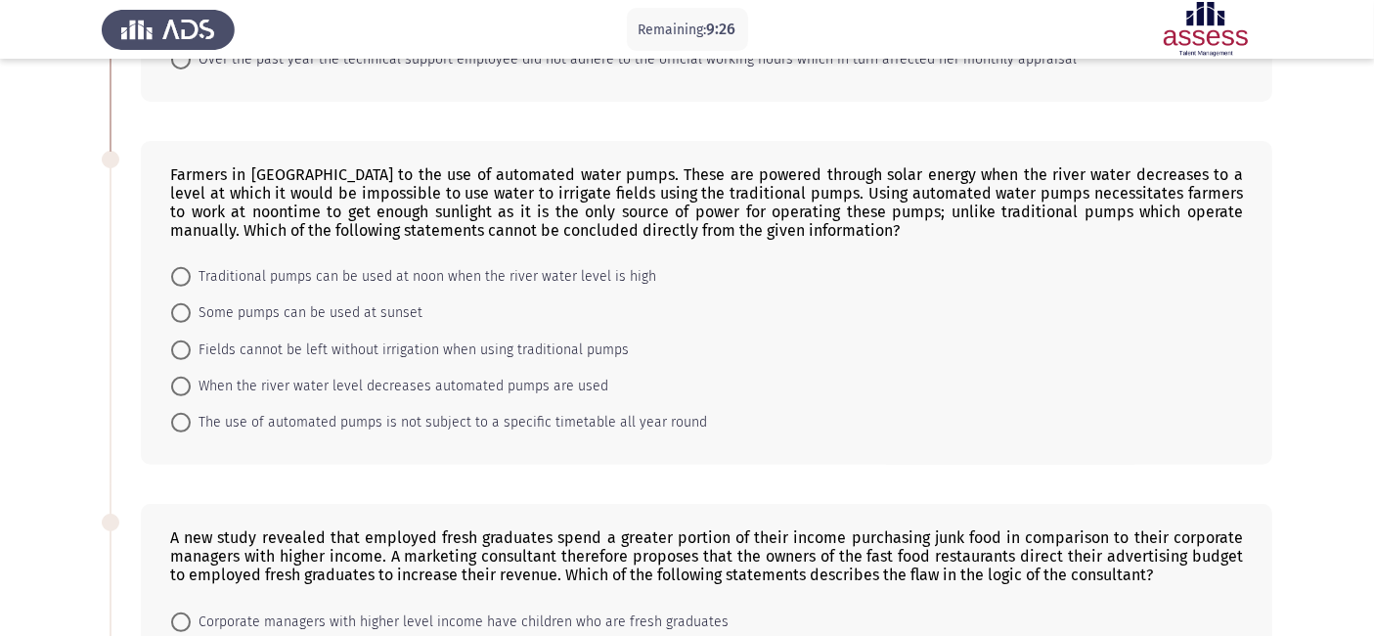
scroll to position [733, 0]
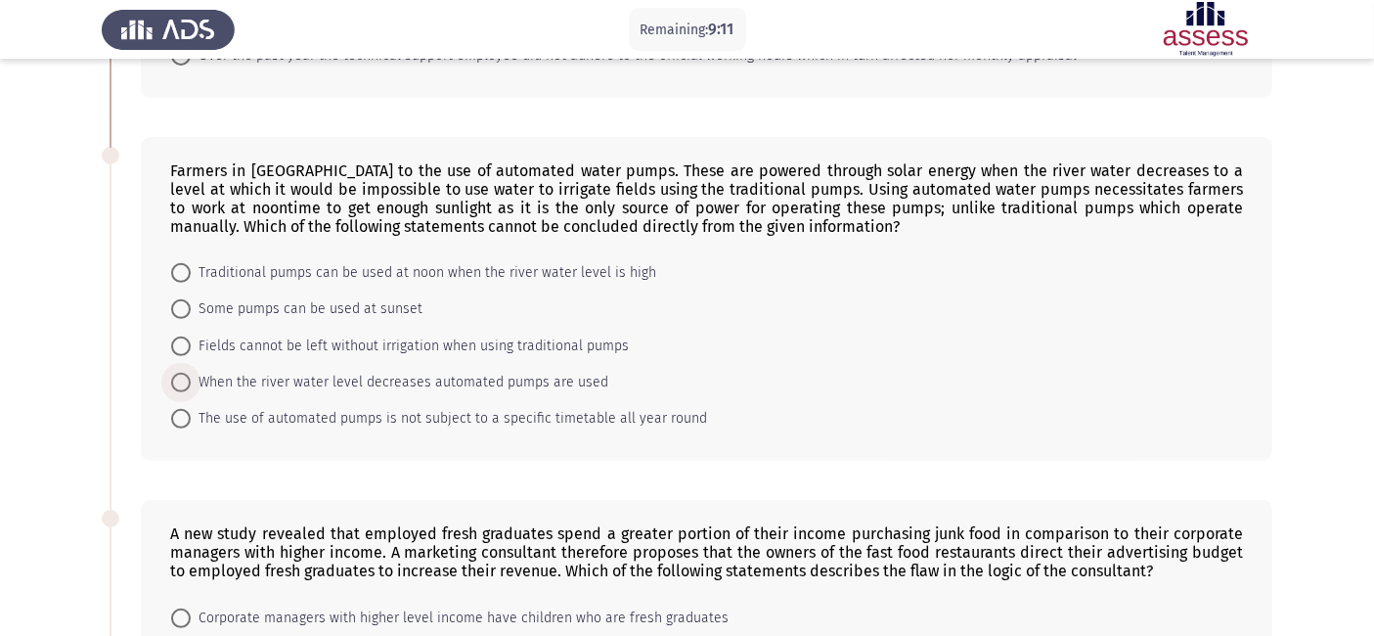
click at [280, 380] on span "When the river water level decreases automated pumps are used" at bounding box center [400, 382] width 418 height 23
click at [191, 380] on input "When the river water level decreases automated pumps are used" at bounding box center [181, 383] width 20 height 20
radio input "true"
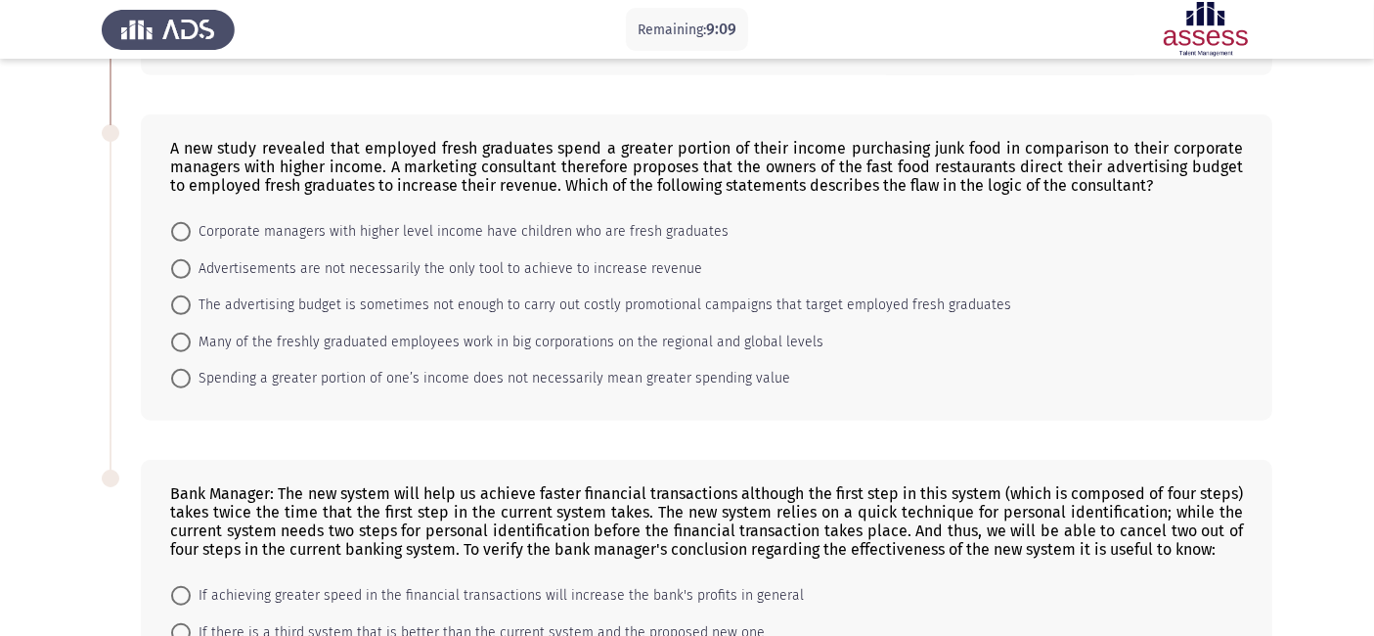
scroll to position [1095, 0]
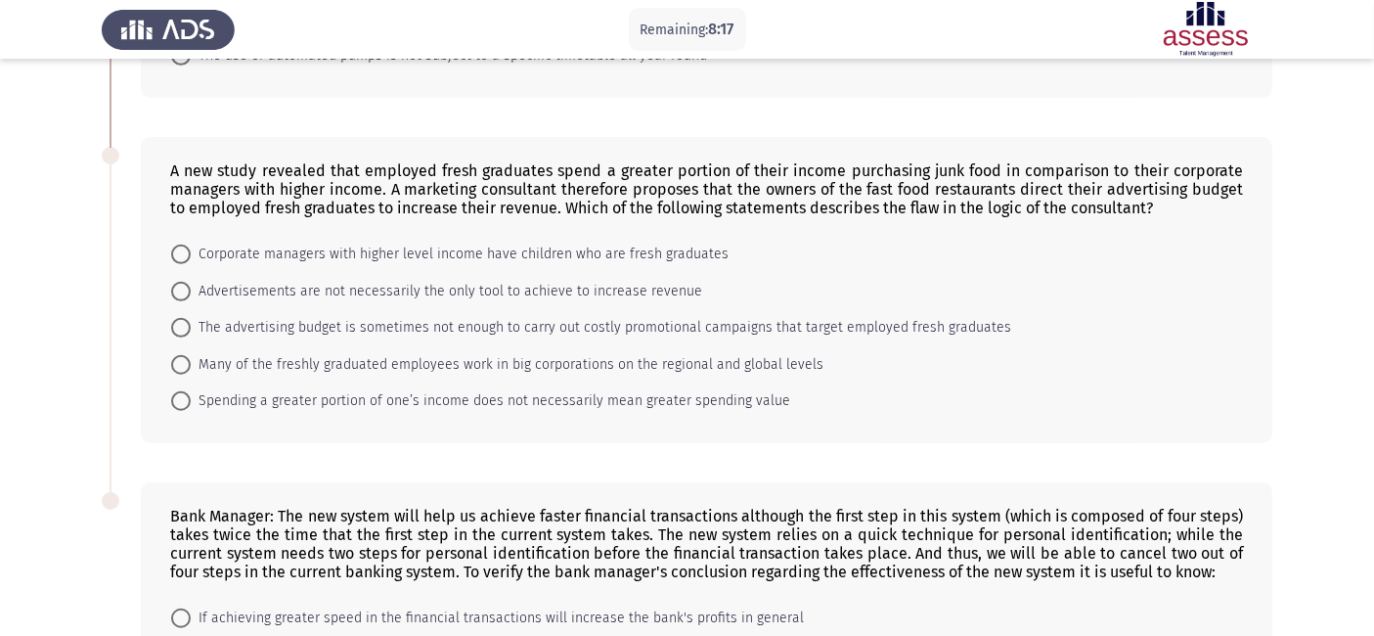
click at [317, 413] on span "Spending a greater portion of one’s income does not necessarily mean greater sp…" at bounding box center [490, 400] width 599 height 23
click at [191, 411] on input "Spending a greater portion of one’s income does not necessarily mean greater sp…" at bounding box center [181, 401] width 20 height 20
radio input "true"
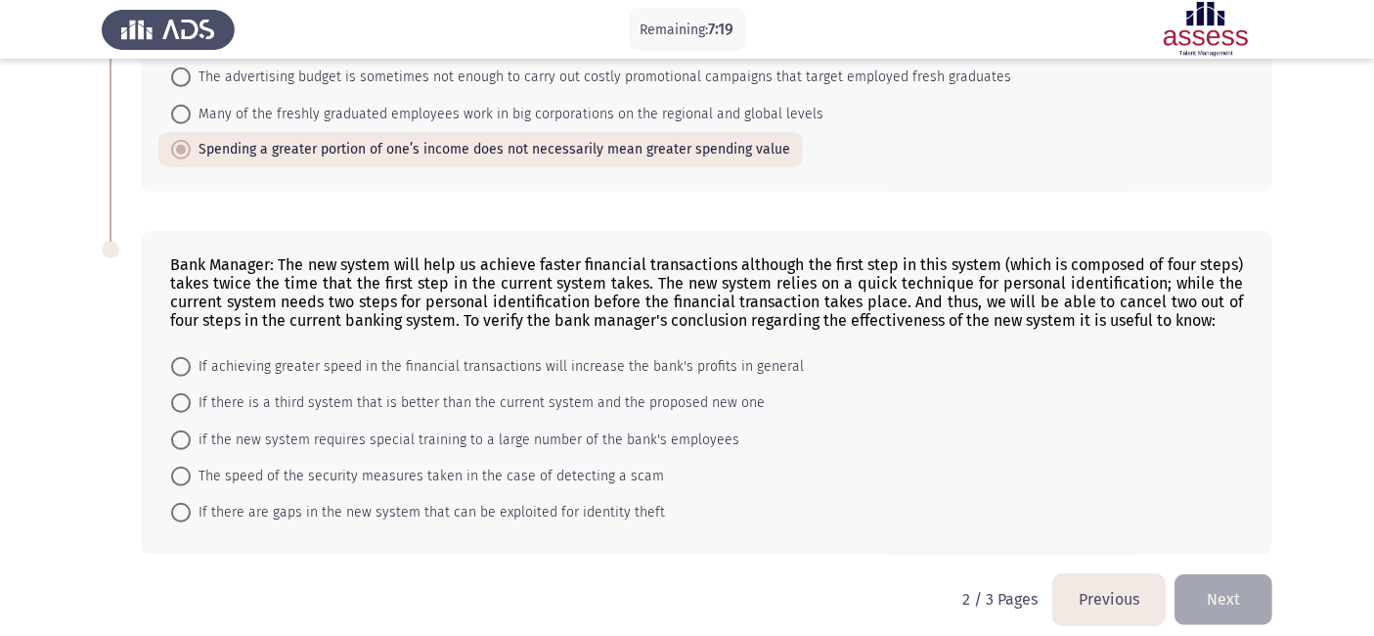
scroll to position [1368, 0]
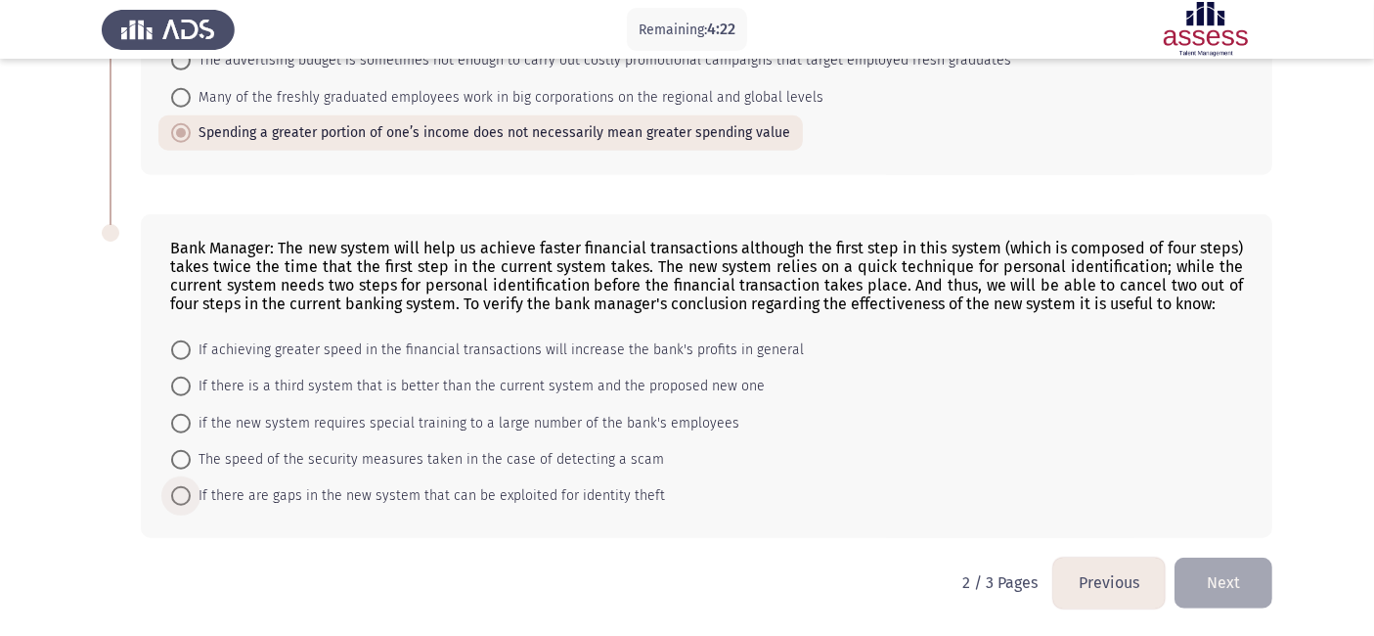
click at [615, 496] on span "If there are gaps in the new system that can be exploited for identity theft" at bounding box center [428, 495] width 474 height 23
click at [191, 496] on input "If there are gaps in the new system that can be exploited for identity theft" at bounding box center [181, 496] width 20 height 20
radio input "true"
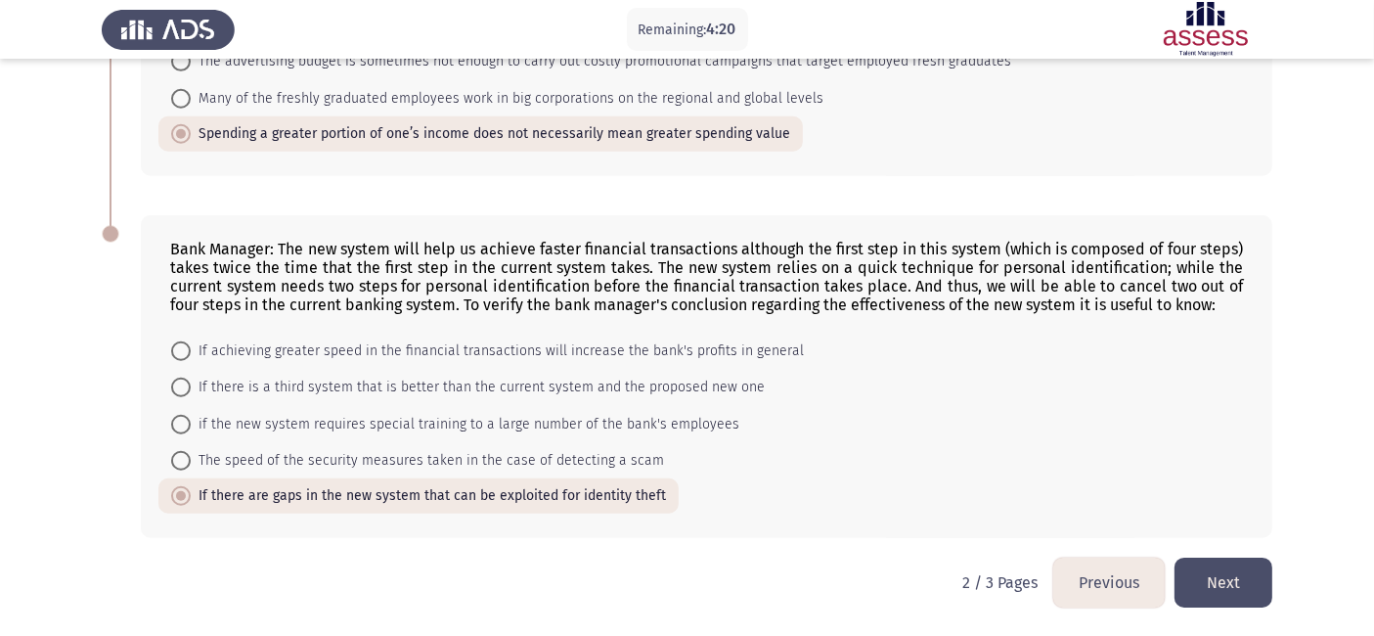
click at [1208, 571] on button "Next" at bounding box center [1223, 582] width 98 height 50
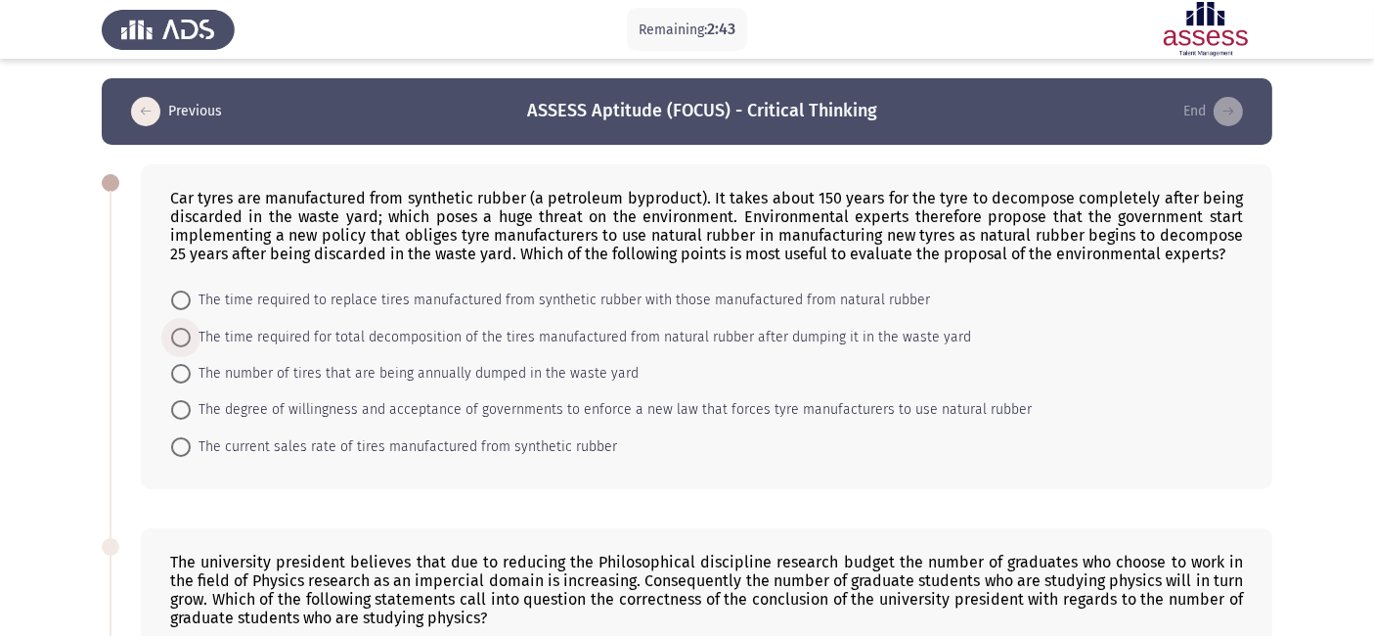
click at [452, 334] on span "The time required for total decomposition of the tires manufactured from natura…" at bounding box center [581, 337] width 780 height 23
click at [191, 334] on input "The time required for total decomposition of the tires manufactured from natura…" at bounding box center [181, 338] width 20 height 20
radio input "true"
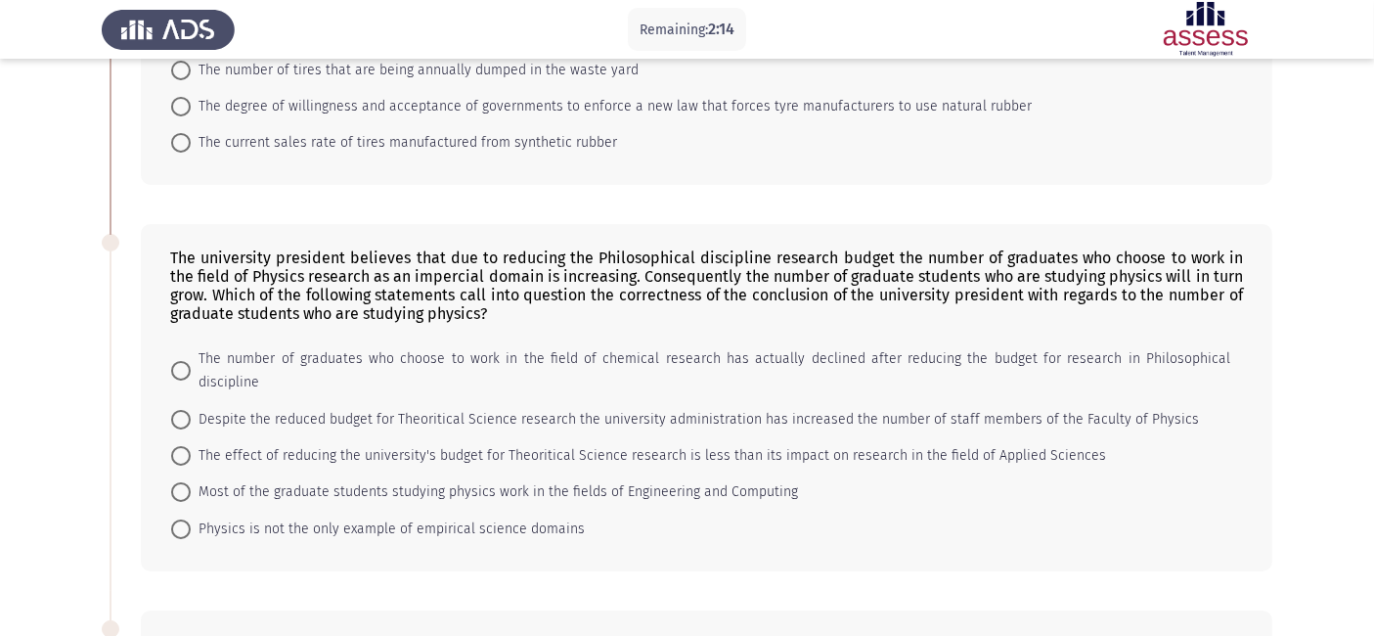
scroll to position [304, 0]
click at [430, 515] on span "Physics is not the only example of empirical science domains" at bounding box center [388, 526] width 394 height 23
click at [191, 517] on input "Physics is not the only example of empirical science domains" at bounding box center [181, 527] width 20 height 20
radio input "true"
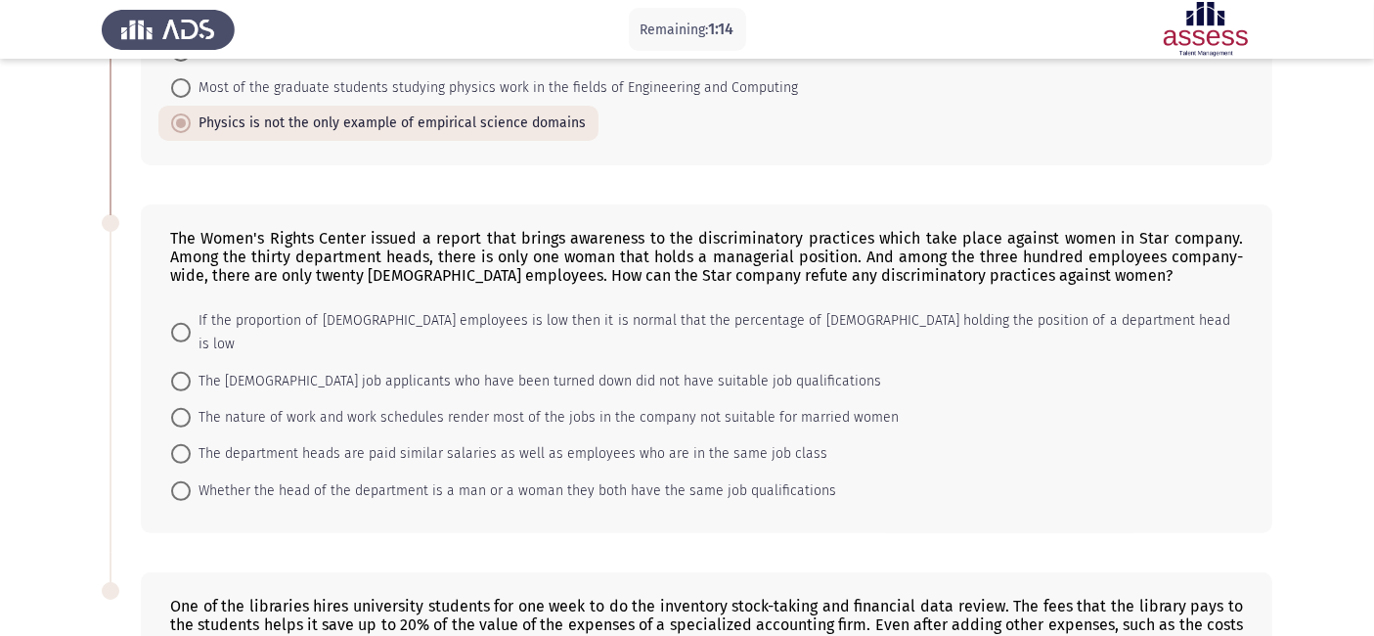
scroll to position [736, 0]
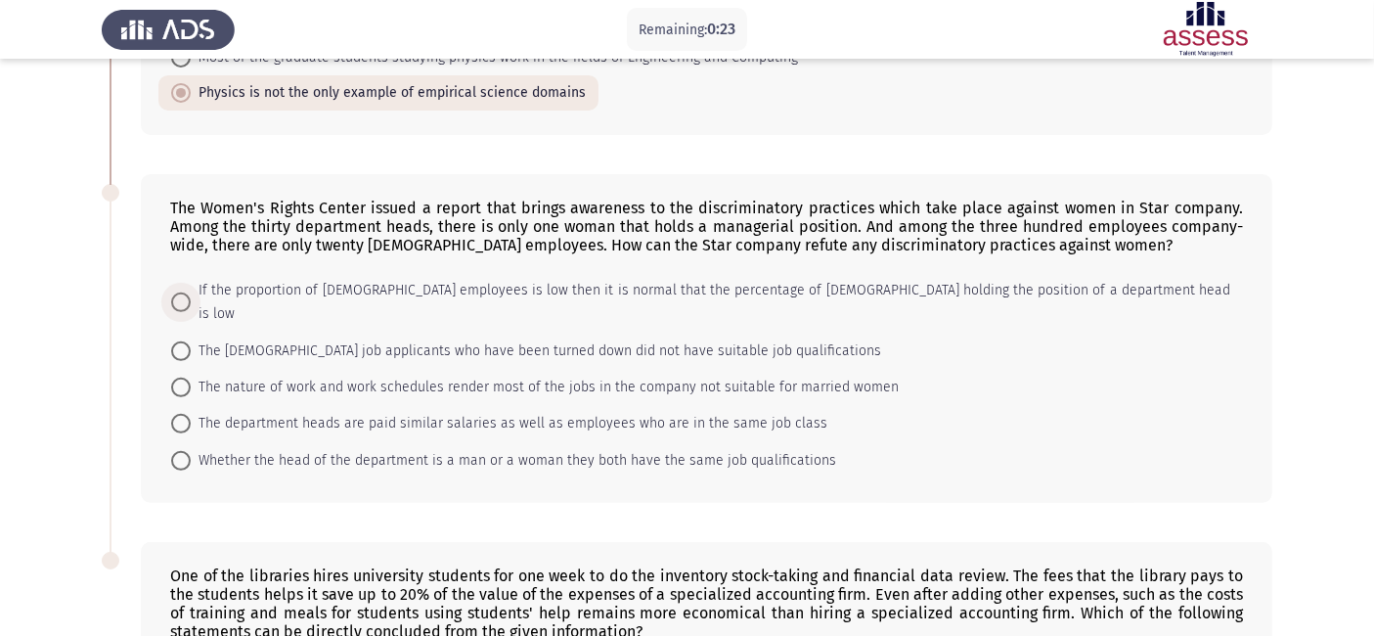
click at [500, 279] on span "If the proportion of [DEMOGRAPHIC_DATA] employees is low then it is normal that…" at bounding box center [710, 302] width 1039 height 47
click at [191, 292] on input "If the proportion of [DEMOGRAPHIC_DATA] employees is low then it is normal that…" at bounding box center [181, 302] width 20 height 20
radio input "true"
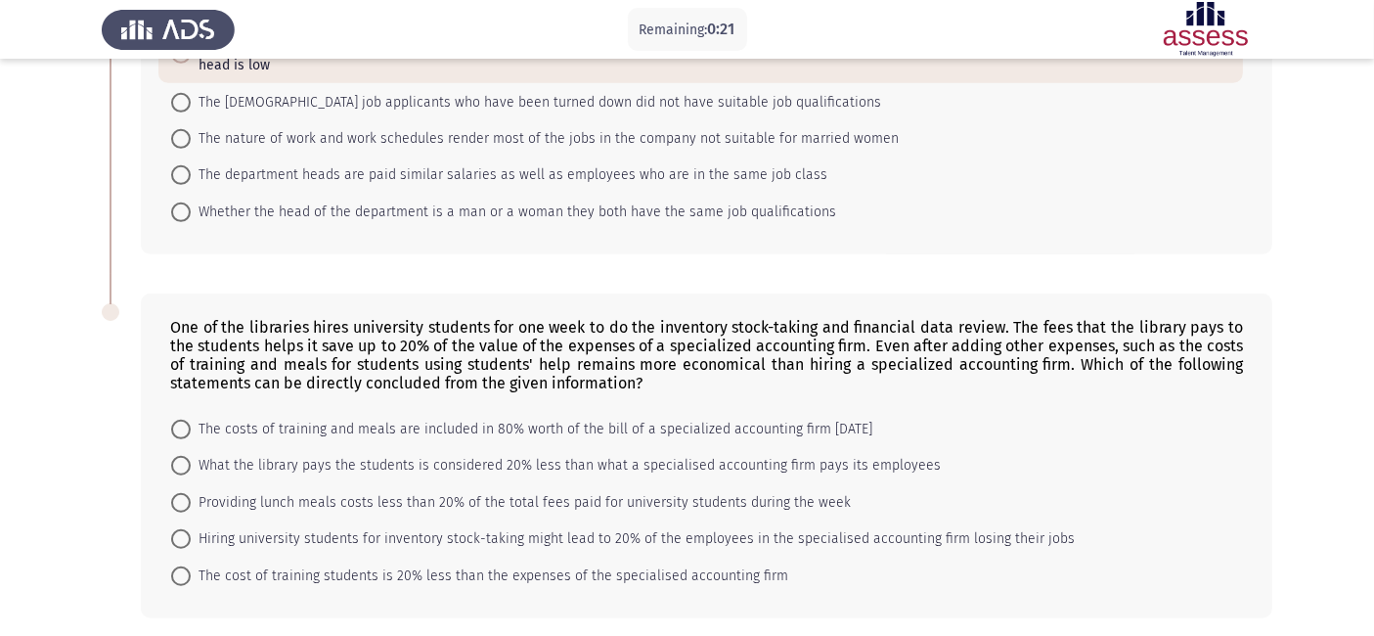
scroll to position [1023, 0]
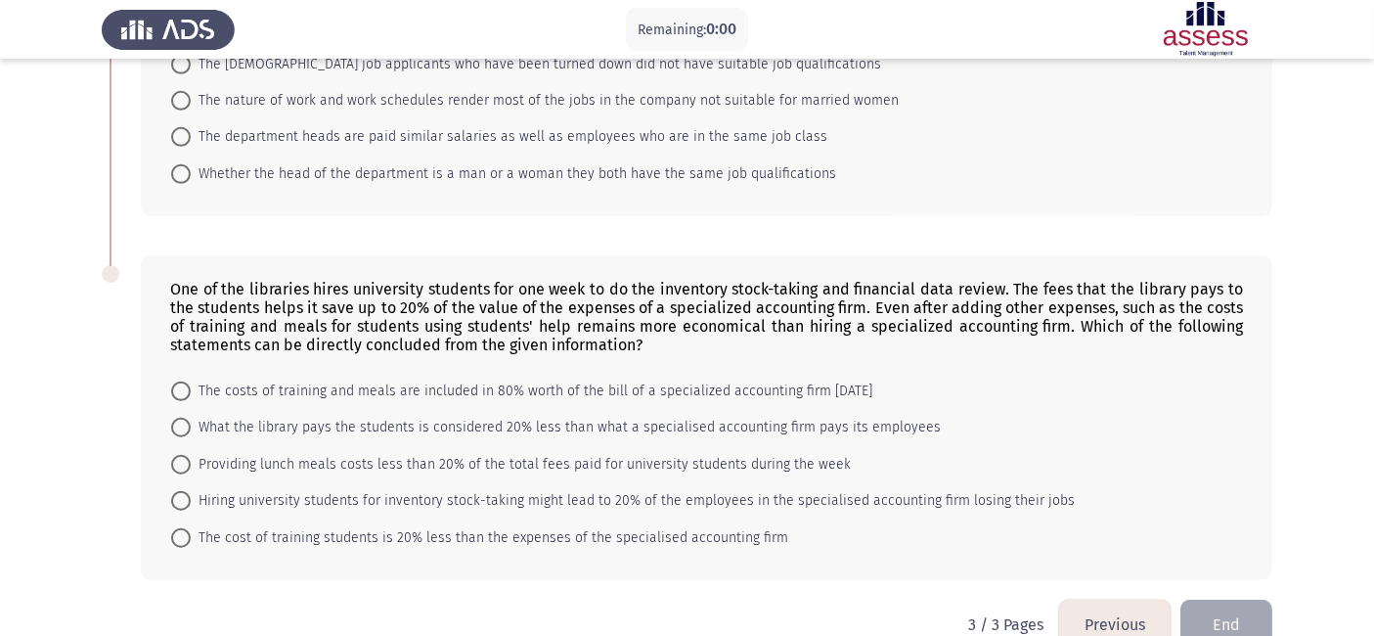
click at [305, 379] on span "The costs of training and meals are included in 80% worth of the bill of a spec…" at bounding box center [532, 390] width 682 height 23
click at [191, 381] on input "The costs of training and meals are included in 80% worth of the bill of a spec…" at bounding box center [181, 391] width 20 height 20
radio input "true"
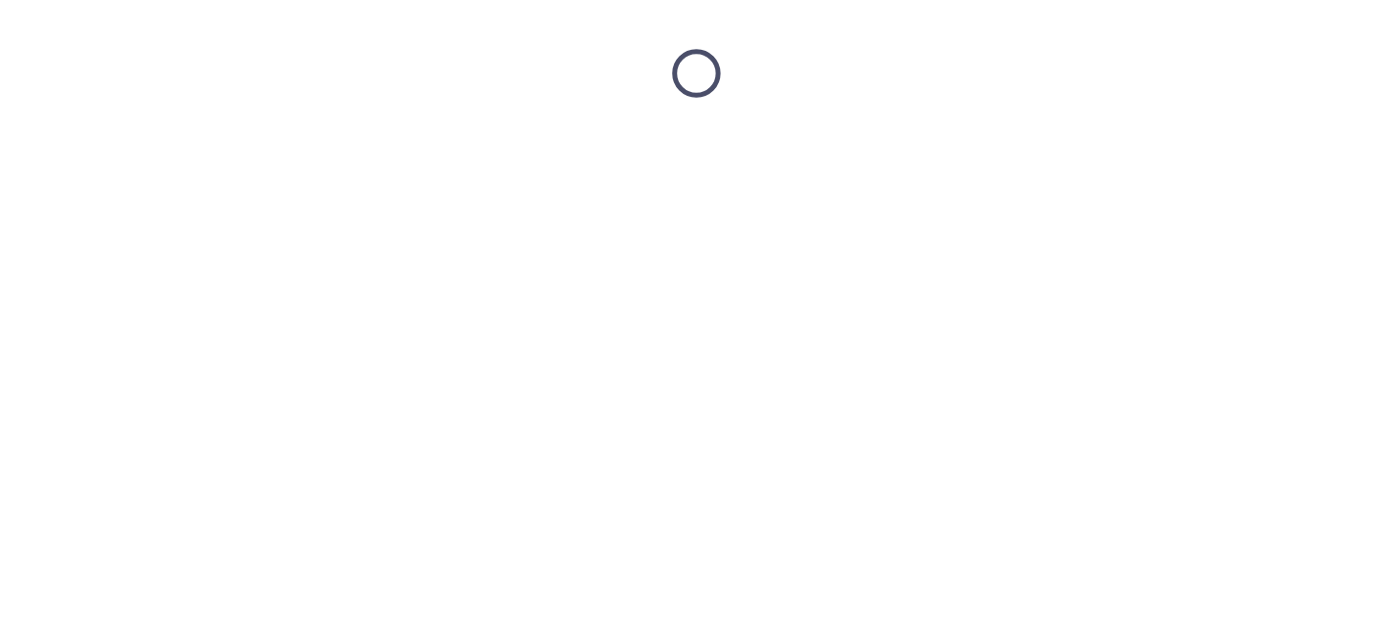
scroll to position [0, 0]
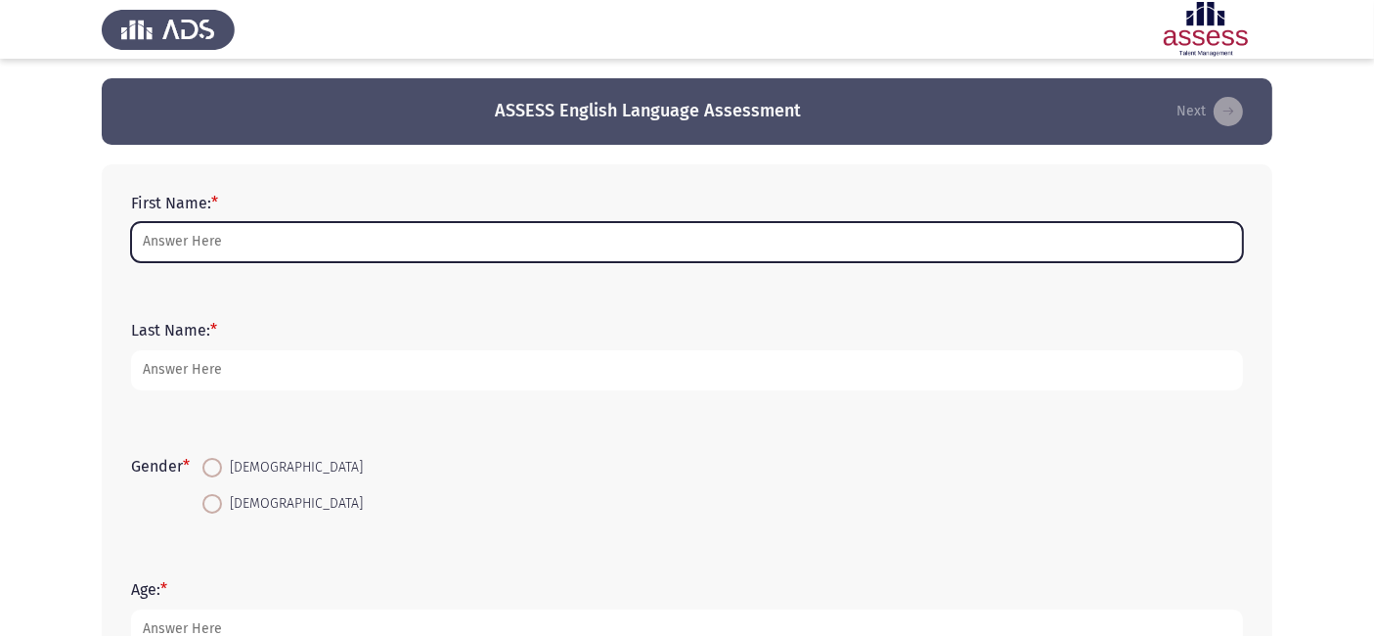
click at [277, 245] on input "First Name: *" at bounding box center [687, 242] width 1112 height 40
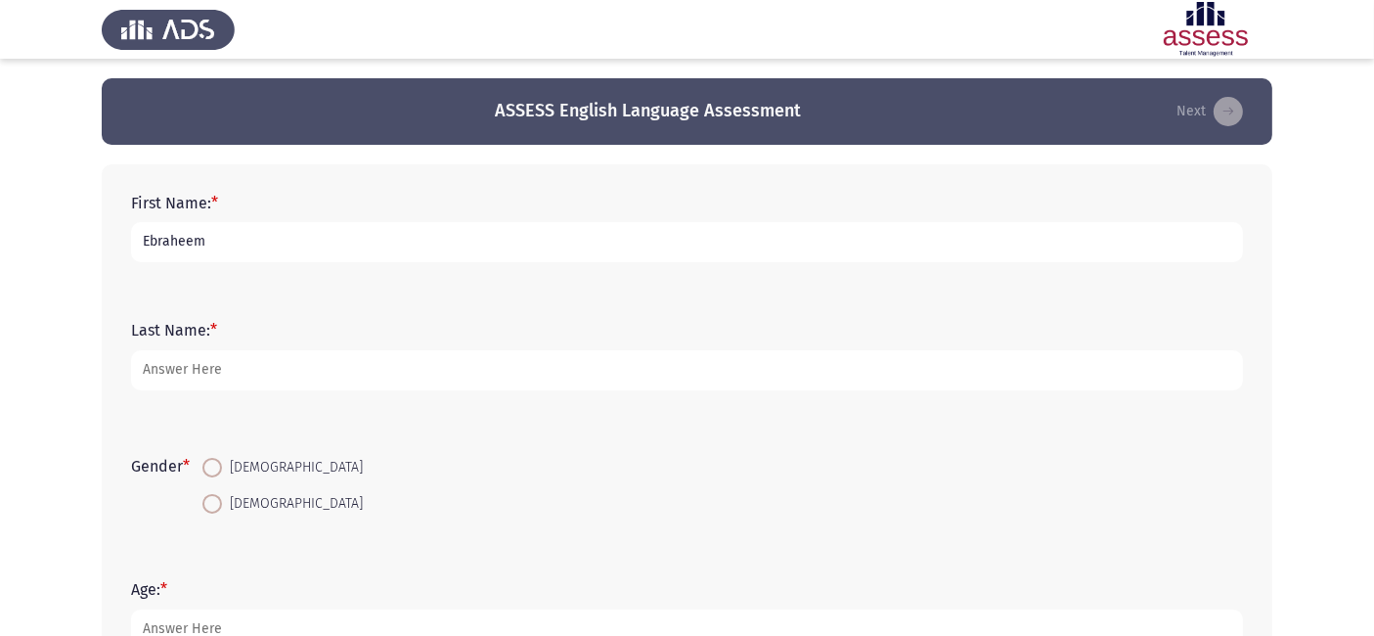
type input "Ebraheem"
type input "Tarek"
click at [221, 462] on span at bounding box center [212, 468] width 20 height 20
click at [221, 462] on input "[DEMOGRAPHIC_DATA]" at bounding box center [212, 468] width 20 height 20
radio input "true"
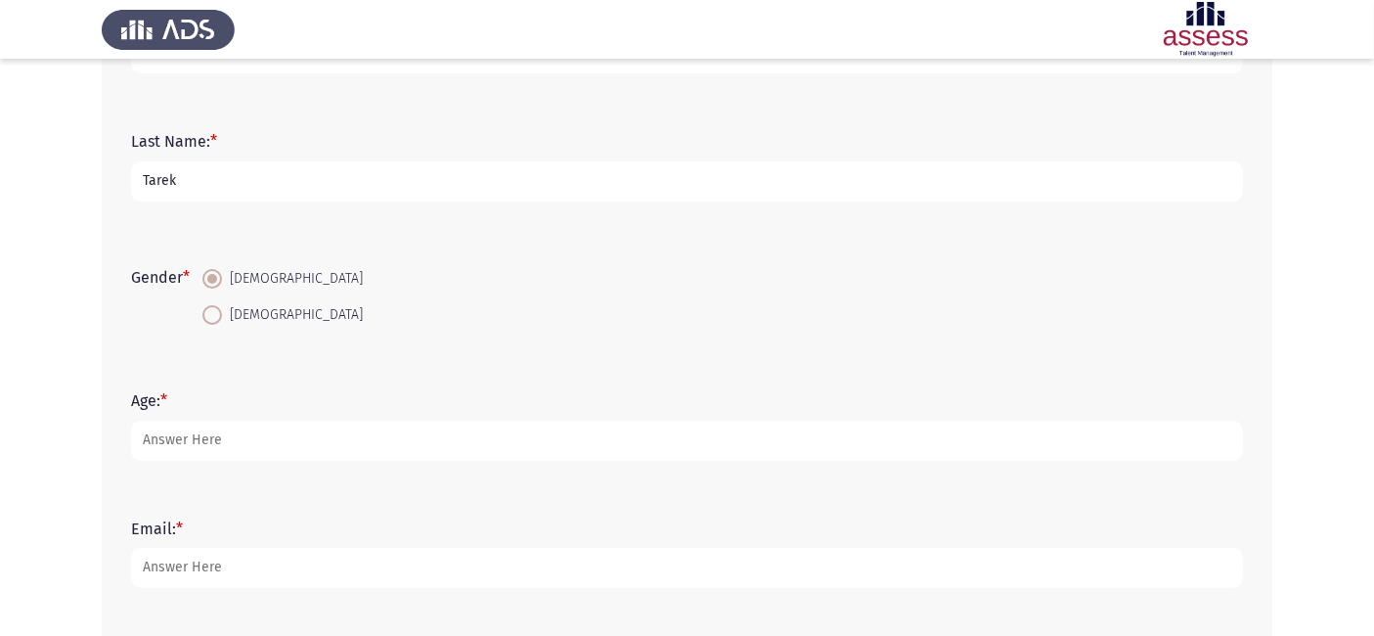
scroll to position [191, 0]
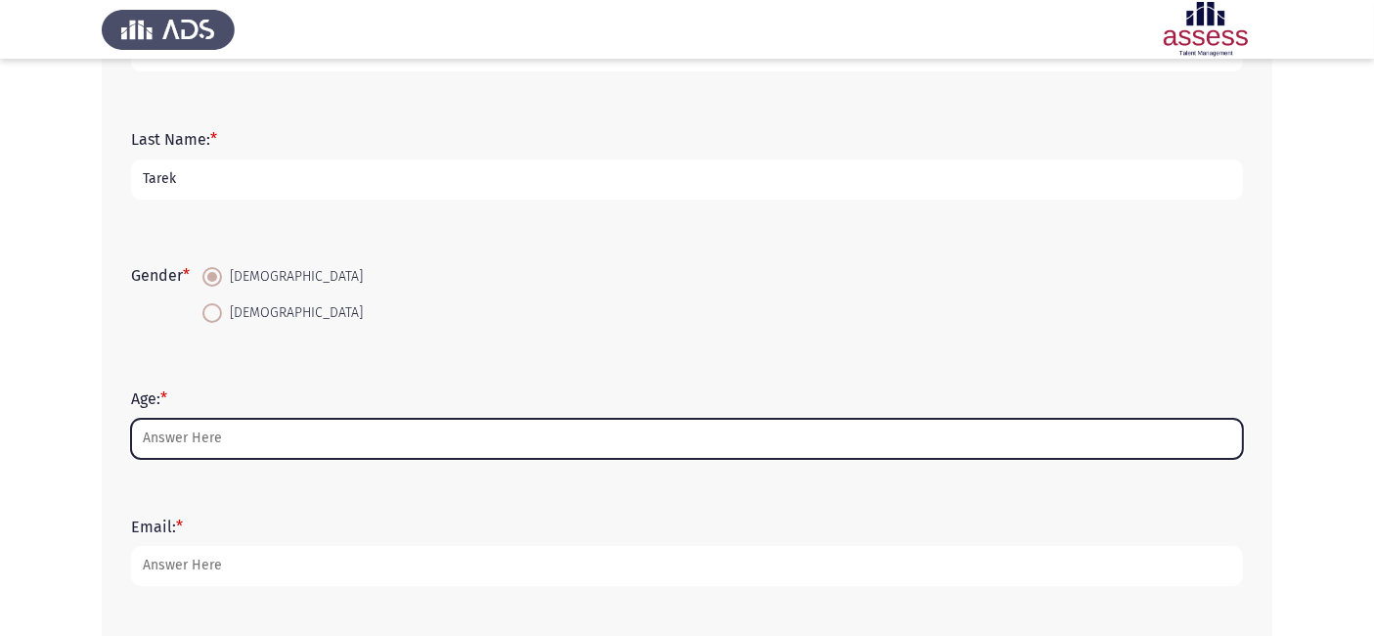
click at [237, 431] on input "Age: *" at bounding box center [687, 439] width 1112 height 40
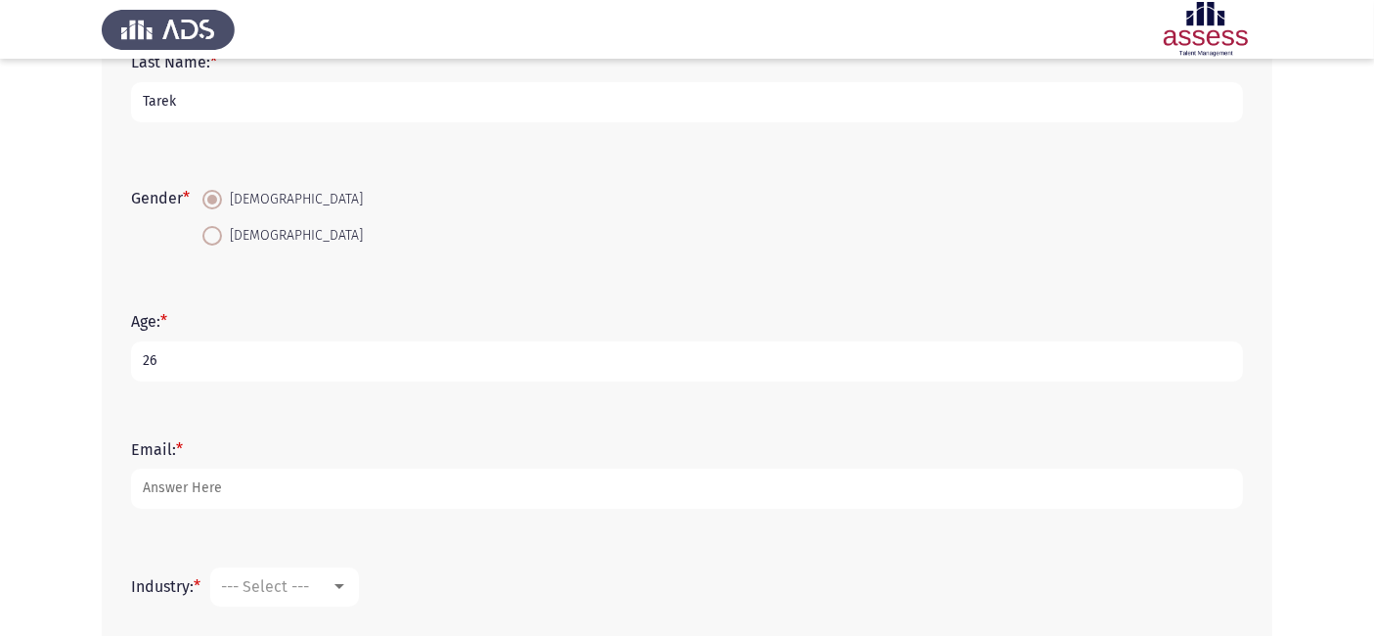
scroll to position [269, 0]
type input "26"
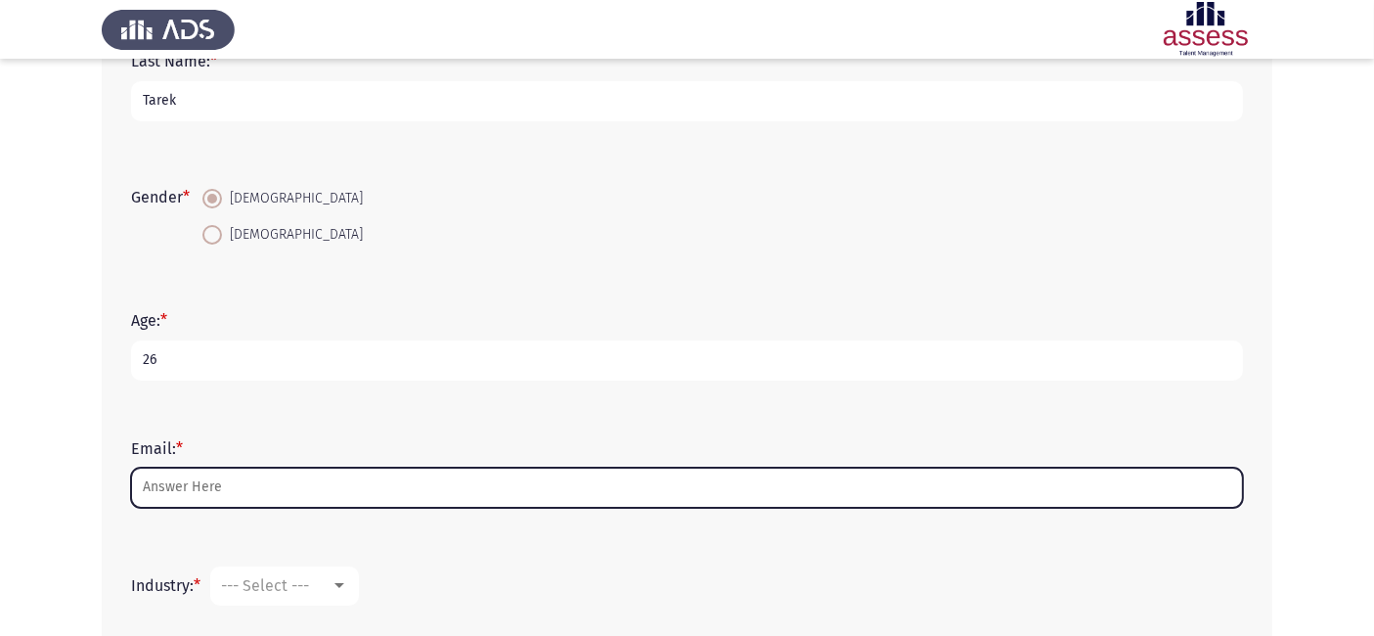
click at [198, 493] on input "Email: *" at bounding box center [687, 487] width 1112 height 40
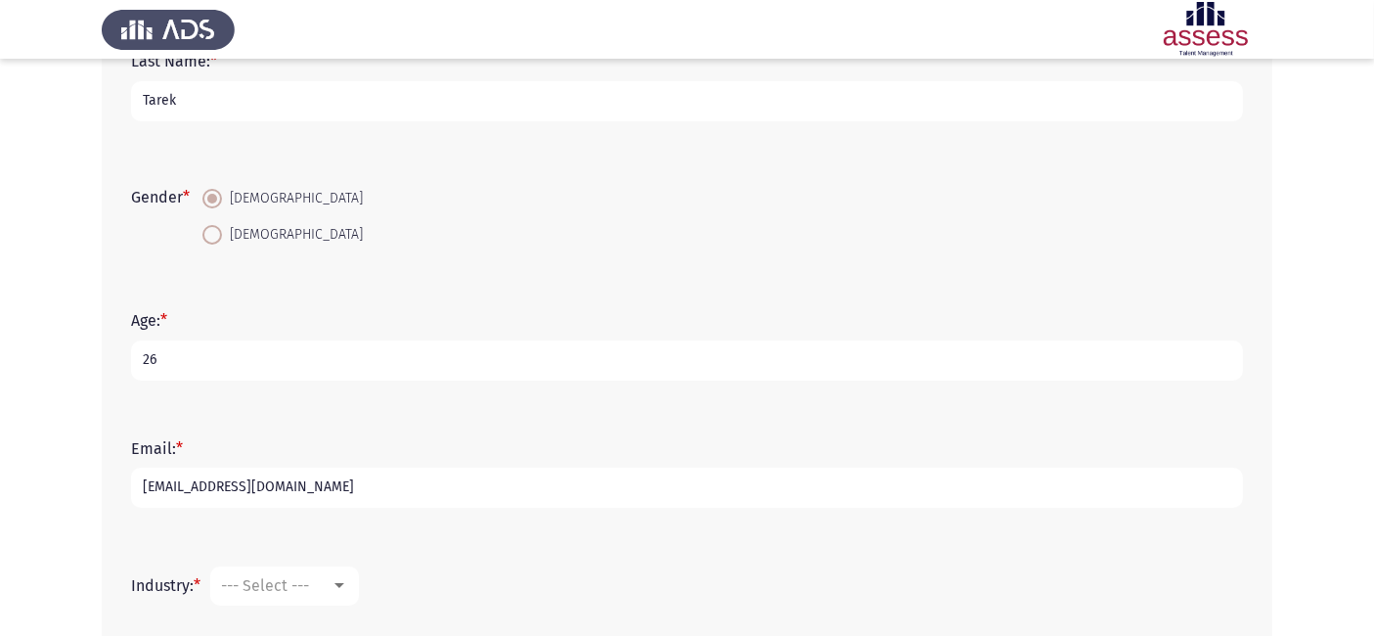
type input "[EMAIL_ADDRESS][DOMAIN_NAME]"
click at [318, 578] on div "--- Select ---" at bounding box center [276, 585] width 110 height 19
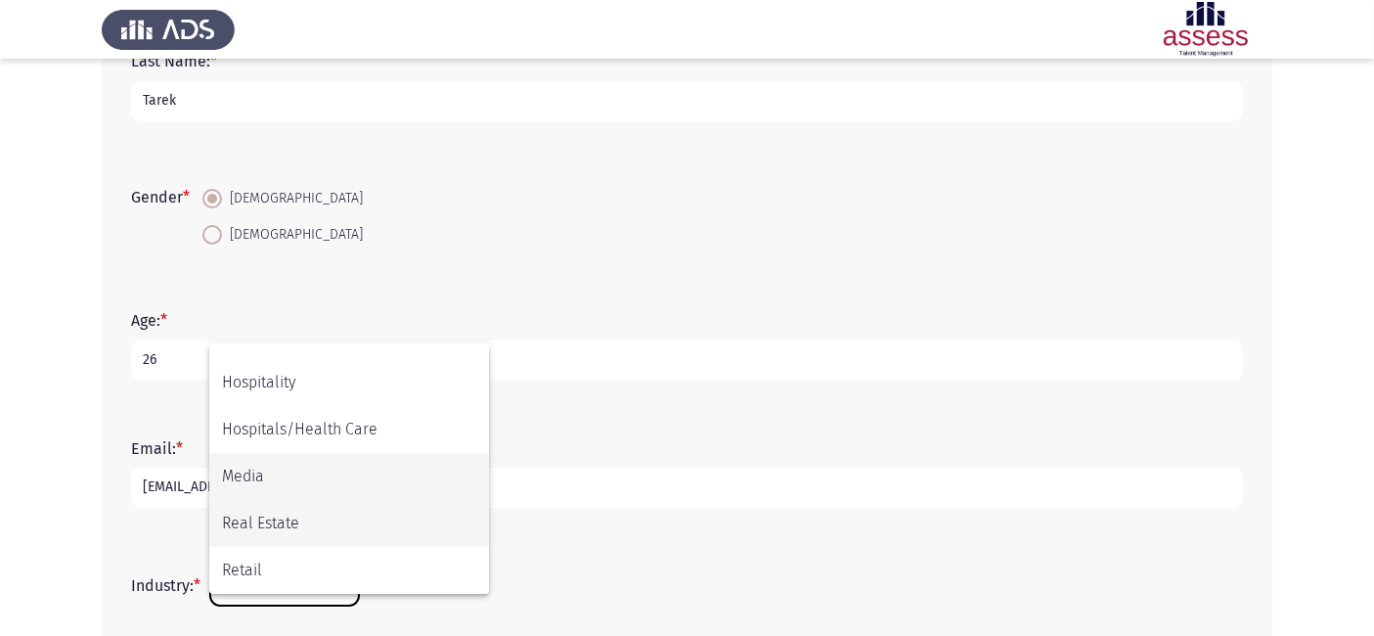
scroll to position [548, 0]
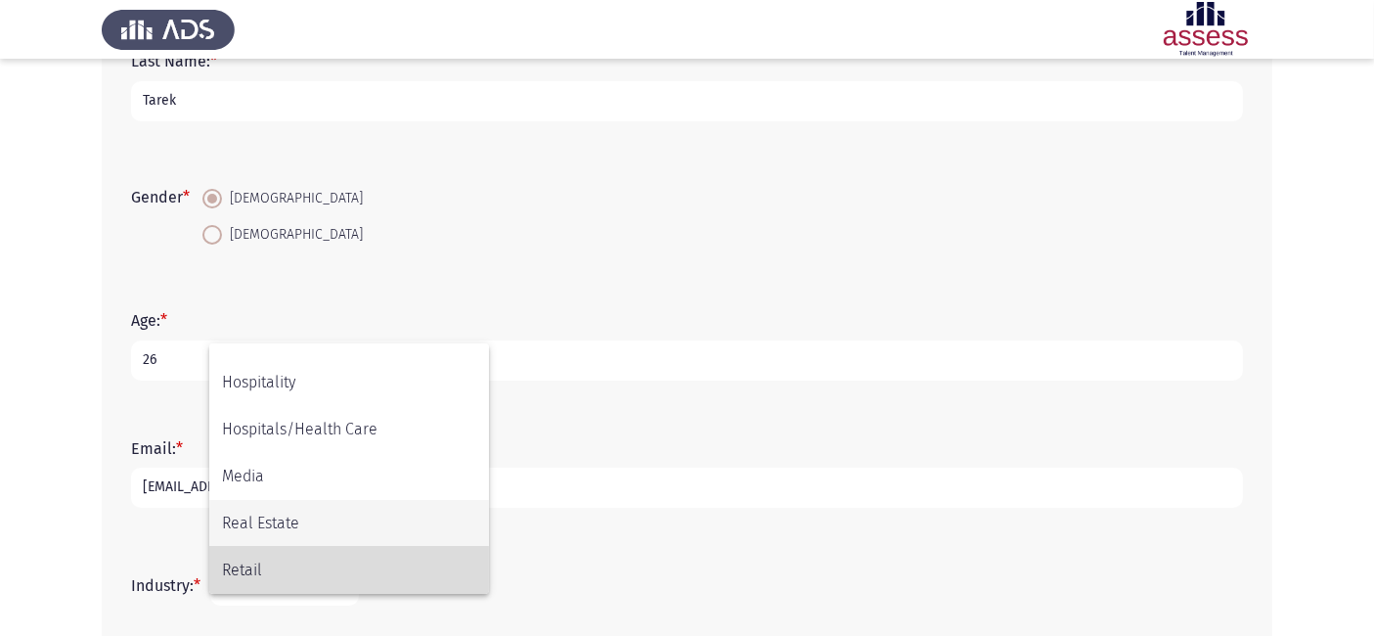
click at [331, 555] on span "Retail" at bounding box center [349, 570] width 254 height 47
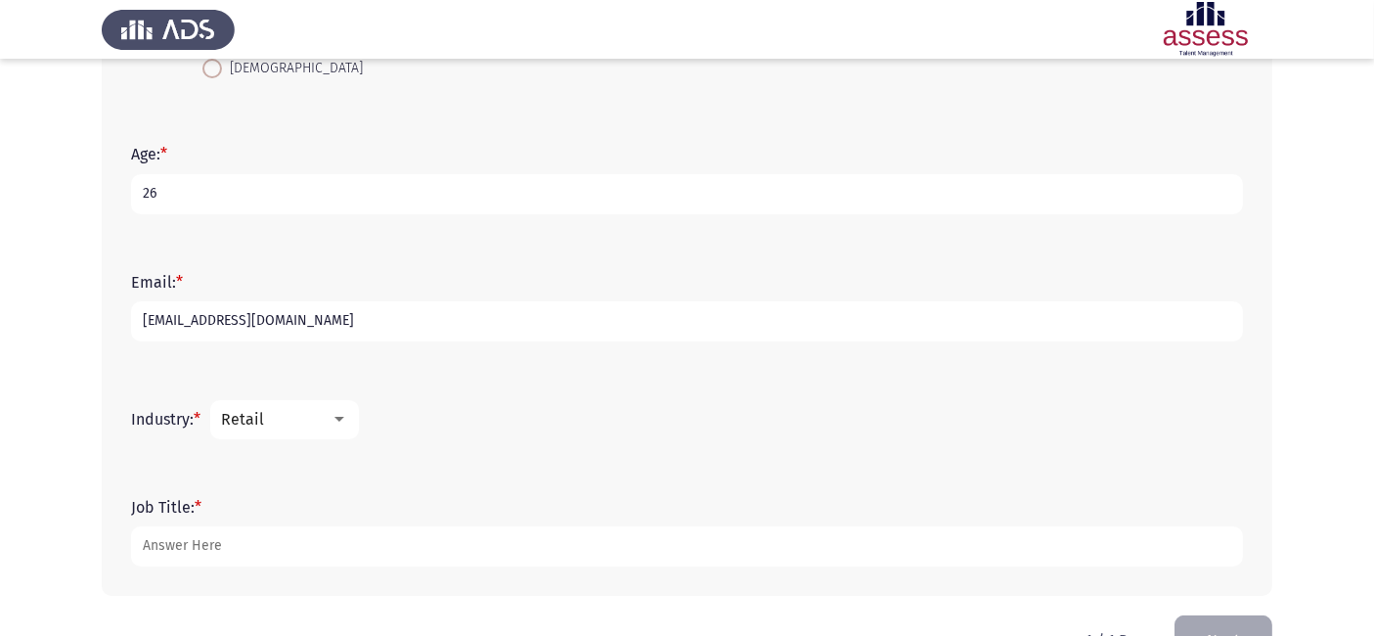
scroll to position [443, 0]
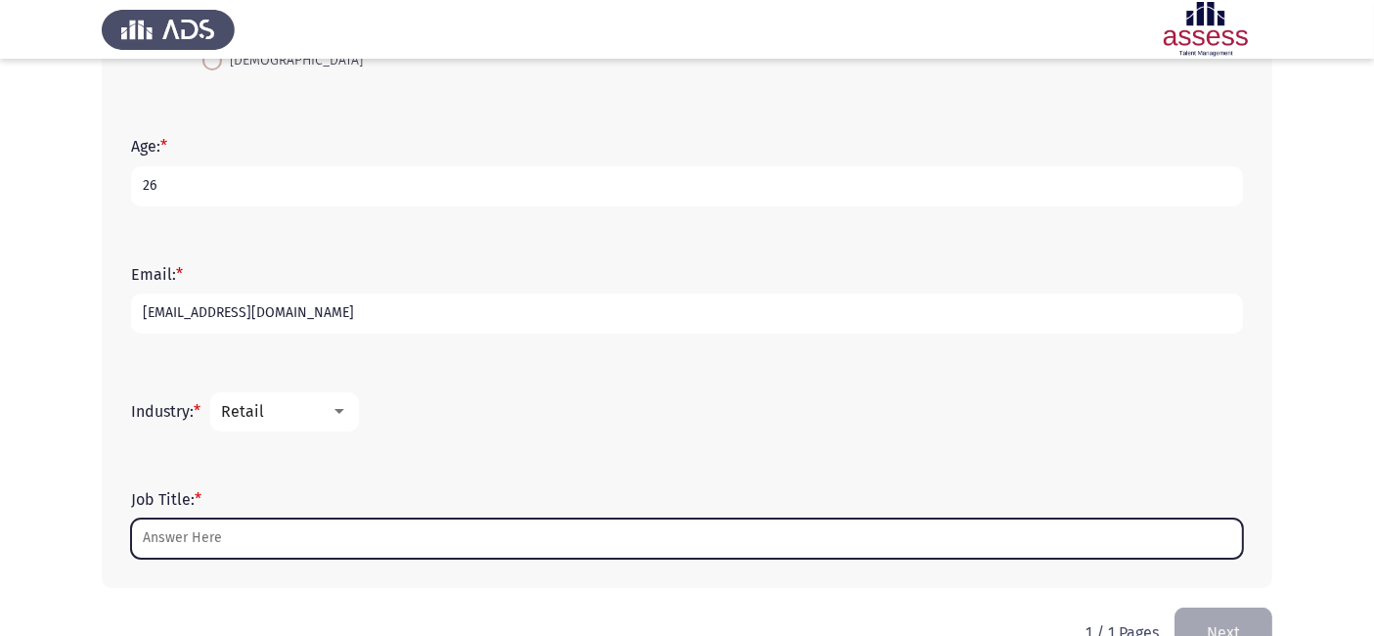
click at [285, 540] on input "Job Title: *" at bounding box center [687, 538] width 1112 height 40
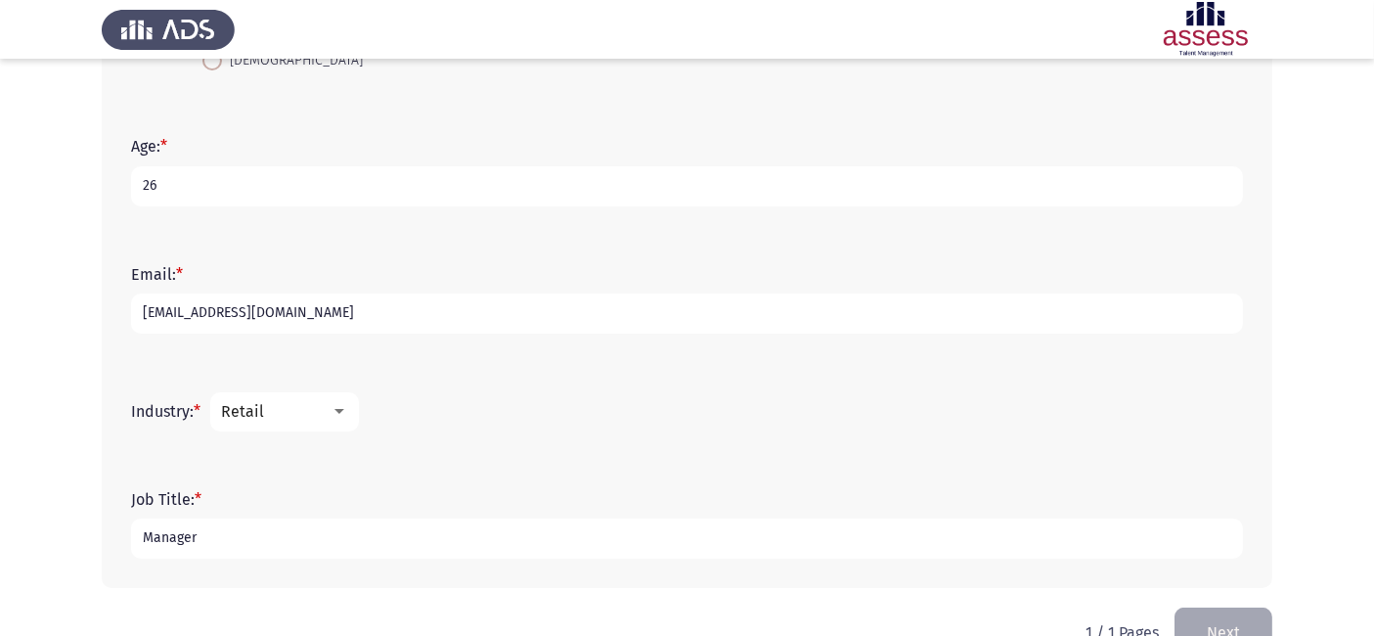
scroll to position [491, 0]
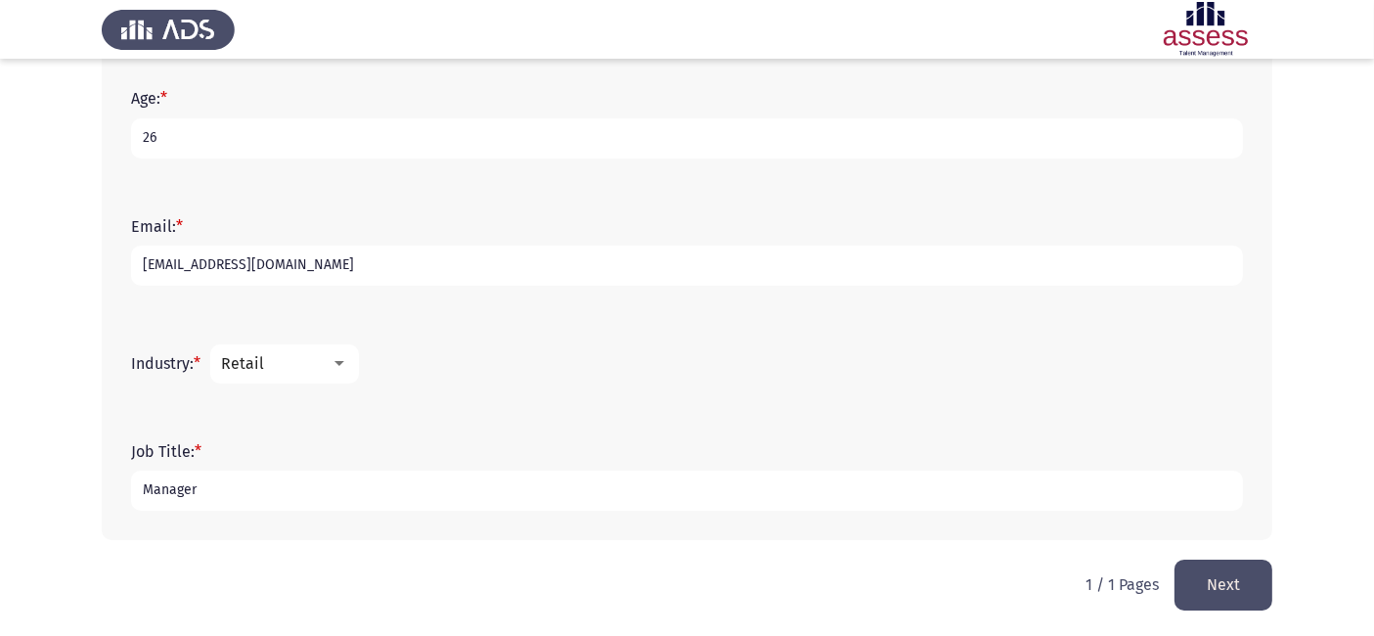
type input "Manager"
click at [1255, 570] on button "Next" at bounding box center [1223, 584] width 98 height 50
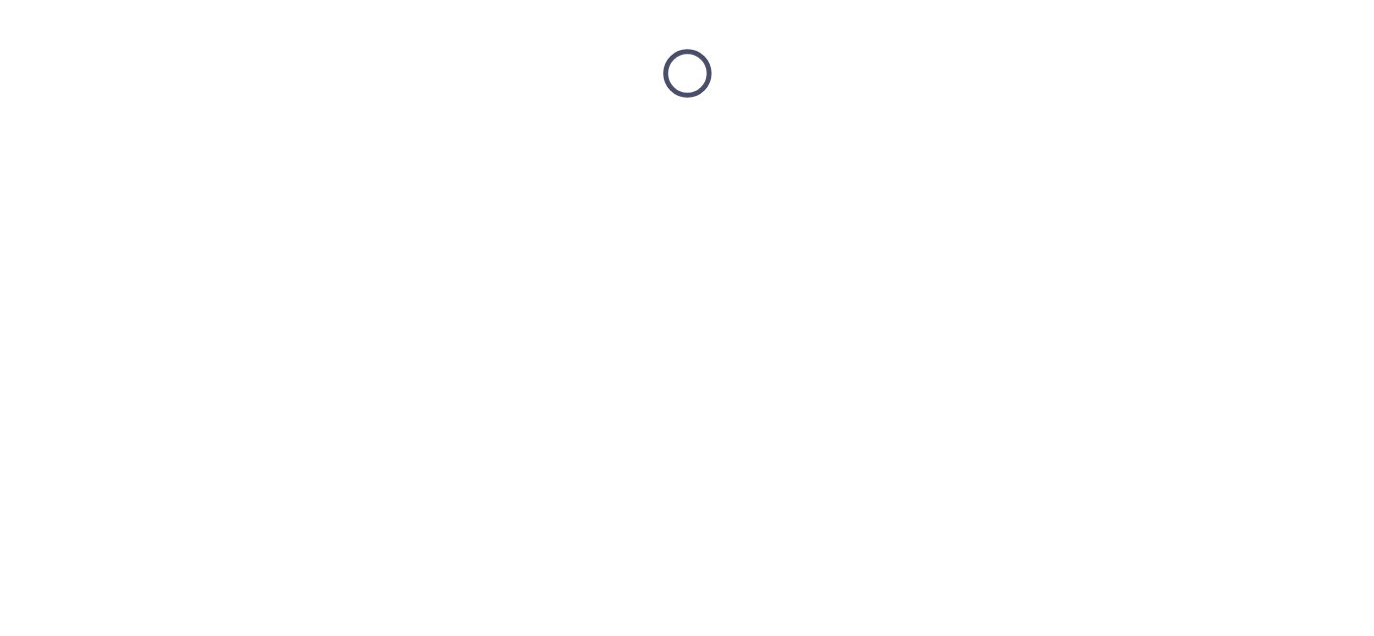
scroll to position [0, 0]
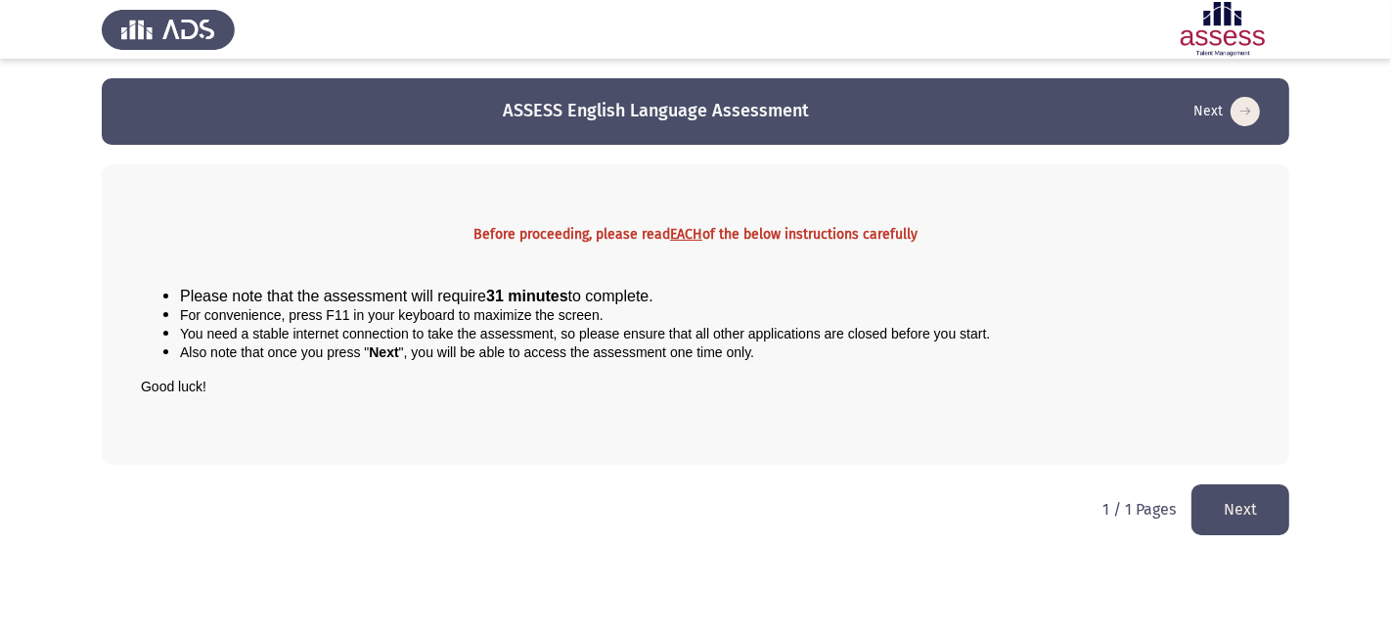
click at [970, 464] on div "Before proceeding, please read EACH of the below instructions carefully Please …" at bounding box center [695, 314] width 1187 height 300
click at [1251, 518] on button "Next" at bounding box center [1240, 509] width 98 height 50
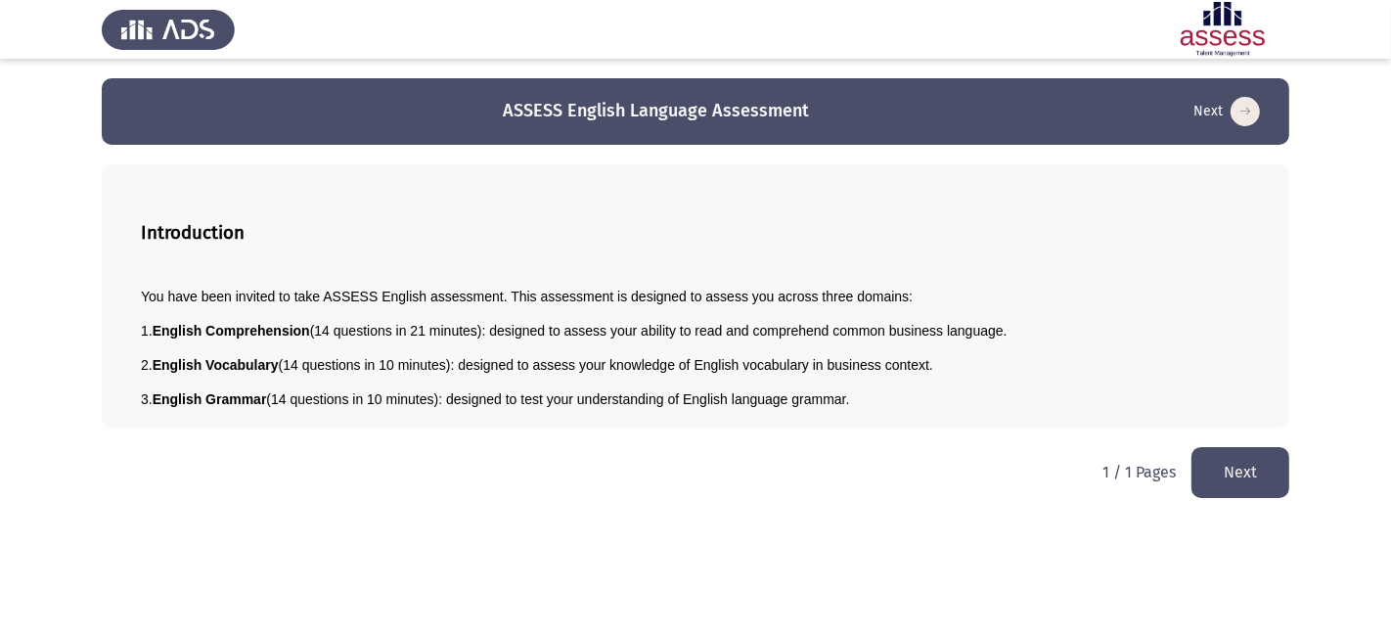
click at [1232, 483] on button "Next" at bounding box center [1240, 472] width 98 height 50
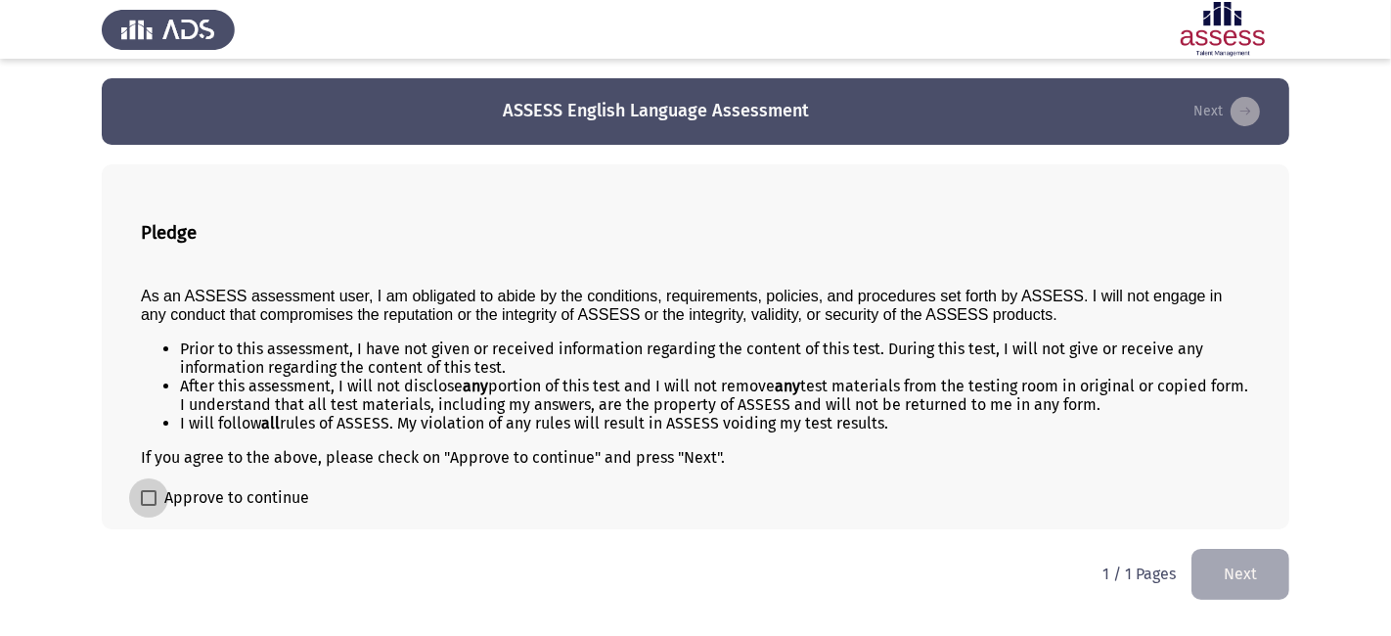
click at [207, 499] on span "Approve to continue" at bounding box center [236, 497] width 145 height 23
click at [149, 506] on input "Approve to continue" at bounding box center [148, 506] width 1 height 1
checkbox input "true"
click at [1262, 563] on button "Next" at bounding box center [1240, 574] width 98 height 50
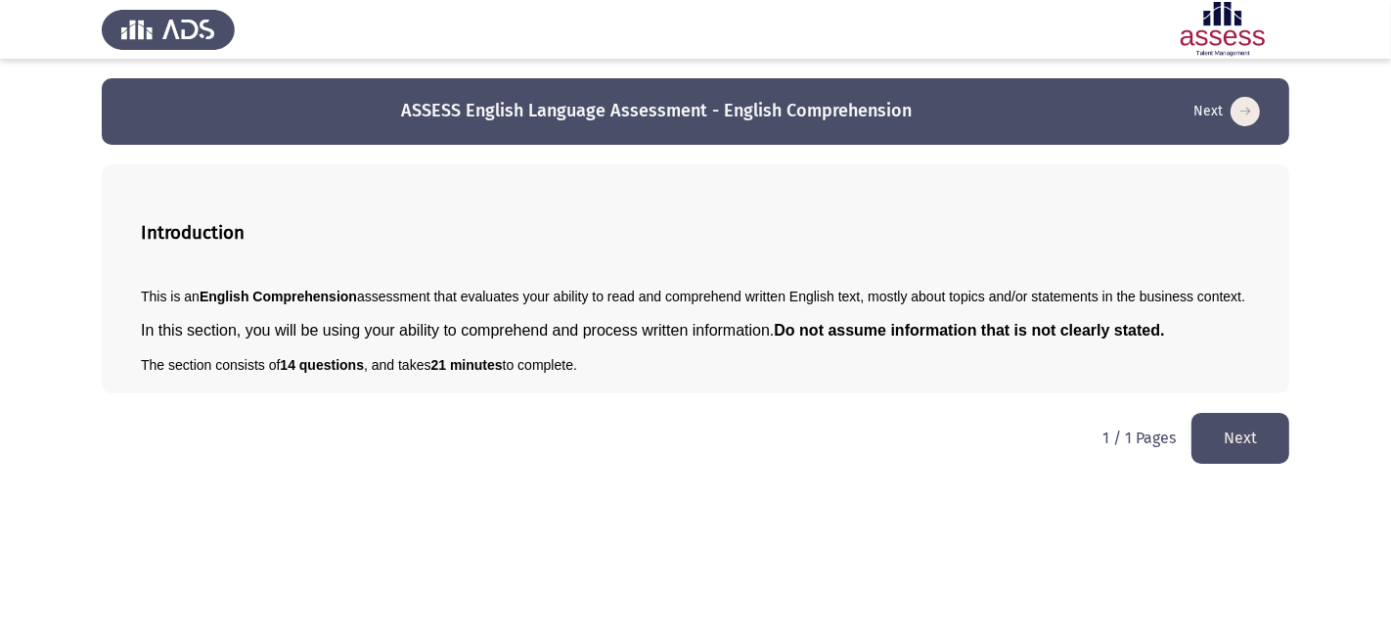
click at [1213, 463] on button "Next" at bounding box center [1240, 438] width 98 height 50
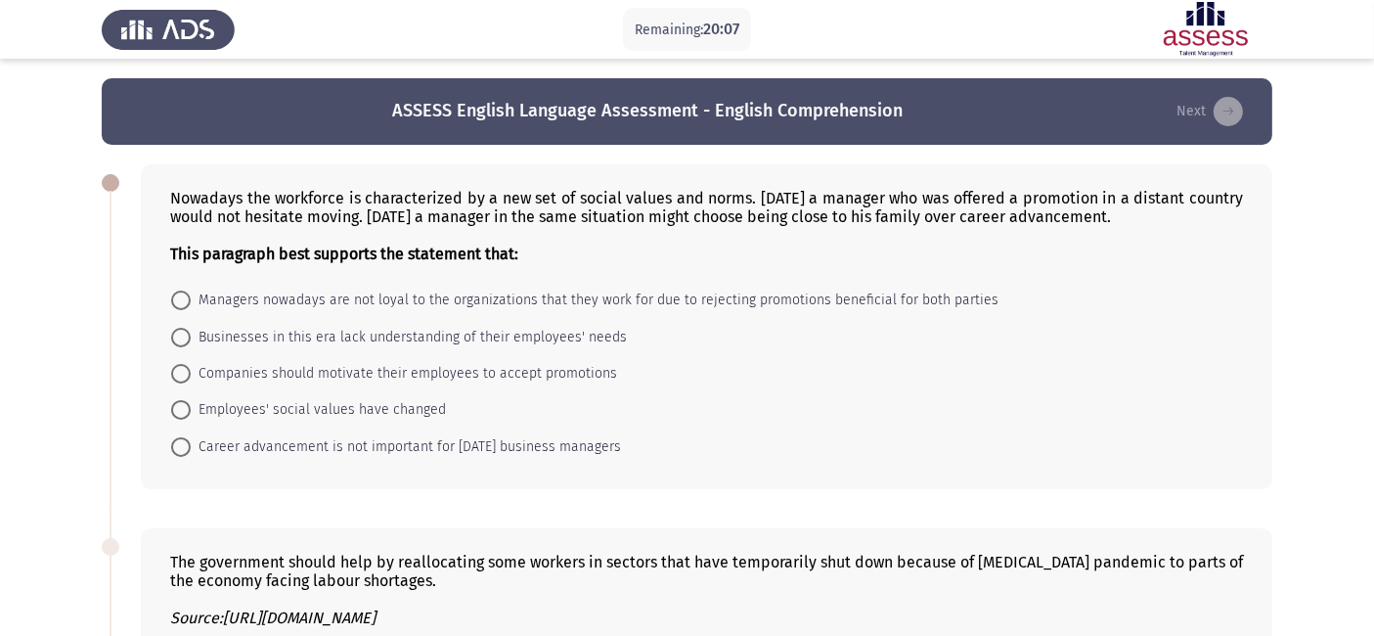
scroll to position [61, 0]
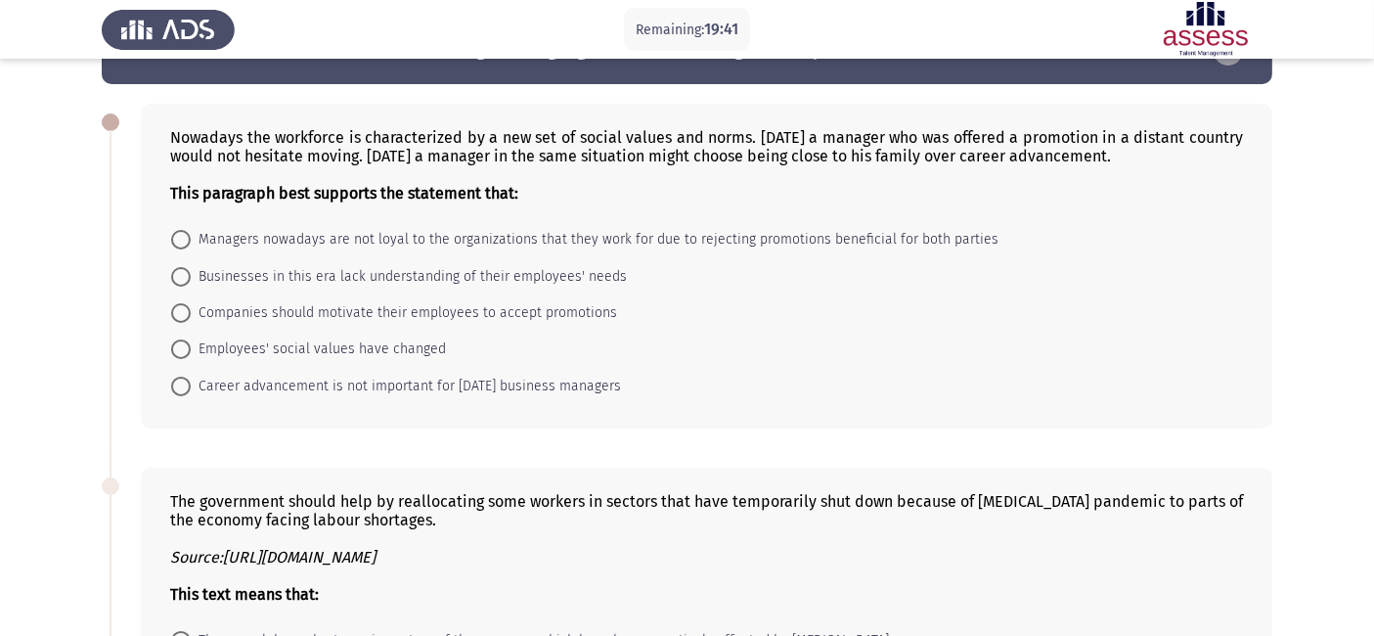
click at [394, 352] on span "Employees' social values have changed" at bounding box center [318, 348] width 255 height 23
click at [191, 352] on input "Employees' social values have changed" at bounding box center [181, 349] width 20 height 20
radio input "true"
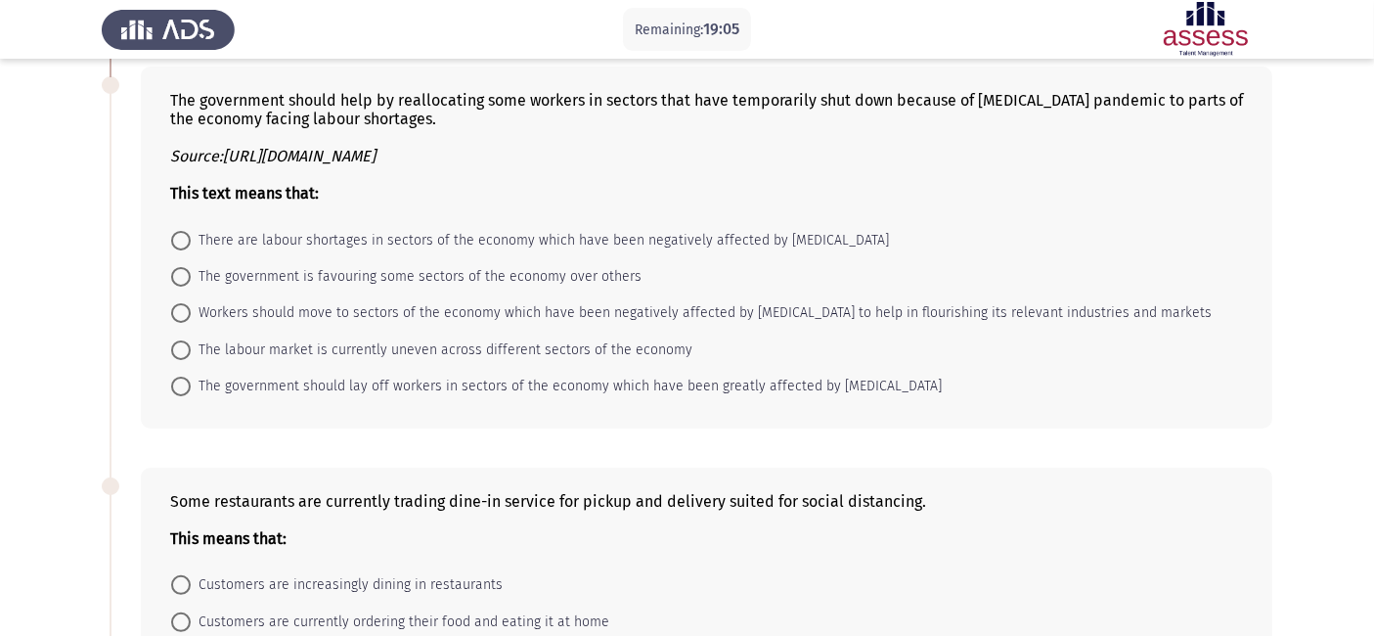
scroll to position [474, 0]
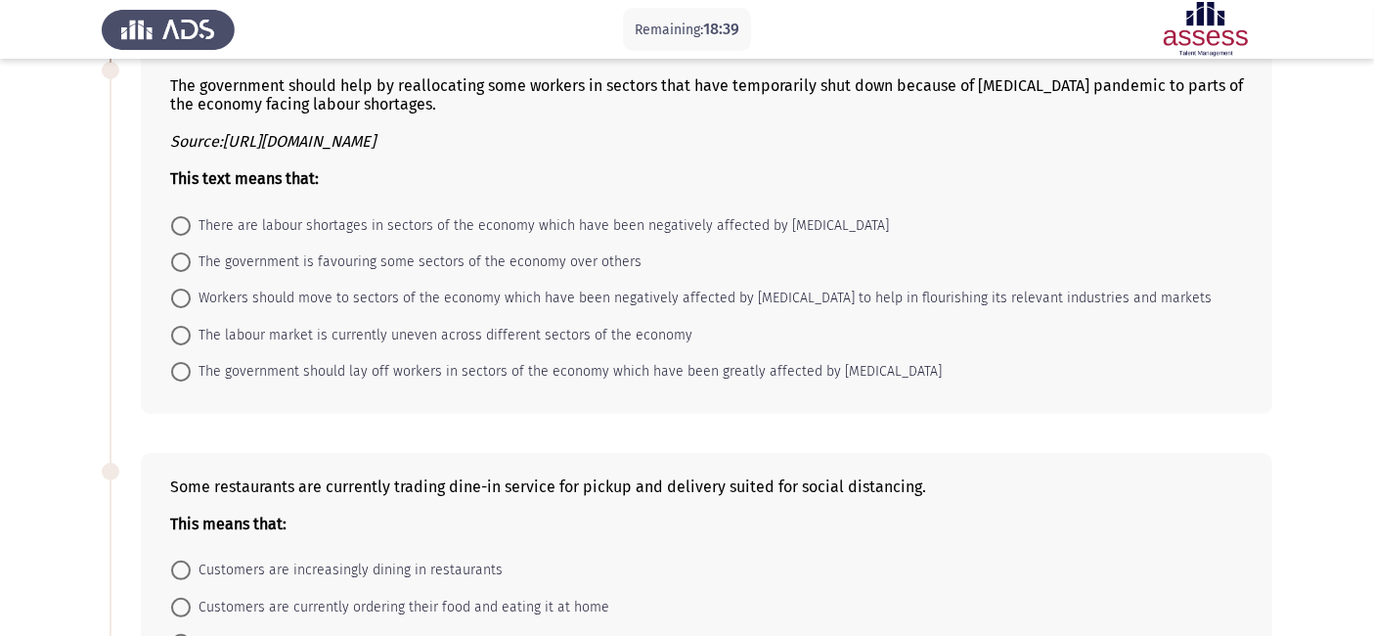
click at [400, 335] on span "The labour market is currently uneven across different sectors of the economy" at bounding box center [442, 335] width 502 height 23
click at [191, 335] on input "The labour market is currently uneven across different sectors of the economy" at bounding box center [181, 336] width 20 height 20
radio input "true"
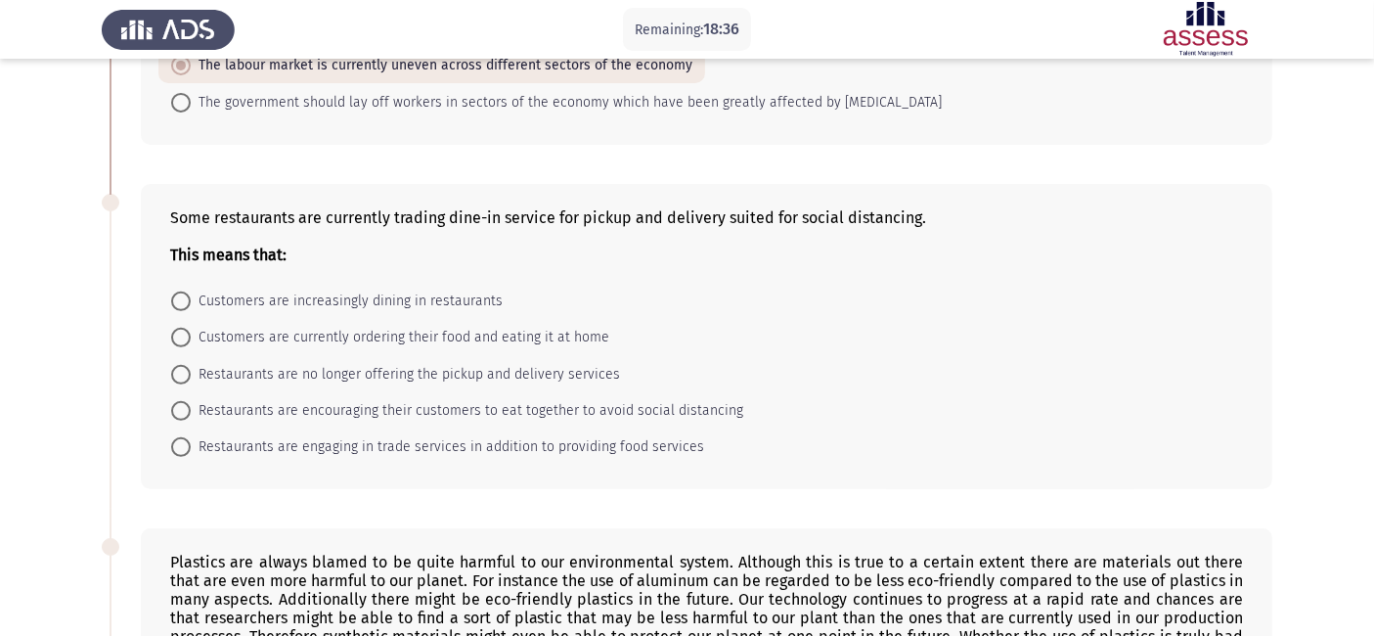
scroll to position [746, 0]
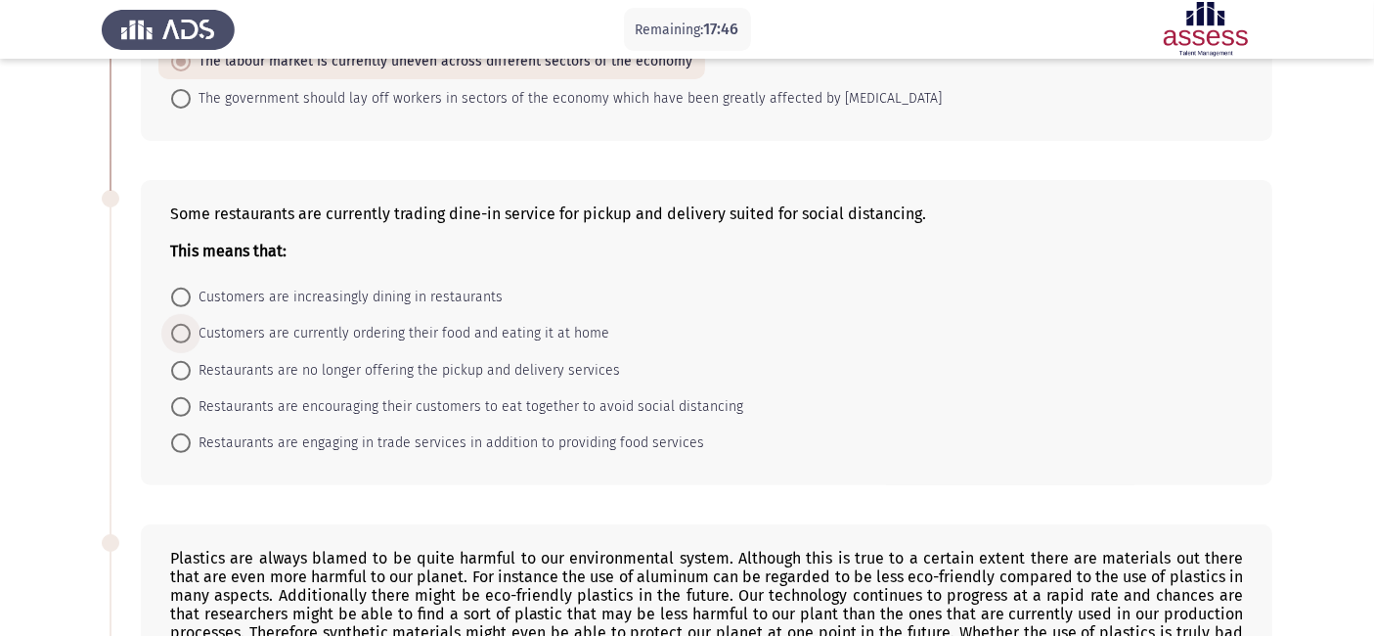
click at [496, 341] on span "Customers are currently ordering their food and eating it at home" at bounding box center [400, 333] width 419 height 23
click at [191, 341] on input "Customers are currently ordering their food and eating it at home" at bounding box center [181, 334] width 20 height 20
radio input "true"
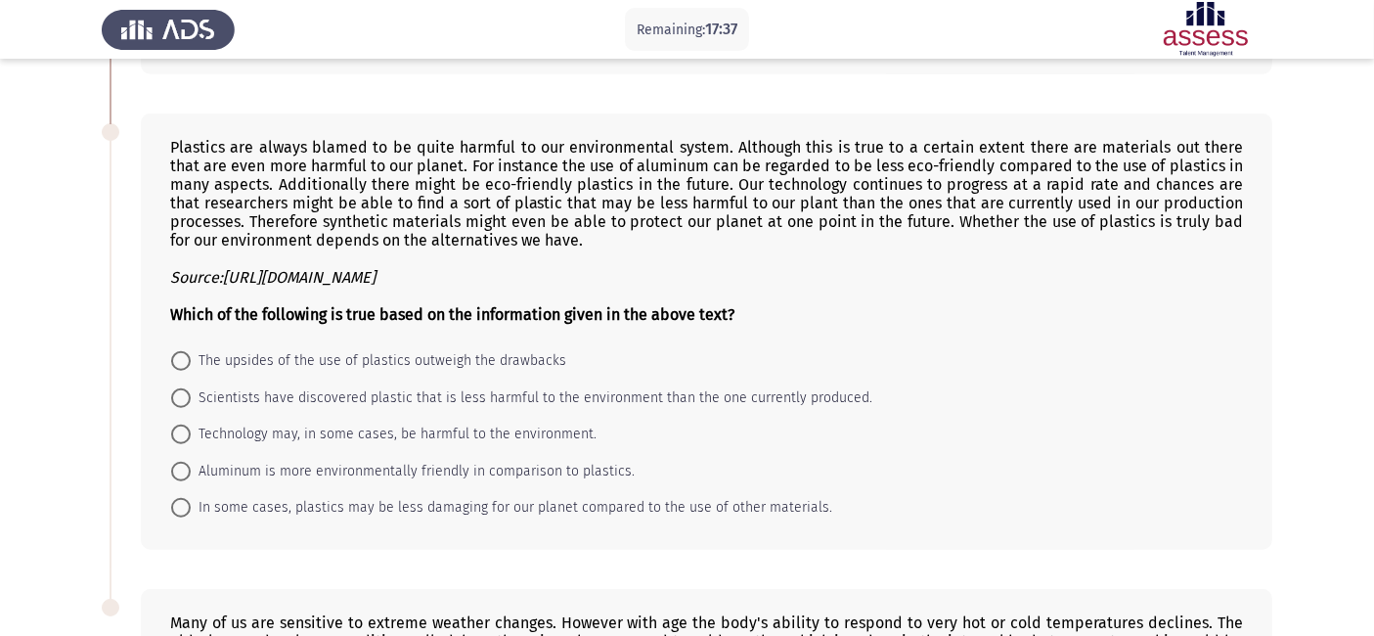
scroll to position [1158, 0]
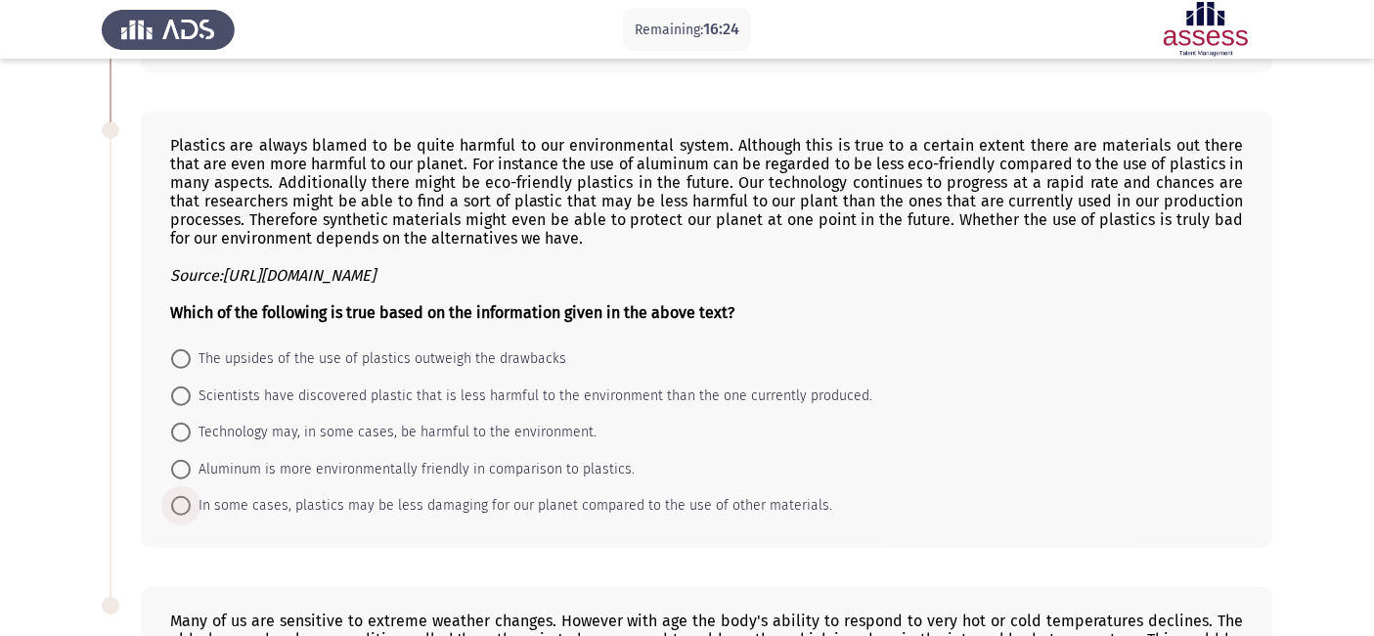
click at [503, 508] on span "In some cases, plastics may be less damaging for our planet compared to the use…" at bounding box center [511, 505] width 641 height 23
click at [191, 508] on input "In some cases, plastics may be less damaging for our planet compared to the use…" at bounding box center [181, 506] width 20 height 20
radio input "true"
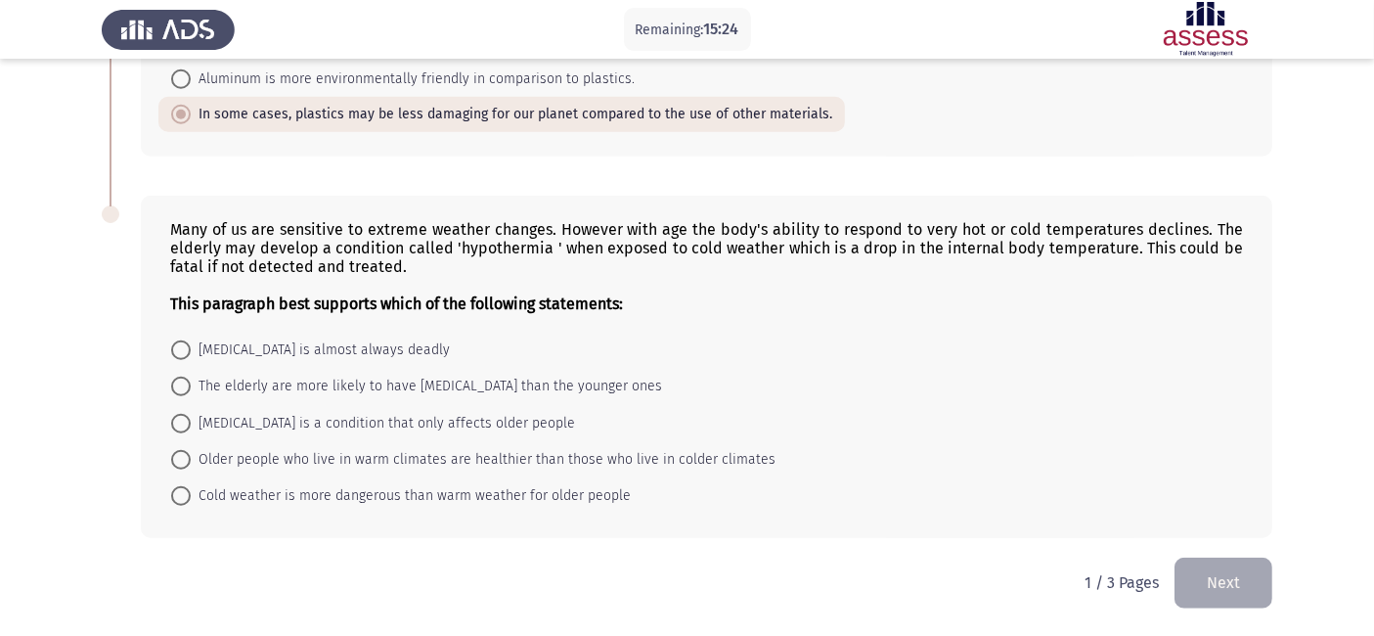
scroll to position [1556, 0]
click at [356, 389] on span "The elderly are more likely to have hypothermia than the younger ones" at bounding box center [426, 386] width 471 height 23
click at [191, 389] on input "The elderly are more likely to have hypothermia than the younger ones" at bounding box center [181, 386] width 20 height 20
radio input "true"
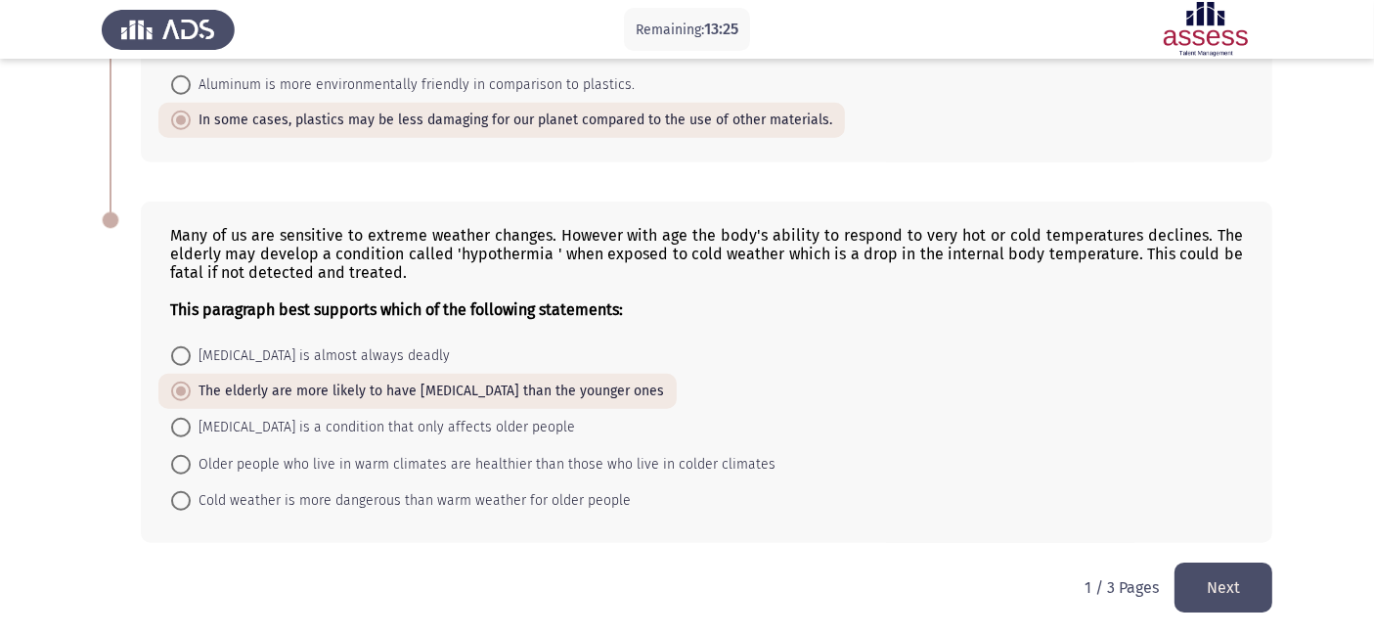
scroll to position [1555, 0]
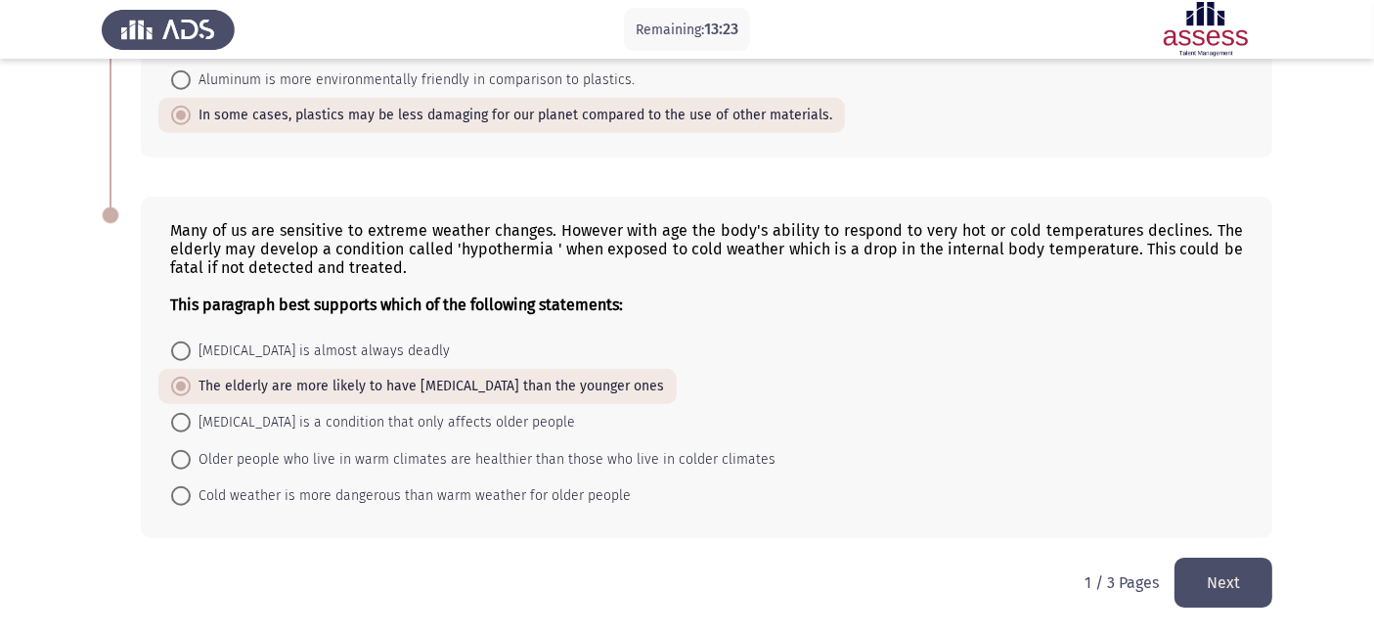
click at [1236, 587] on button "Next" at bounding box center [1223, 582] width 98 height 50
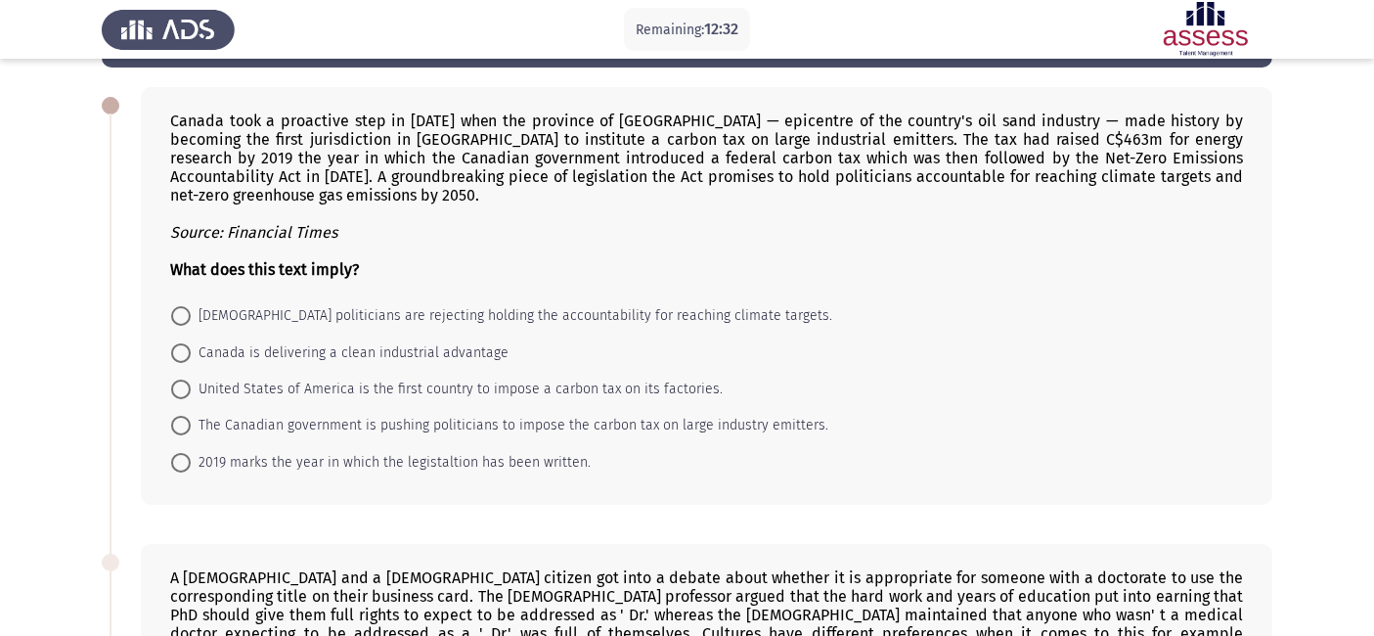
scroll to position [78, 0]
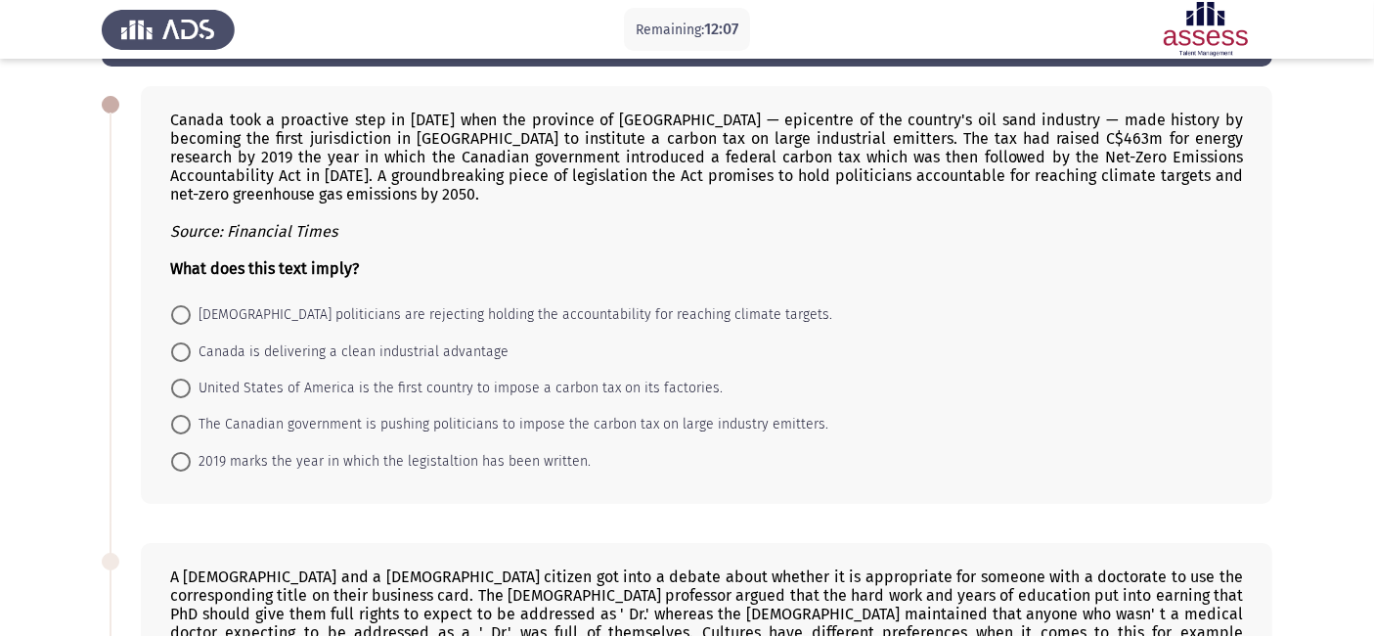
click at [324, 352] on span "Canada is delivering a clean industrial advantage" at bounding box center [350, 351] width 318 height 23
click at [191, 352] on input "Canada is delivering a clean industrial advantage" at bounding box center [181, 352] width 20 height 20
radio input "true"
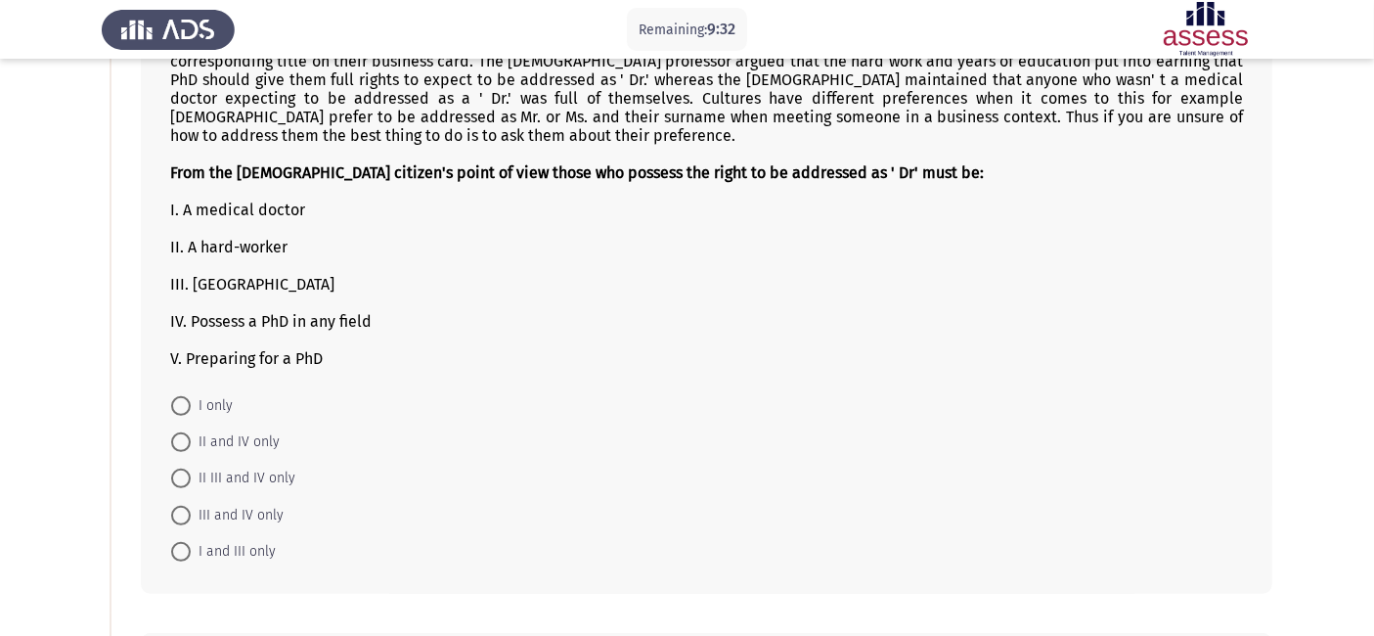
scroll to position [611, 0]
click at [267, 555] on span "I and III only" at bounding box center [233, 550] width 85 height 23
click at [191, 555] on input "I and III only" at bounding box center [181, 551] width 20 height 20
radio input "true"
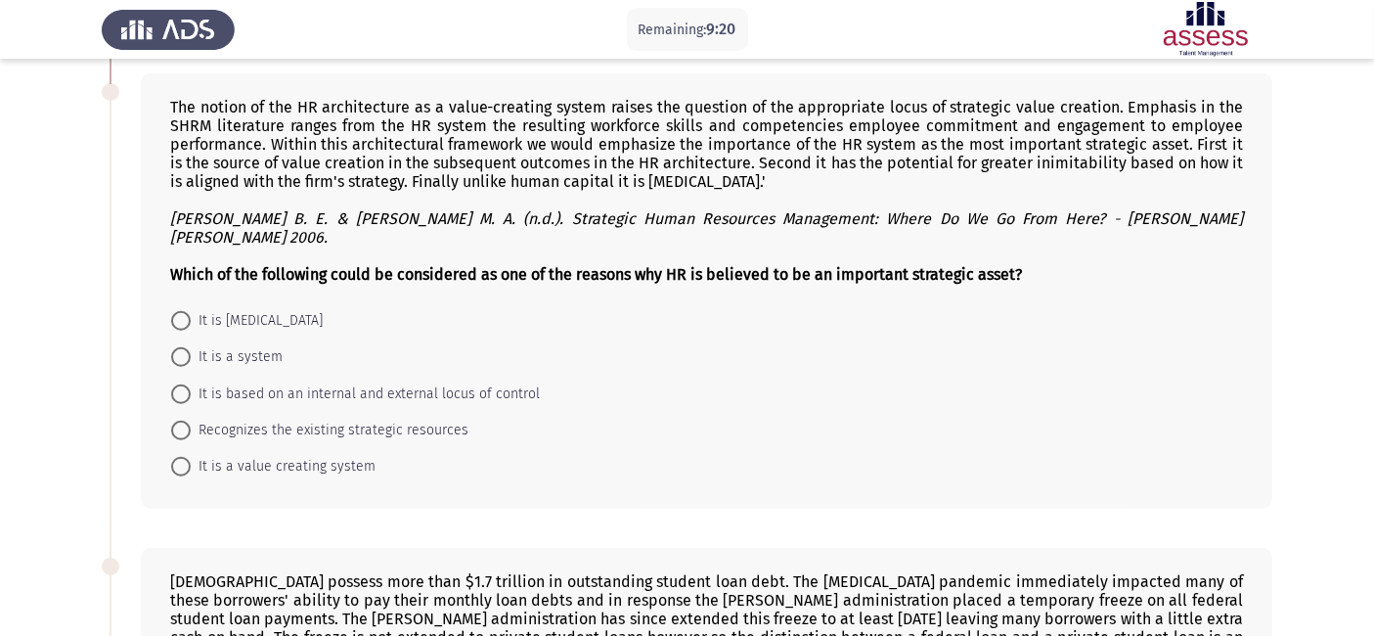
scroll to position [1170, 0]
click at [307, 453] on span "It is a value creating system" at bounding box center [283, 464] width 185 height 23
click at [191, 455] on input "It is a value creating system" at bounding box center [181, 465] width 20 height 20
radio input "true"
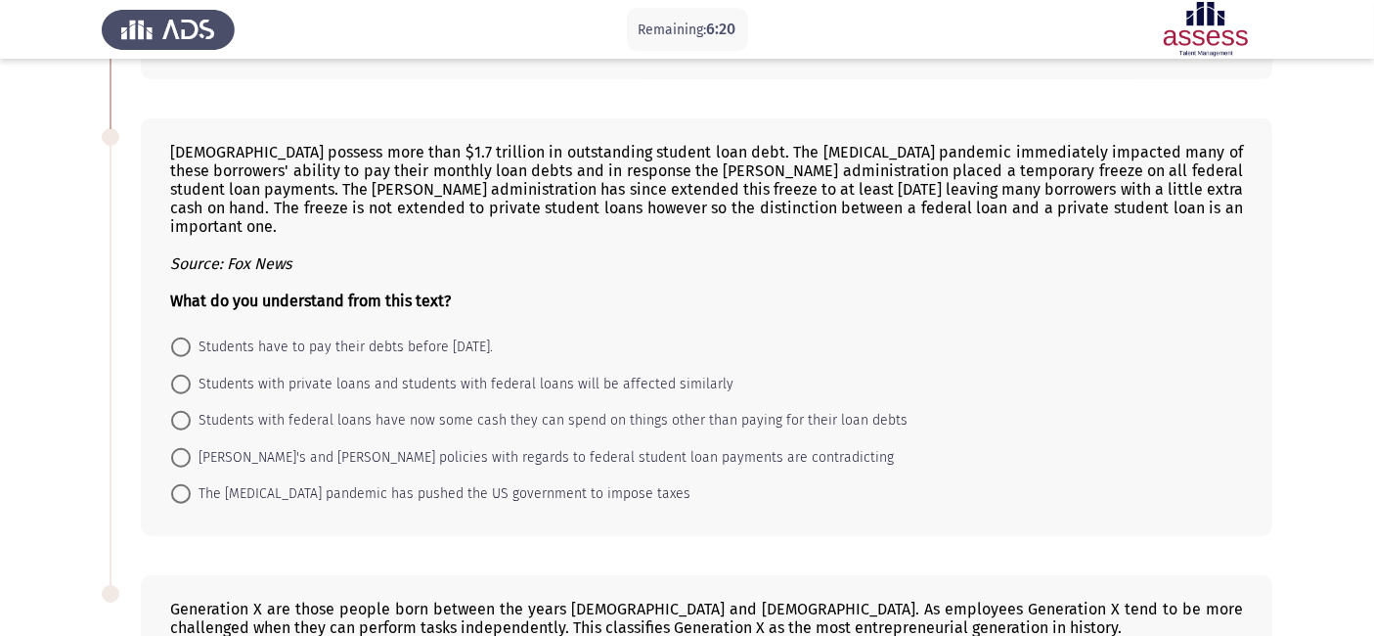
scroll to position [1598, 0]
click at [334, 408] on span "Students with federal loans have now some cash they can spend on things other t…" at bounding box center [549, 419] width 717 height 23
click at [191, 410] on input "Students with federal loans have now some cash they can spend on things other t…" at bounding box center [181, 420] width 20 height 20
radio input "true"
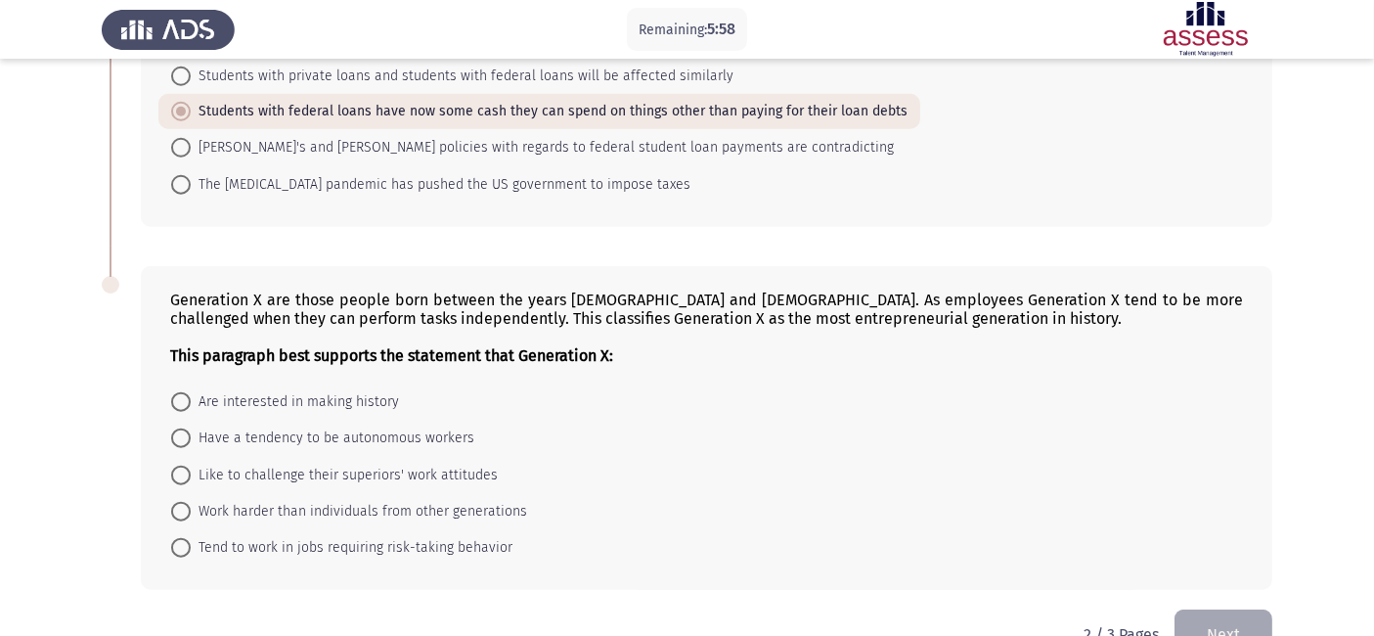
scroll to position [1905, 0]
click at [441, 426] on span "Have a tendency to be autonomous workers" at bounding box center [333, 437] width 284 height 23
click at [191, 428] on input "Have a tendency to be autonomous workers" at bounding box center [181, 438] width 20 height 20
radio input "true"
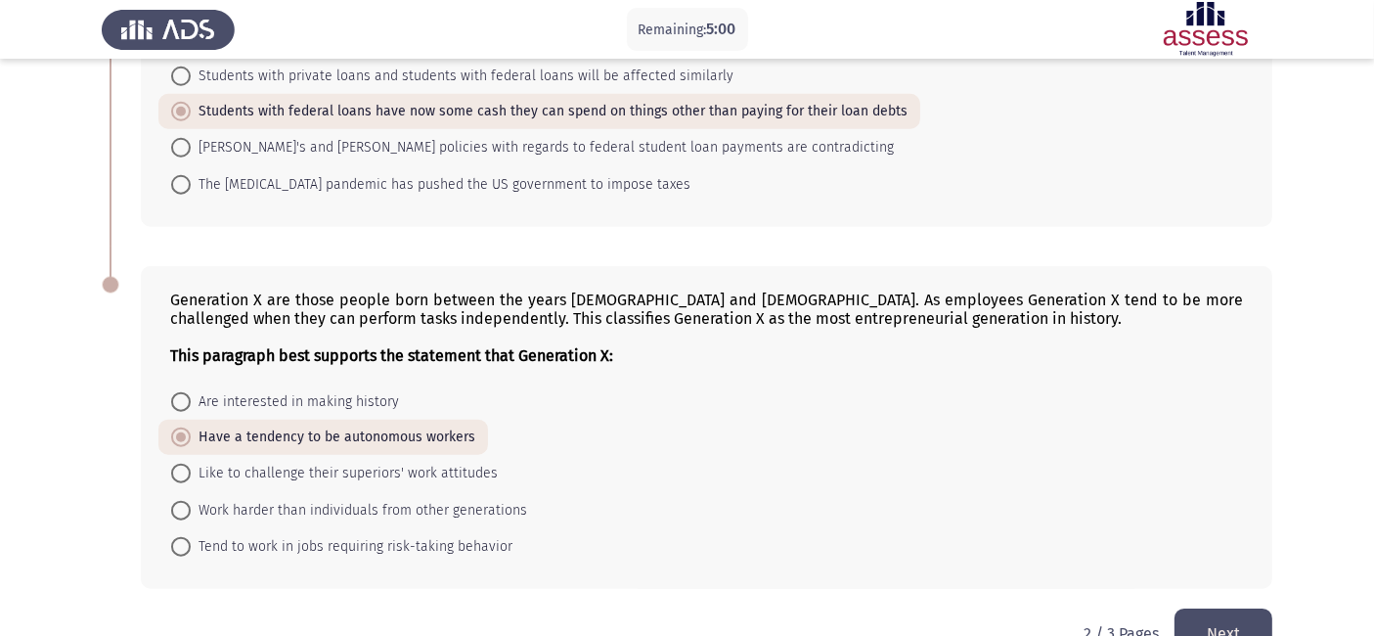
click at [1217, 608] on button "Next" at bounding box center [1223, 633] width 98 height 50
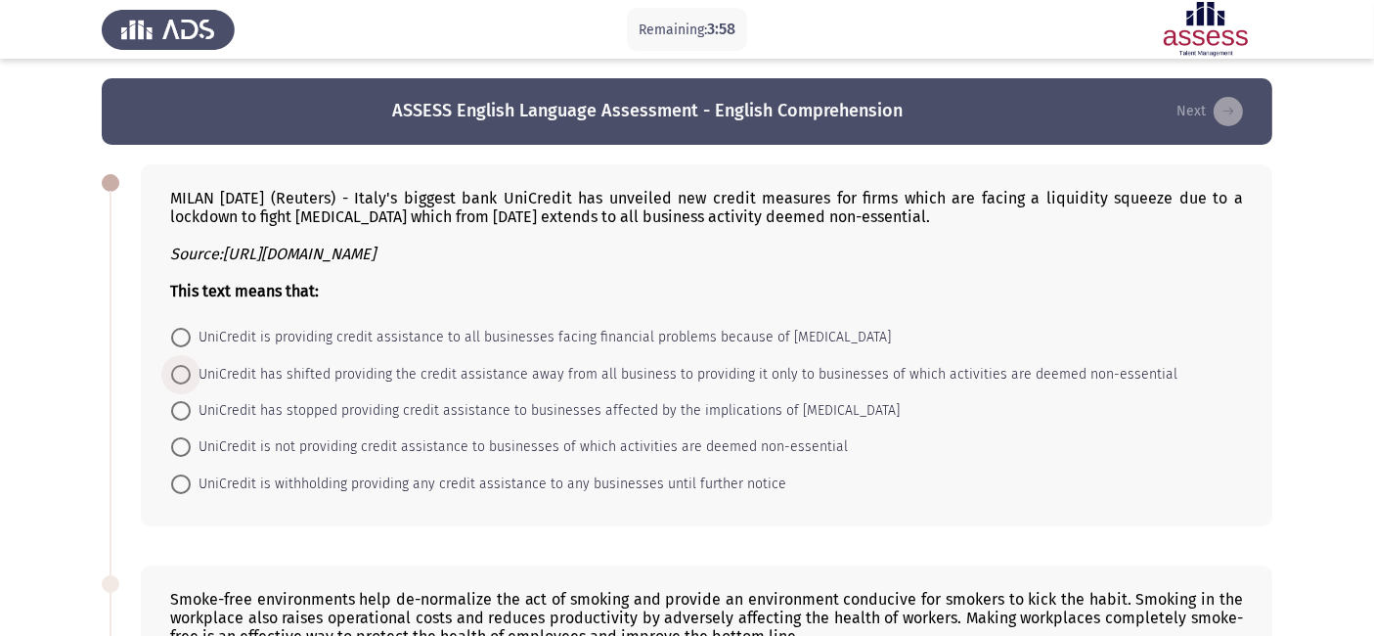
click at [1010, 376] on span "UniCredit has shifted providing the credit assistance away from all business to…" at bounding box center [684, 374] width 987 height 23
click at [191, 376] on input "UniCredit has shifted providing the credit assistance away from all business to…" at bounding box center [181, 375] width 20 height 20
radio input "true"
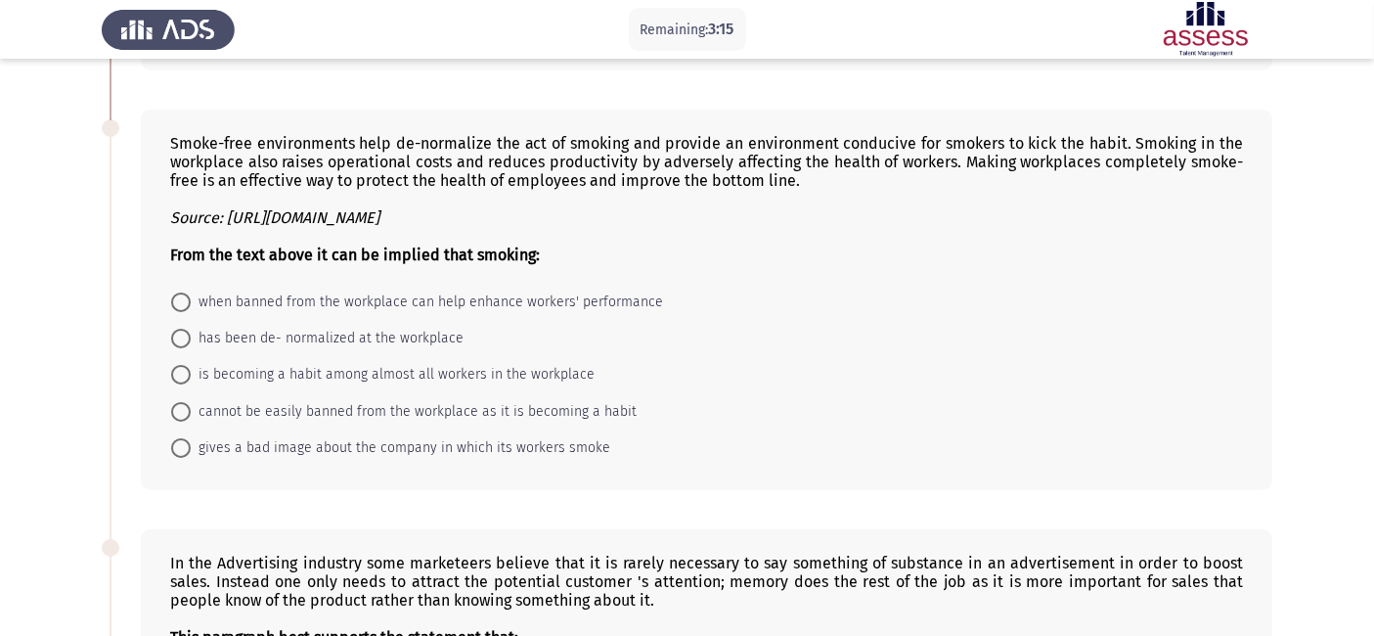
scroll to position [455, 0]
click at [615, 305] on span "when banned from the workplace can help enhance workers' performance" at bounding box center [427, 300] width 472 height 23
click at [191, 305] on input "when banned from the workplace can help enhance workers' performance" at bounding box center [181, 301] width 20 height 20
radio input "true"
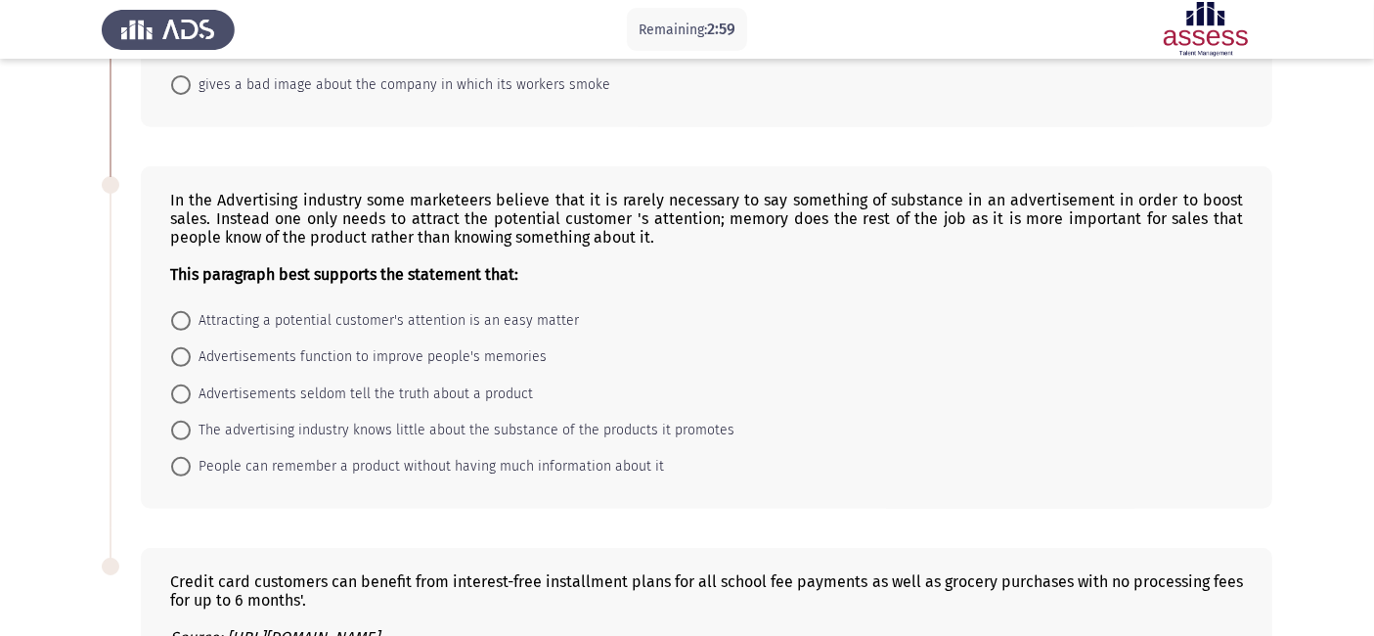
scroll to position [818, 0]
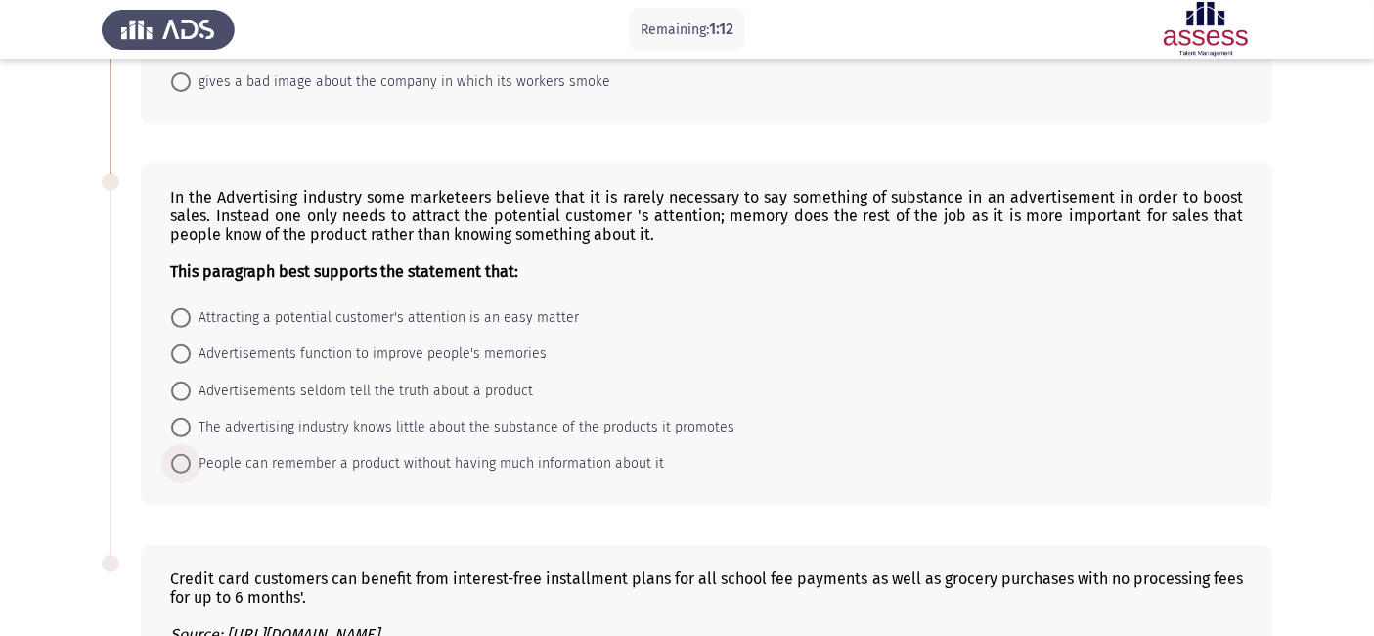
click at [629, 465] on span "People can remember a product without having much information about it" at bounding box center [427, 463] width 473 height 23
click at [191, 465] on input "People can remember a product without having much information about it" at bounding box center [181, 464] width 20 height 20
radio input "true"
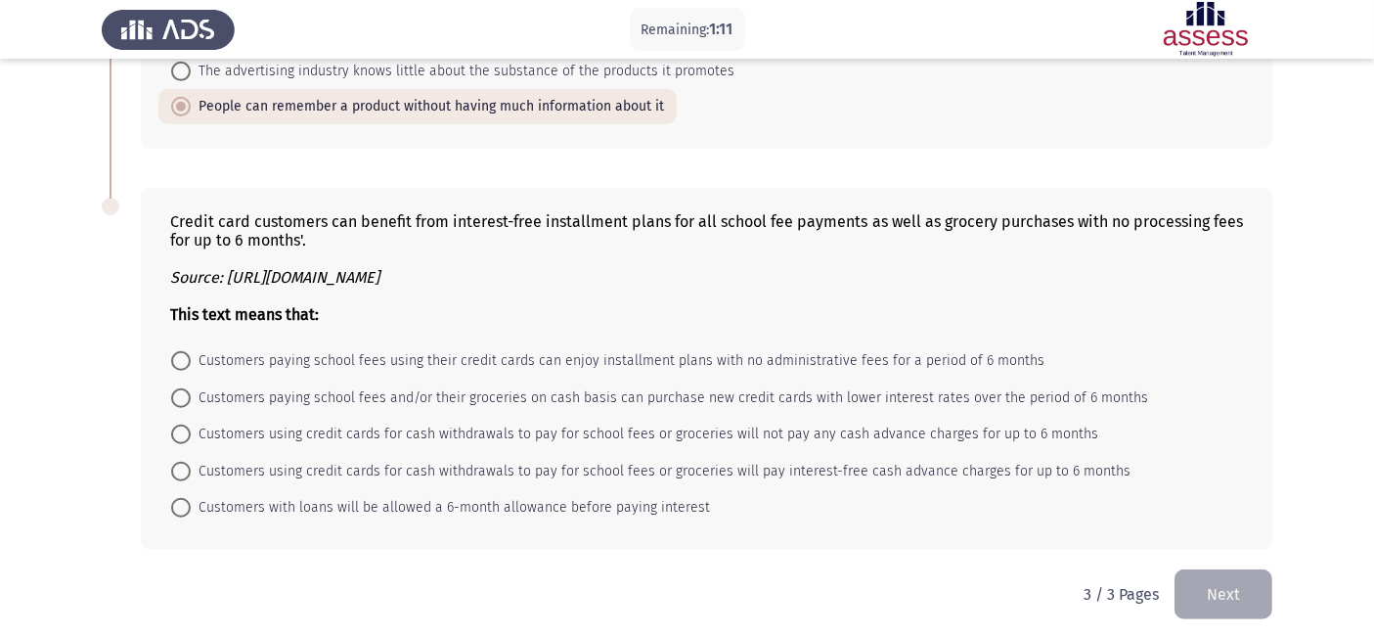
scroll to position [1193, 0]
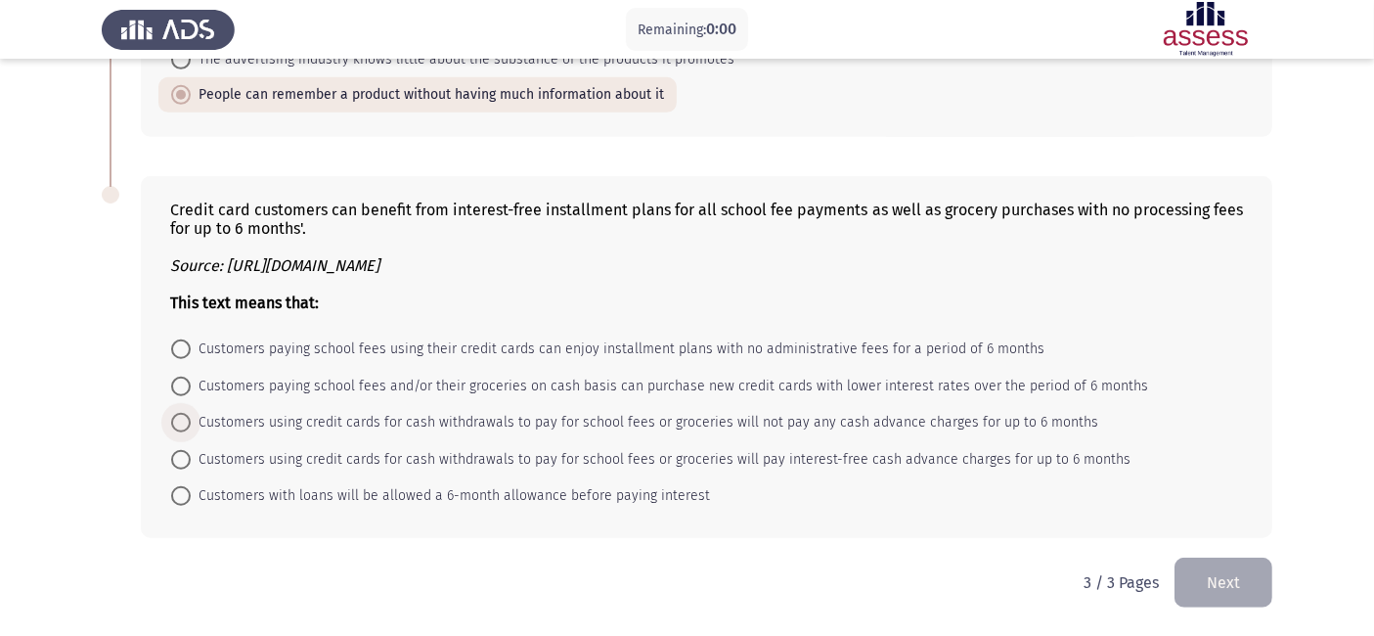
click at [762, 422] on span "Customers using credit cards for cash withdrawals to pay for school fees or gro…" at bounding box center [644, 422] width 907 height 23
click at [191, 422] on input "Customers using credit cards for cash withdrawals to pay for school fees or gro…" at bounding box center [181, 423] width 20 height 20
radio input "true"
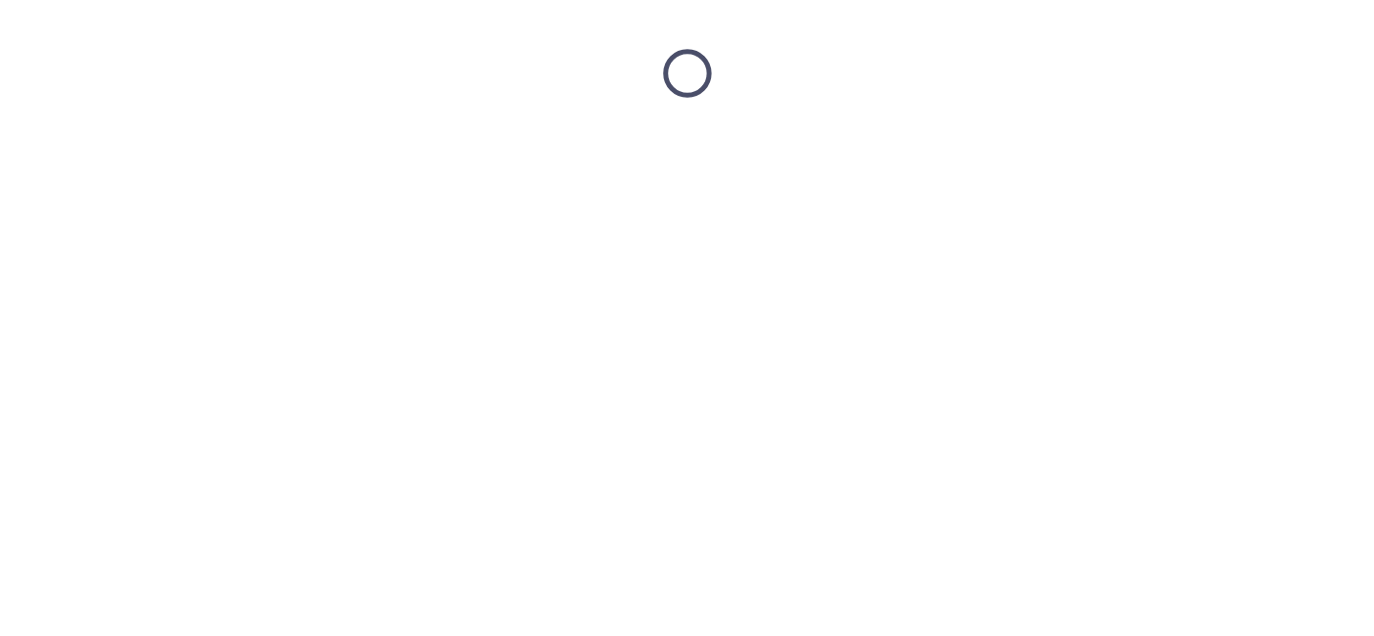
scroll to position [0, 0]
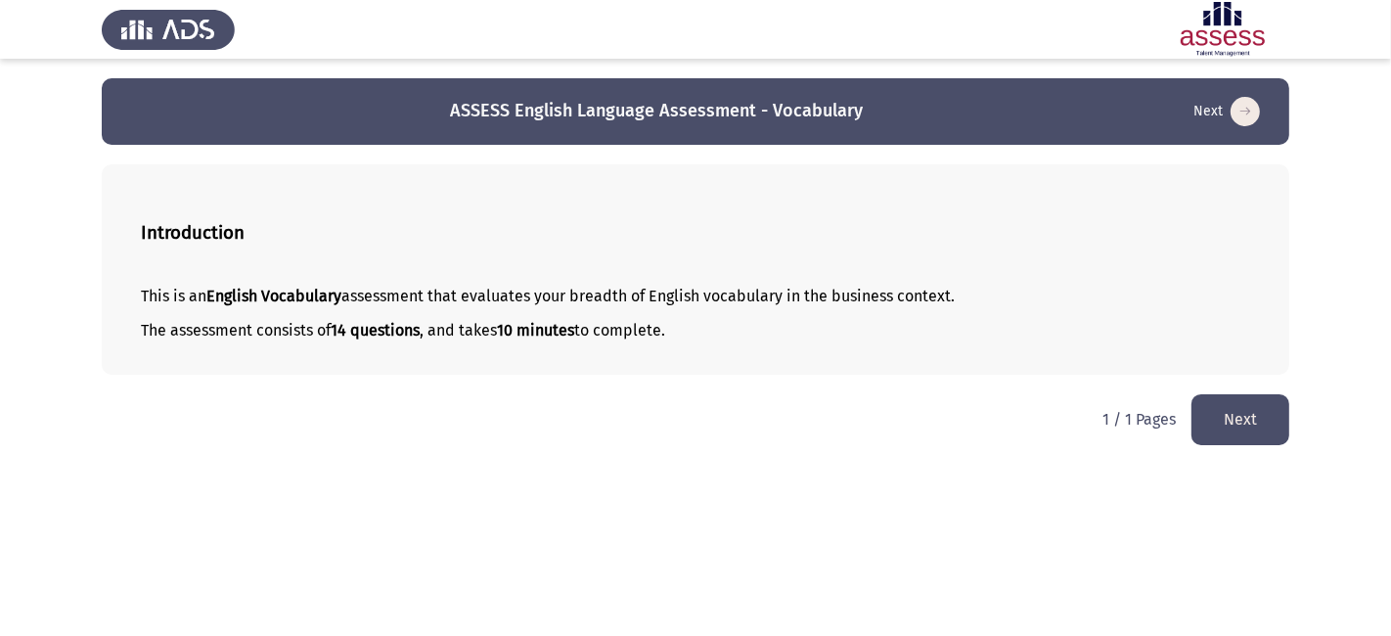
click at [1224, 430] on button "Next" at bounding box center [1240, 419] width 98 height 50
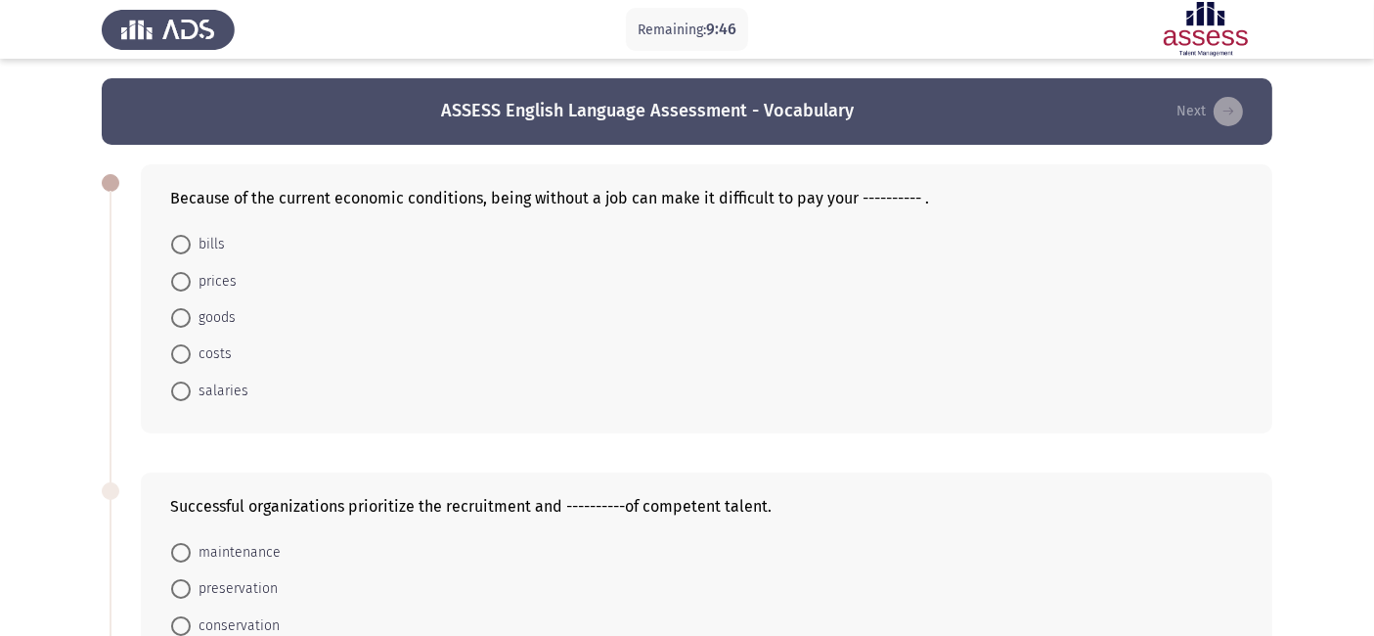
click at [181, 243] on span at bounding box center [181, 245] width 20 height 20
click at [181, 243] on input "bills" at bounding box center [181, 245] width 20 height 20
radio input "true"
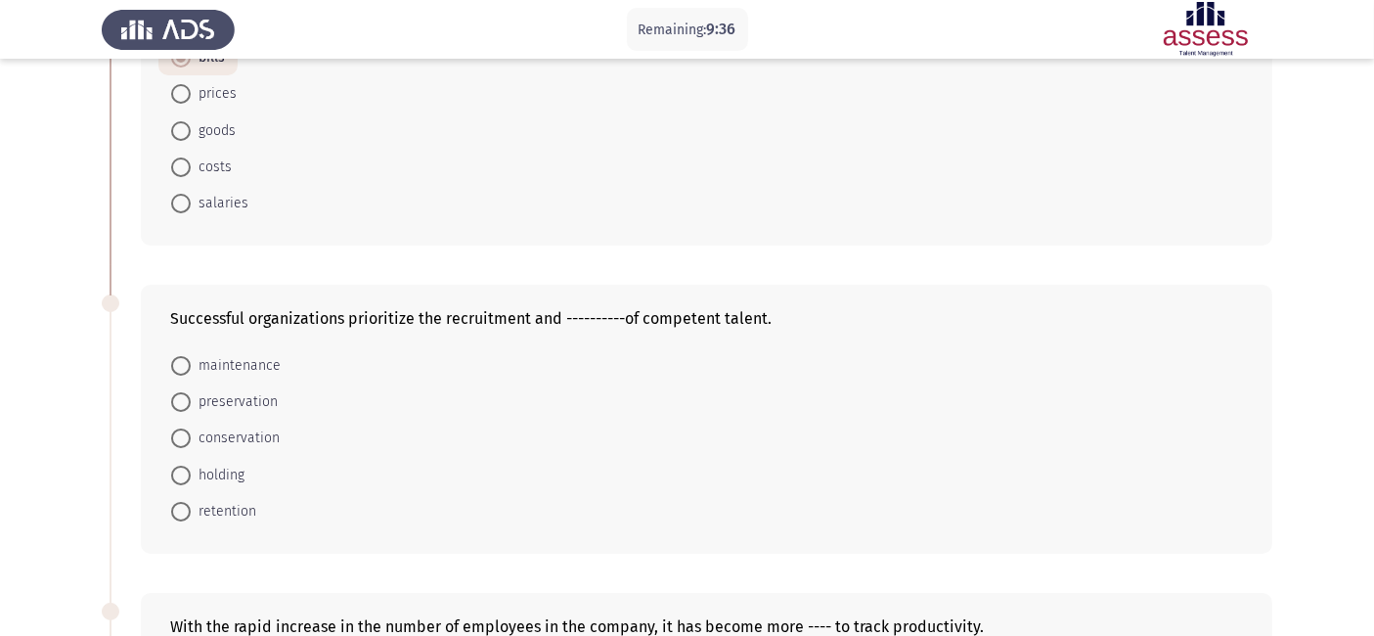
scroll to position [217, 0]
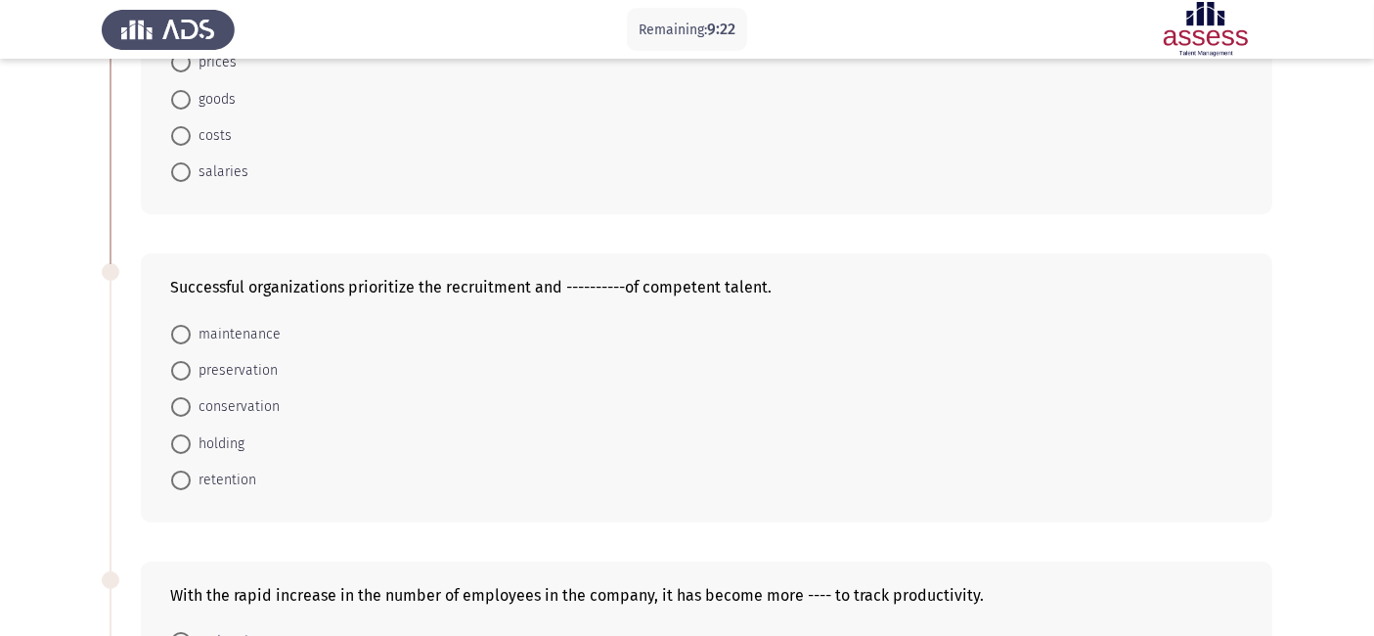
click at [237, 484] on span "retention" at bounding box center [224, 479] width 66 height 23
click at [191, 484] on input "retention" at bounding box center [181, 480] width 20 height 20
radio input "true"
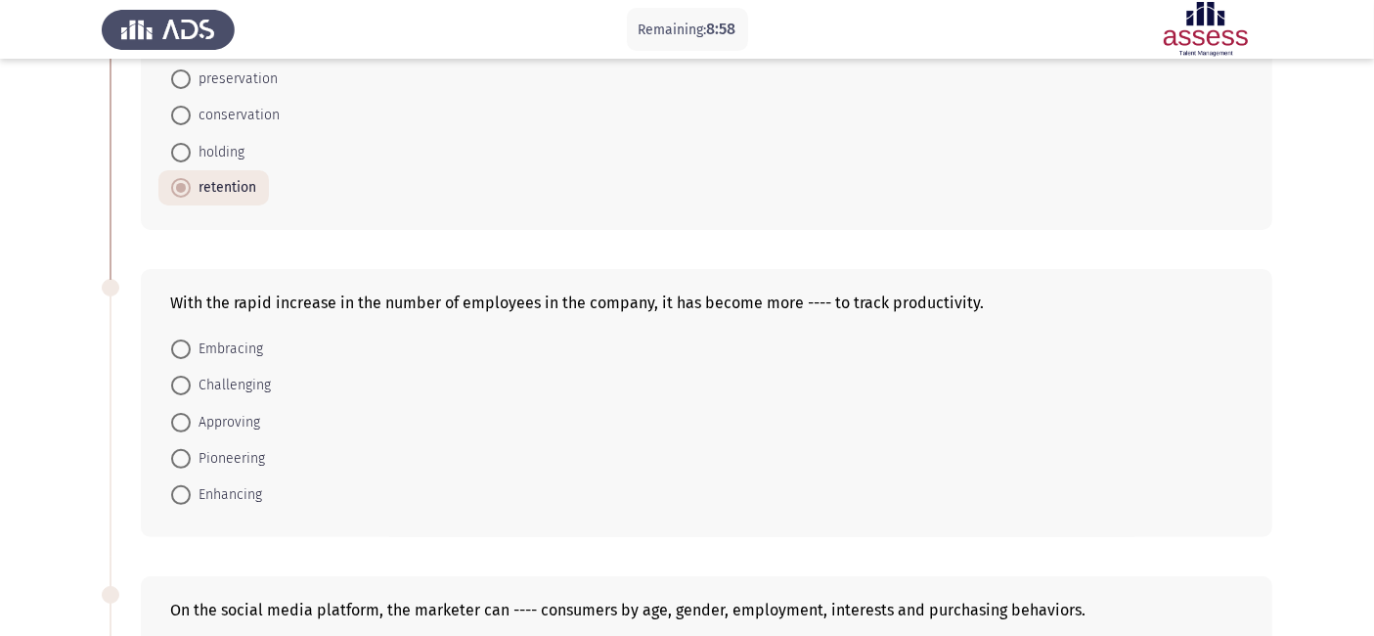
scroll to position [474, 0]
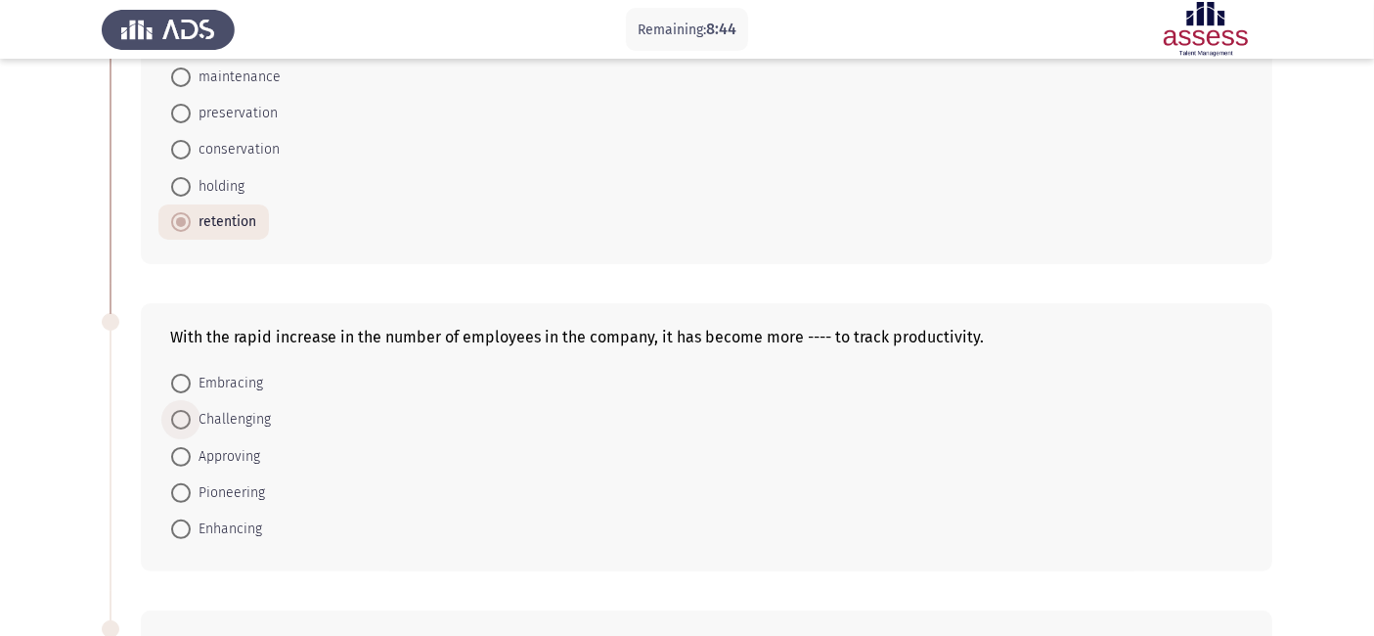
click at [257, 422] on span "Challenging" at bounding box center [231, 419] width 80 height 23
click at [191, 422] on input "Challenging" at bounding box center [181, 420] width 20 height 20
radio input "true"
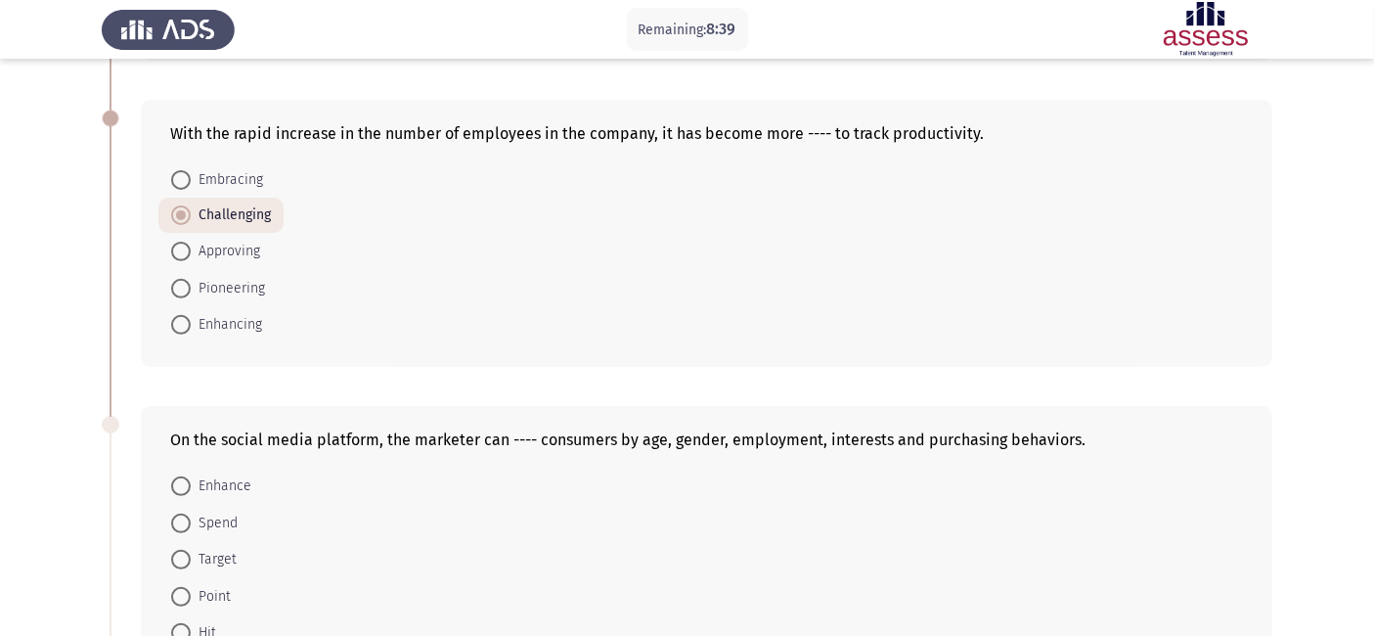
scroll to position [800, 0]
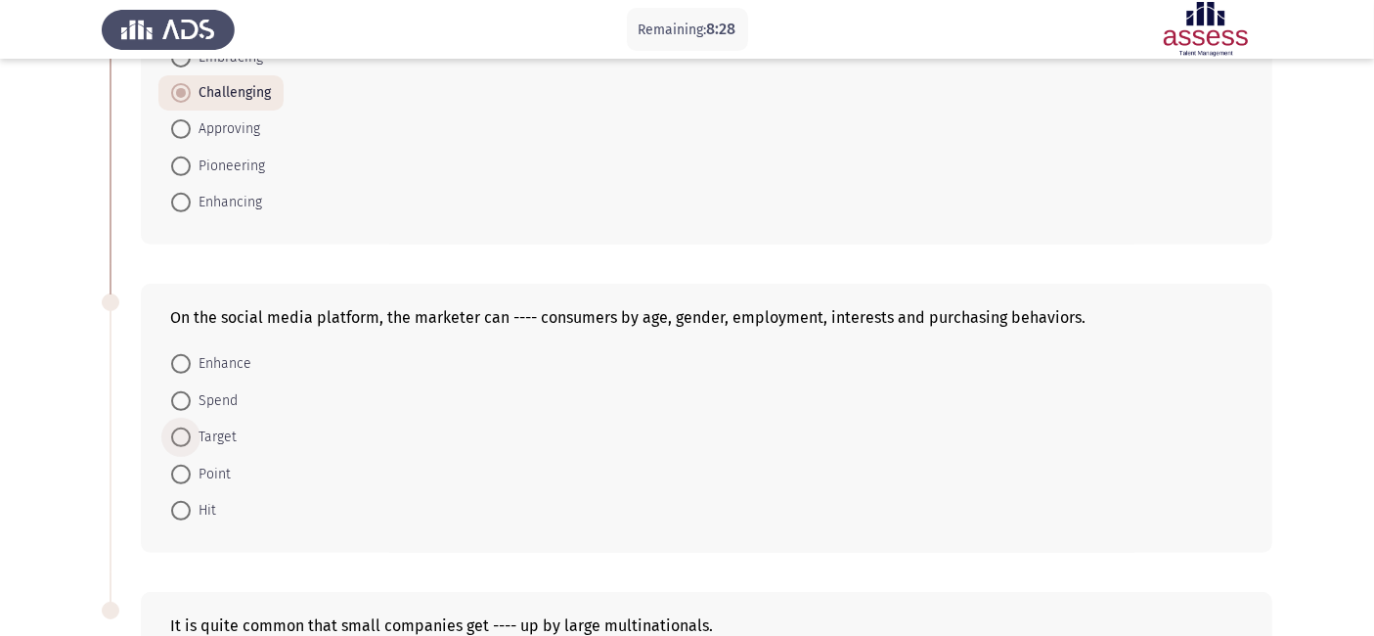
click at [219, 436] on span "Target" at bounding box center [214, 436] width 46 height 23
click at [191, 436] on input "Target" at bounding box center [181, 437] width 20 height 20
radio input "true"
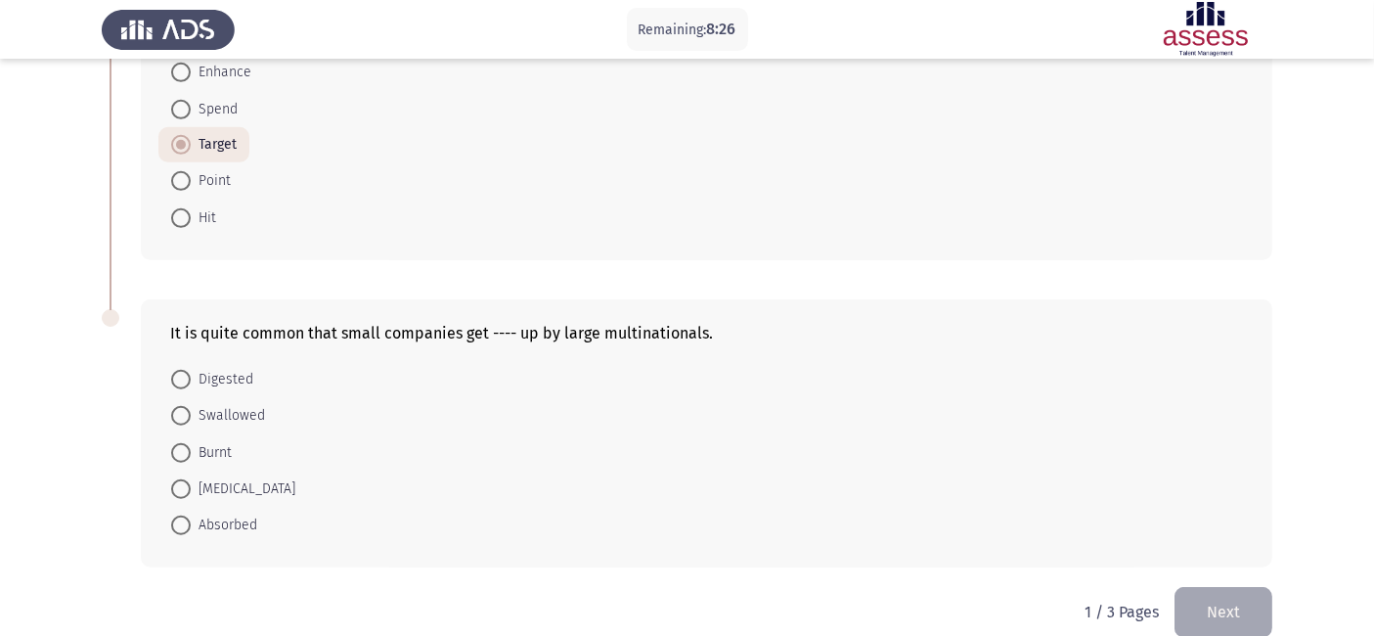
scroll to position [1123, 0]
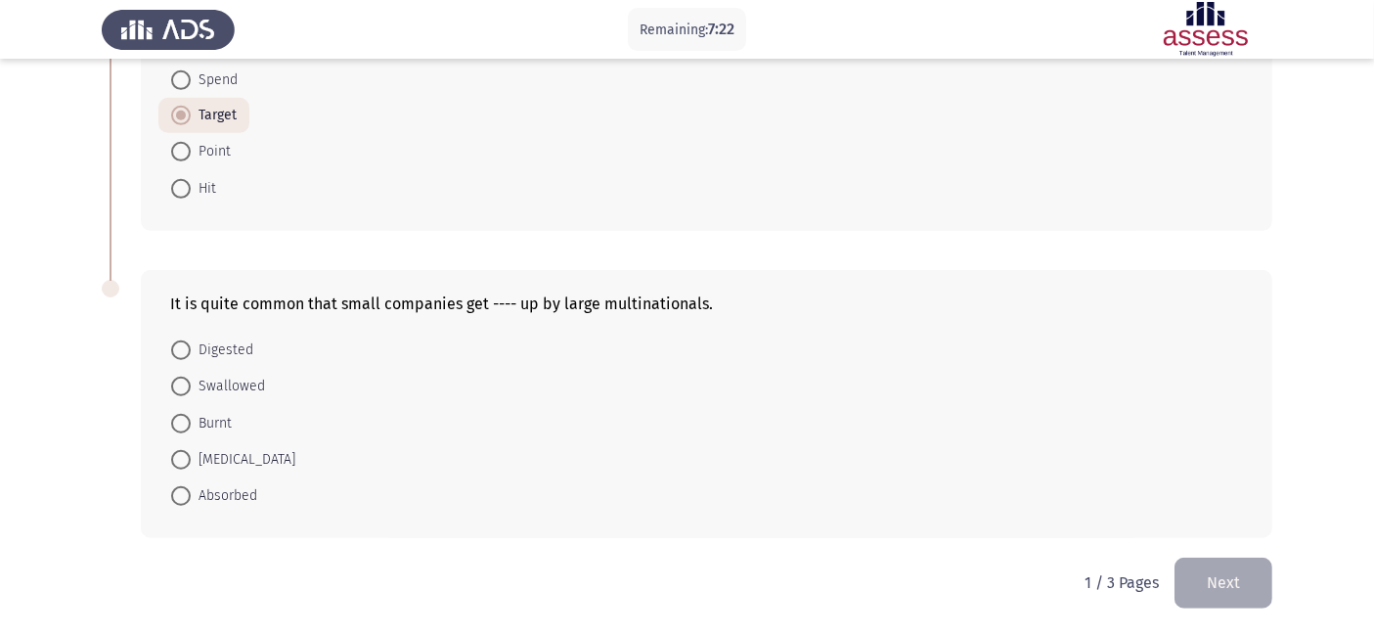
click at [254, 383] on span "Swallowed" at bounding box center [228, 386] width 74 height 23
click at [191, 383] on input "Swallowed" at bounding box center [181, 386] width 20 height 20
radio input "true"
click at [1229, 581] on button "Next" at bounding box center [1223, 582] width 98 height 50
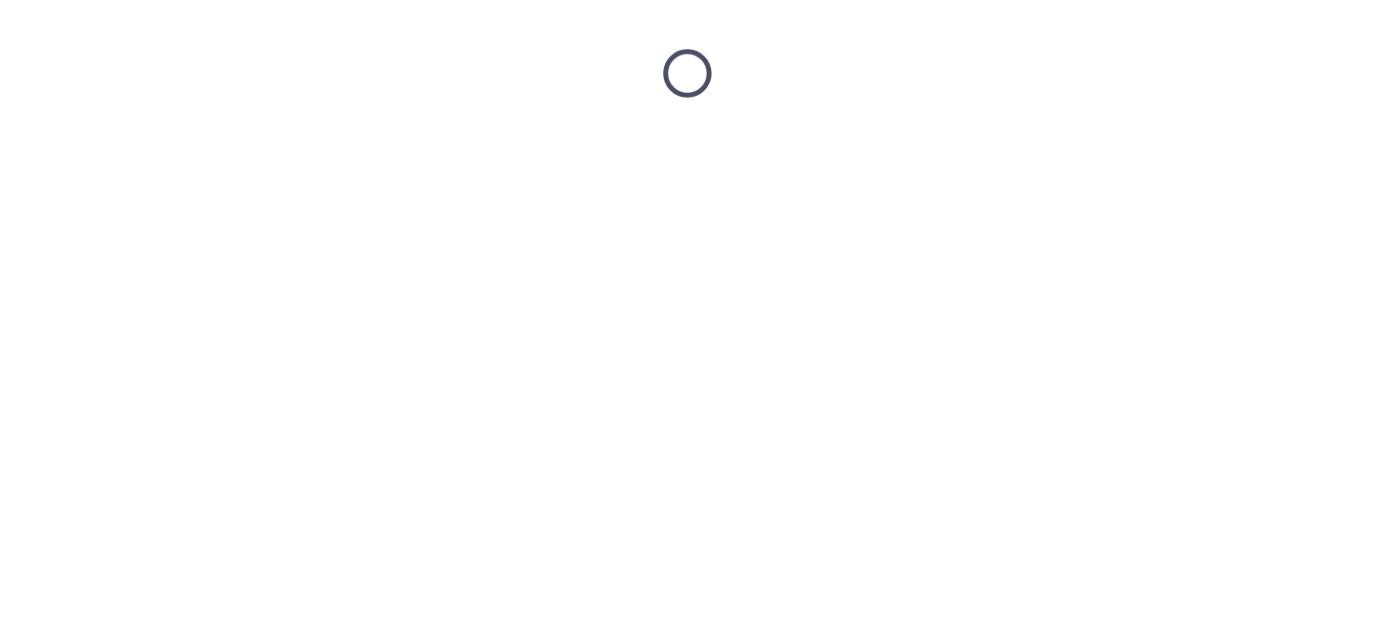
scroll to position [0, 0]
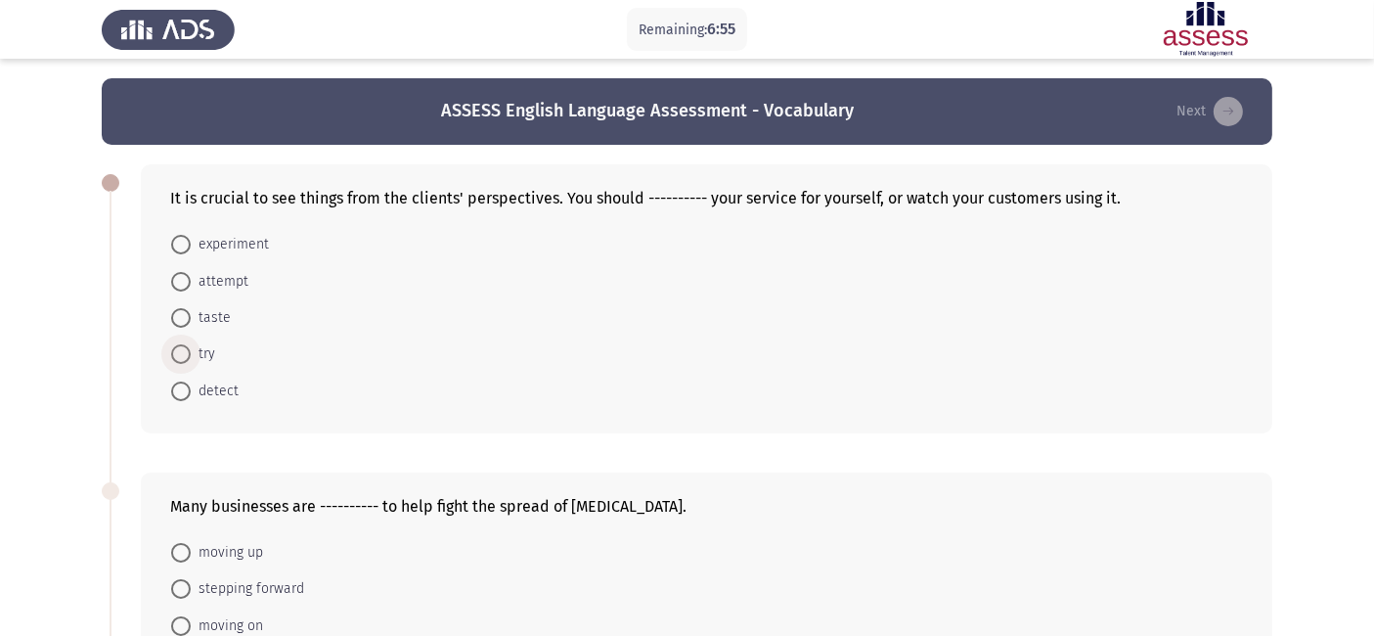
click at [198, 350] on span "try" at bounding box center [203, 353] width 24 height 23
click at [191, 350] on input "try" at bounding box center [181, 354] width 20 height 20
radio input "true"
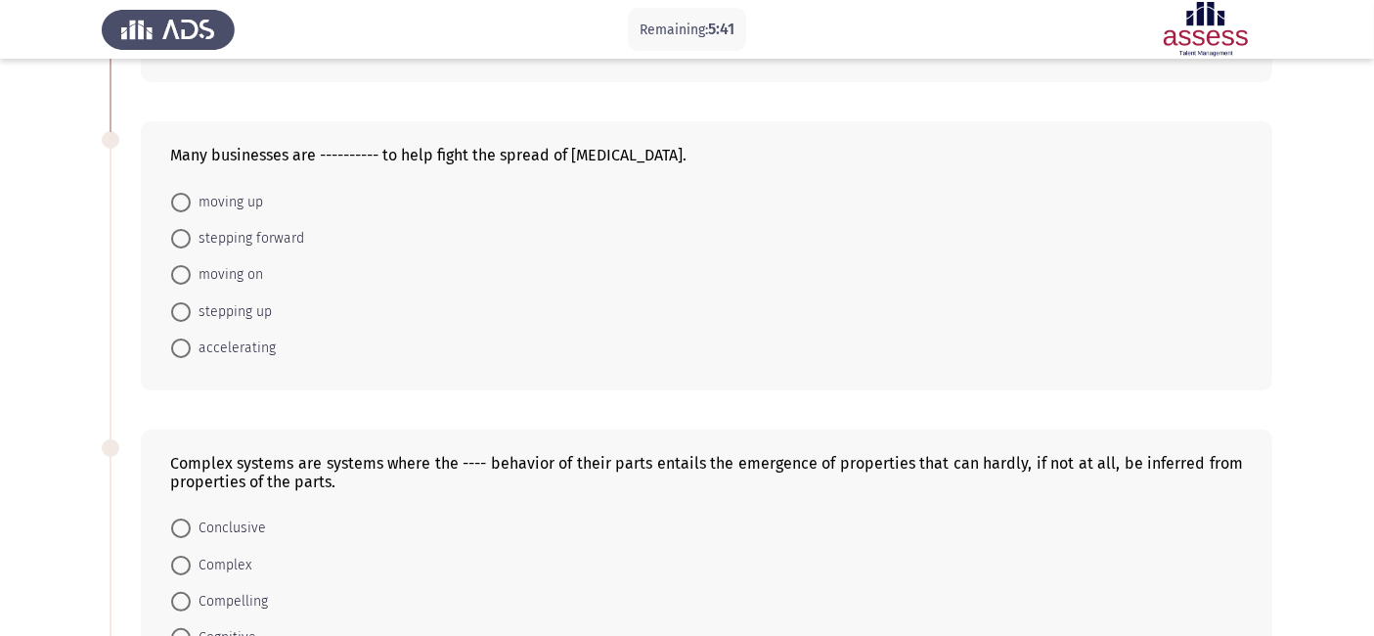
scroll to position [347, 0]
click at [245, 317] on span "stepping up" at bounding box center [231, 313] width 81 height 23
click at [191, 317] on input "stepping up" at bounding box center [181, 314] width 20 height 20
radio input "true"
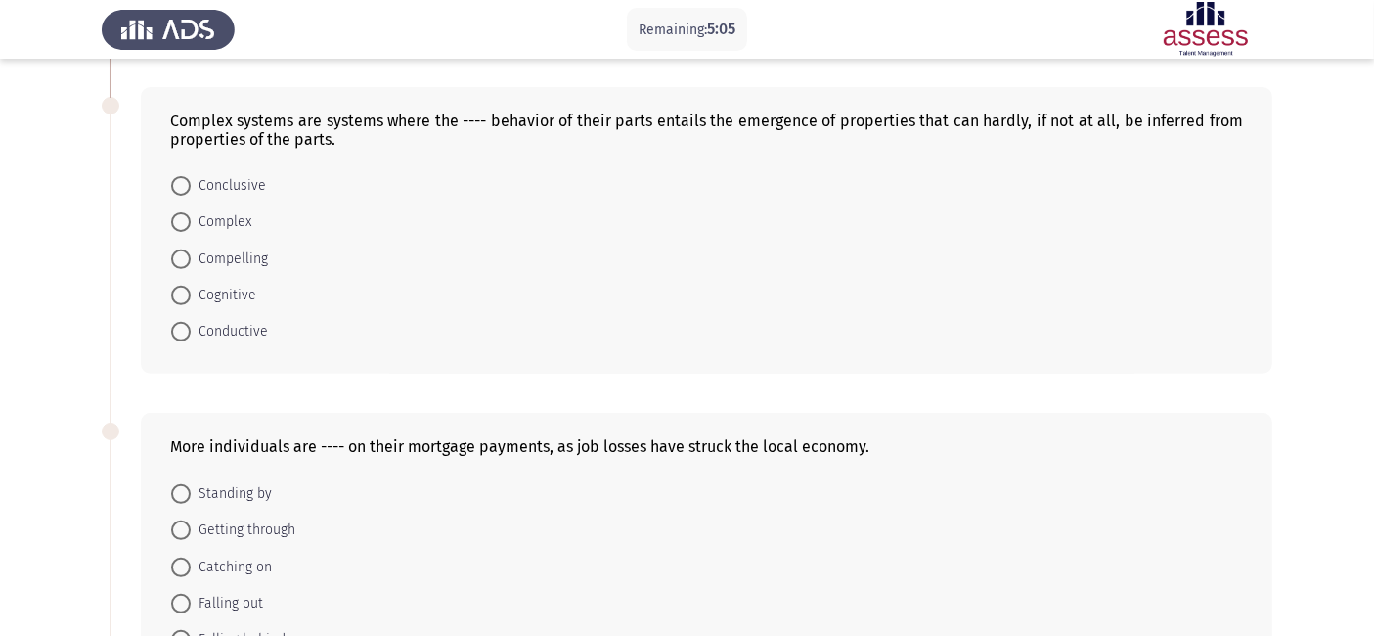
scroll to position [687, 0]
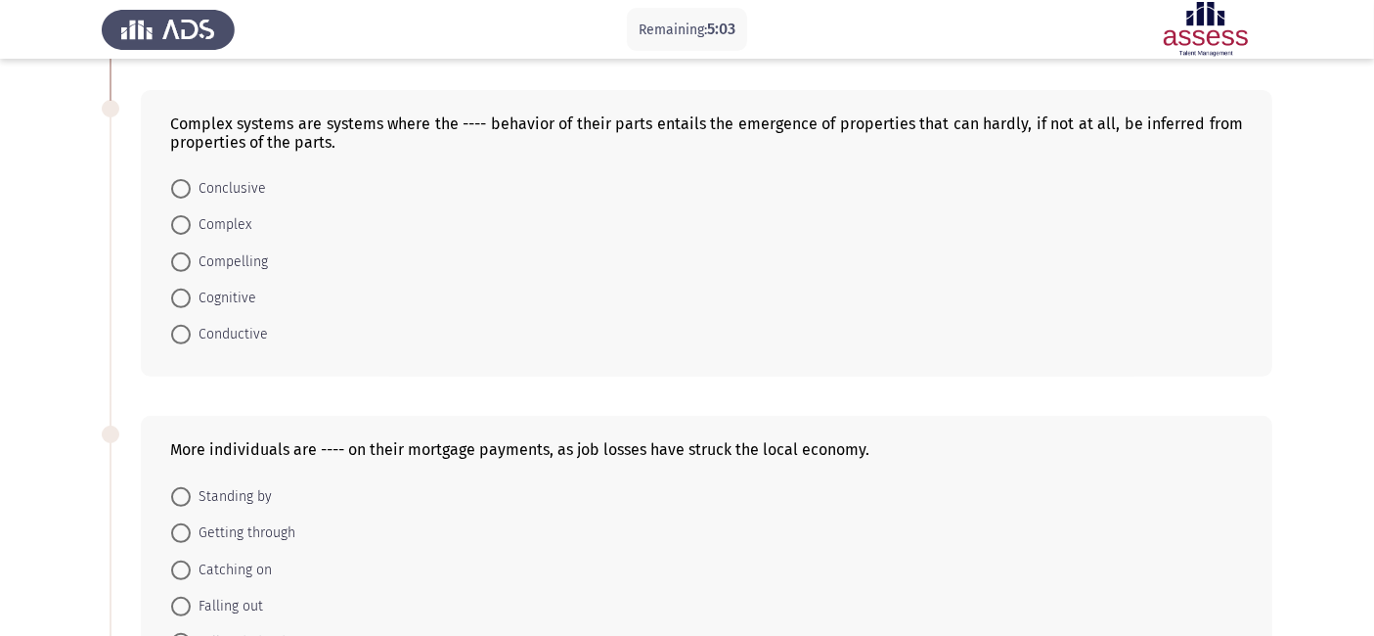
click at [238, 240] on mat-radio-button "Complex" at bounding box center [211, 224] width 106 height 36
click at [237, 229] on span "Complex" at bounding box center [221, 224] width 61 height 23
click at [191, 229] on input "Complex" at bounding box center [181, 225] width 20 height 20
radio input "true"
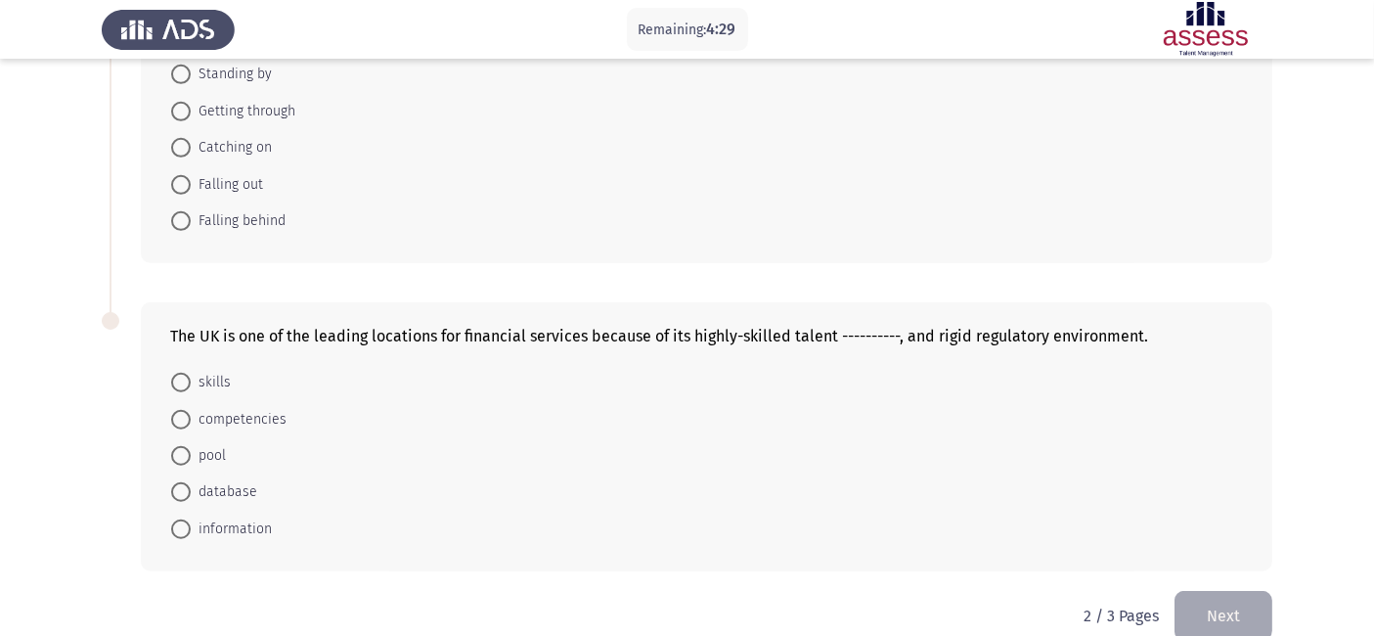
scroll to position [1143, 0]
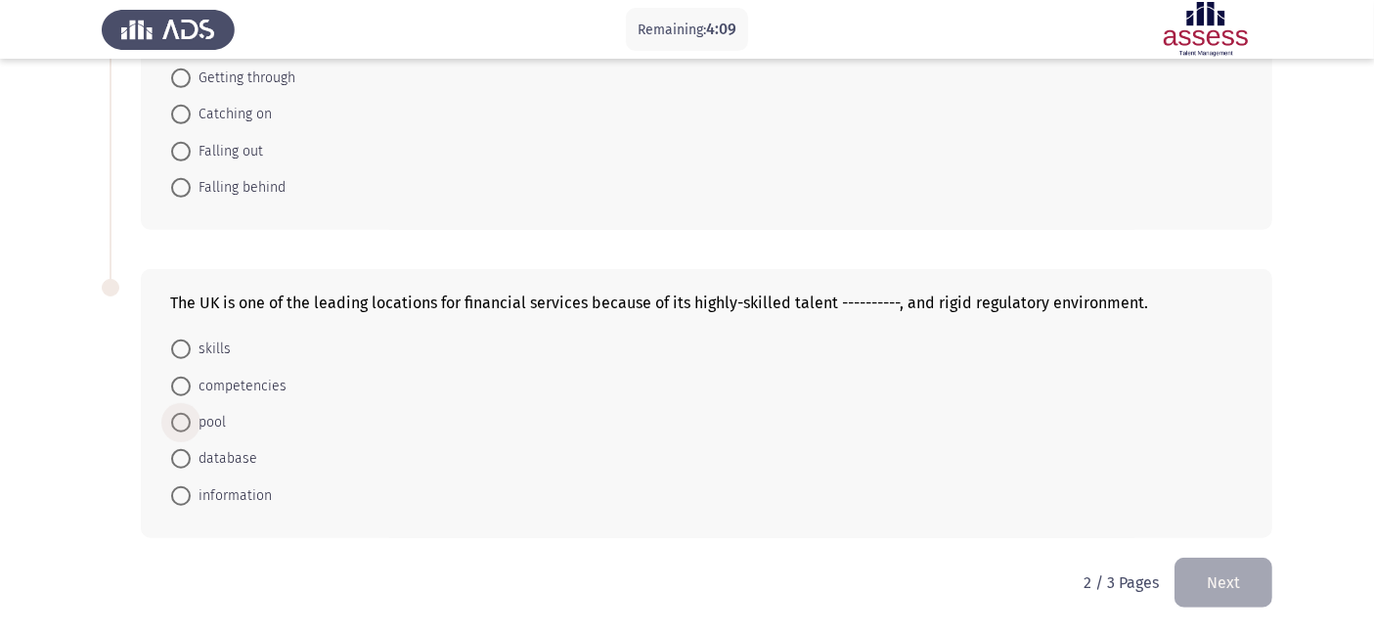
click at [202, 420] on span "pool" at bounding box center [208, 422] width 35 height 23
click at [191, 420] on input "pool" at bounding box center [181, 423] width 20 height 20
radio input "true"
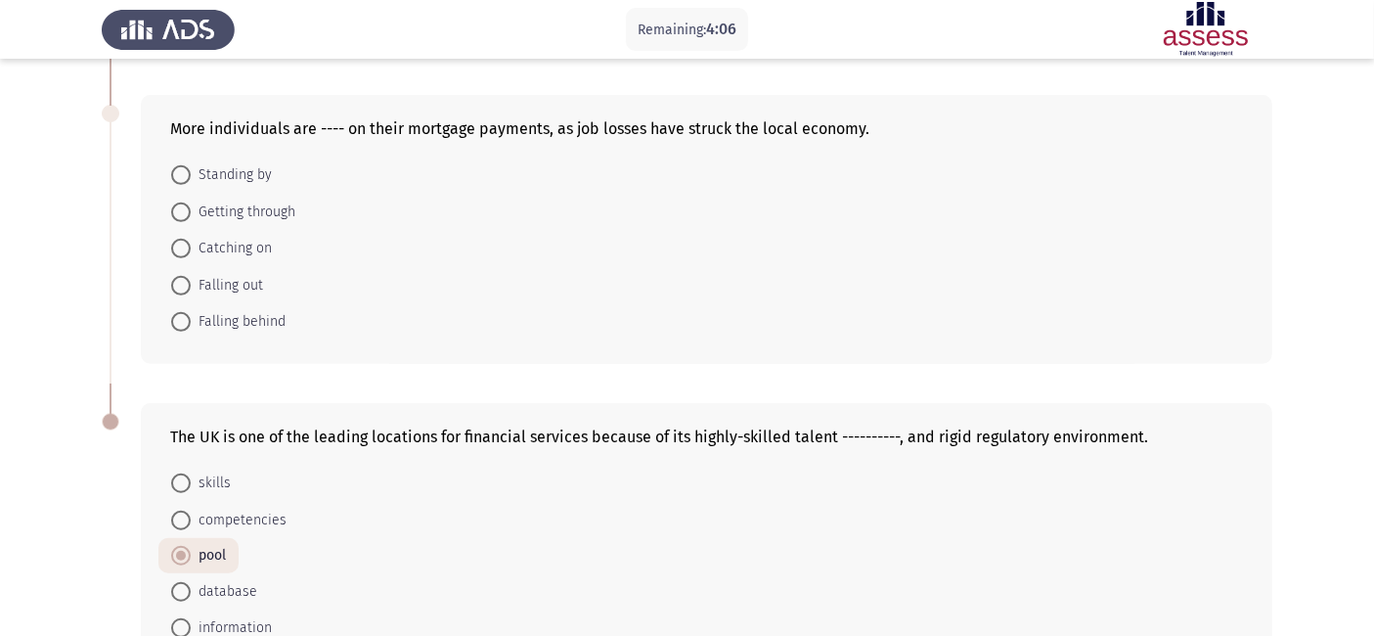
scroll to position [1006, 0]
click at [259, 325] on span "Falling behind" at bounding box center [238, 322] width 95 height 23
click at [191, 325] on input "Falling behind" at bounding box center [181, 323] width 20 height 20
radio input "true"
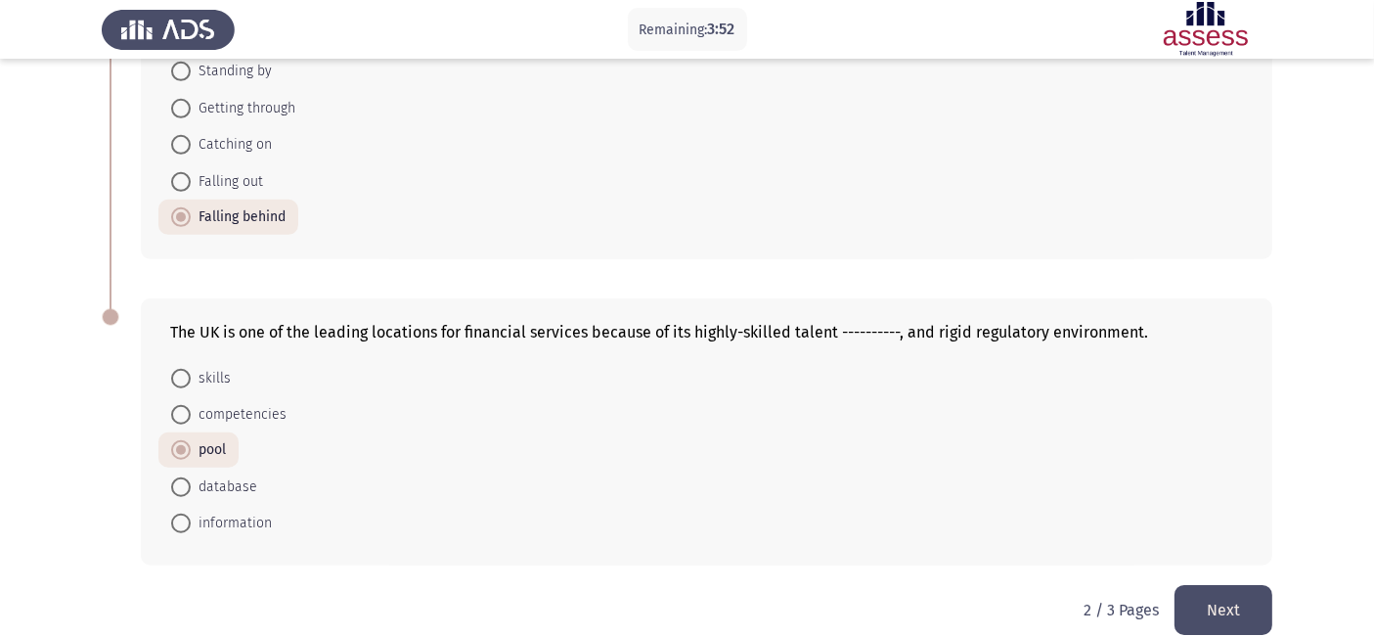
scroll to position [1140, 0]
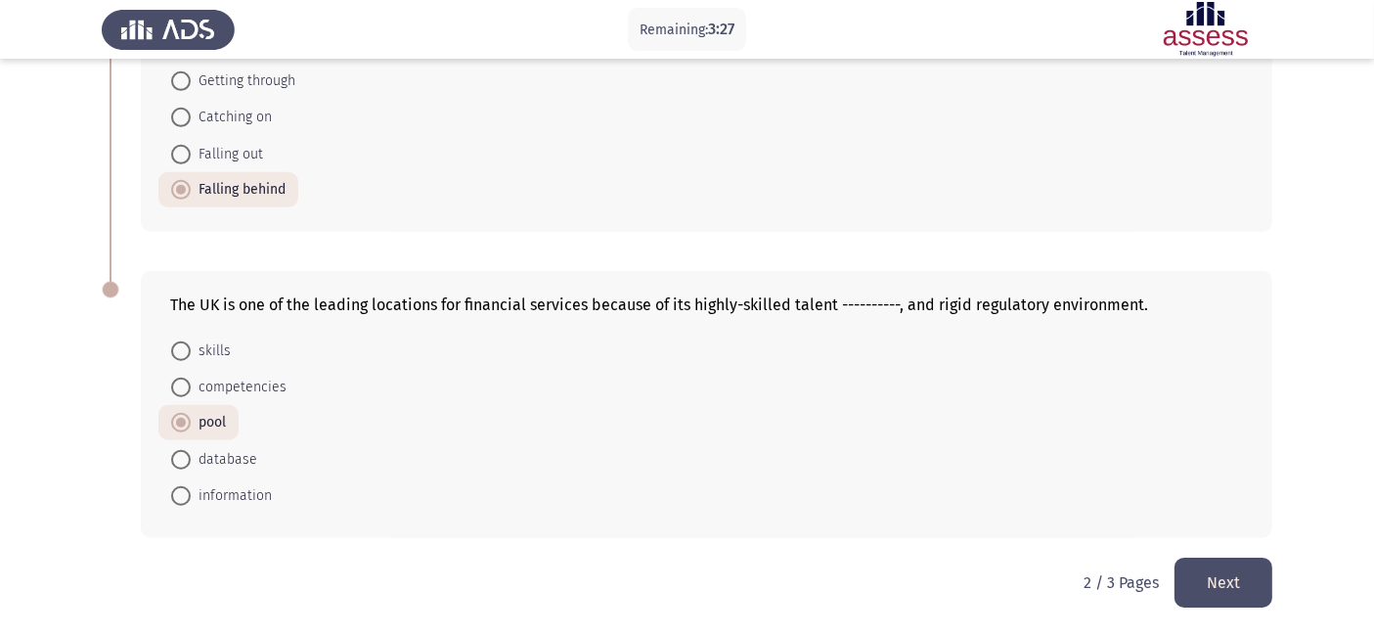
click at [1213, 582] on button "Next" at bounding box center [1223, 582] width 98 height 50
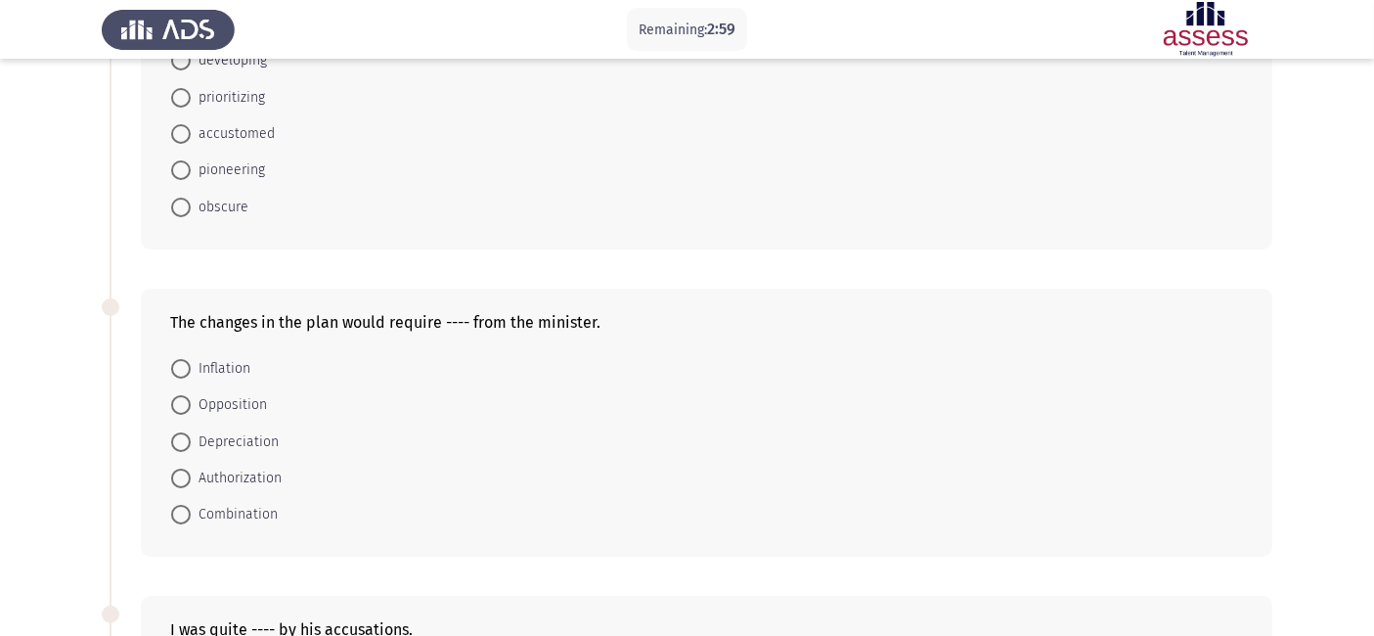
scroll to position [189, 0]
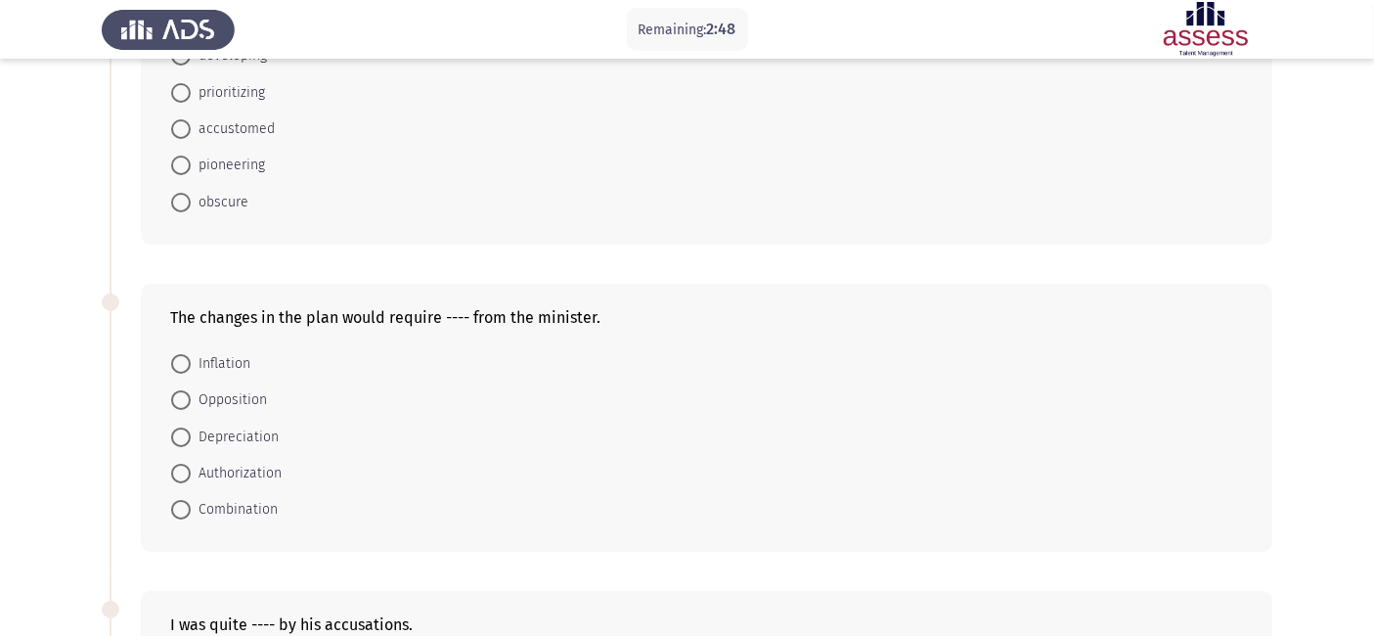
click at [274, 473] on span "Authorization" at bounding box center [236, 473] width 91 height 23
click at [191, 473] on input "Authorization" at bounding box center [181, 474] width 20 height 20
radio input "true"
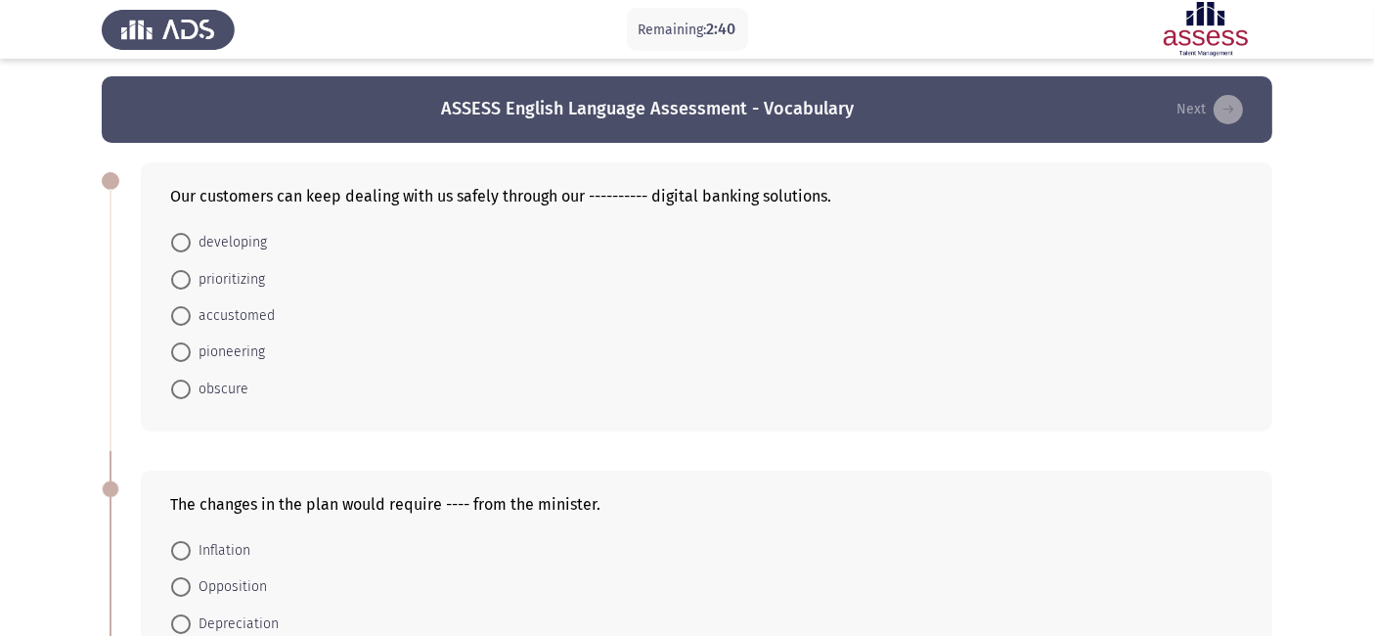
scroll to position [1, 0]
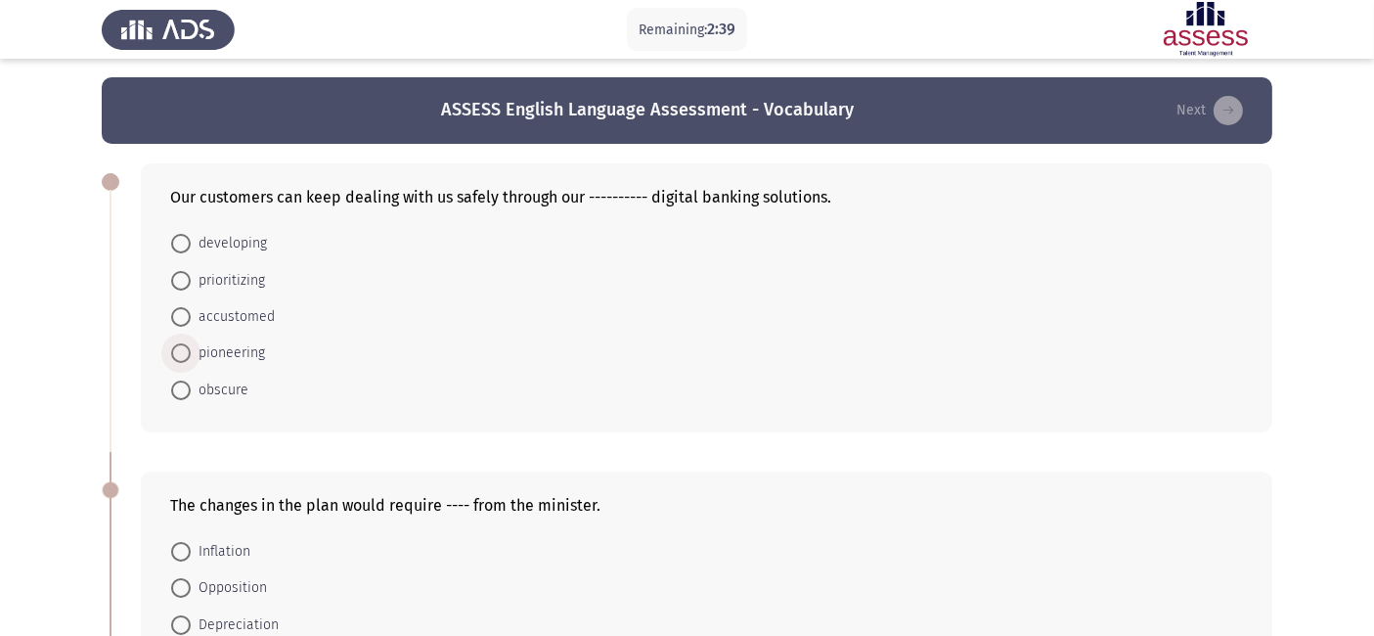
click at [229, 355] on span "pioneering" at bounding box center [228, 352] width 74 height 23
click at [191, 355] on input "pioneering" at bounding box center [181, 353] width 20 height 20
radio input "true"
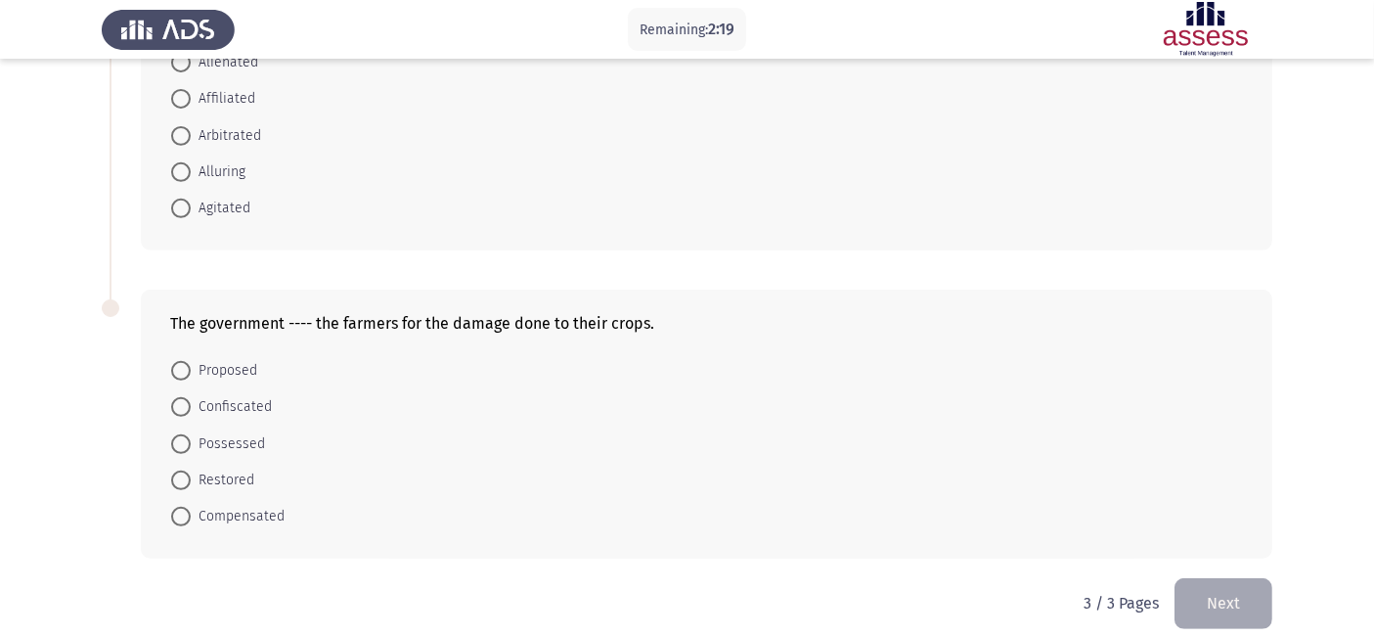
scroll to position [817, 0]
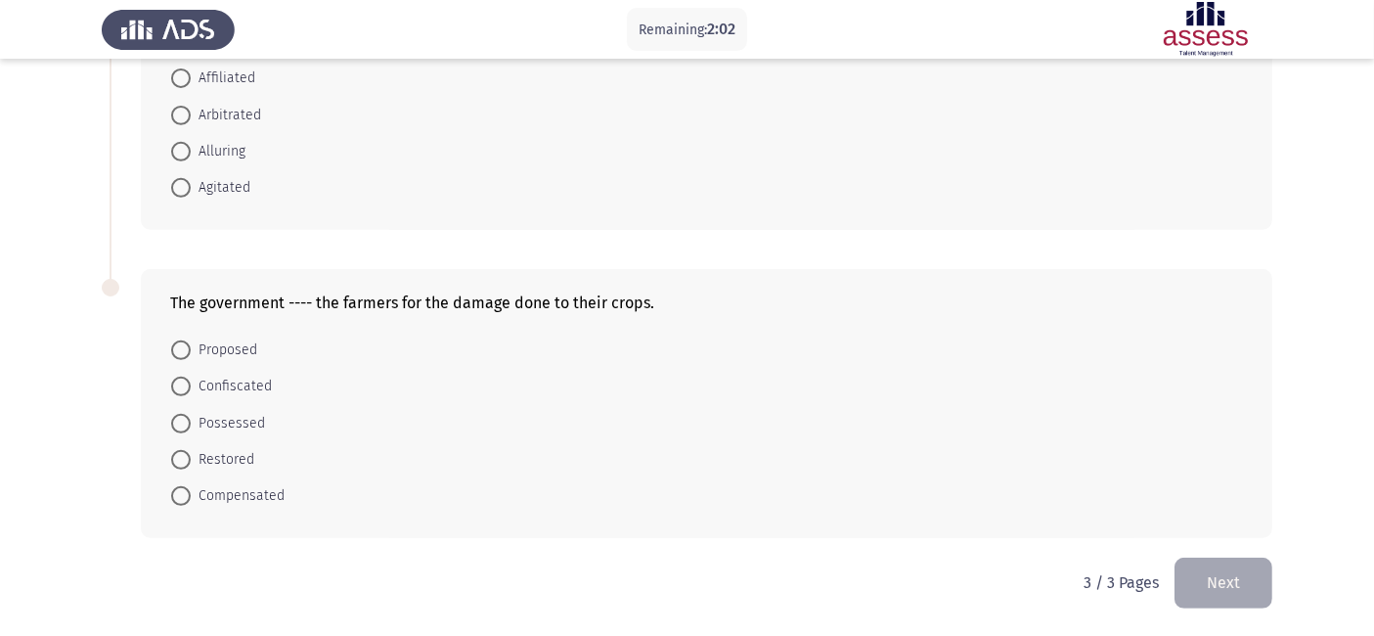
click at [262, 498] on span "Compensated" at bounding box center [238, 495] width 94 height 23
click at [191, 498] on input "Compensated" at bounding box center [181, 496] width 20 height 20
radio input "true"
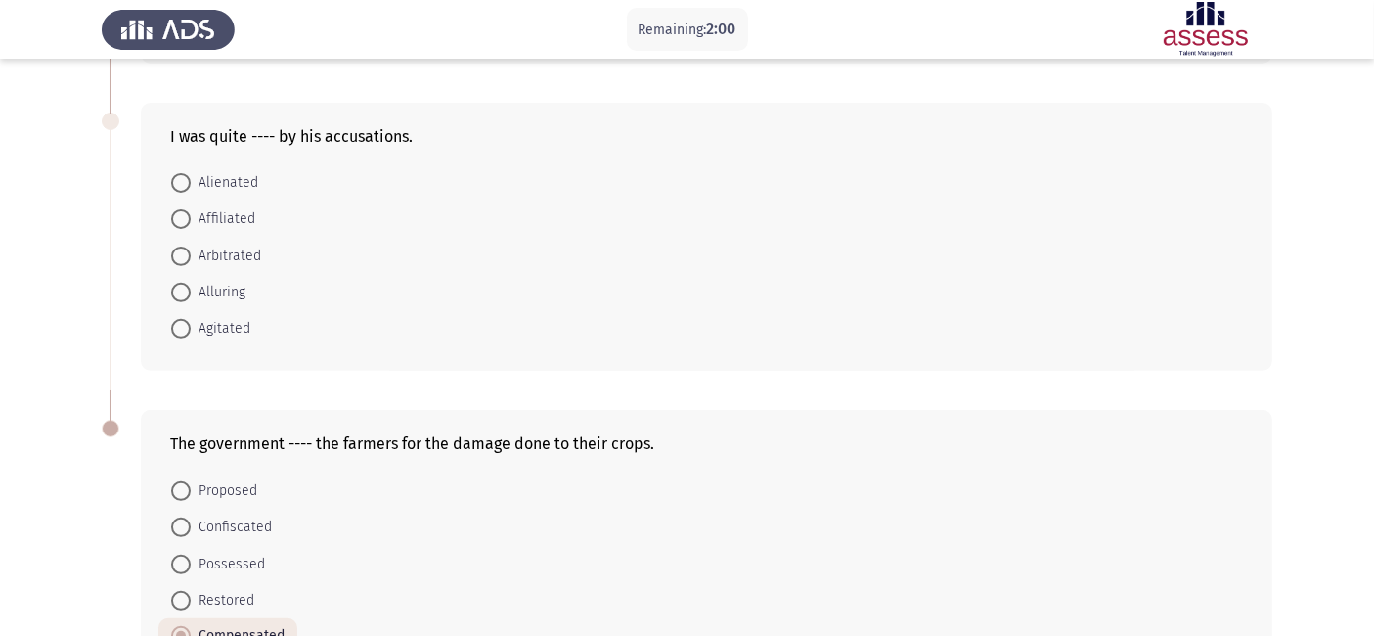
scroll to position [643, 0]
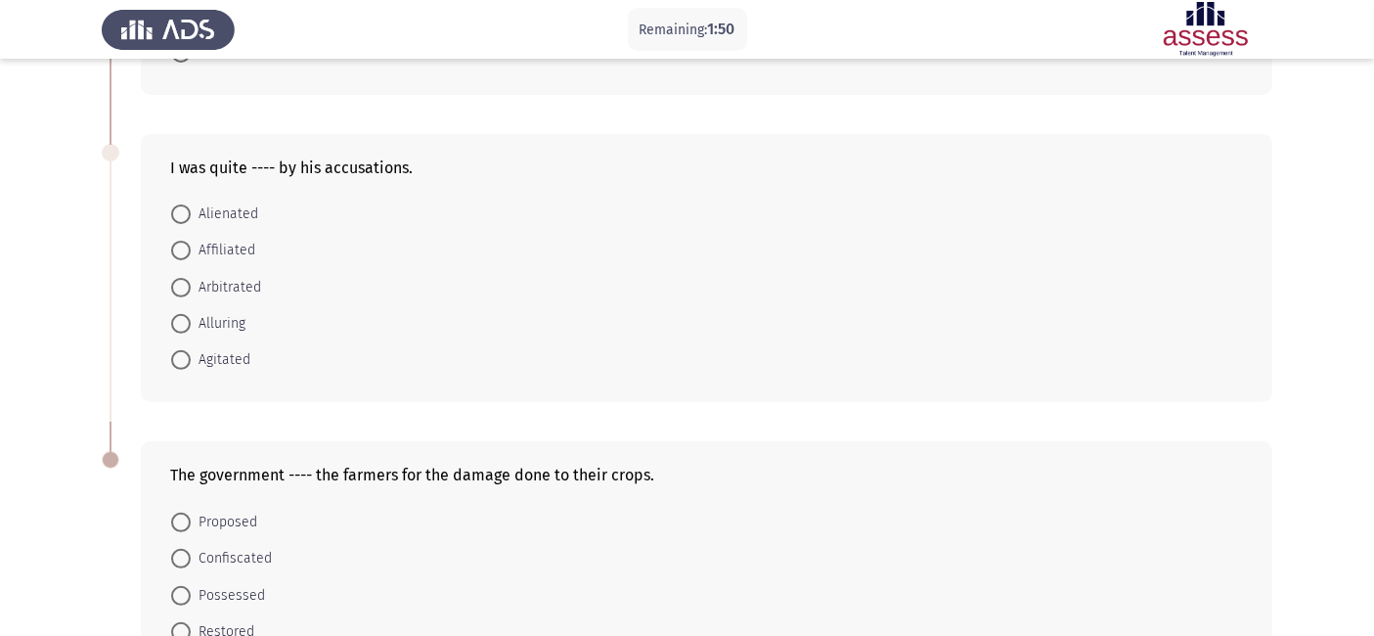
click at [222, 366] on span "Agitated" at bounding box center [221, 359] width 60 height 23
click at [191, 366] on input "Agitated" at bounding box center [181, 360] width 20 height 20
radio input "true"
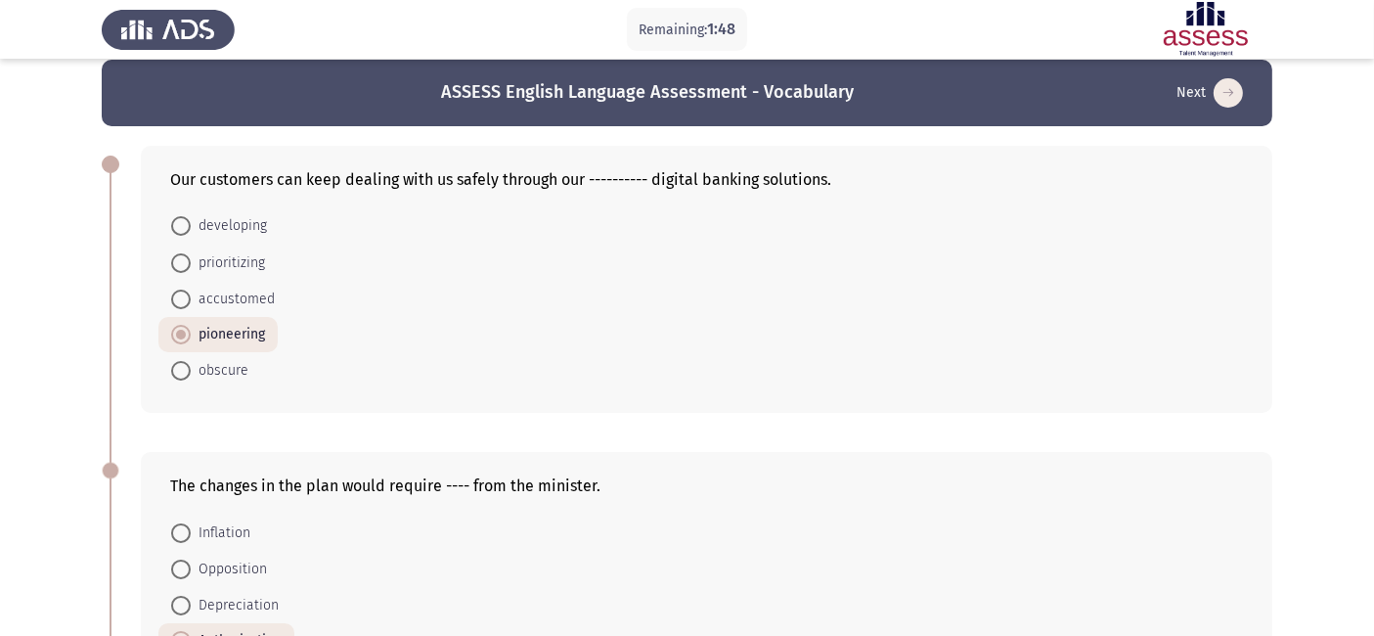
scroll to position [815, 0]
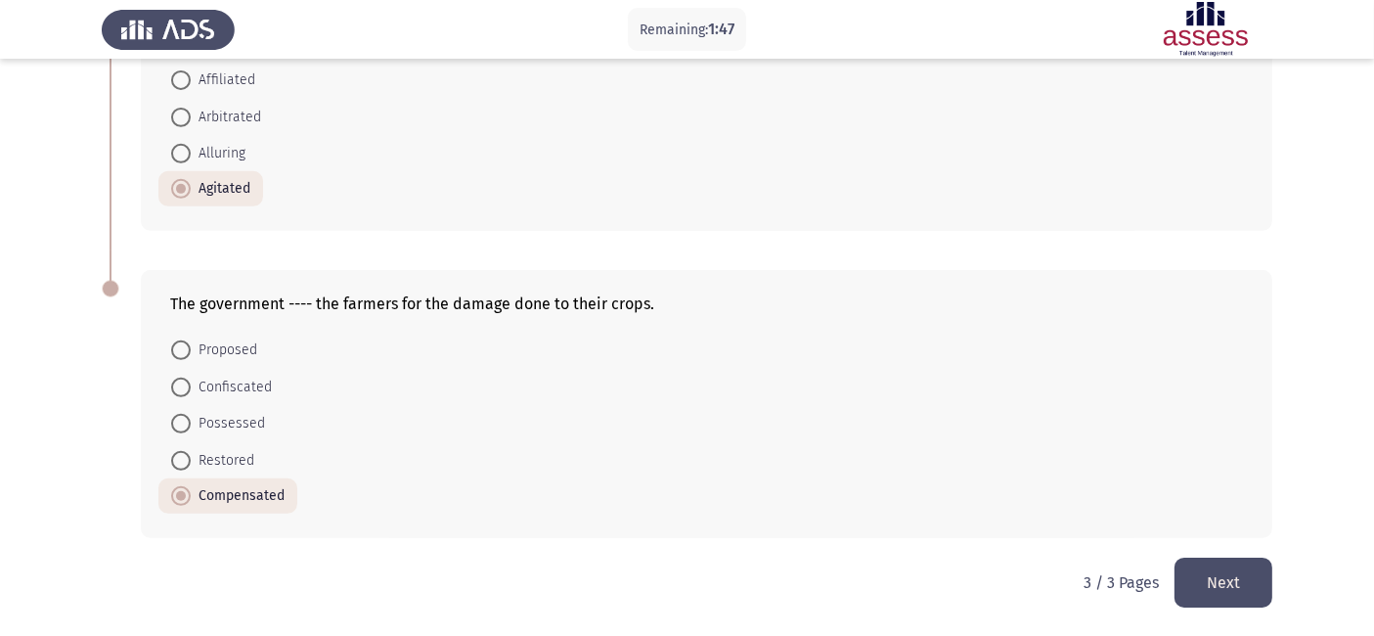
click at [1245, 594] on button "Next" at bounding box center [1223, 582] width 98 height 50
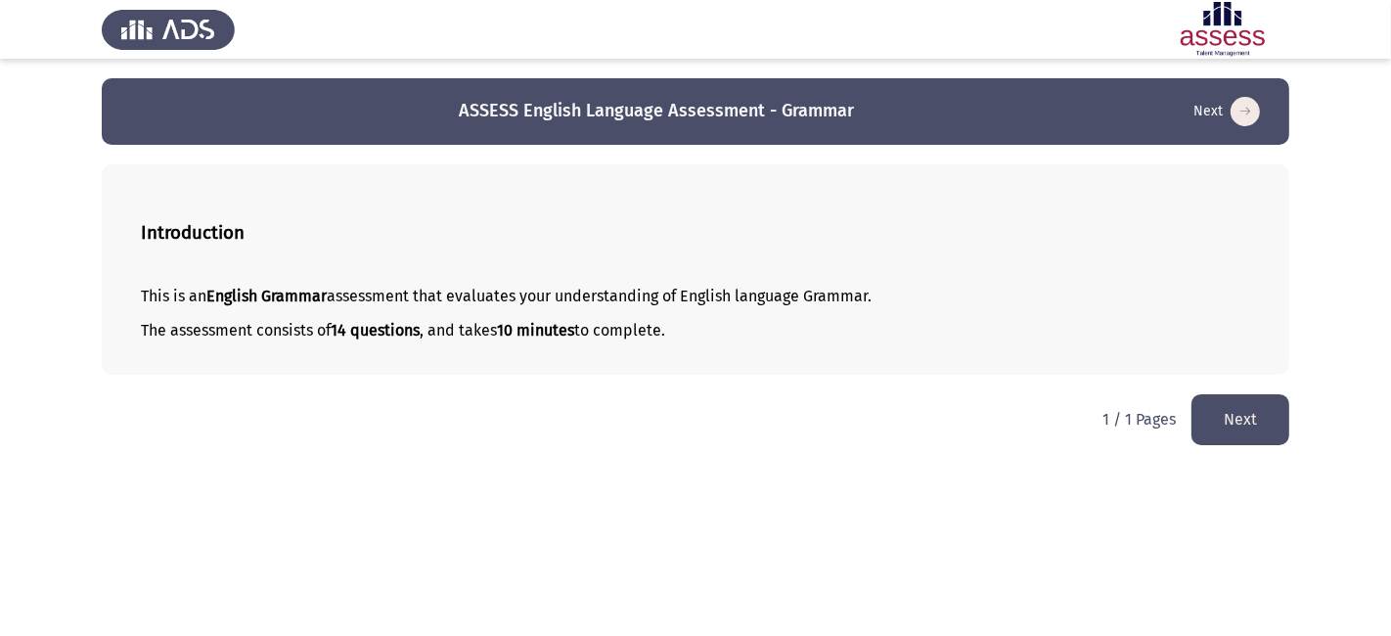
click at [1259, 426] on button "Next" at bounding box center [1240, 419] width 98 height 50
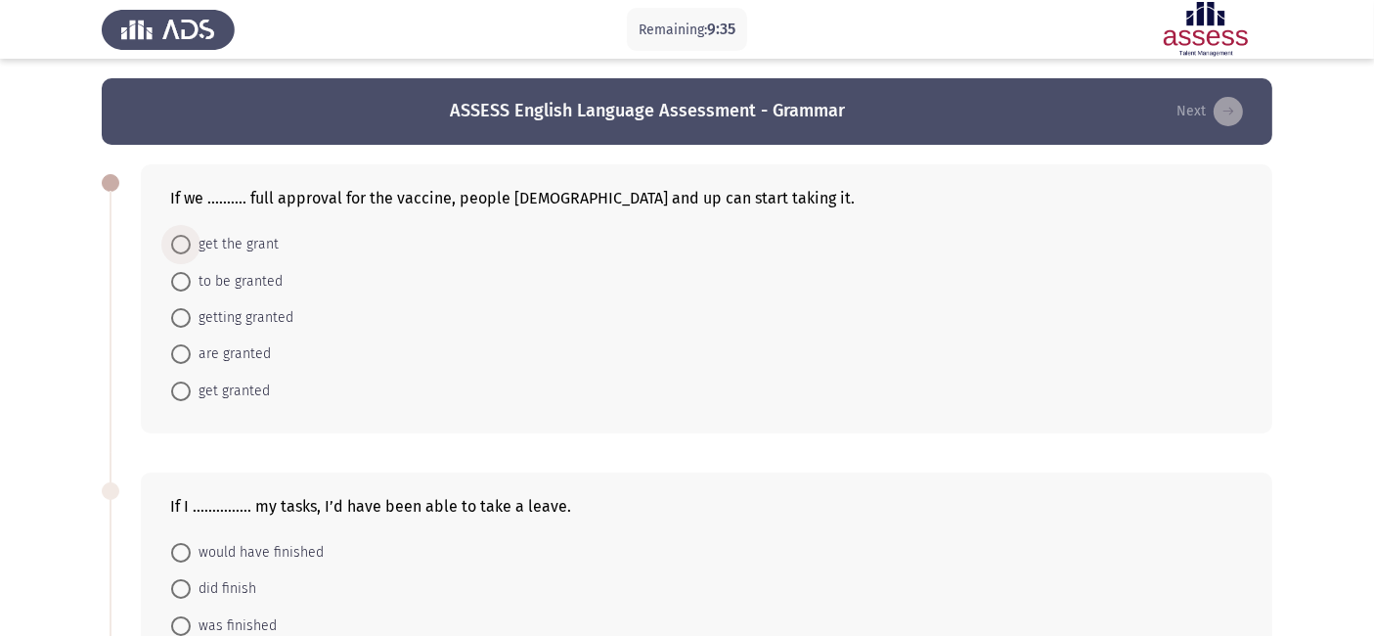
click at [266, 242] on span "get the grant" at bounding box center [235, 244] width 88 height 23
click at [191, 242] on input "get the grant" at bounding box center [181, 245] width 20 height 20
radio input "true"
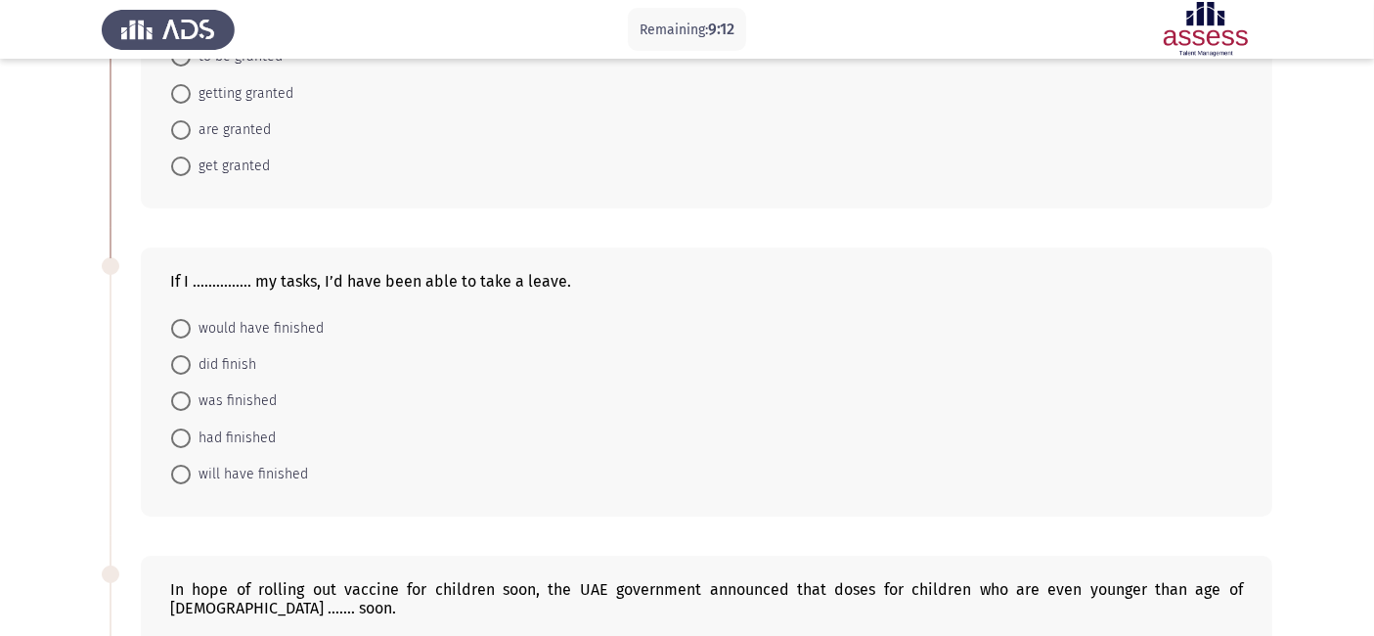
scroll to position [228, 0]
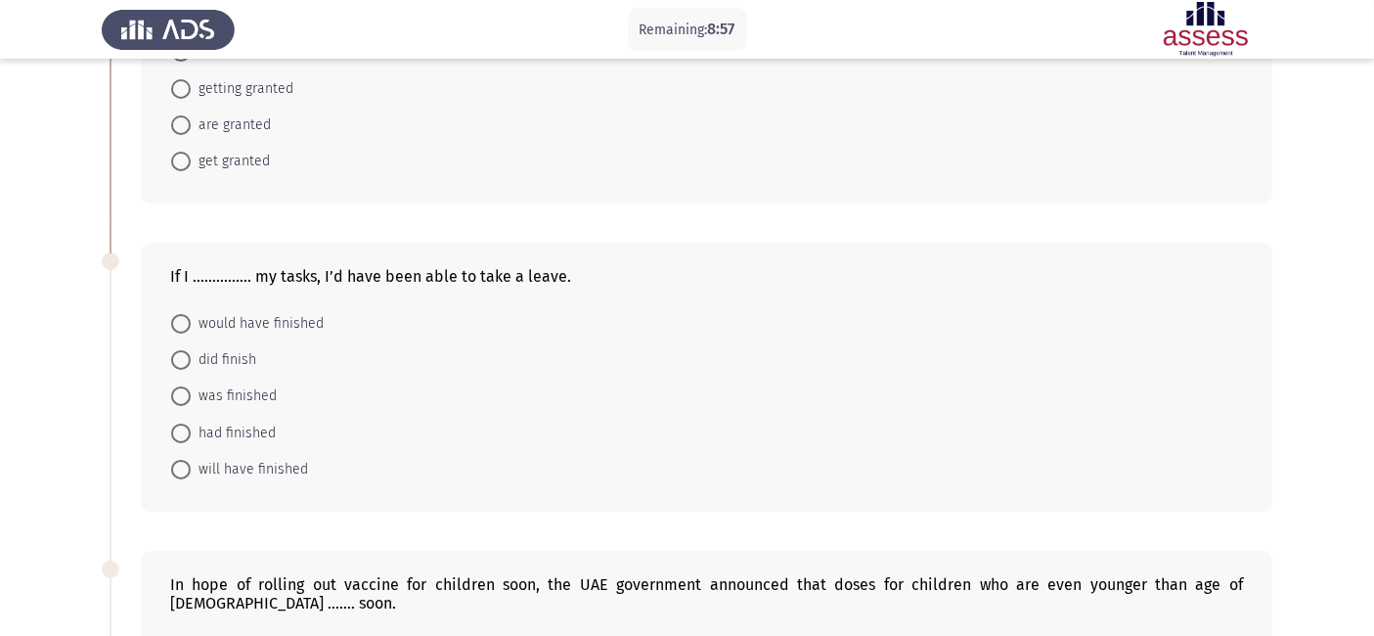
click at [241, 365] on span "did finish" at bounding box center [224, 359] width 66 height 23
click at [191, 365] on input "did finish" at bounding box center [181, 360] width 20 height 20
radio input "true"
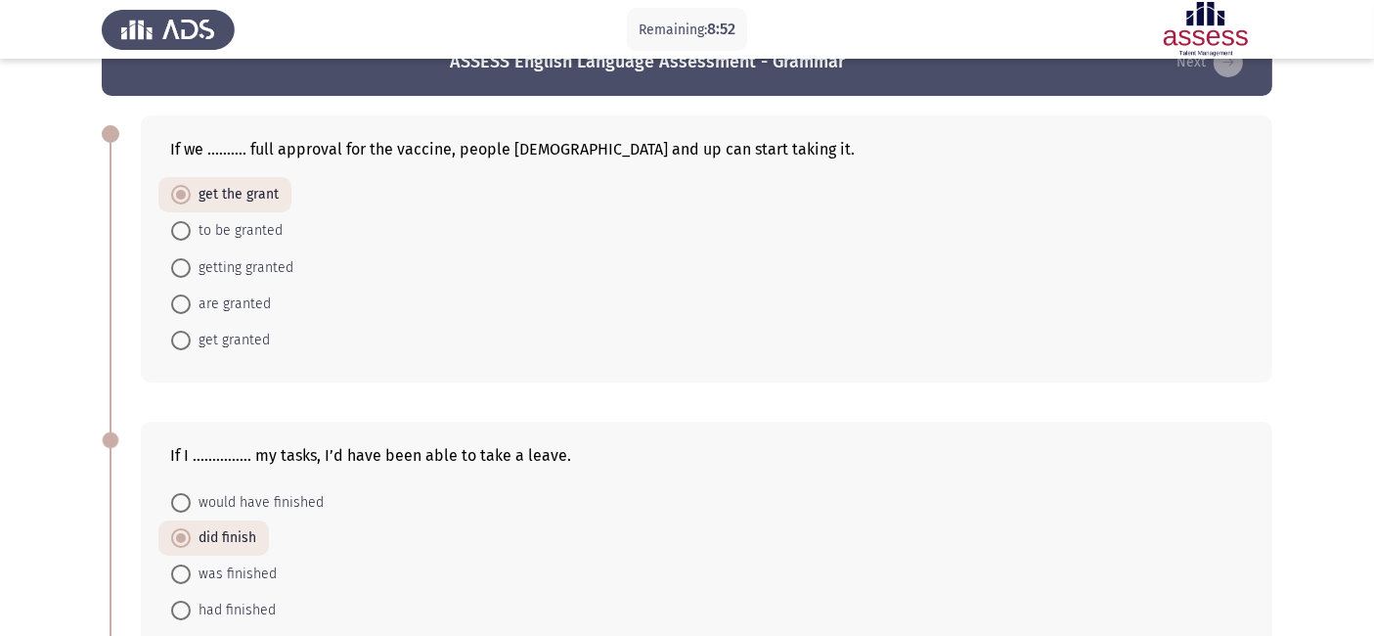
scroll to position [47, 0]
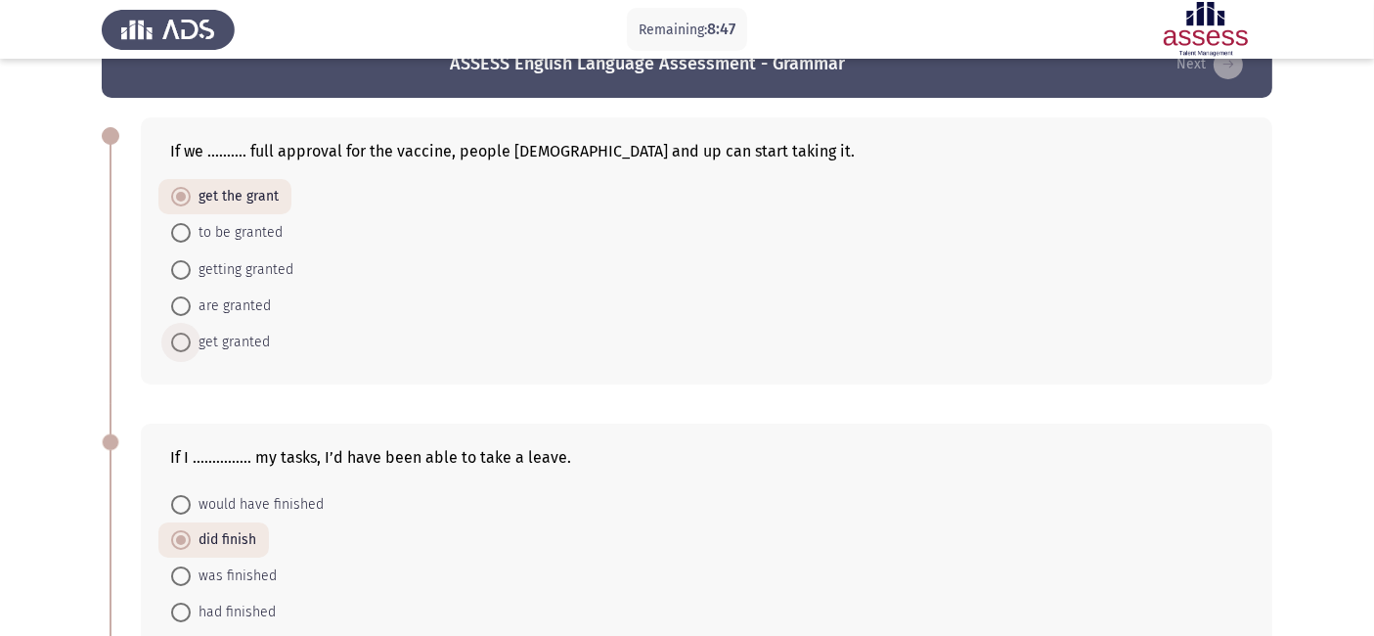
click at [254, 338] on span "get granted" at bounding box center [230, 342] width 79 height 23
click at [191, 338] on input "get granted" at bounding box center [181, 342] width 20 height 20
radio input "true"
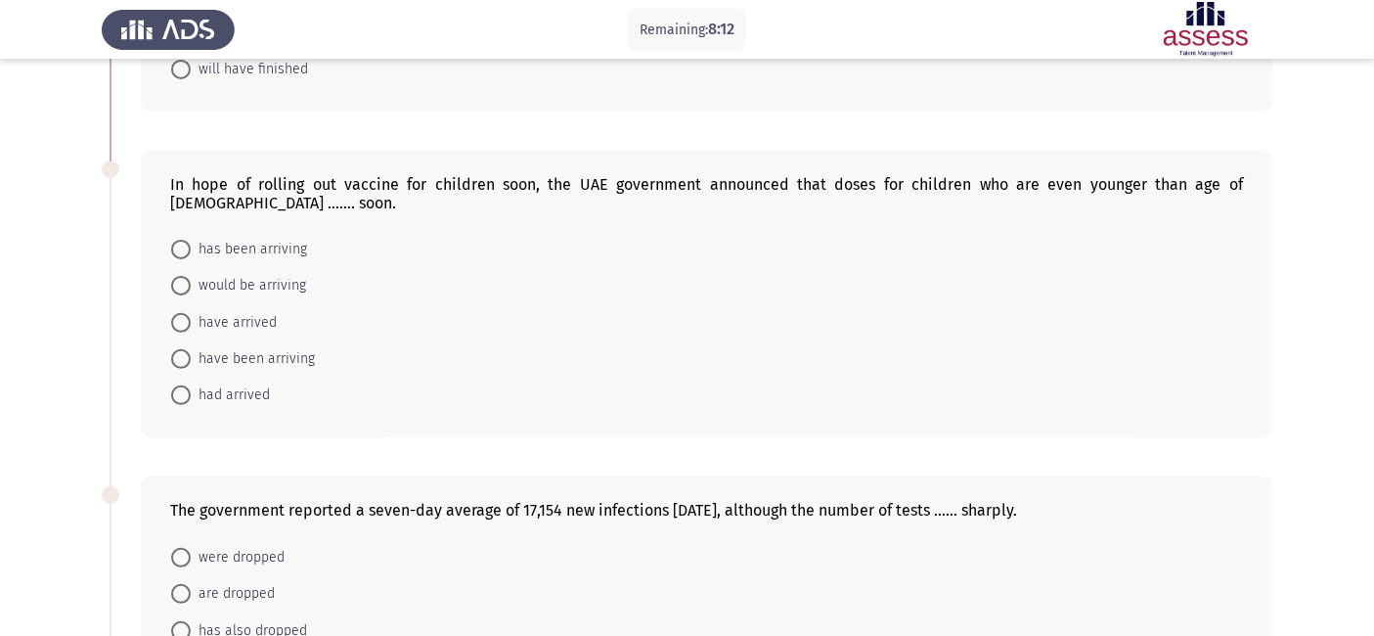
scroll to position [628, 0]
click at [289, 273] on span "would be arriving" at bounding box center [248, 284] width 115 height 23
click at [191, 275] on input "would be arriving" at bounding box center [181, 285] width 20 height 20
radio input "true"
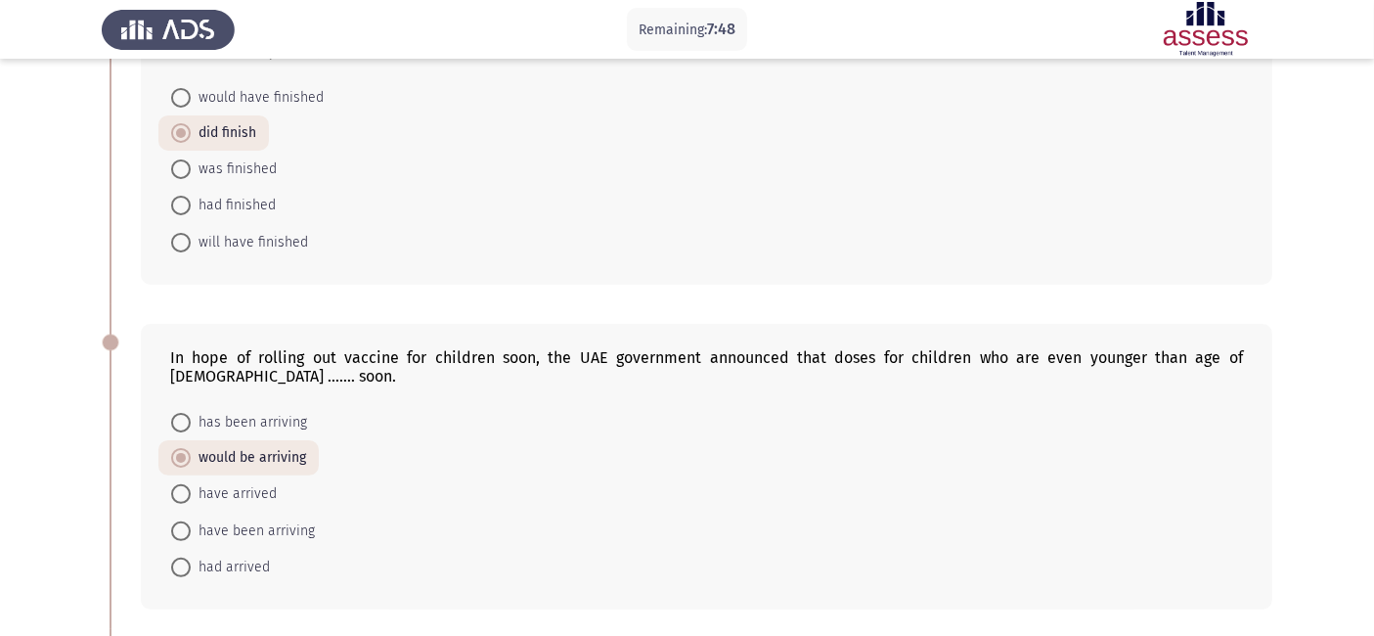
scroll to position [363, 0]
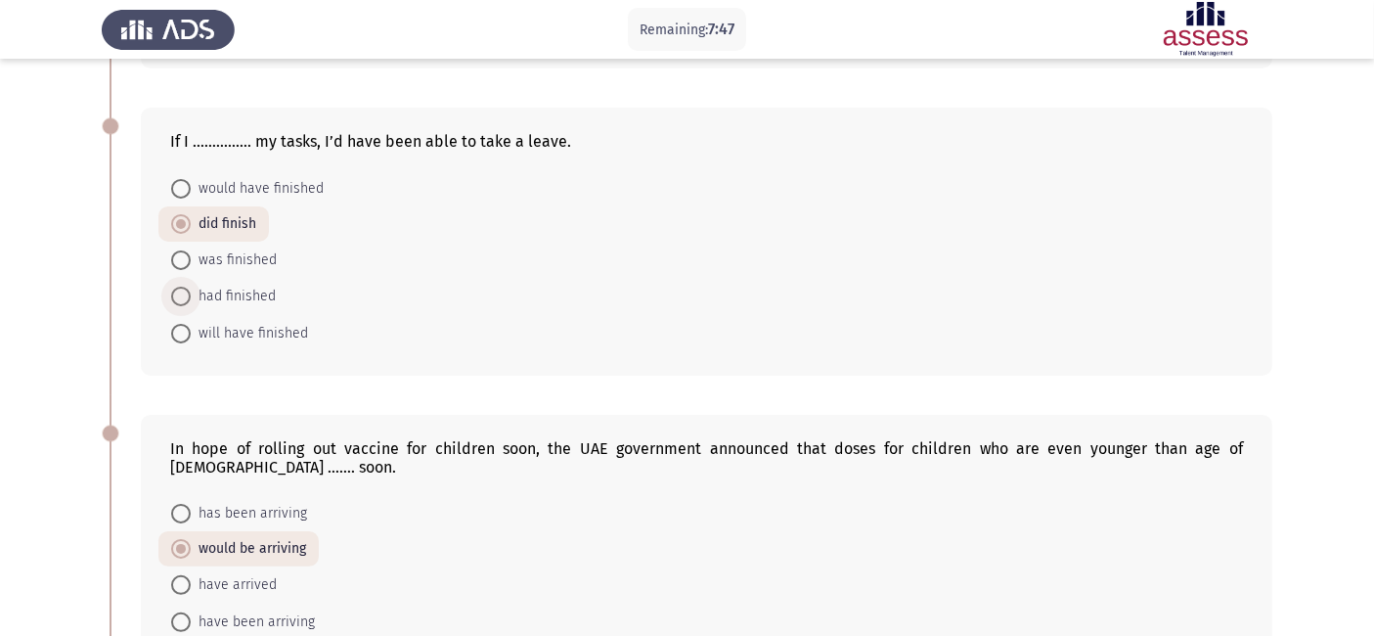
click at [248, 299] on span "had finished" at bounding box center [233, 296] width 85 height 23
click at [191, 299] on input "had finished" at bounding box center [181, 297] width 20 height 20
radio input "true"
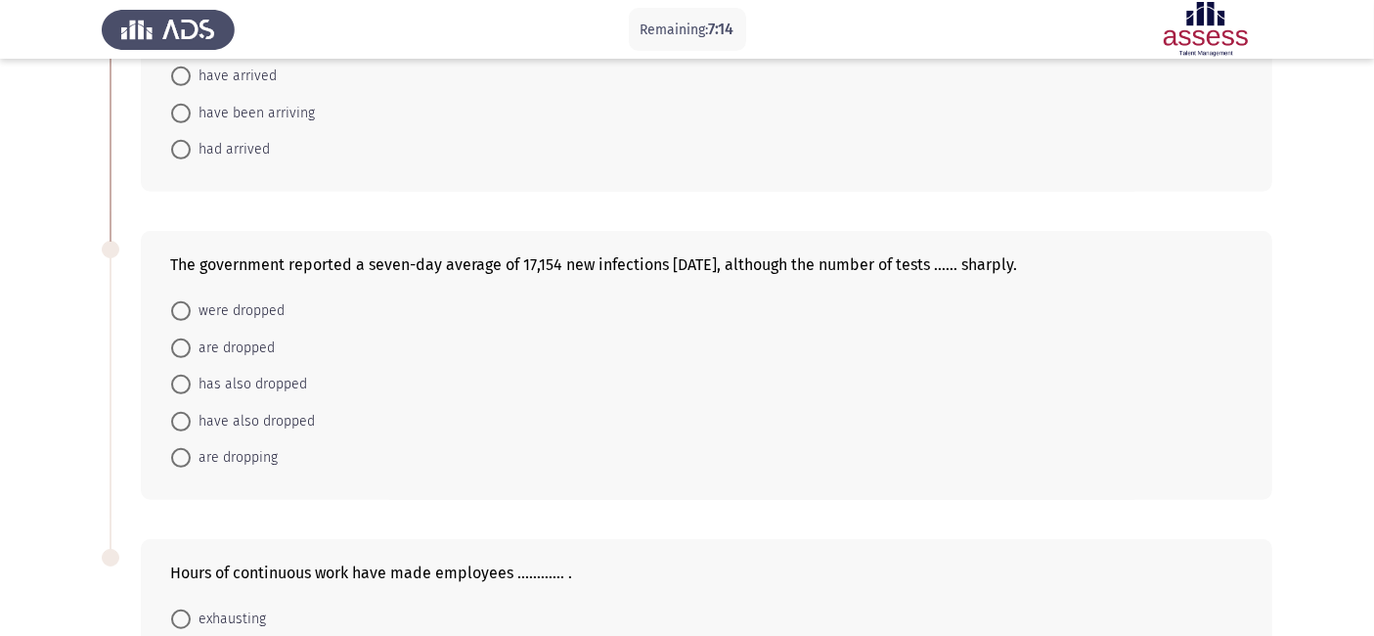
scroll to position [875, 0]
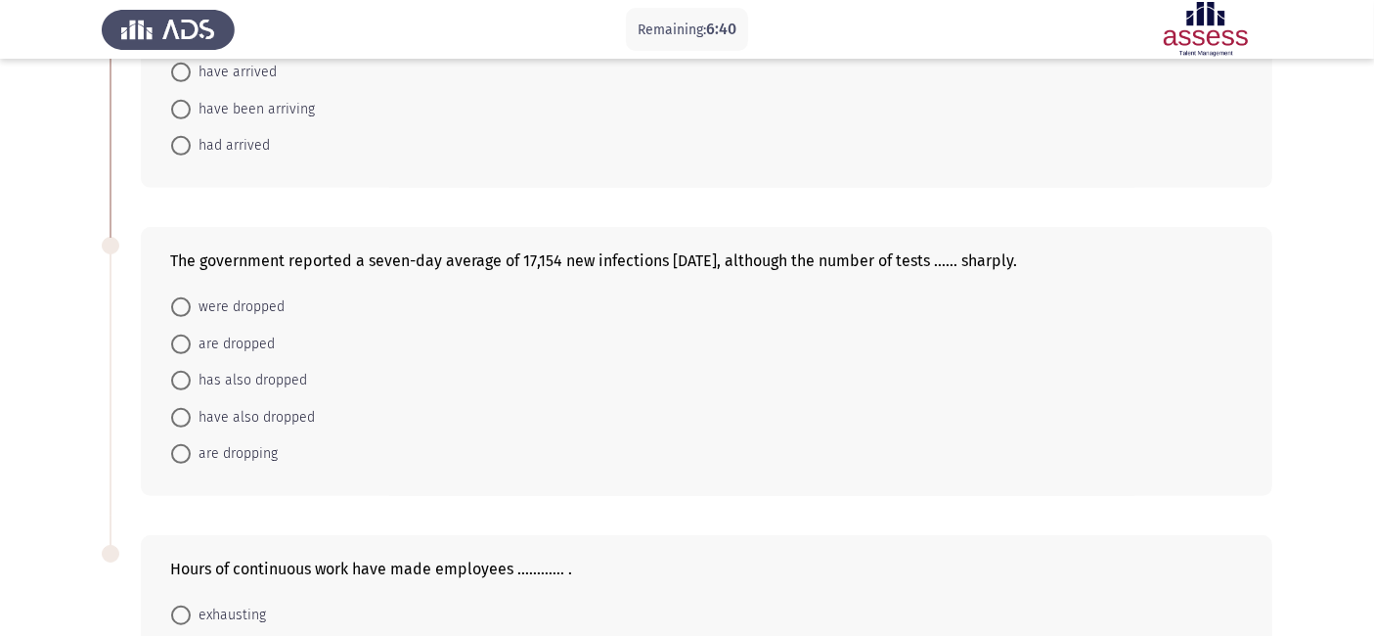
click at [274, 406] on span "have also dropped" at bounding box center [253, 417] width 124 height 23
click at [191, 408] on input "have also dropped" at bounding box center [181, 418] width 20 height 20
radio input "true"
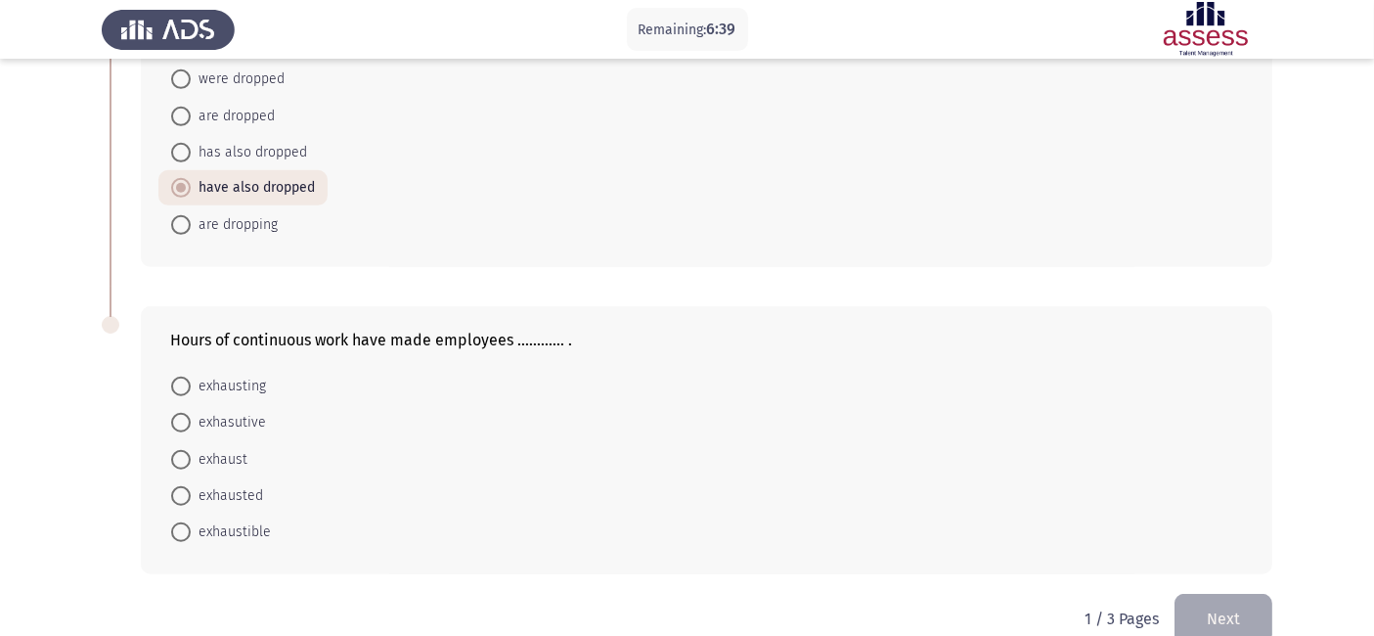
scroll to position [1123, 0]
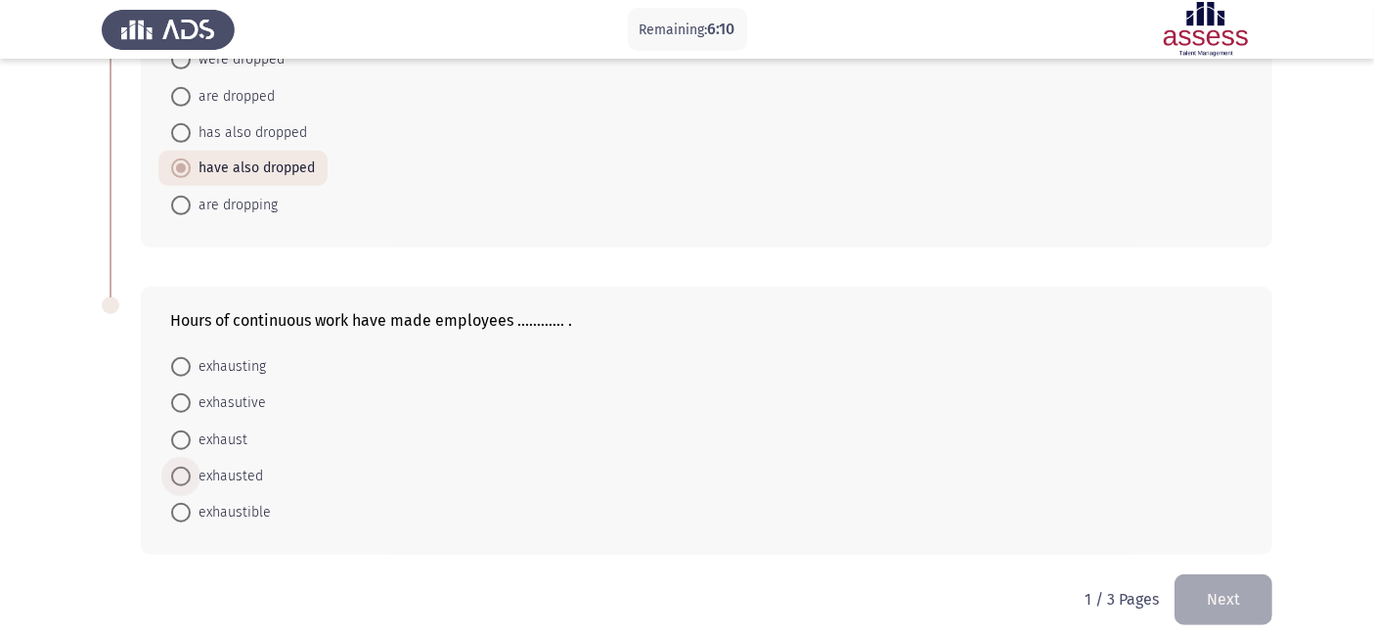
click at [235, 464] on span "exhausted" at bounding box center [227, 475] width 72 height 23
click at [191, 466] on input "exhausted" at bounding box center [181, 476] width 20 height 20
radio input "true"
click at [1226, 574] on button "Next" at bounding box center [1223, 599] width 98 height 50
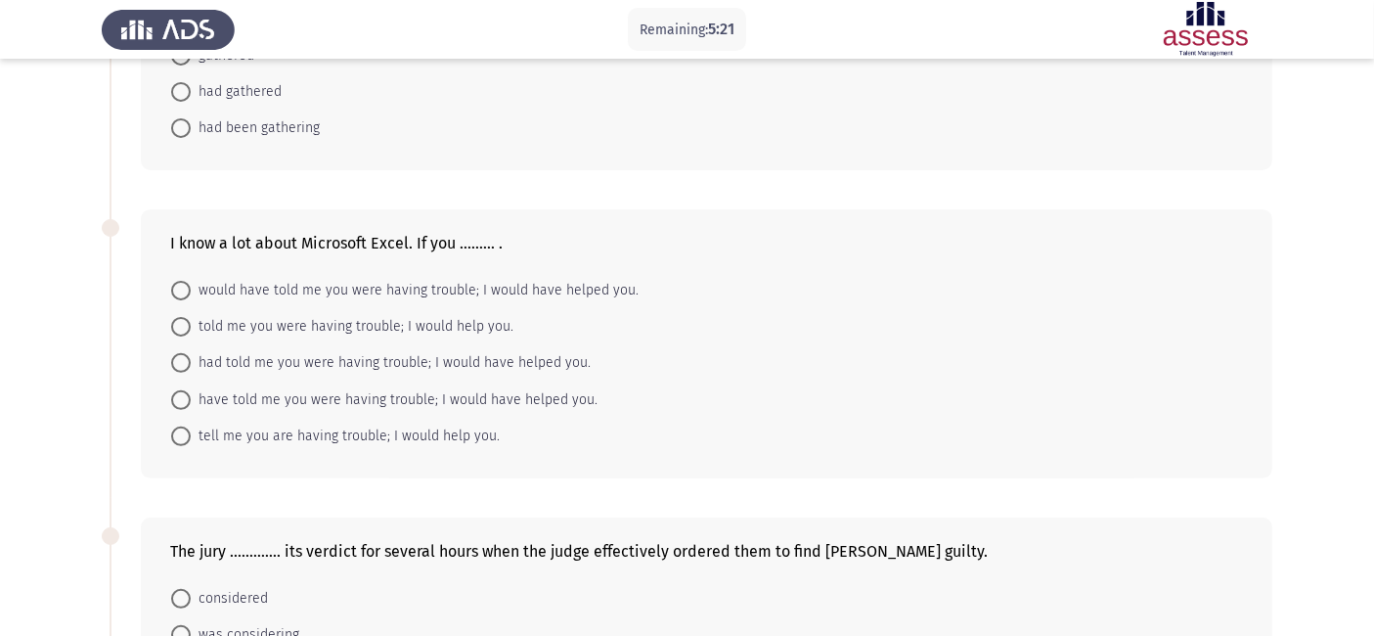
scroll to position [590, 0]
click at [417, 365] on span "had told me you were having trouble; I would have helped you." at bounding box center [391, 361] width 400 height 23
click at [191, 365] on input "had told me you were having trouble; I would have helped you." at bounding box center [181, 362] width 20 height 20
radio input "true"
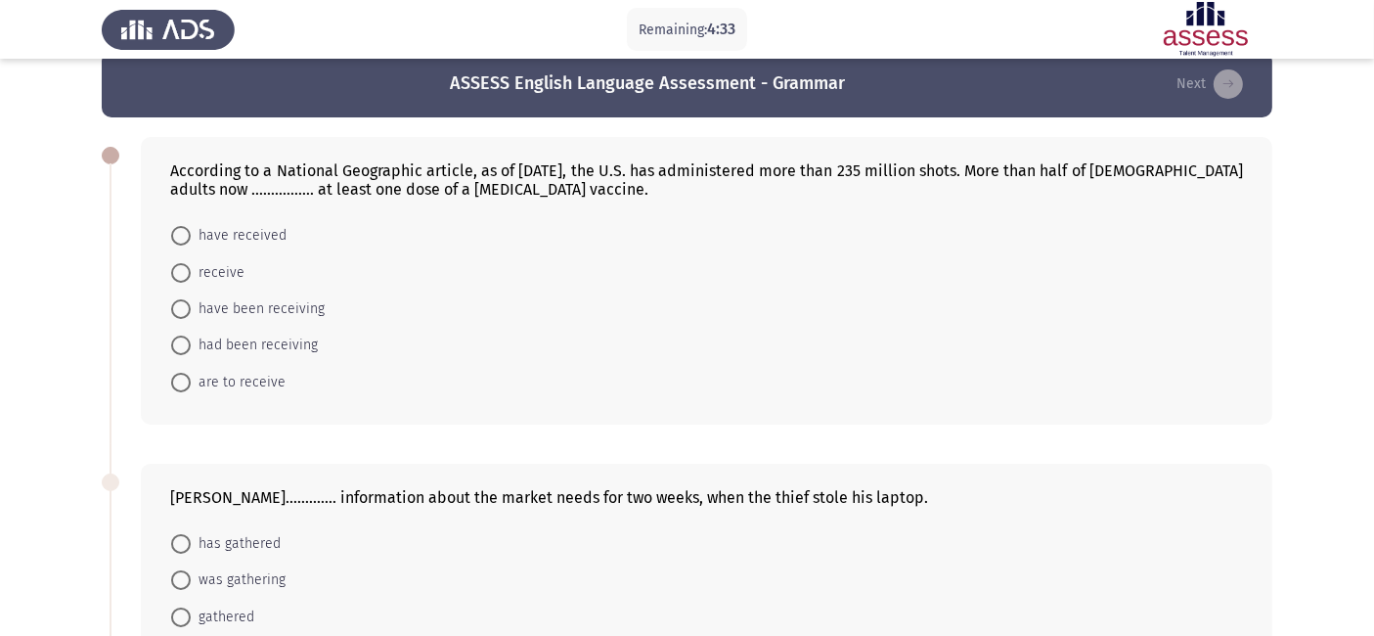
scroll to position [23, 0]
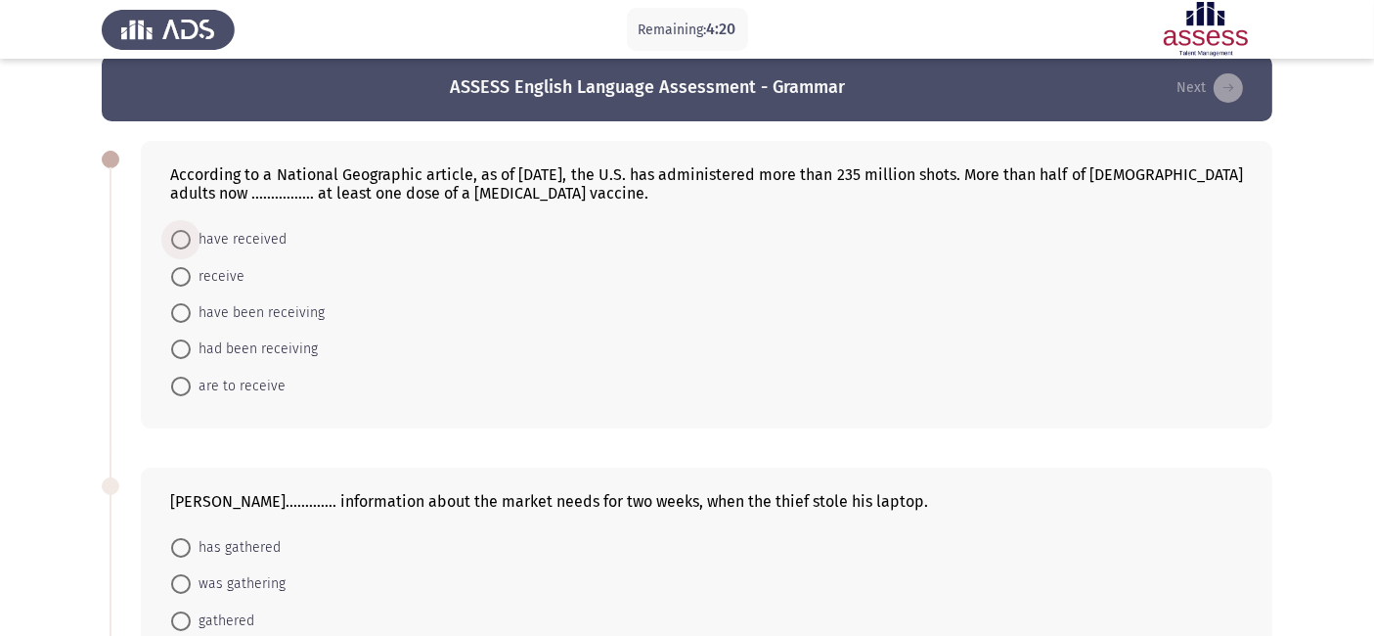
click at [262, 242] on span "have received" at bounding box center [239, 239] width 96 height 23
click at [191, 242] on input "have received" at bounding box center [181, 240] width 20 height 20
radio input "true"
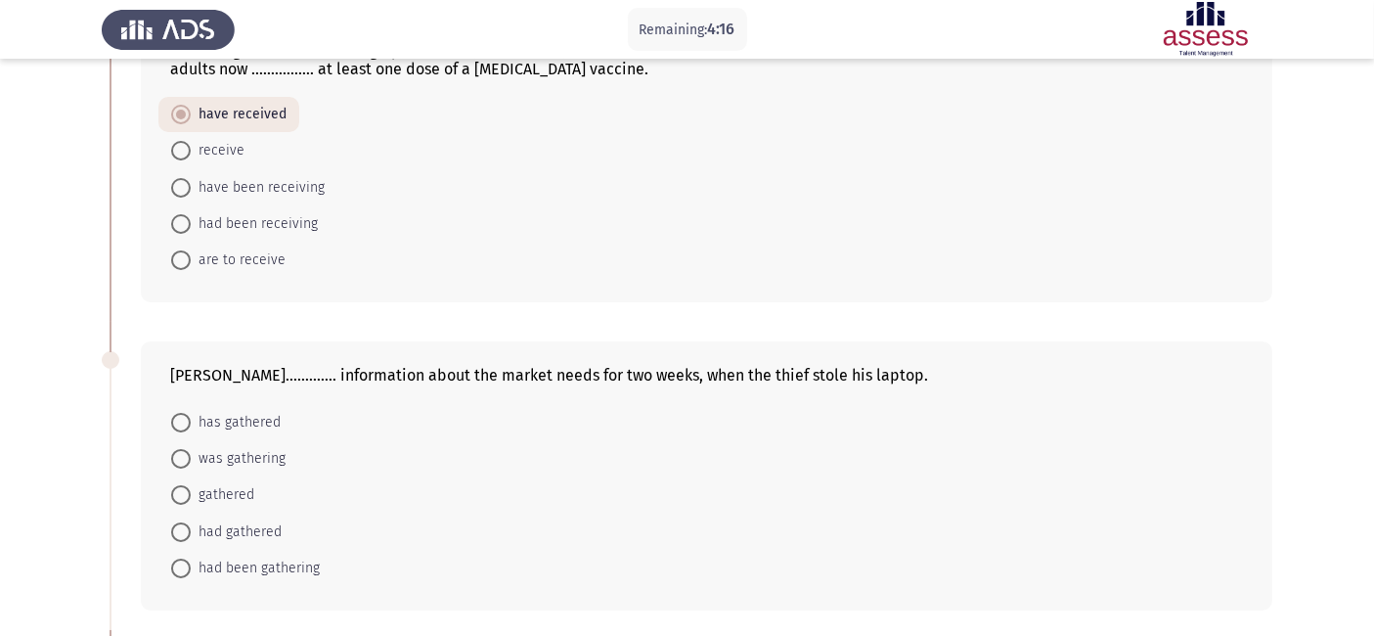
scroll to position [152, 0]
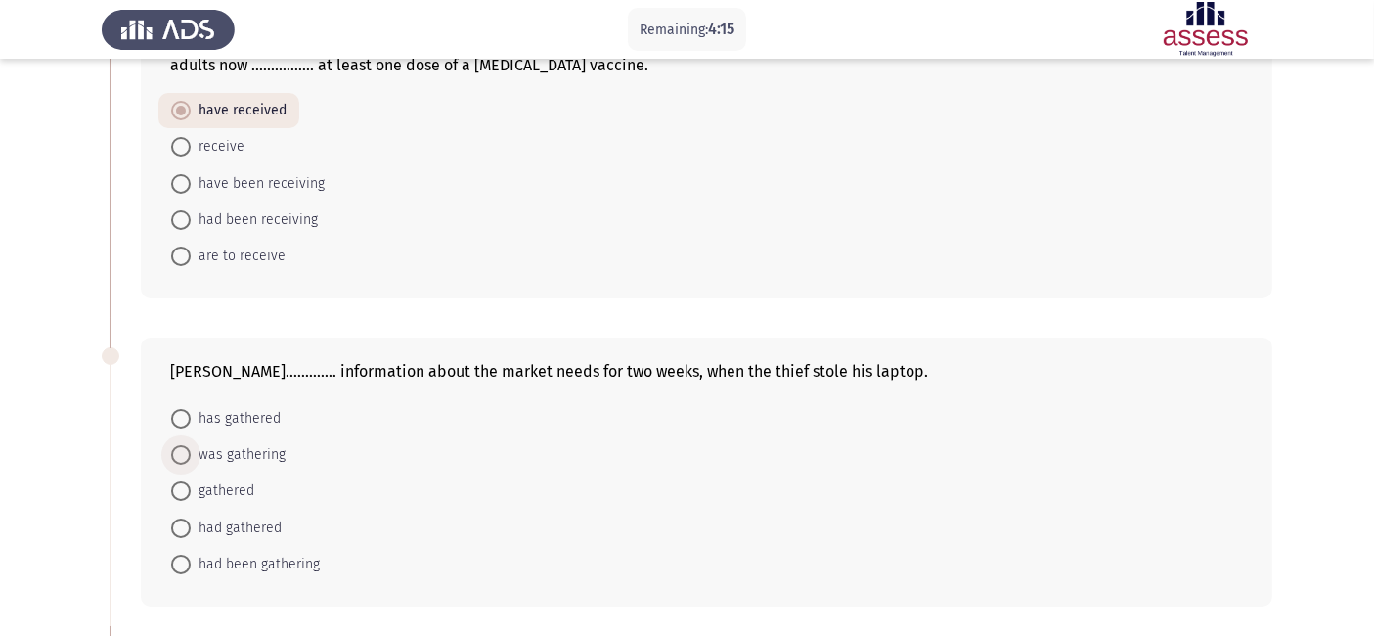
click at [237, 446] on span "was gathering" at bounding box center [238, 454] width 95 height 23
click at [191, 446] on input "was gathering" at bounding box center [181, 455] width 20 height 20
radio input "true"
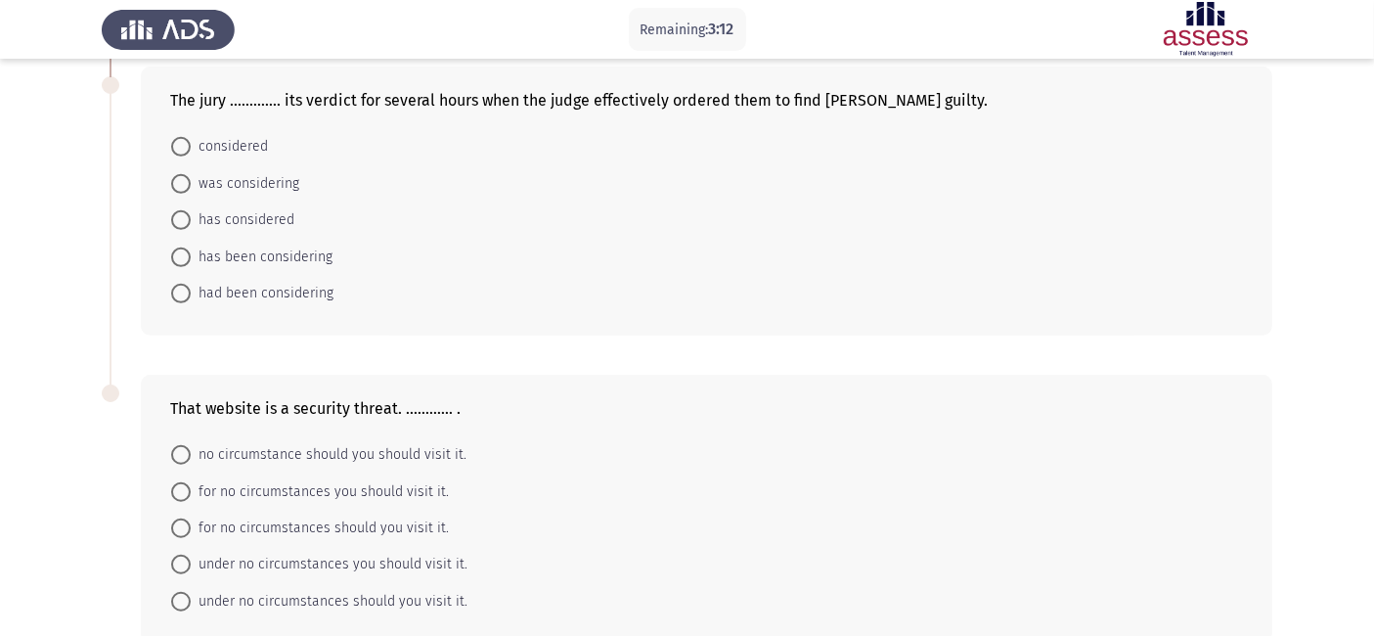
scroll to position [1037, 0]
click at [271, 189] on span "was considering" at bounding box center [245, 182] width 109 height 23
click at [191, 189] on input "was considering" at bounding box center [181, 183] width 20 height 20
radio input "true"
click at [263, 562] on span "under no circumstances you should visit it." at bounding box center [329, 562] width 277 height 23
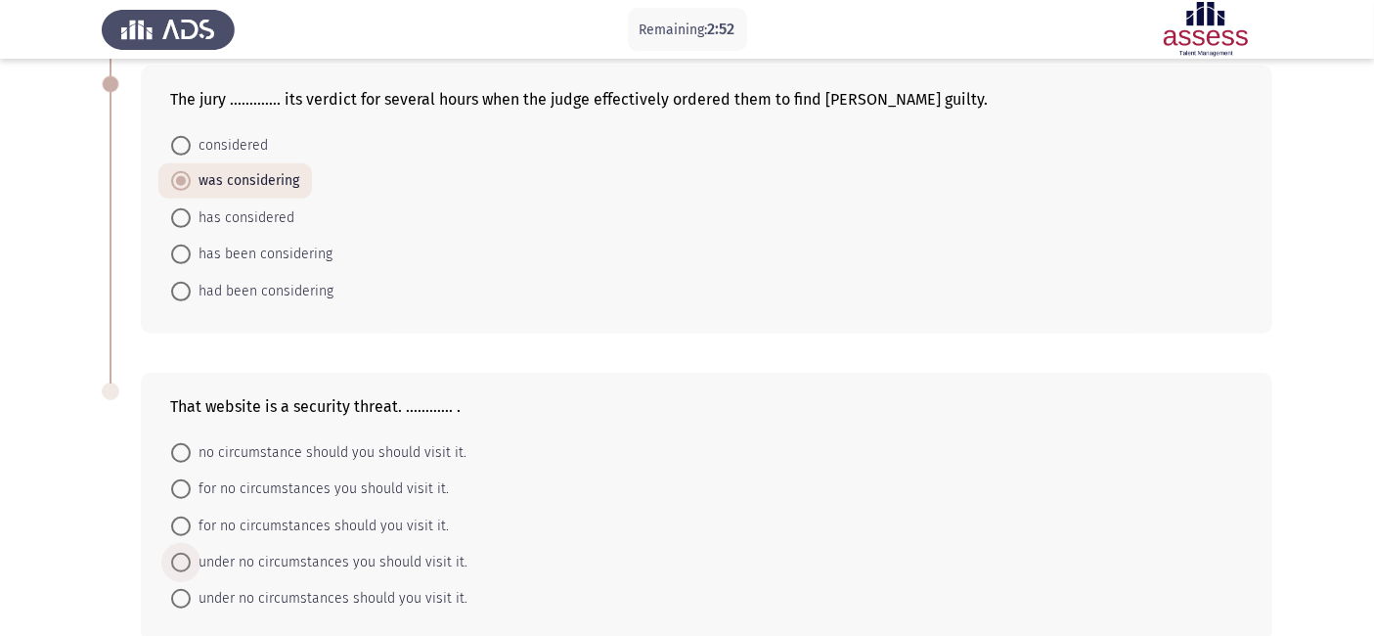
click at [191, 562] on input "under no circumstances you should visit it." at bounding box center [181, 562] width 20 height 20
radio input "true"
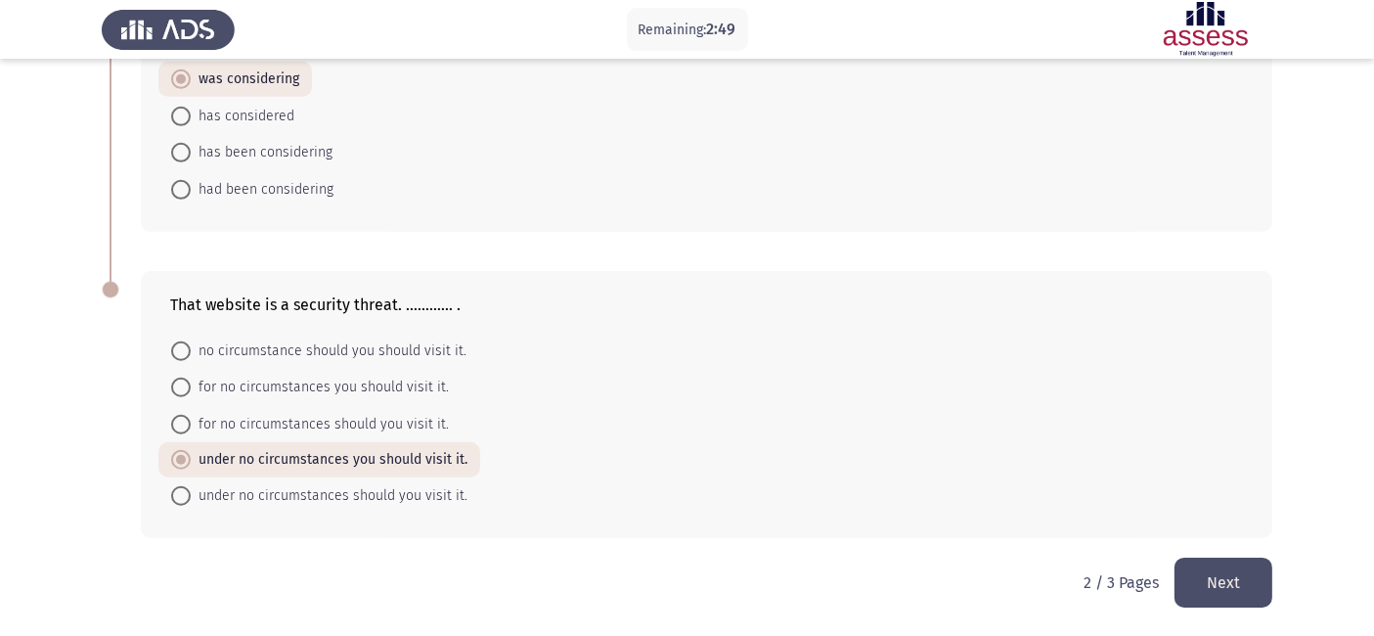
click at [1210, 585] on button "Next" at bounding box center [1223, 582] width 98 height 50
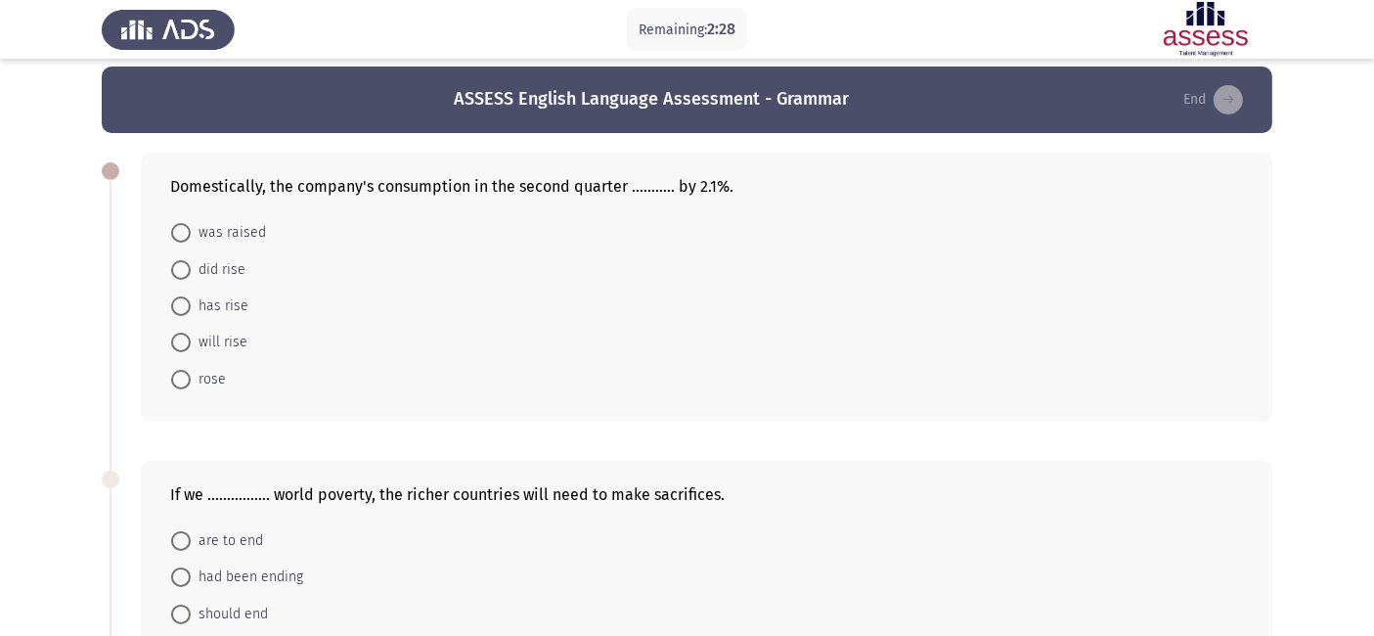
scroll to position [13, 0]
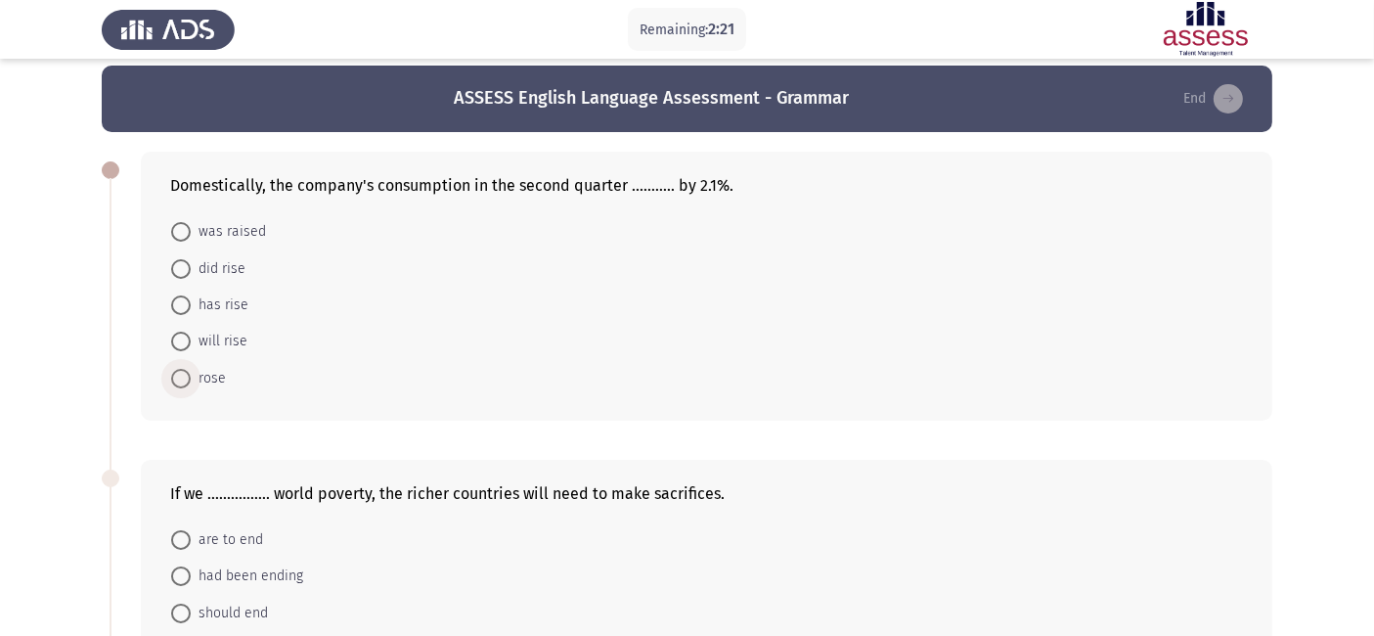
click at [214, 383] on span "rose" at bounding box center [208, 378] width 35 height 23
click at [191, 383] on input "rose" at bounding box center [181, 379] width 20 height 20
radio input "true"
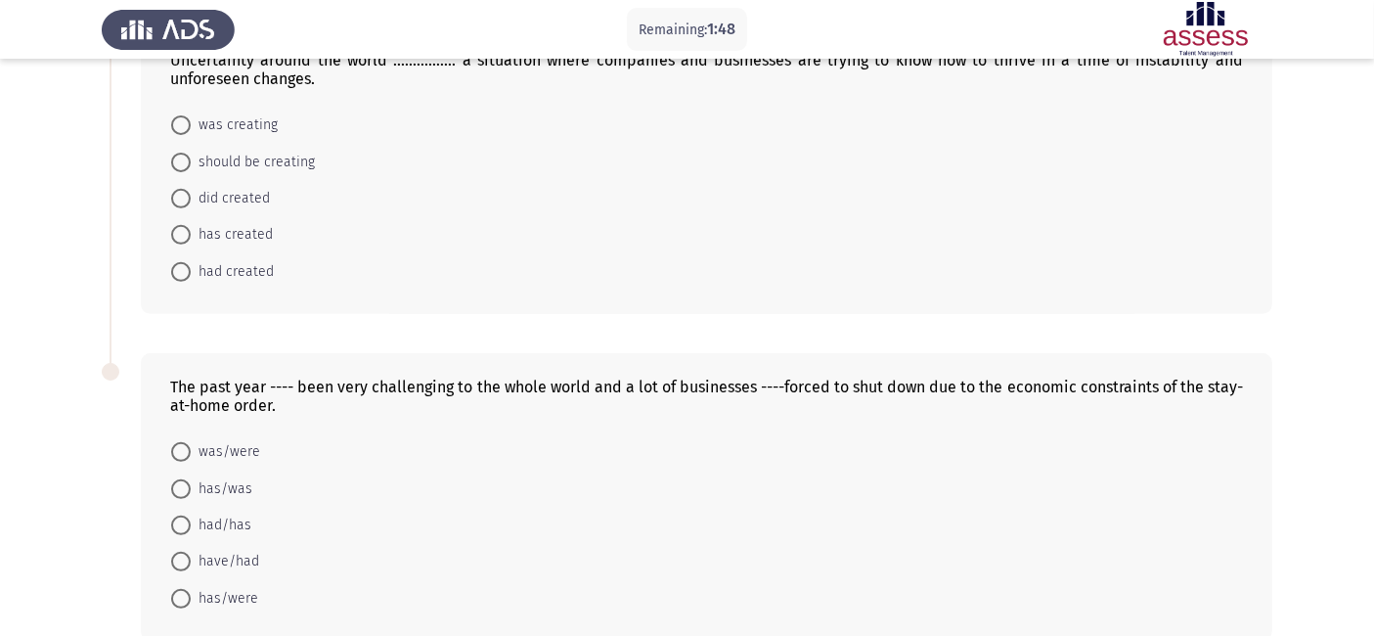
scroll to position [857, 0]
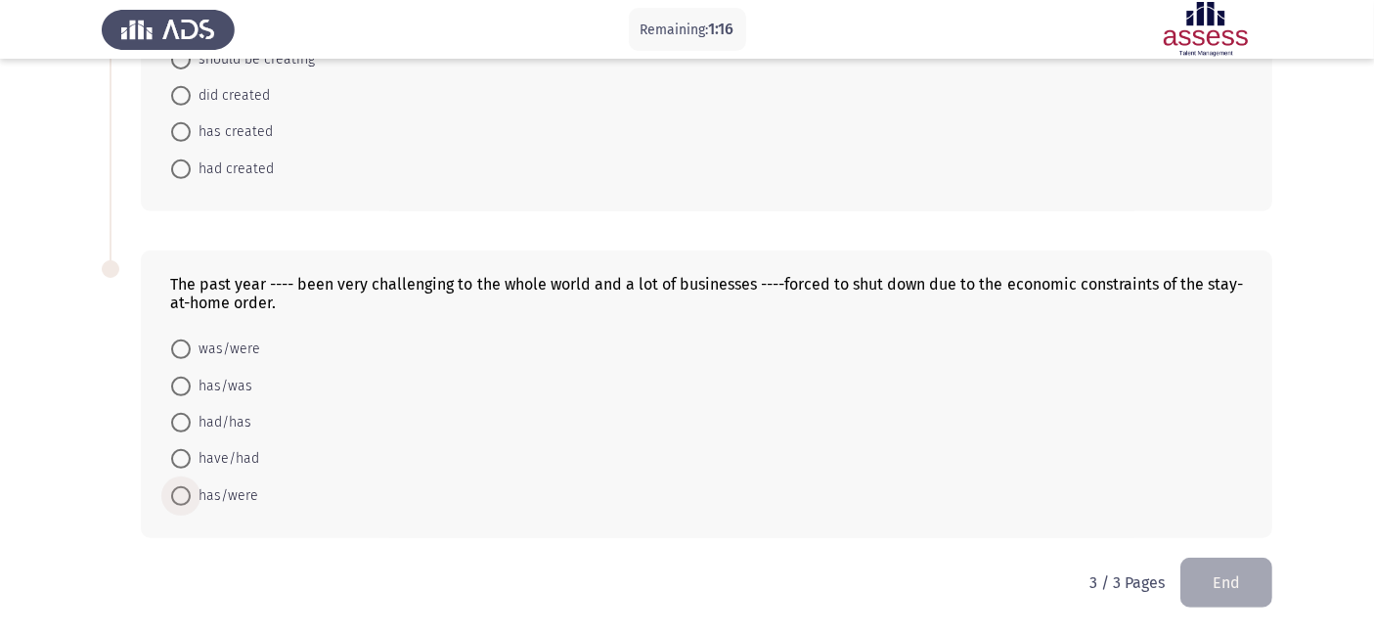
click at [245, 498] on span "has/were" at bounding box center [224, 495] width 67 height 23
click at [191, 498] on input "has/were" at bounding box center [181, 496] width 20 height 20
radio input "true"
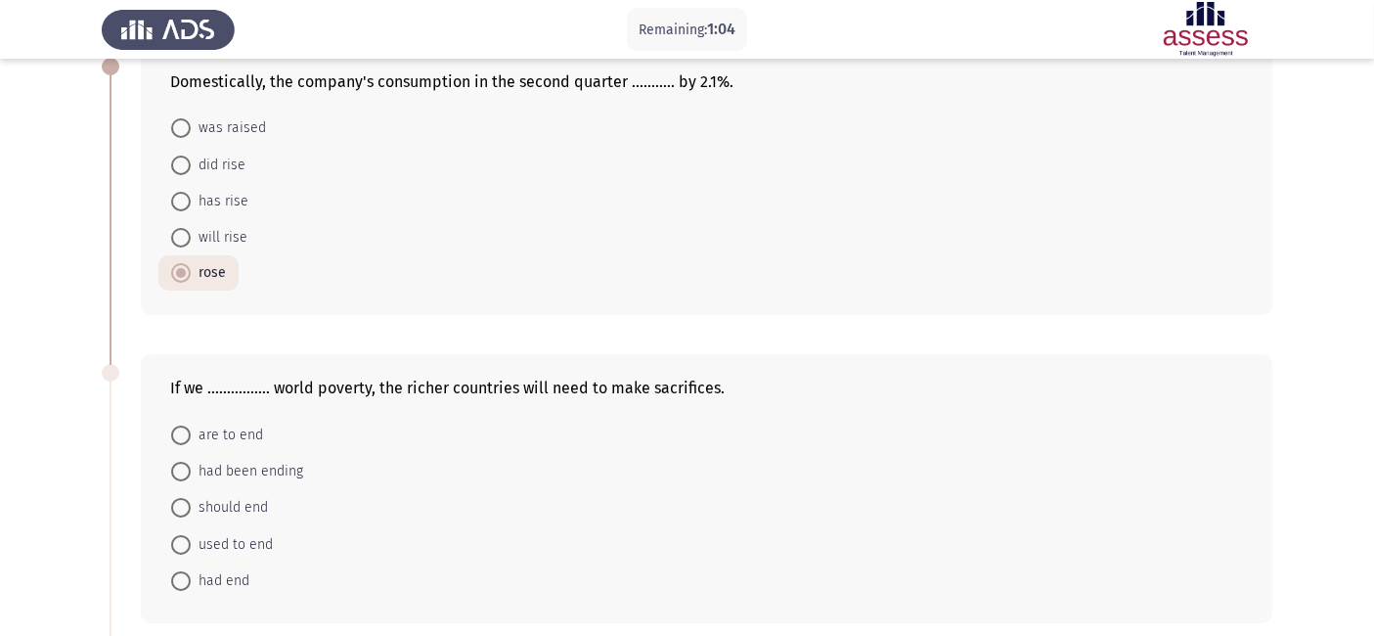
scroll to position [127, 0]
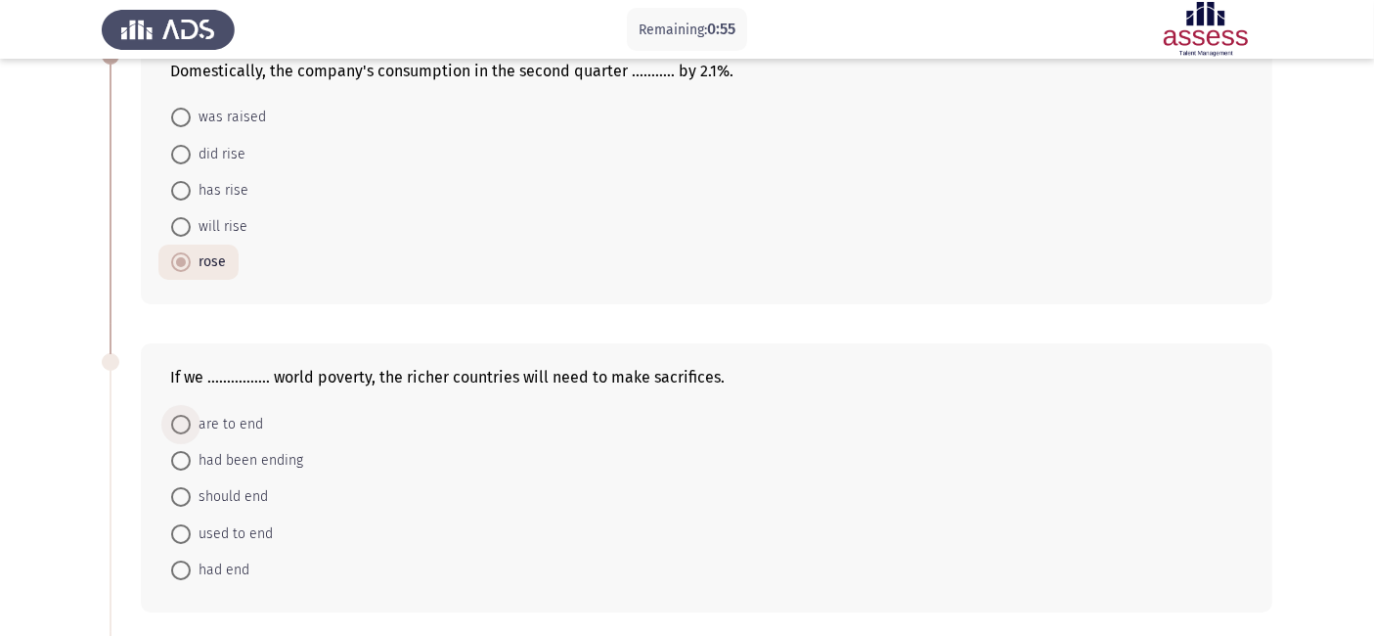
click at [242, 432] on span "are to end" at bounding box center [227, 424] width 72 height 23
click at [191, 432] on input "are to end" at bounding box center [181, 425] width 20 height 20
radio input "true"
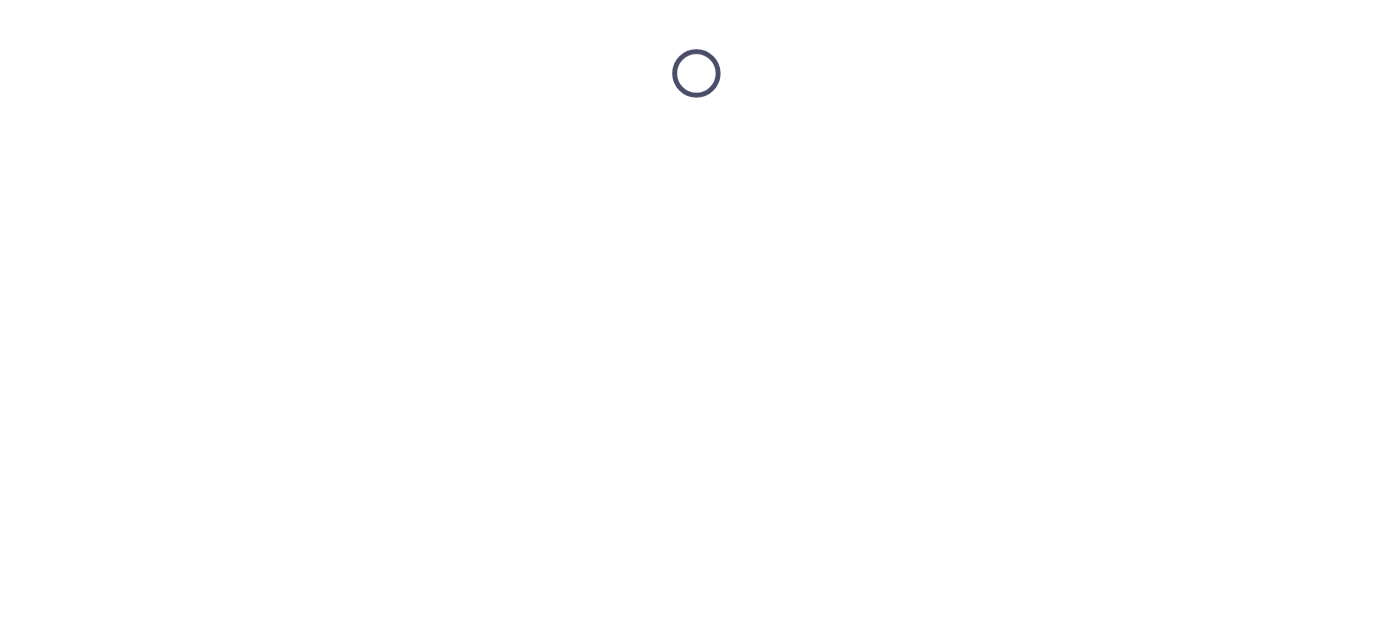
scroll to position [0, 0]
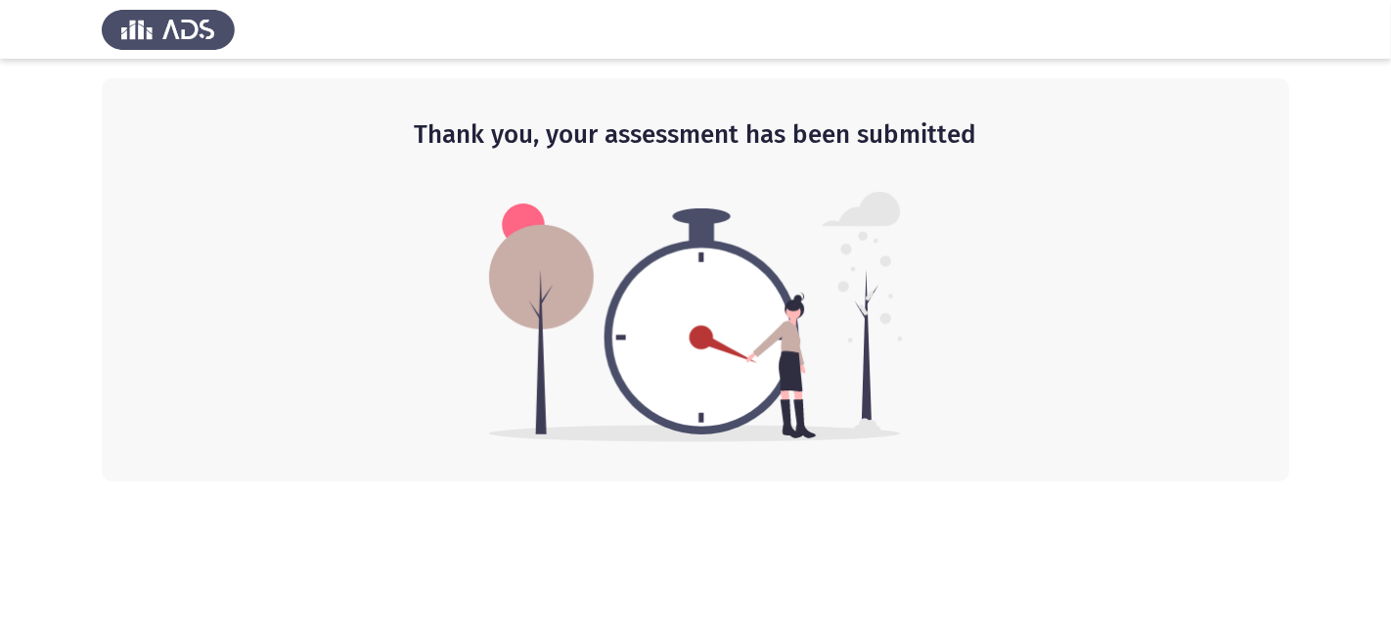
click at [250, 246] on div "Thank you, your assessment has been submitted" at bounding box center [695, 279] width 1187 height 403
